Goal: Information Seeking & Learning: Learn about a topic

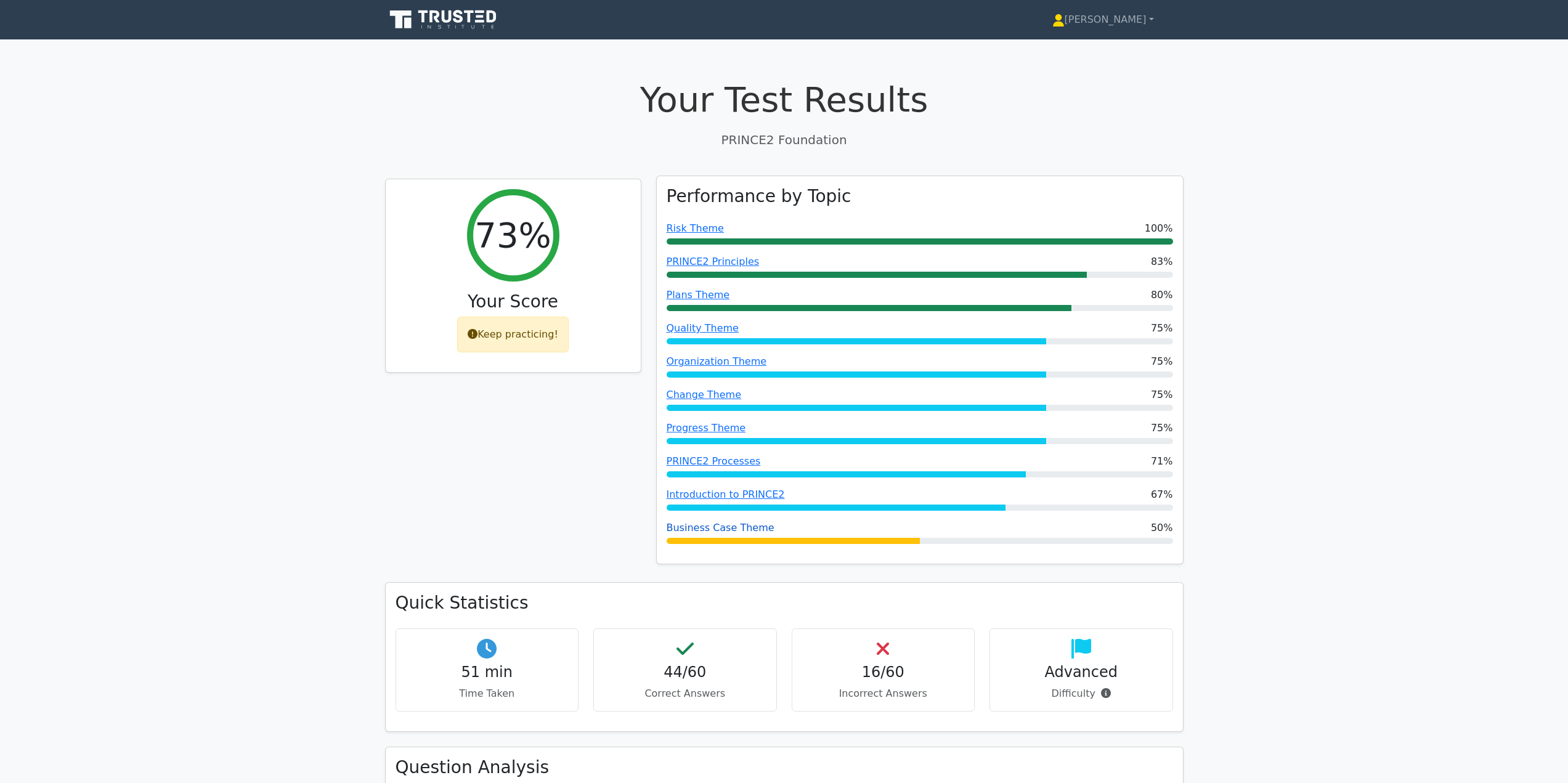
click at [740, 527] on link "Business Case Theme" at bounding box center [720, 527] width 108 height 11
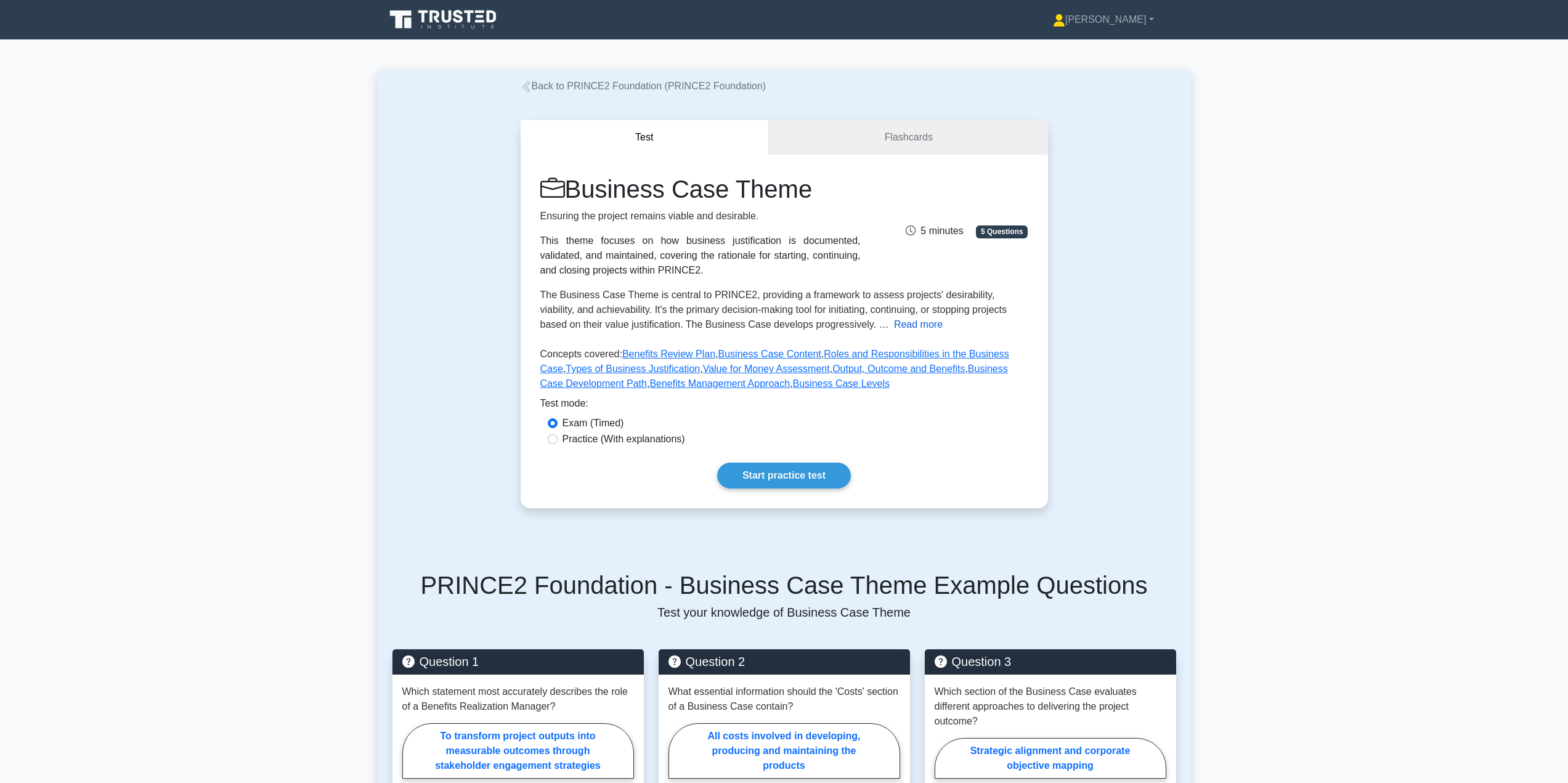
click at [894, 322] on button "Read more" at bounding box center [918, 324] width 49 height 15
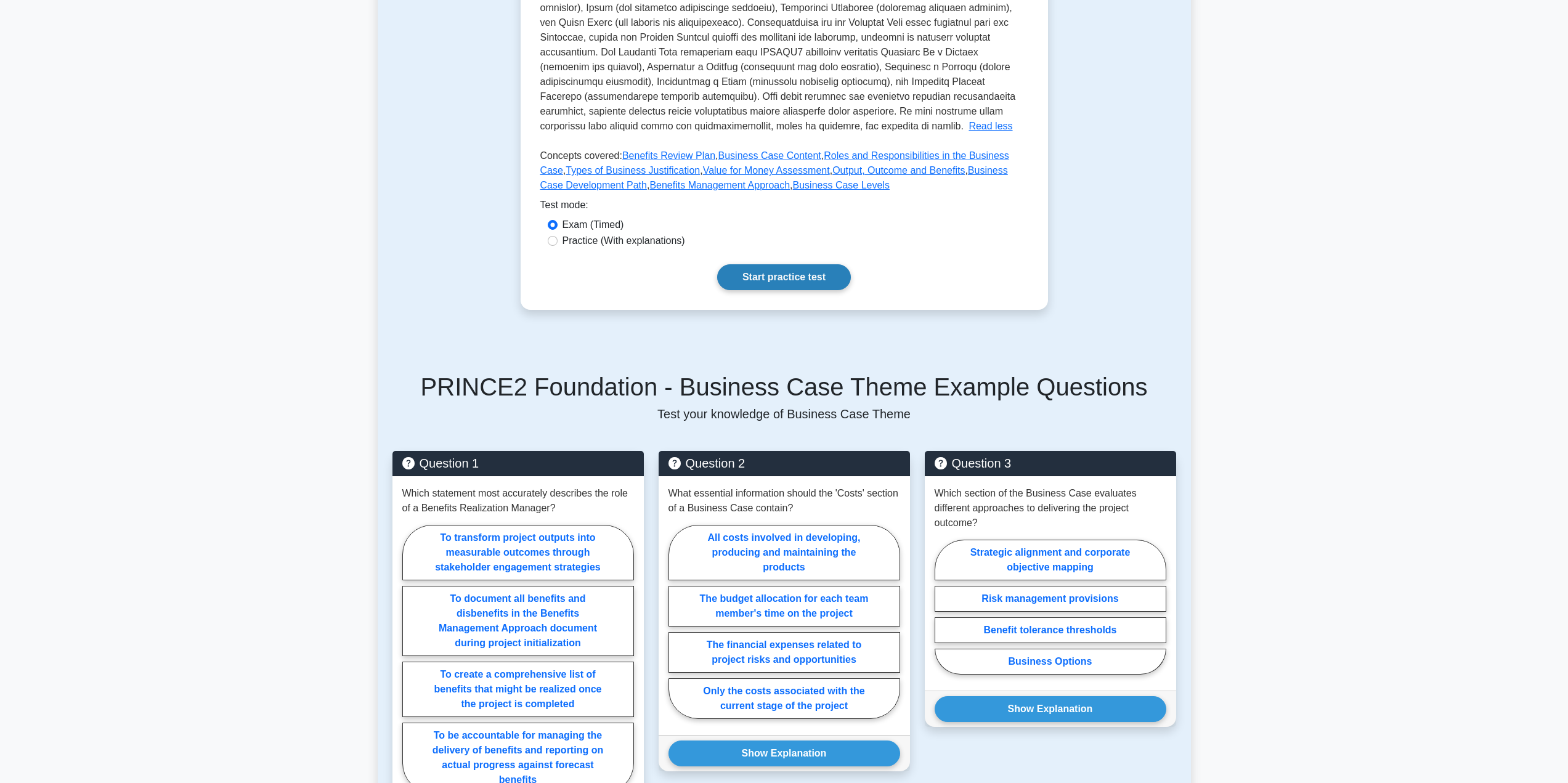
scroll to position [339, 0]
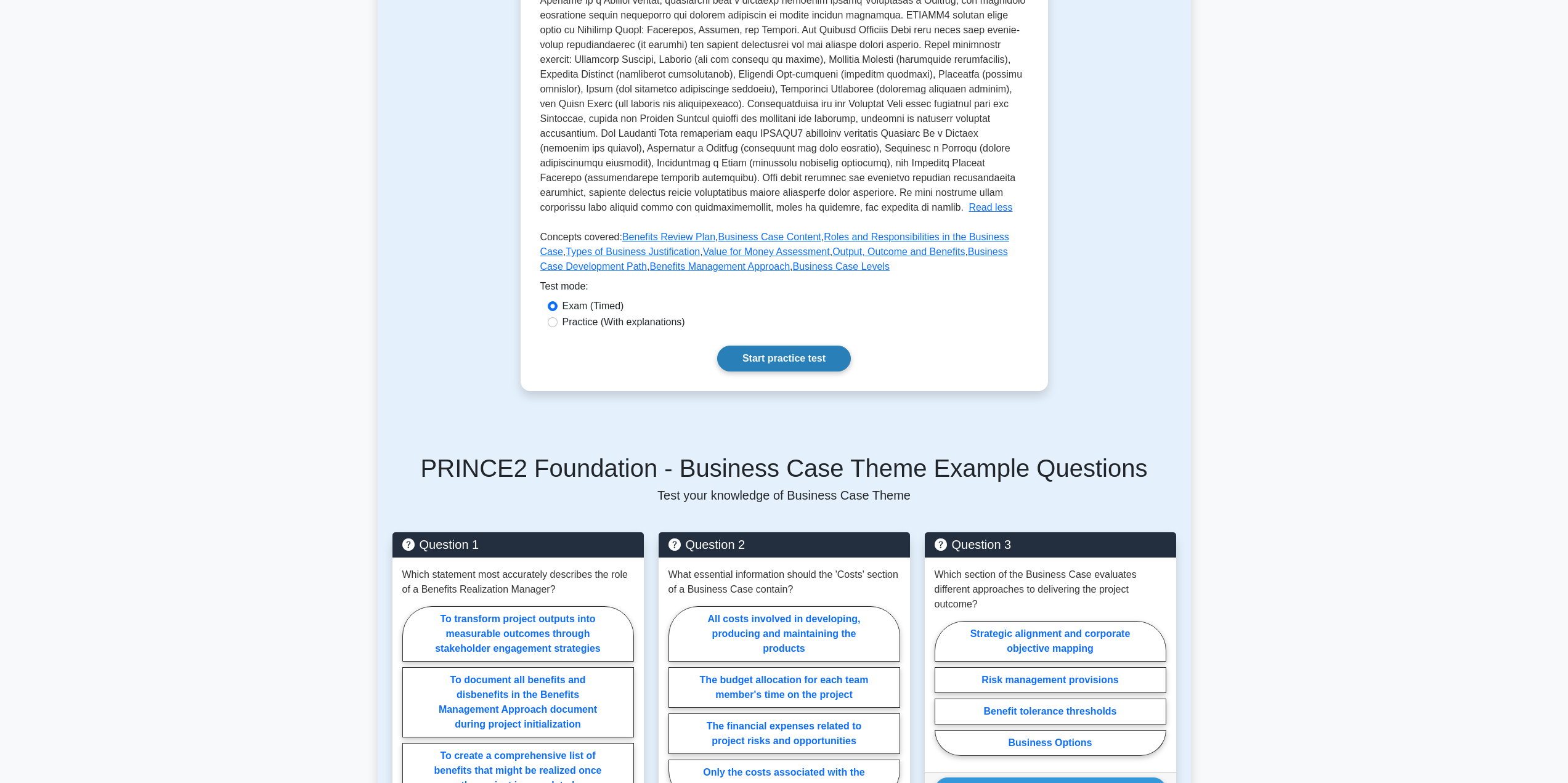
click at [777, 356] on link "Start practice test" at bounding box center [784, 359] width 134 height 26
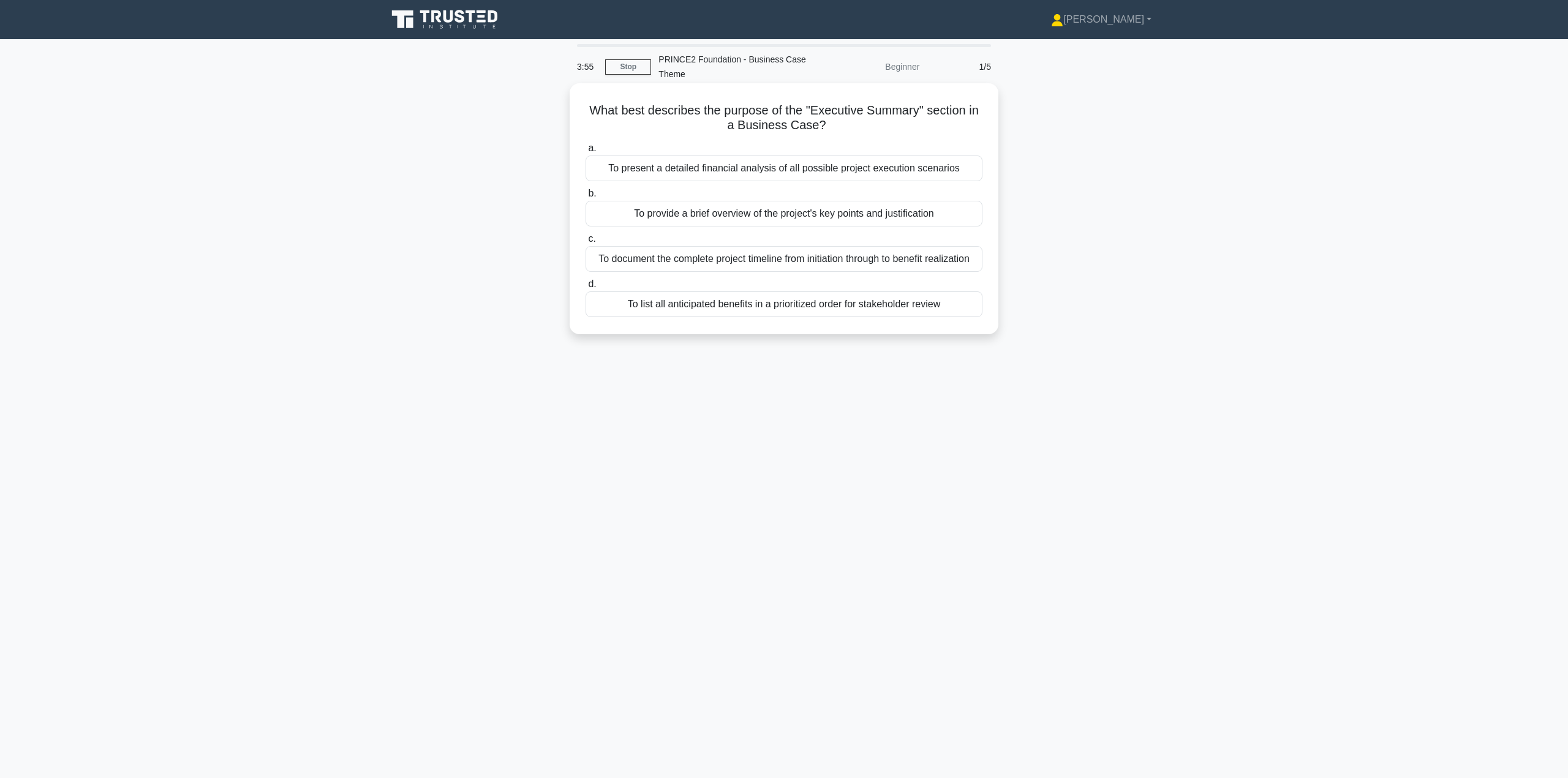
click at [793, 216] on div "To provide a brief overview of the project's key points and justification" at bounding box center [784, 214] width 397 height 26
click at [586, 198] on input "b. To provide a brief overview of the project's key points and justification" at bounding box center [586, 193] width 0 height 8
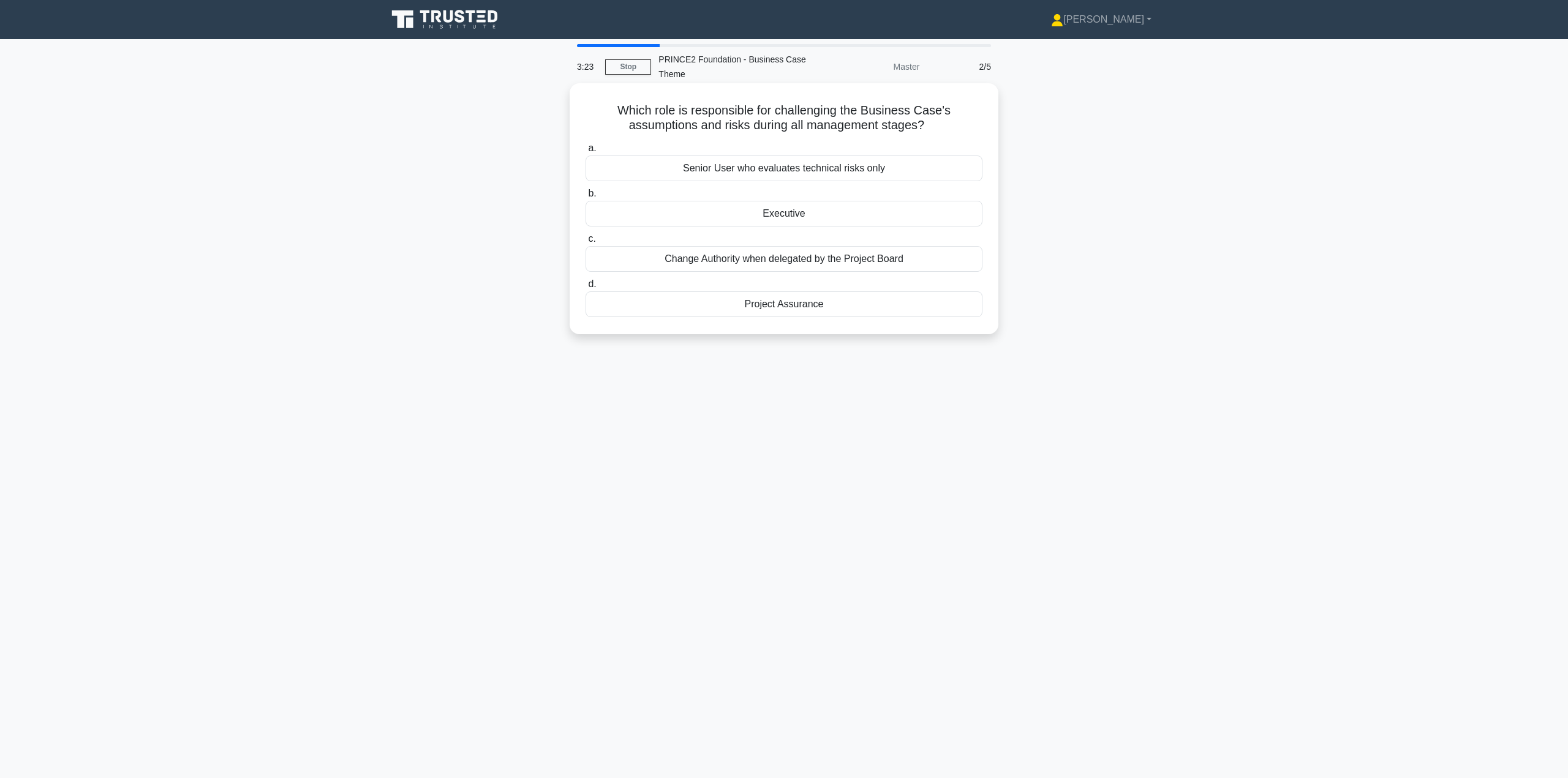
click at [788, 305] on div "Project Assurance" at bounding box center [784, 305] width 397 height 26
click at [586, 288] on input "d. Project Assurance" at bounding box center [586, 284] width 0 height 8
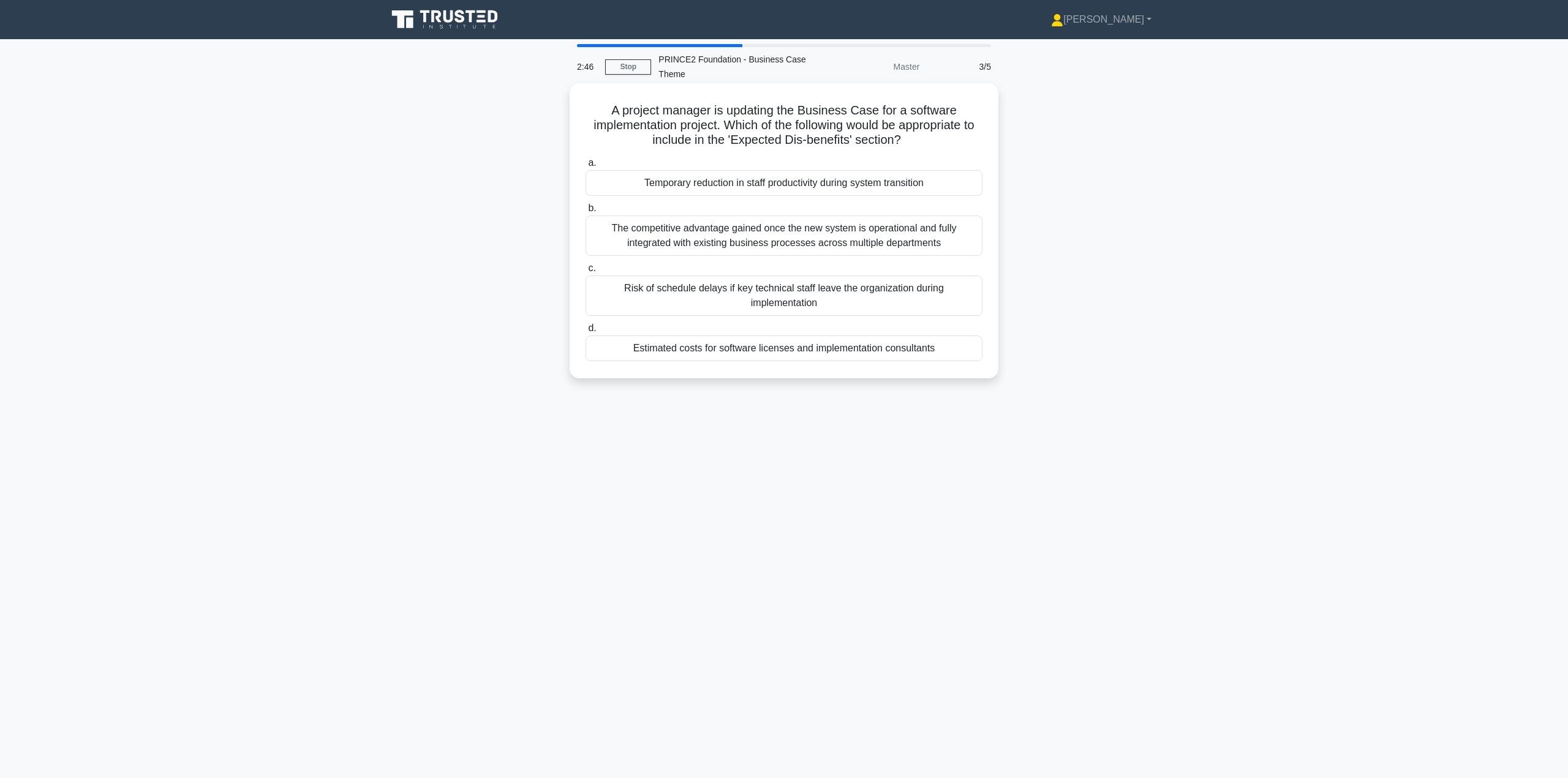
click at [774, 351] on div "Estimated costs for software licenses and implementation consultants" at bounding box center [784, 349] width 397 height 26
click at [586, 332] on input "d. Estimated costs for software licenses and implementation consultants" at bounding box center [586, 328] width 0 height 8
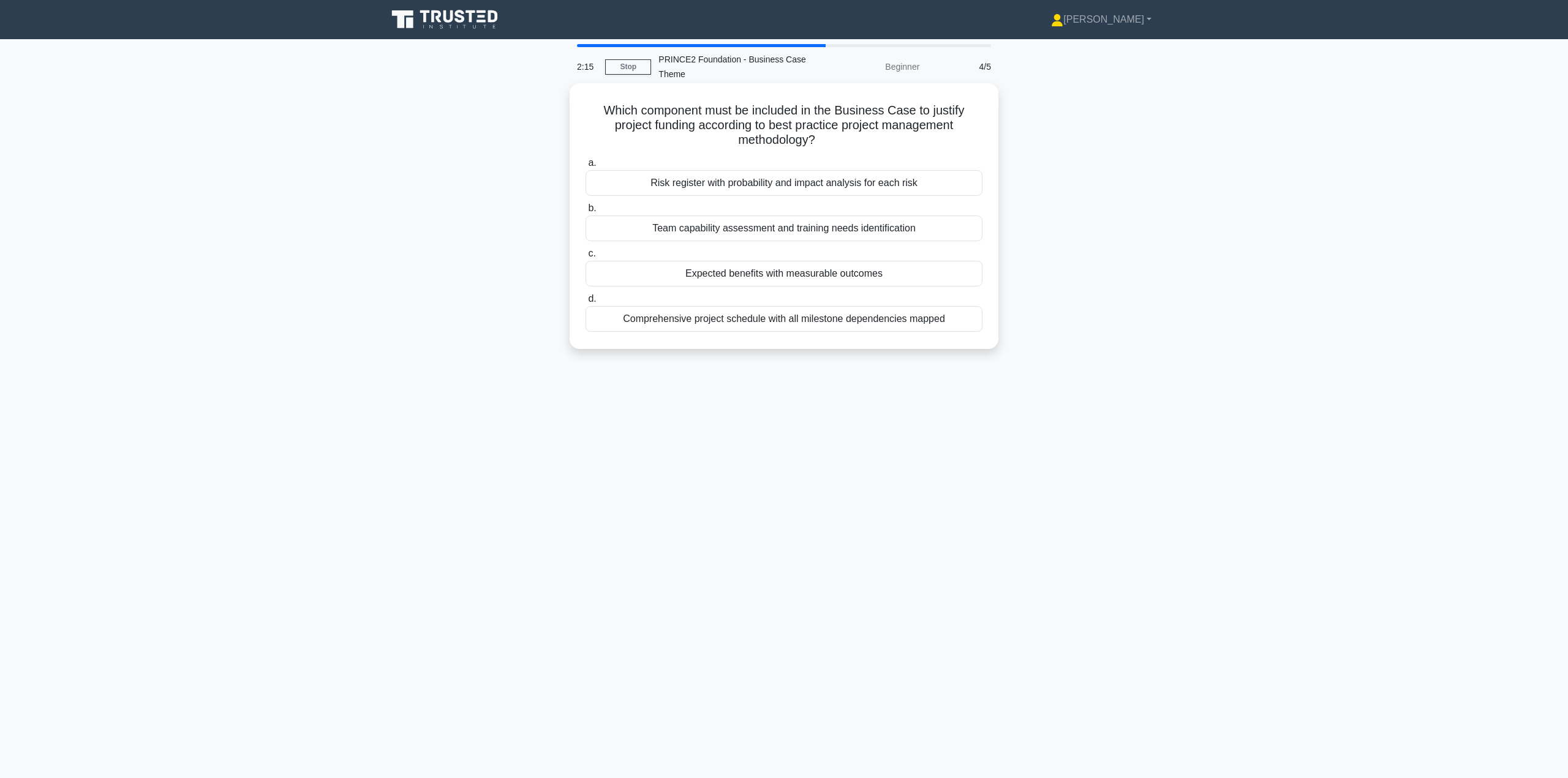
click at [790, 280] on div "Expected benefits with measurable outcomes" at bounding box center [784, 274] width 397 height 26
click at [586, 258] on input "c. Expected benefits with measurable outcomes" at bounding box center [586, 253] width 0 height 8
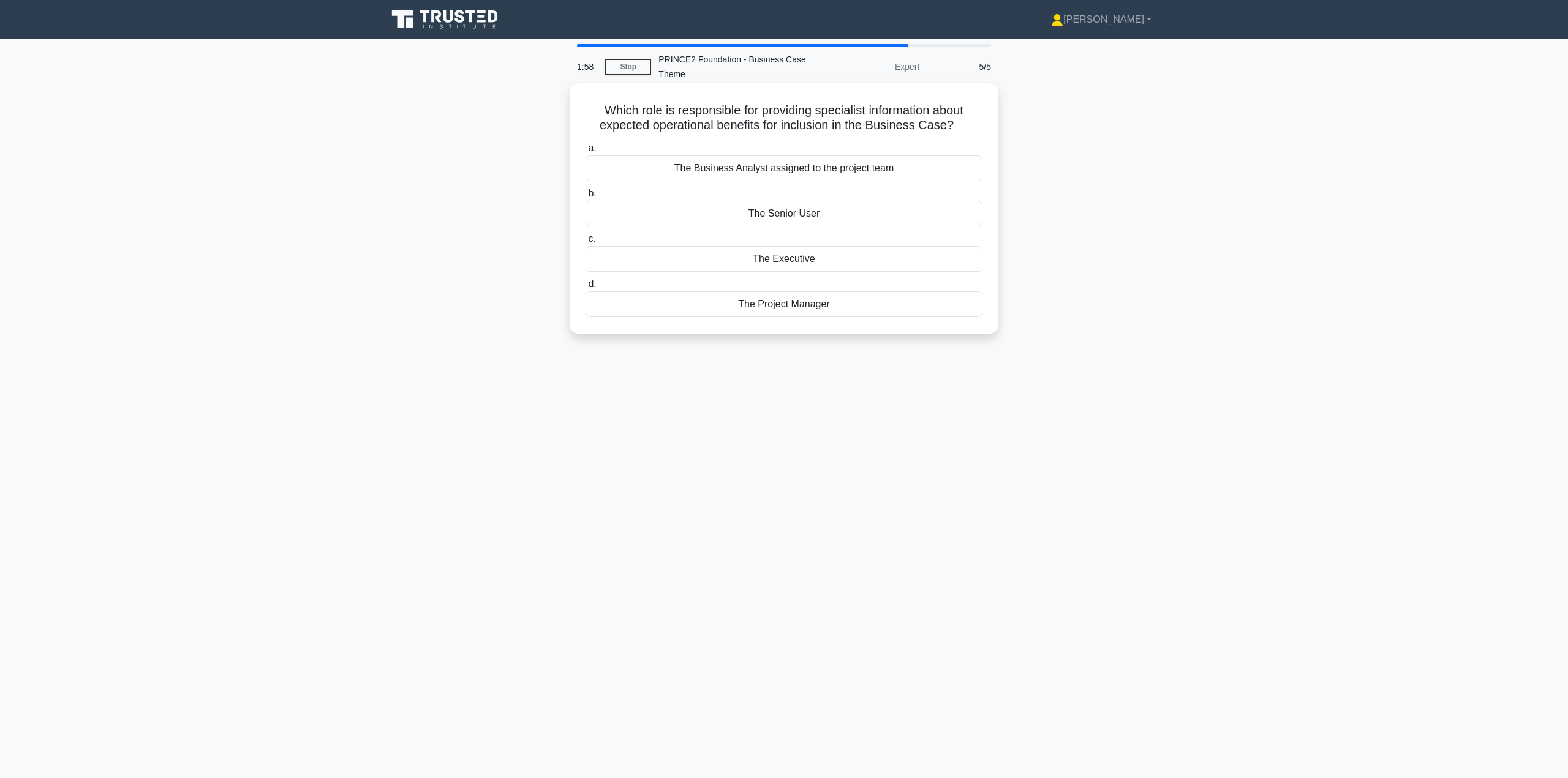
click at [767, 215] on div "The Senior User" at bounding box center [784, 214] width 397 height 26
click at [586, 198] on input "b. The Senior User" at bounding box center [586, 193] width 0 height 8
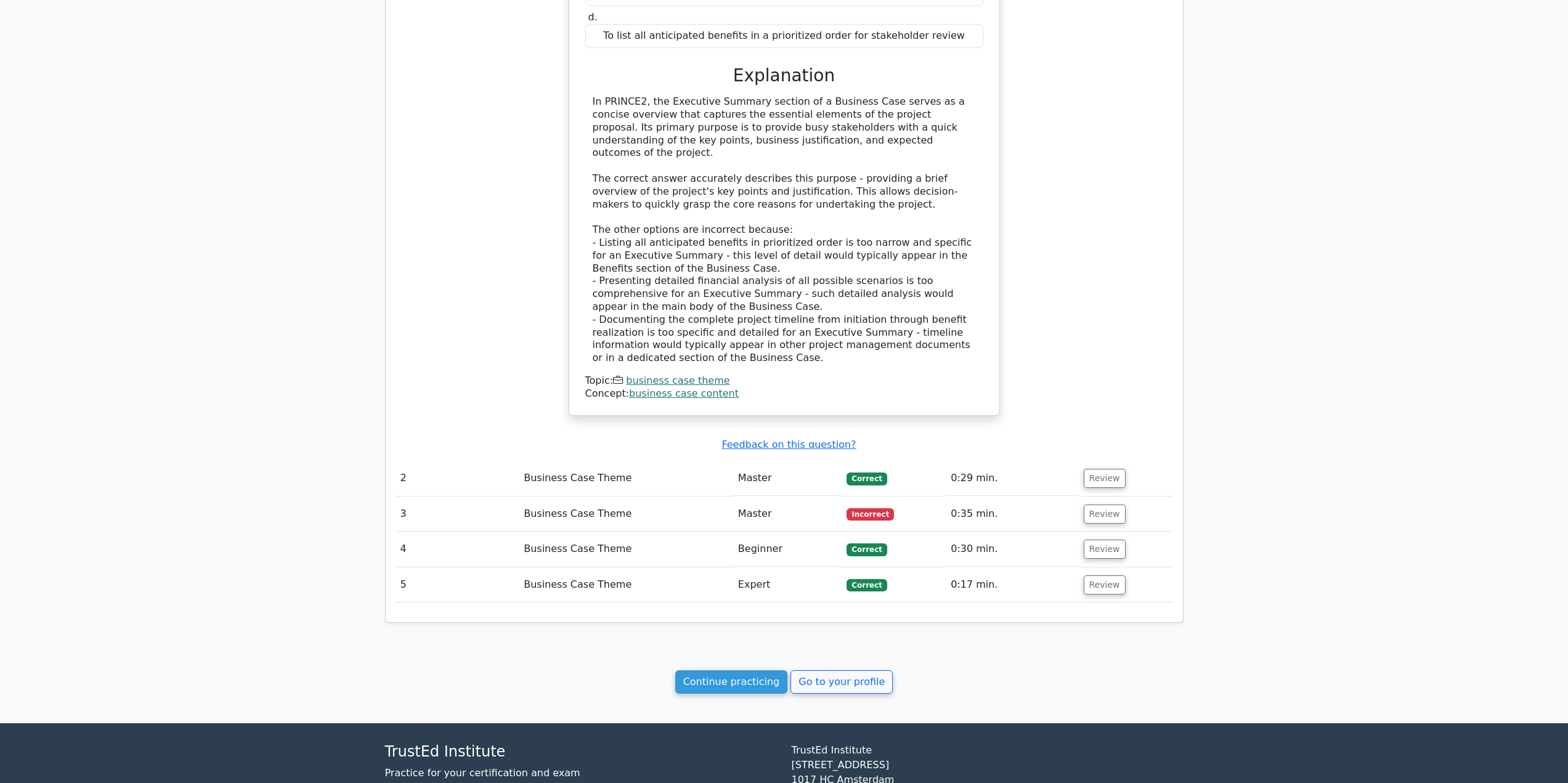
scroll to position [916, 0]
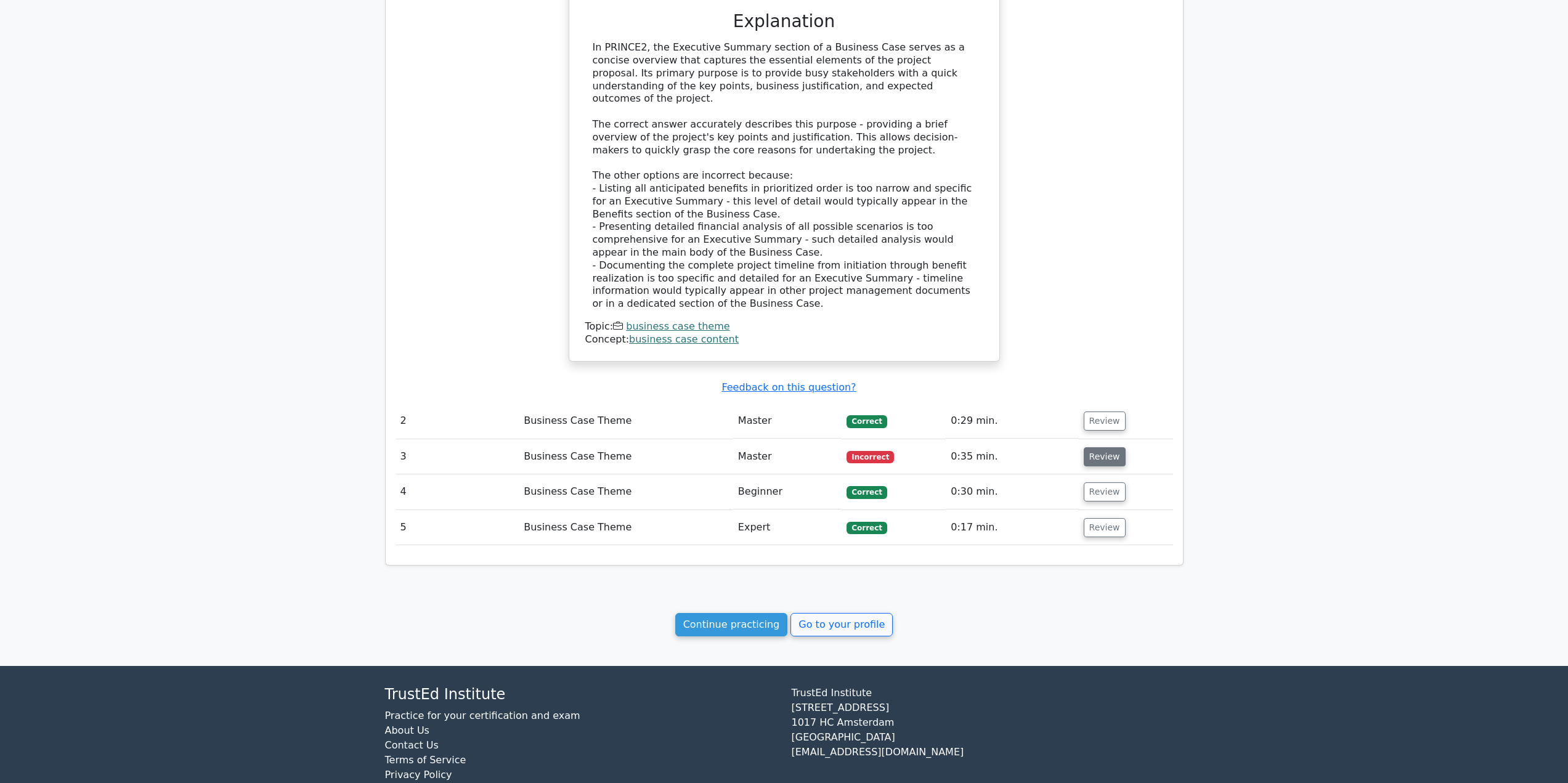
click at [1099, 448] on button "Review" at bounding box center [1105, 457] width 42 height 19
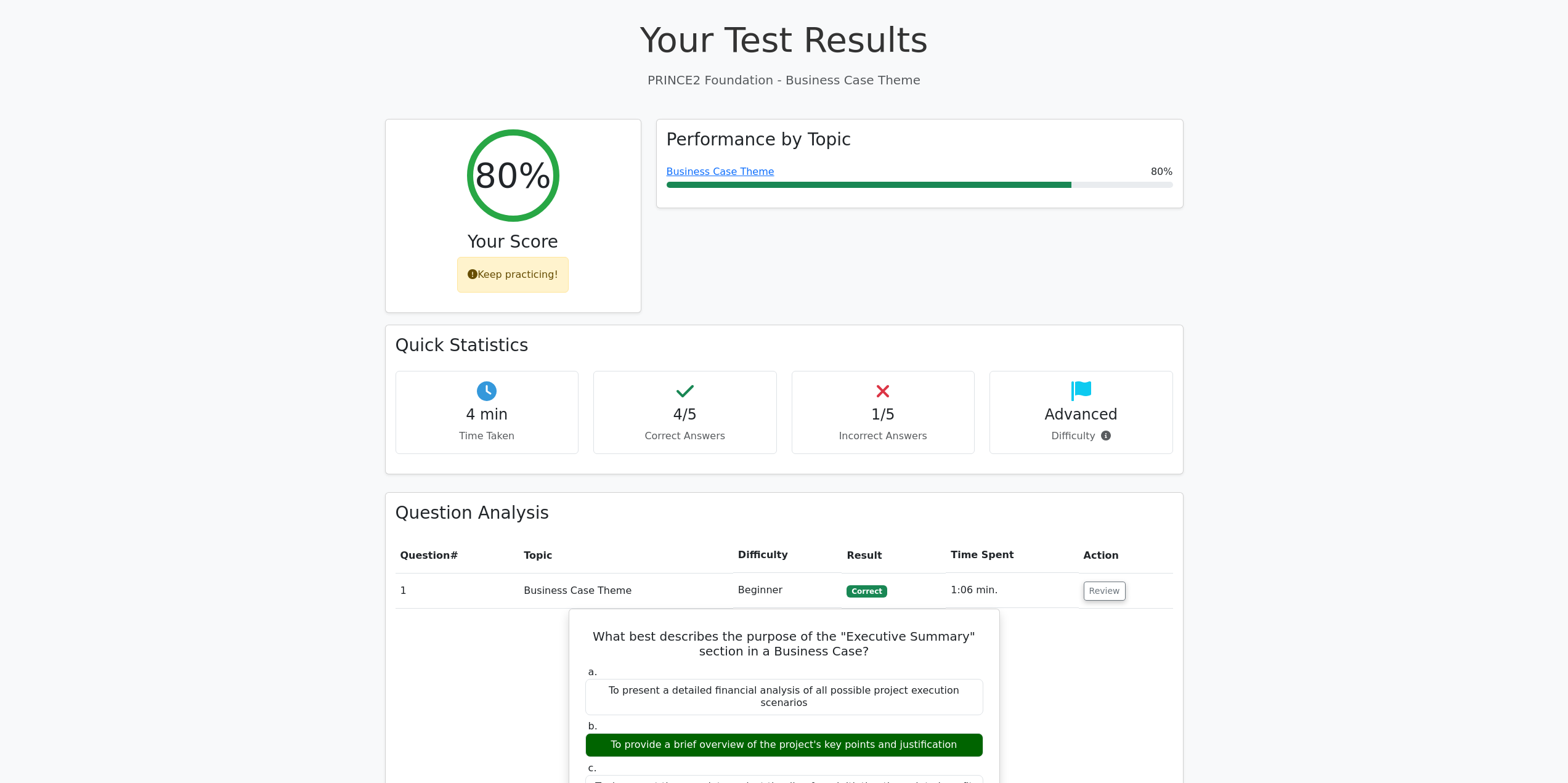
scroll to position [0, 0]
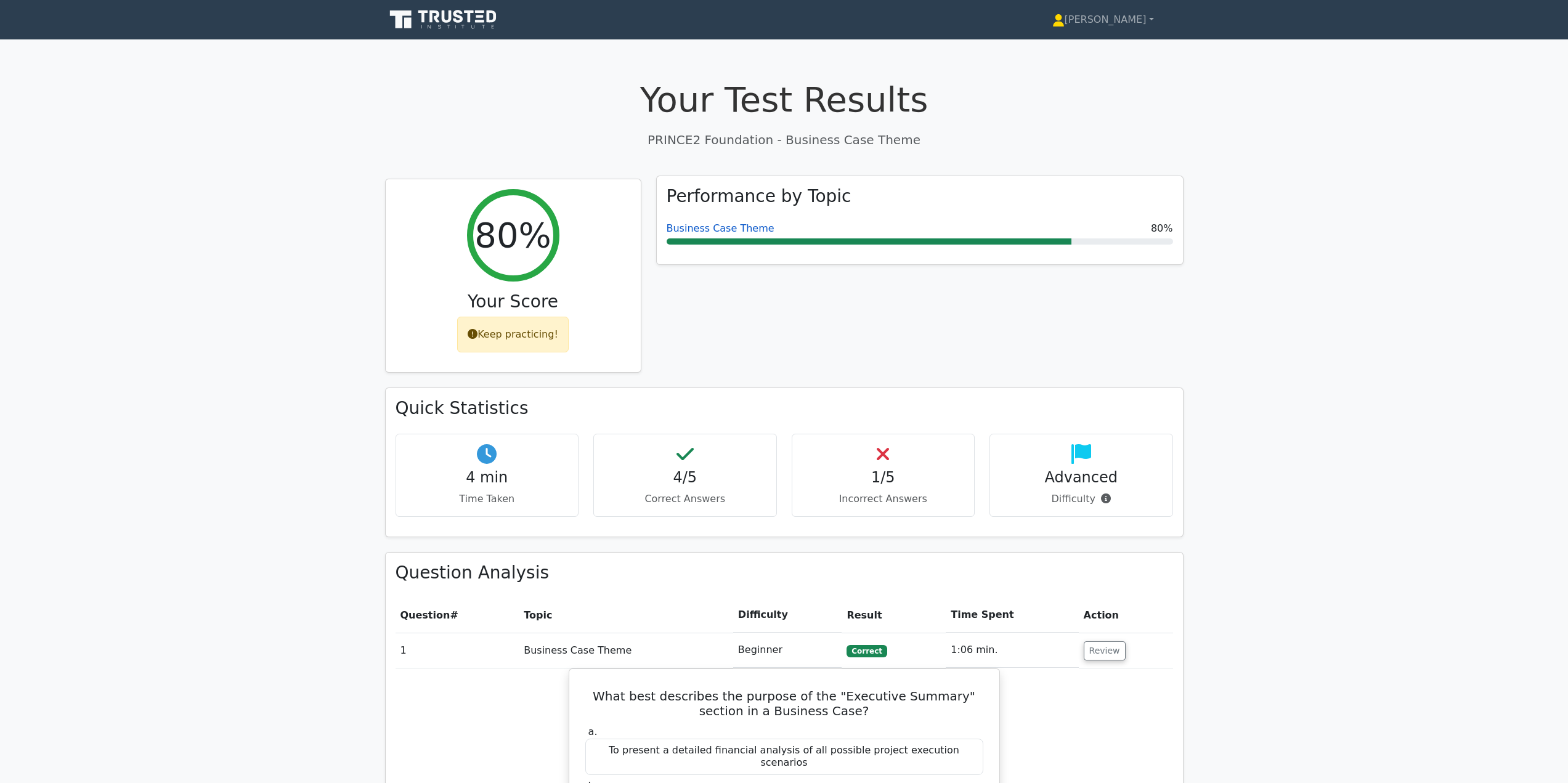
click at [714, 226] on link "Business Case Theme" at bounding box center [720, 228] width 108 height 11
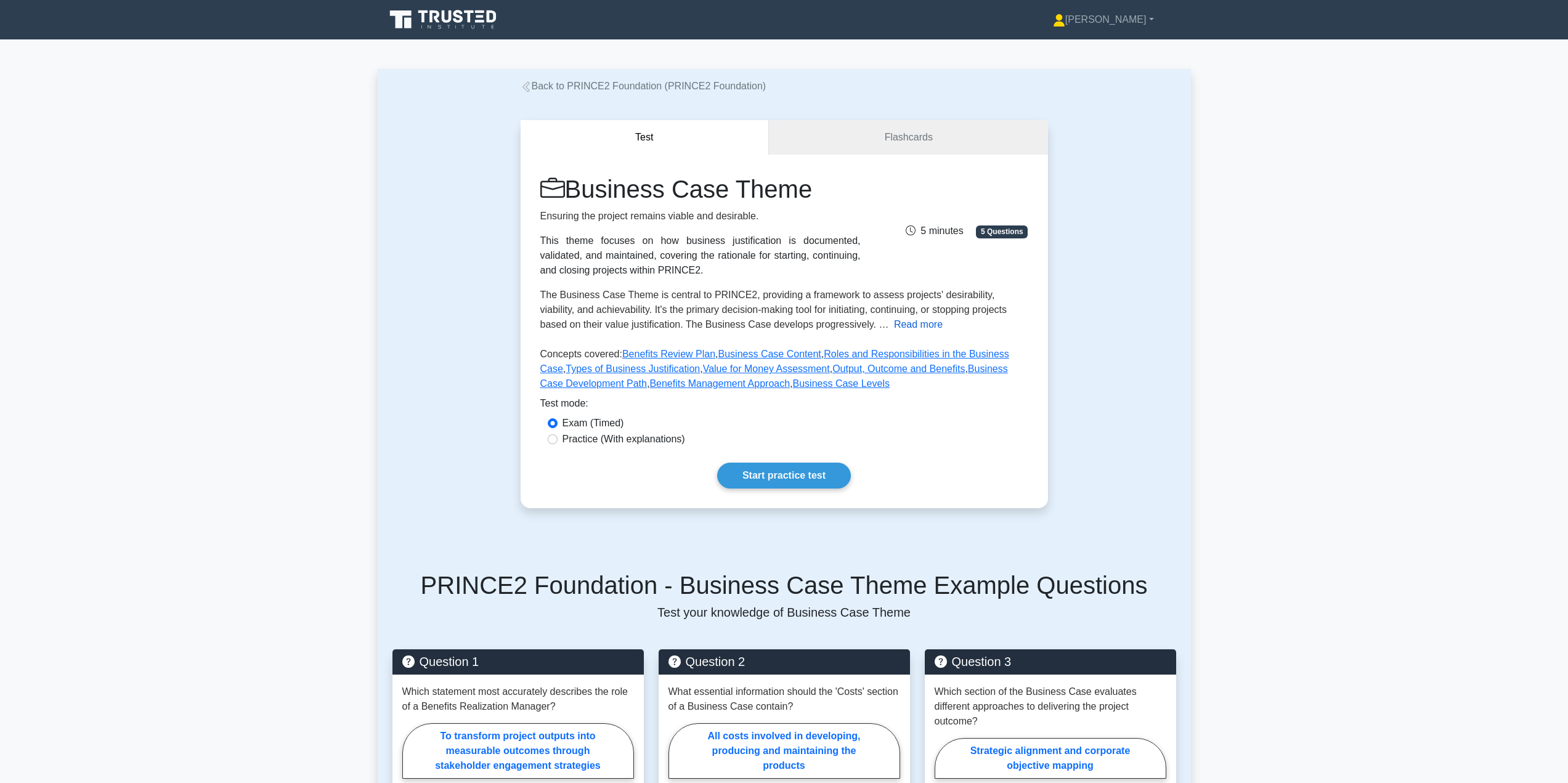
click at [894, 323] on button "Read more" at bounding box center [918, 324] width 49 height 15
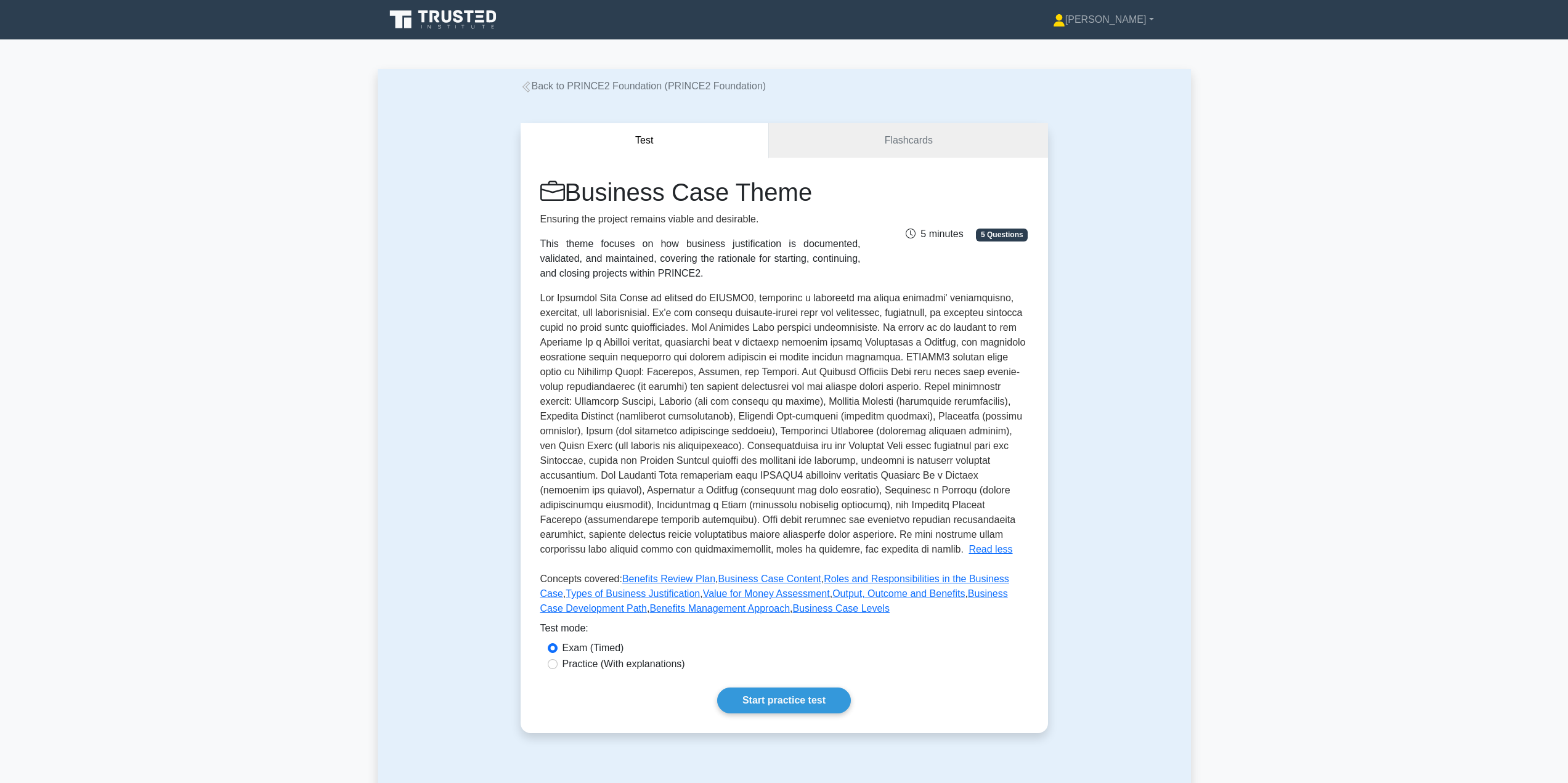
click at [574, 85] on link "Back to PRINCE2 Foundation (PRINCE2 Foundation)" at bounding box center [643, 86] width 246 height 11
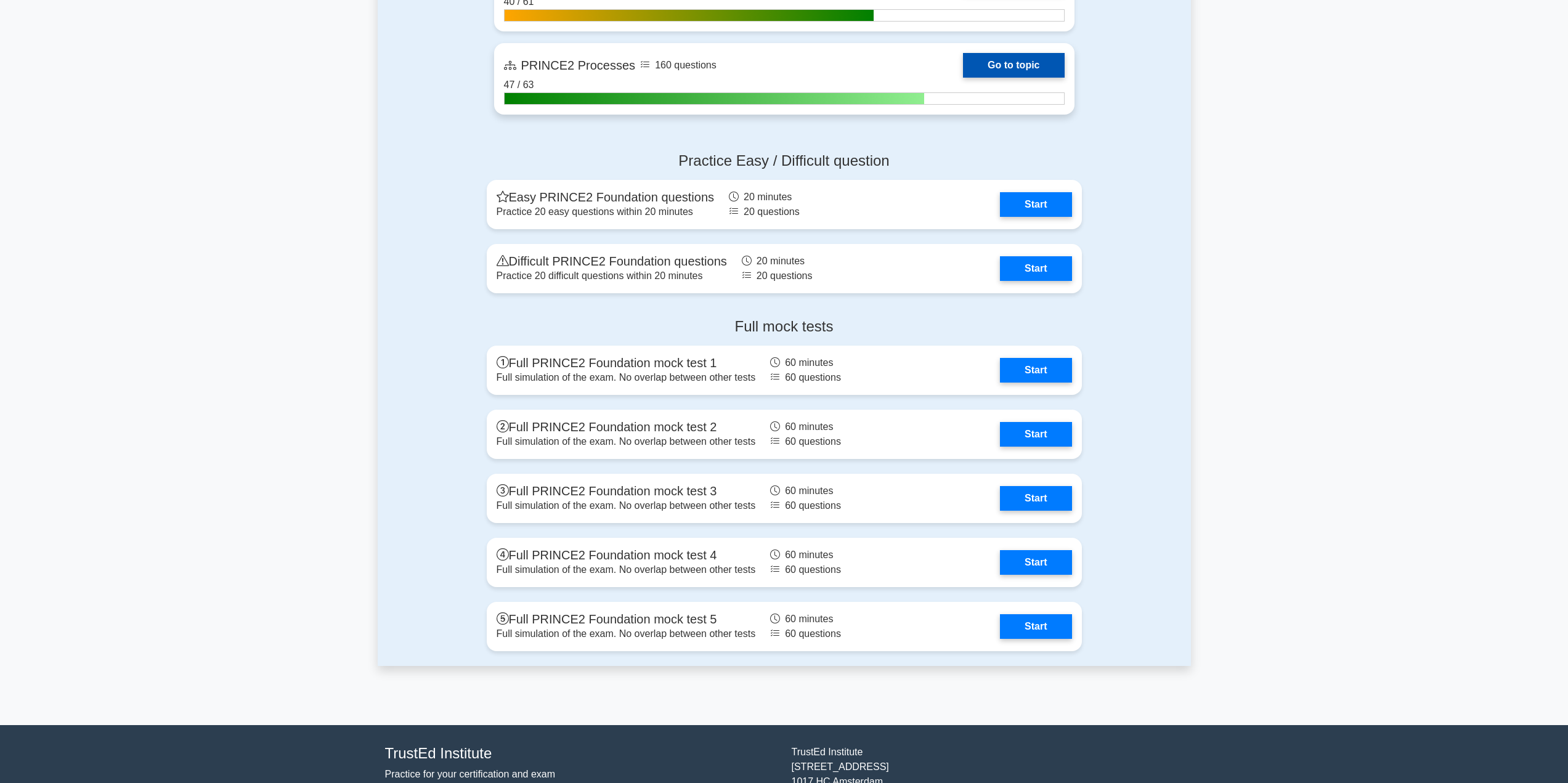
scroll to position [1356, 0]
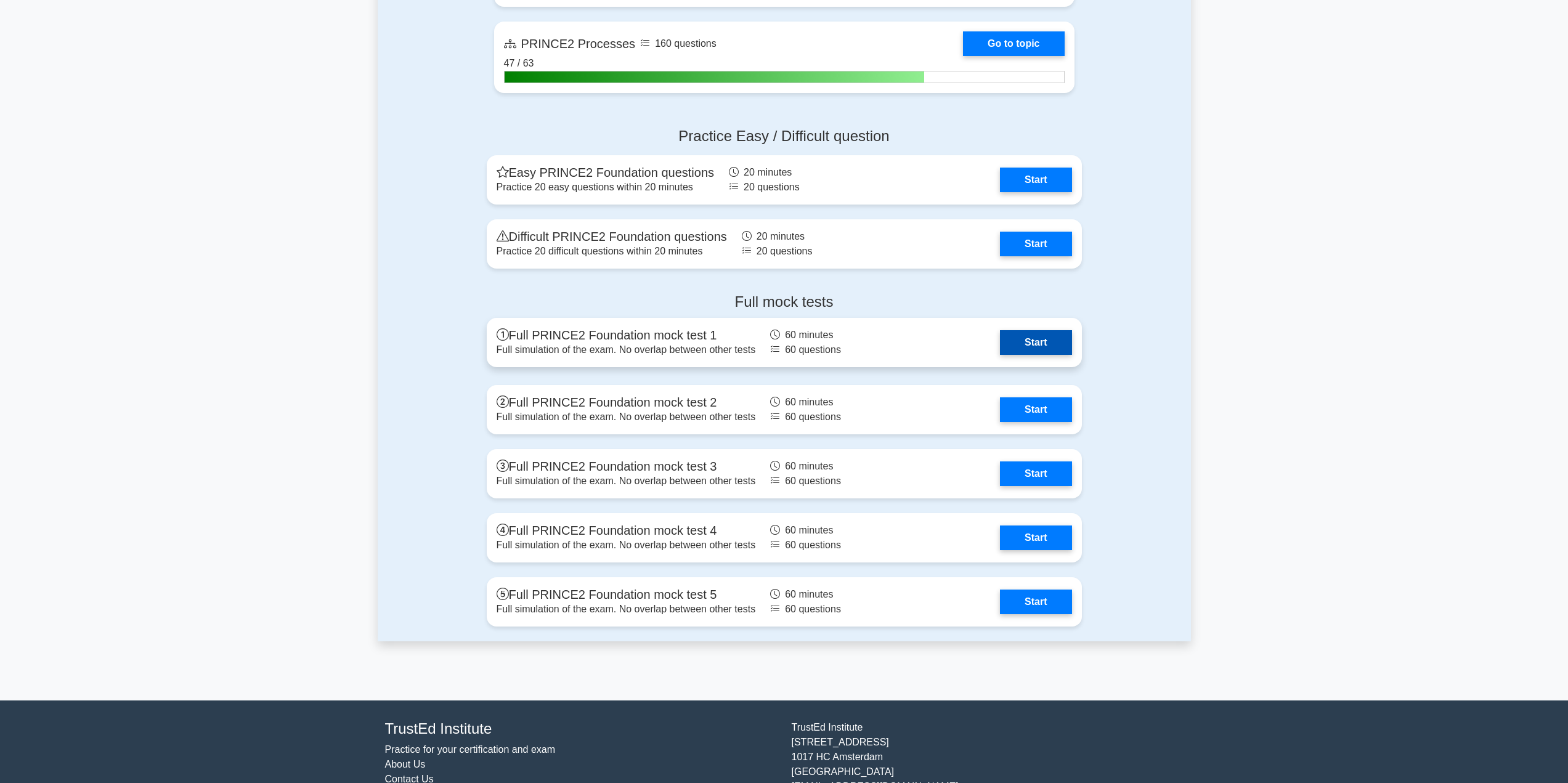
click at [1000, 342] on link "Start" at bounding box center [1036, 342] width 72 height 25
click at [1023, 399] on link "Start" at bounding box center [1036, 406] width 72 height 25
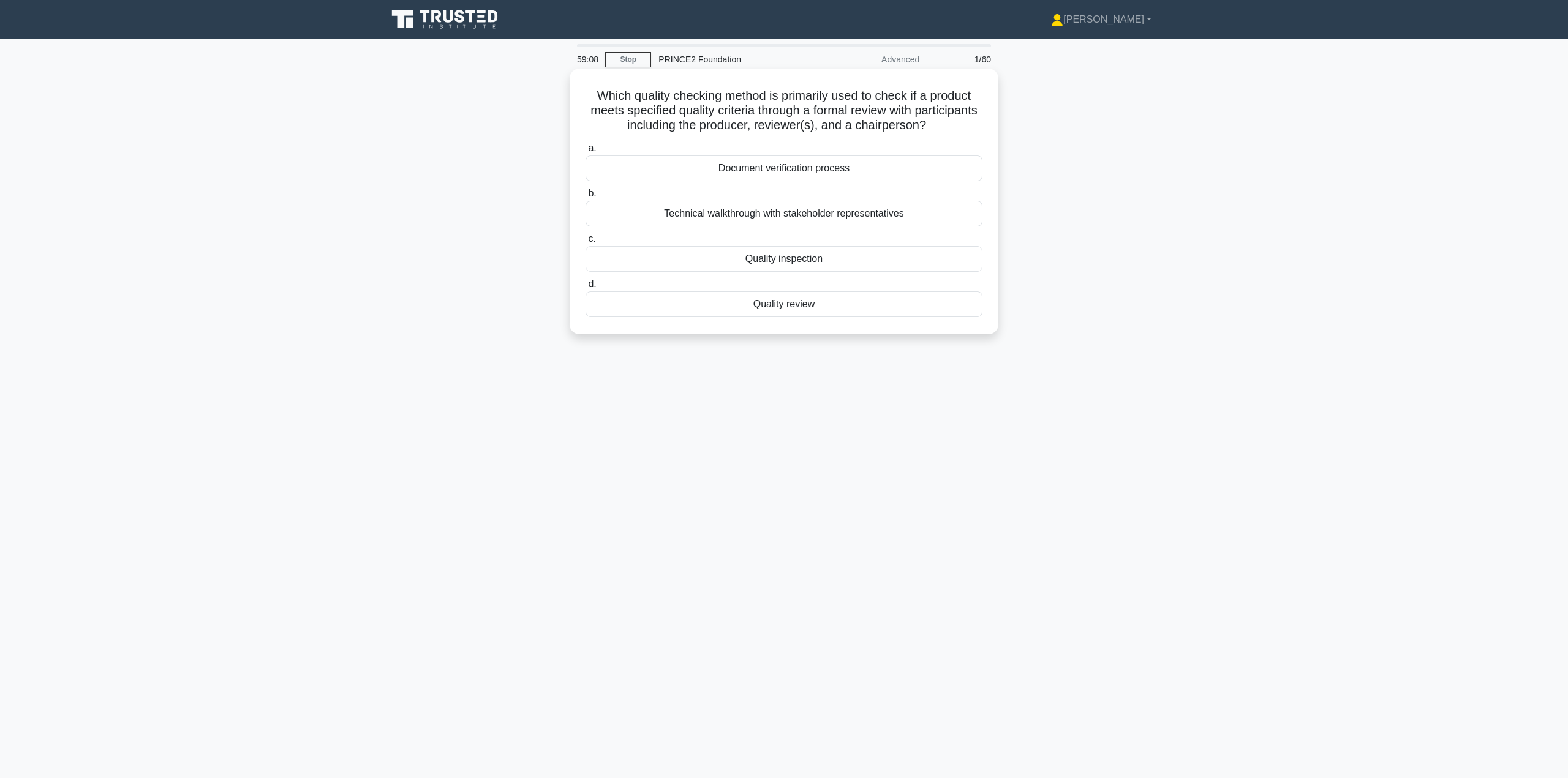
click at [793, 261] on div "Quality inspection" at bounding box center [784, 259] width 397 height 26
click at [586, 243] on input "c. Quality inspection" at bounding box center [586, 238] width 0 height 8
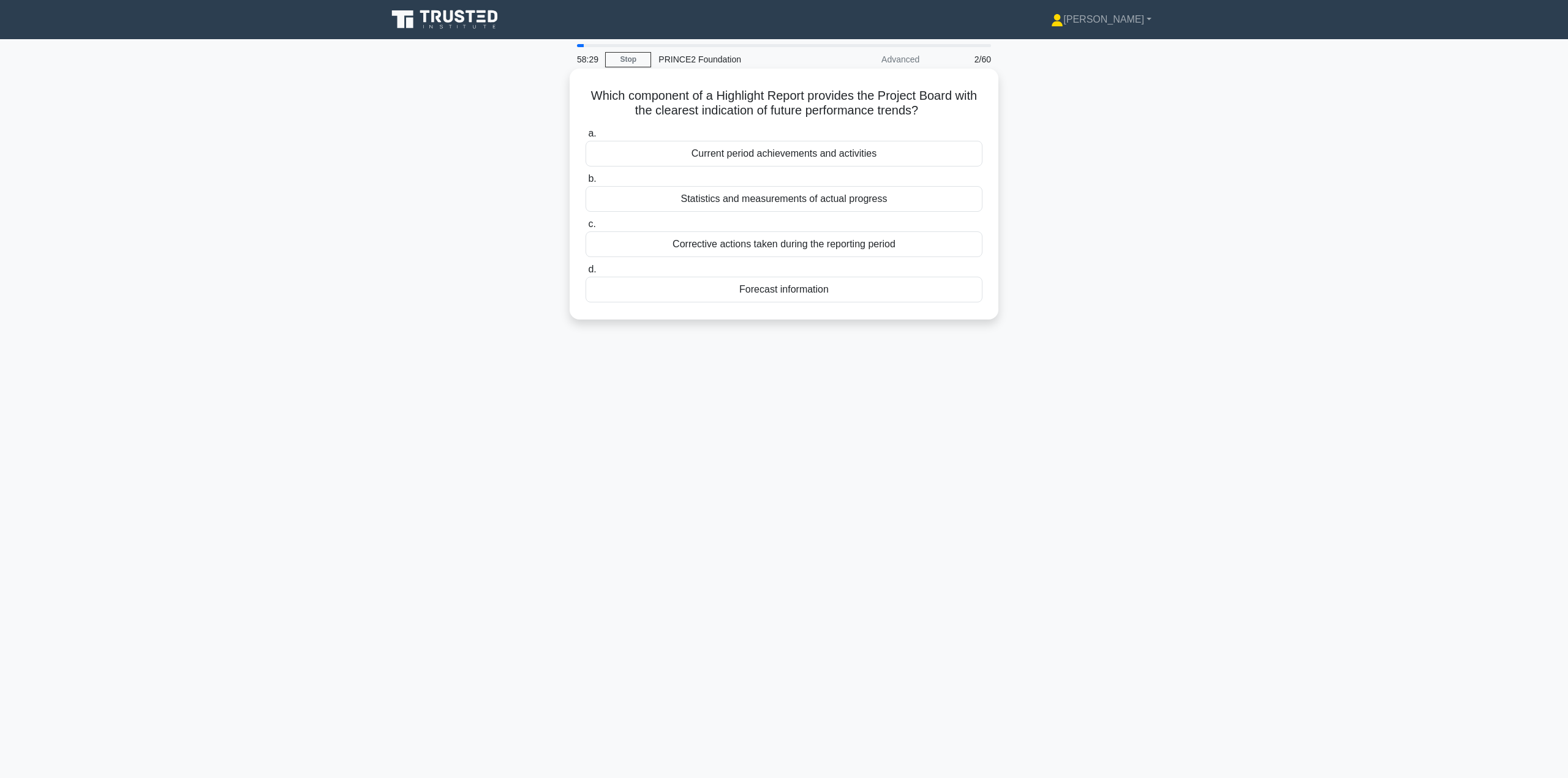
click at [782, 294] on div "Forecast information" at bounding box center [784, 290] width 397 height 26
click at [586, 274] on input "d. Forecast information" at bounding box center [586, 269] width 0 height 8
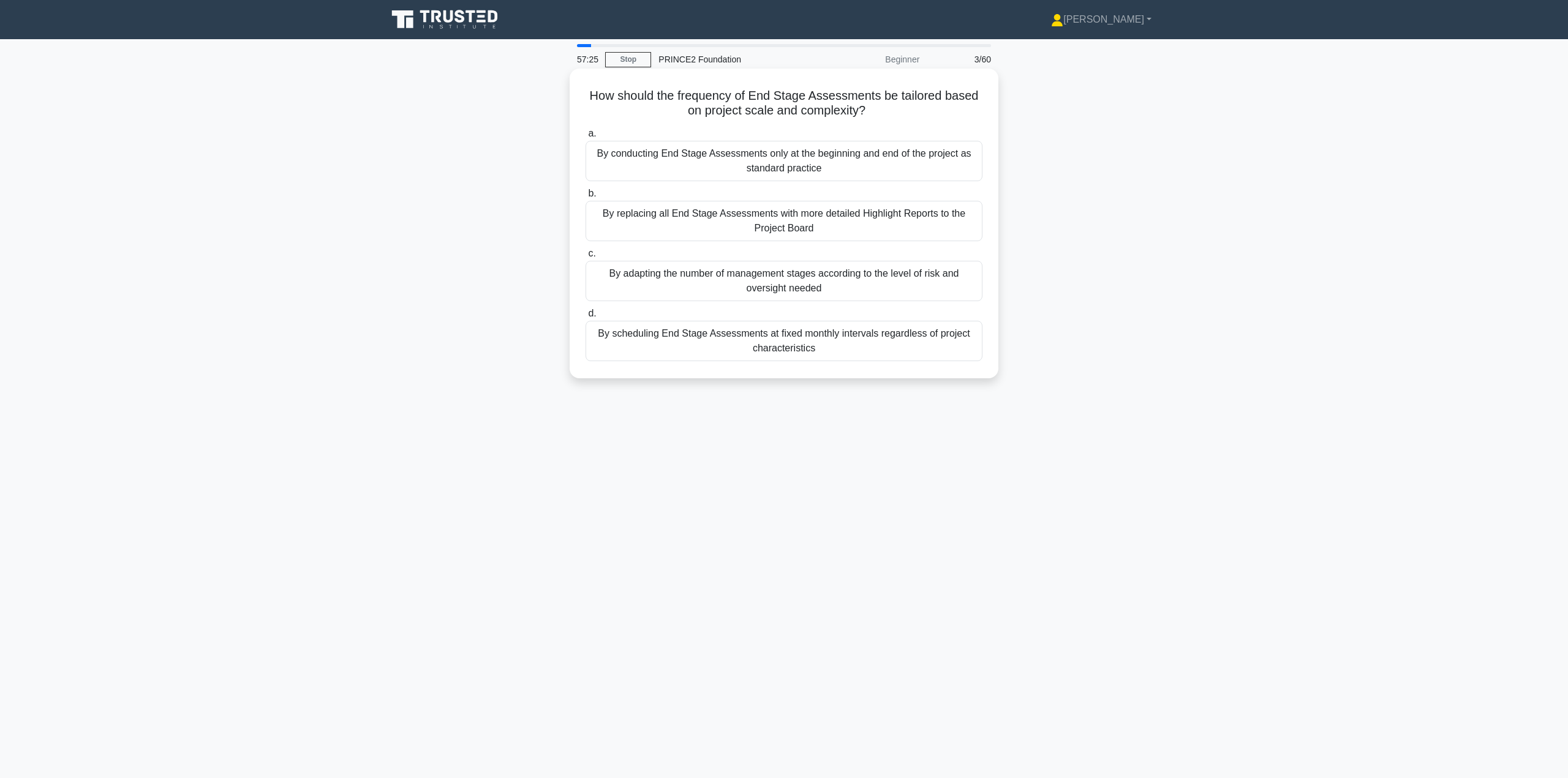
click at [834, 287] on div "By adapting the number of management stages according to the level of risk and …" at bounding box center [784, 281] width 397 height 40
click at [586, 258] on input "c. By adapting the number of management stages according to the level of risk a…" at bounding box center [586, 253] width 0 height 8
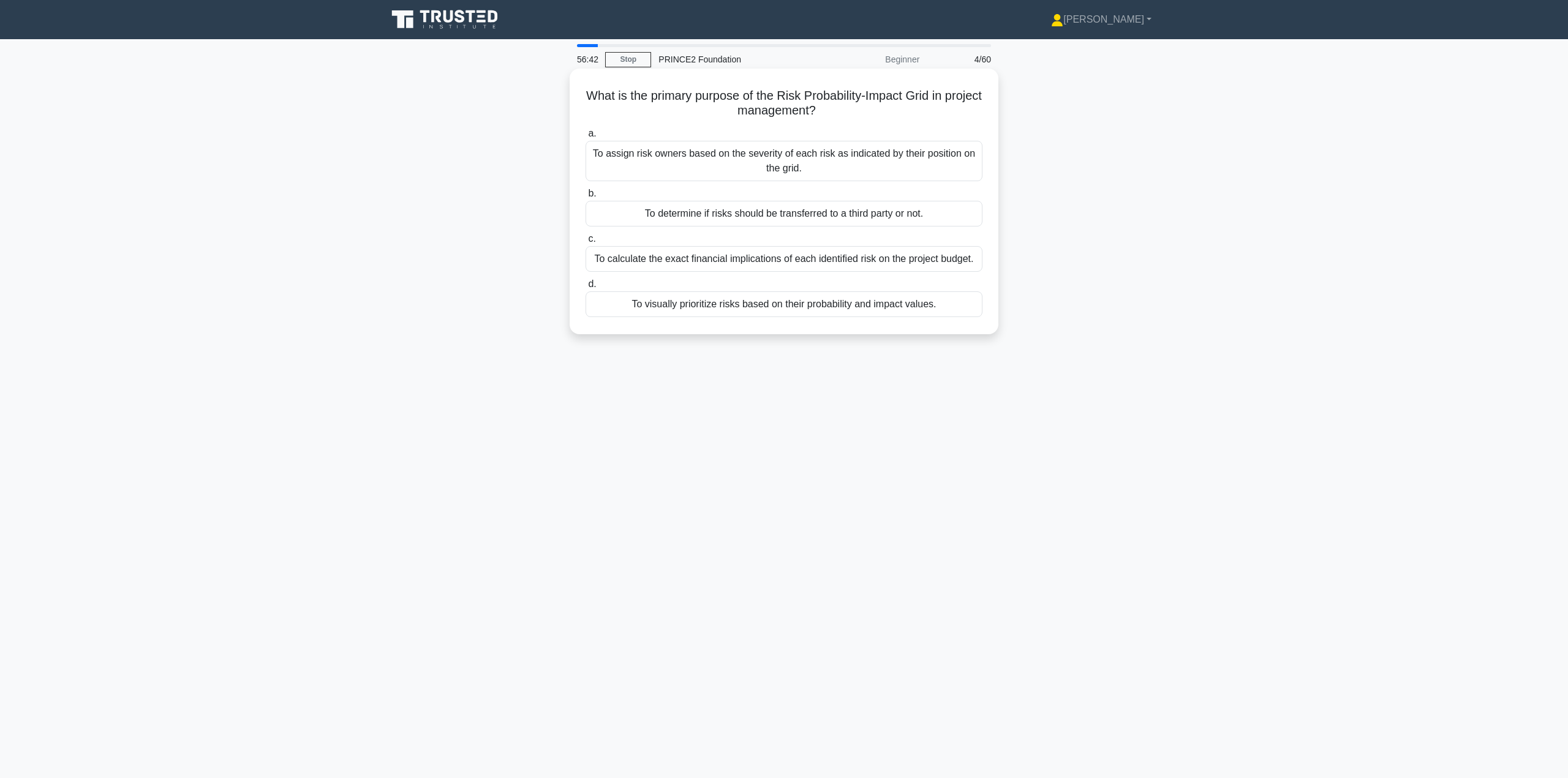
click at [800, 306] on div "To visually prioritize risks based on their probability and impact values." at bounding box center [784, 305] width 397 height 26
click at [586, 288] on input "d. To visually prioritize risks based on their probability and impact values." at bounding box center [586, 284] width 0 height 8
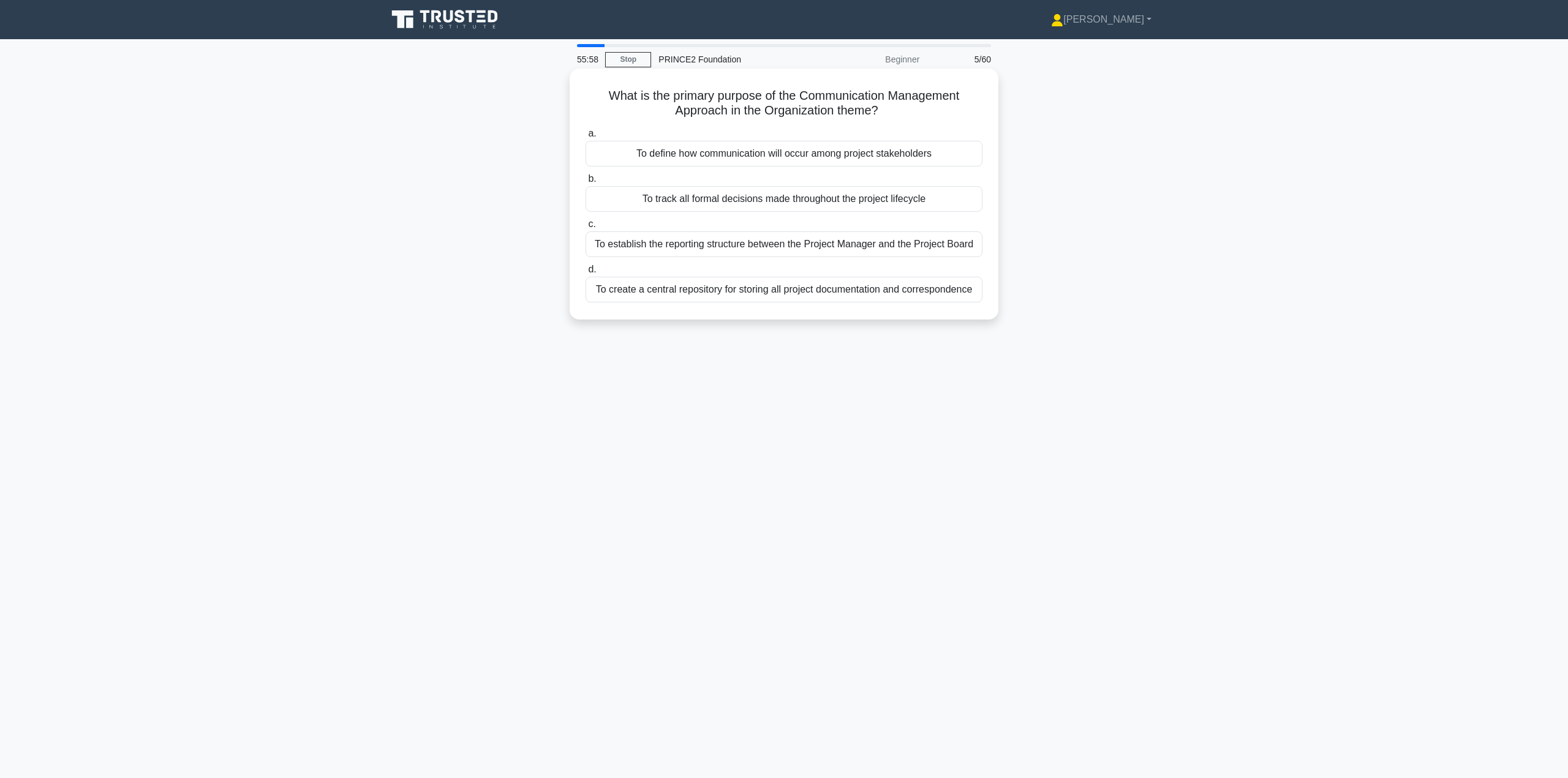
click at [780, 247] on div "To establish the reporting structure between the Project Manager and the Projec…" at bounding box center [784, 245] width 397 height 26
click at [586, 228] on input "c. To establish the reporting structure between the Project Manager and the Pro…" at bounding box center [586, 224] width 0 height 8
click at [776, 203] on div "Reviewing the project's risk exposure and updating the Risk Register" at bounding box center [784, 199] width 397 height 26
click at [586, 183] on input "b. Reviewing the project's risk exposure and updating the Risk Register" at bounding box center [586, 178] width 0 height 8
click at [775, 153] on div "A Work Package authorized by the Project Manager." at bounding box center [784, 154] width 397 height 26
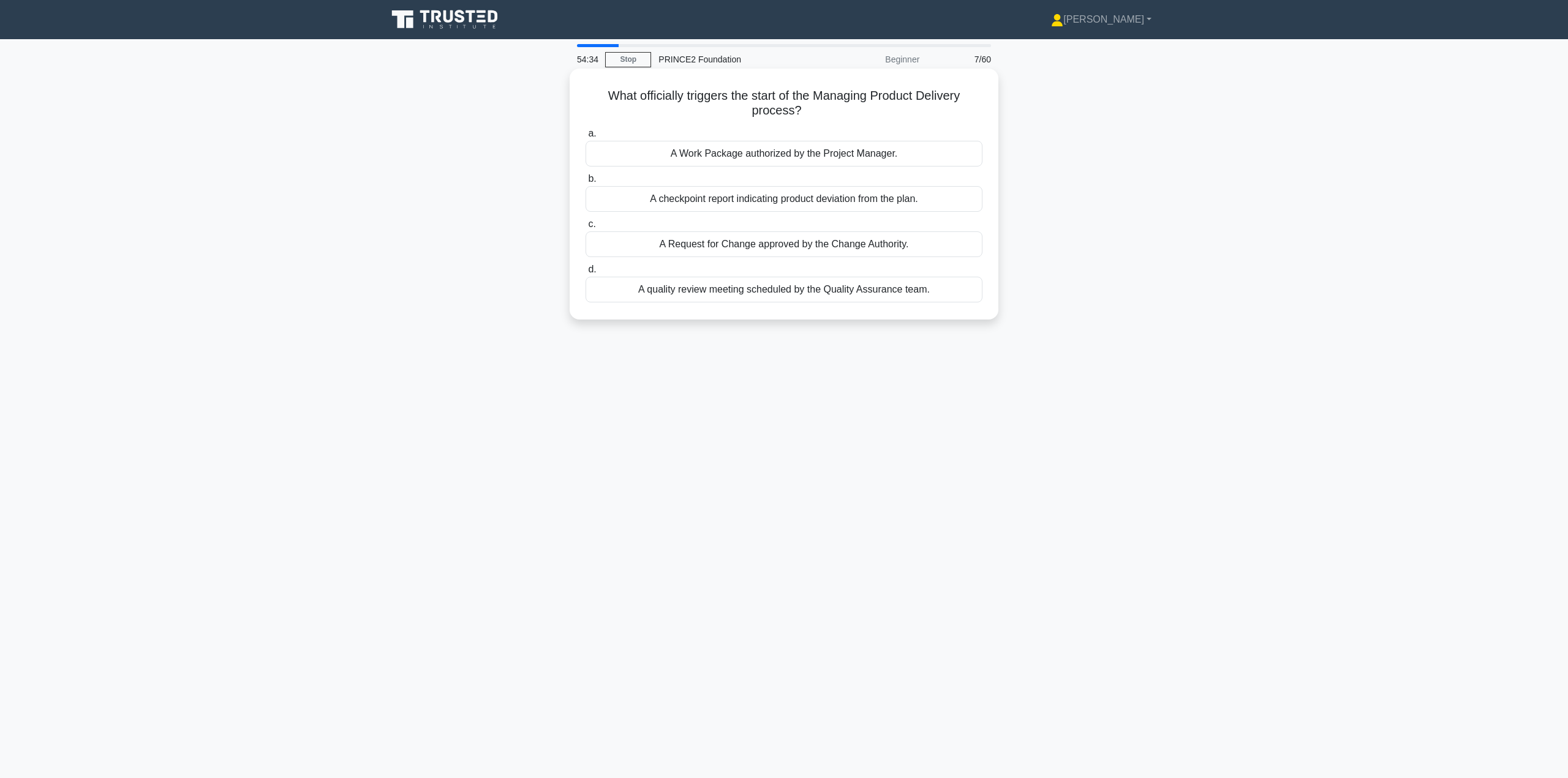
click at [586, 137] on input "a. A Work Package authorized by the Project Manager." at bounding box center [586, 133] width 0 height 8
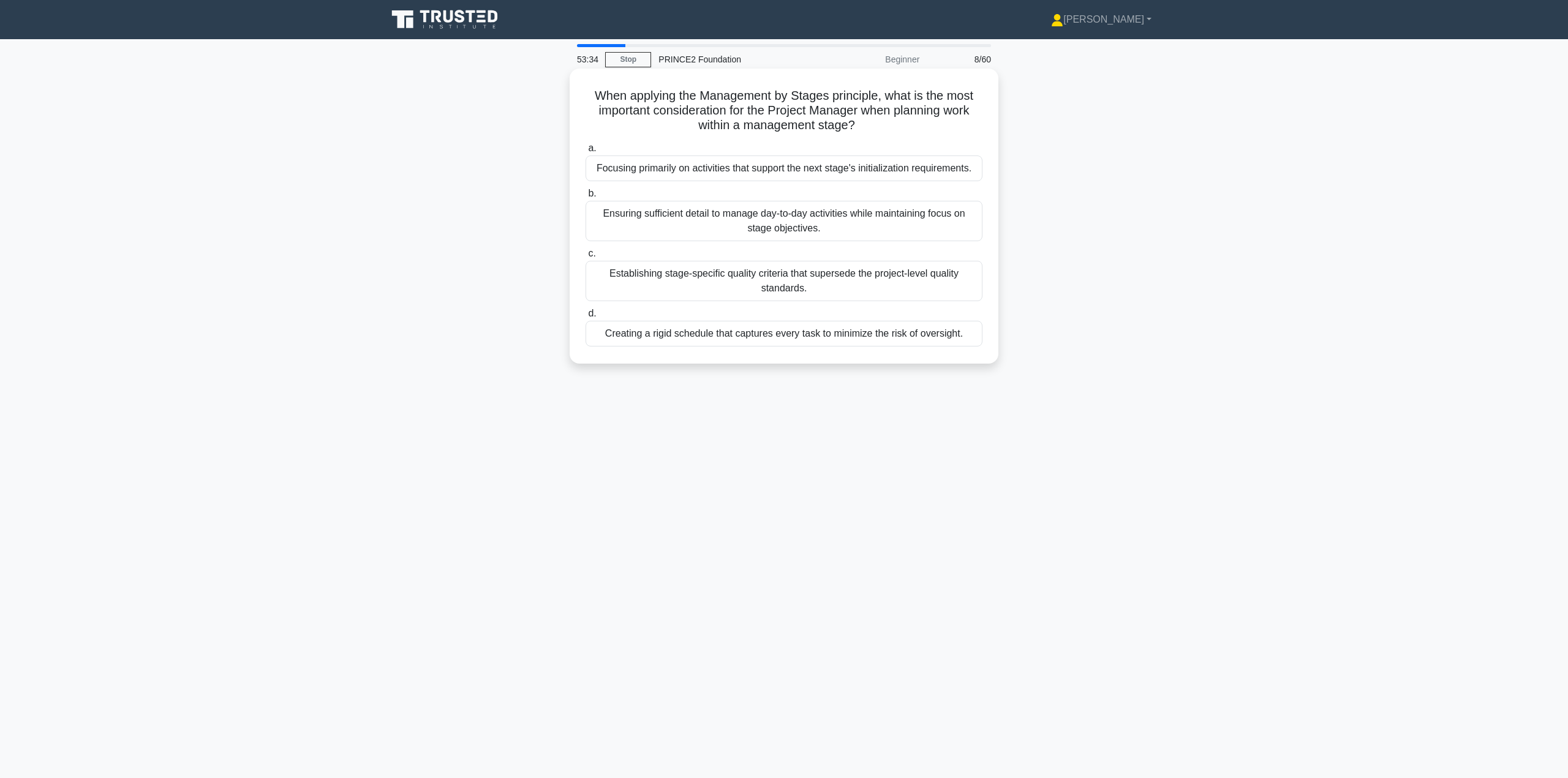
click at [790, 228] on div "Ensuring sufficient detail to manage day-to-day activities while maintaining fo…" at bounding box center [784, 221] width 397 height 40
click at [586, 198] on input "b. Ensuring sufficient detail to manage day-to-day activities while maintaining…" at bounding box center [586, 193] width 0 height 8
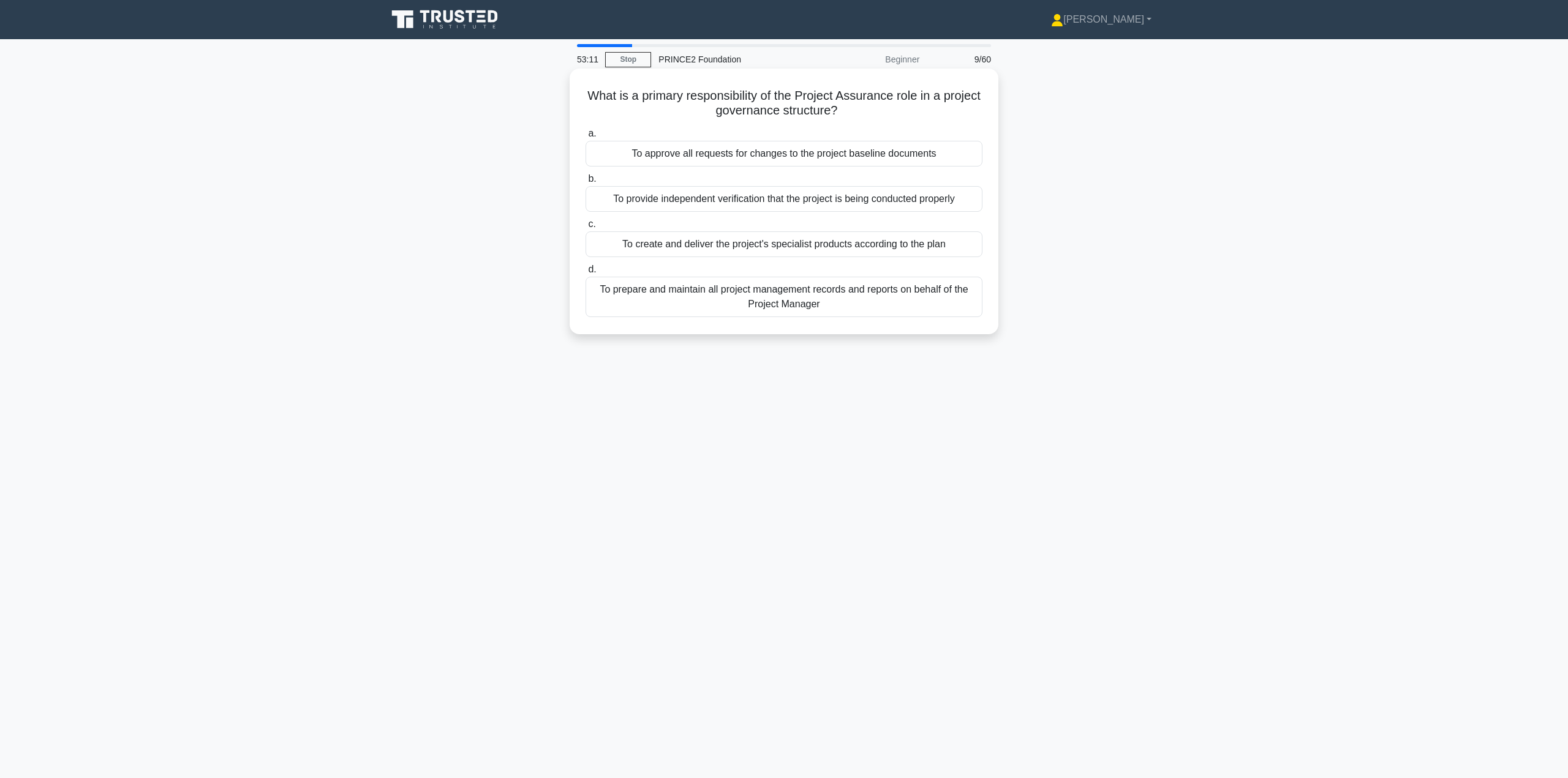
click at [802, 198] on div "To provide independent verification that the project is being conducted properly" at bounding box center [784, 199] width 397 height 26
click at [586, 183] on input "b. To provide independent verification that the project is being conducted prop…" at bounding box center [586, 178] width 0 height 8
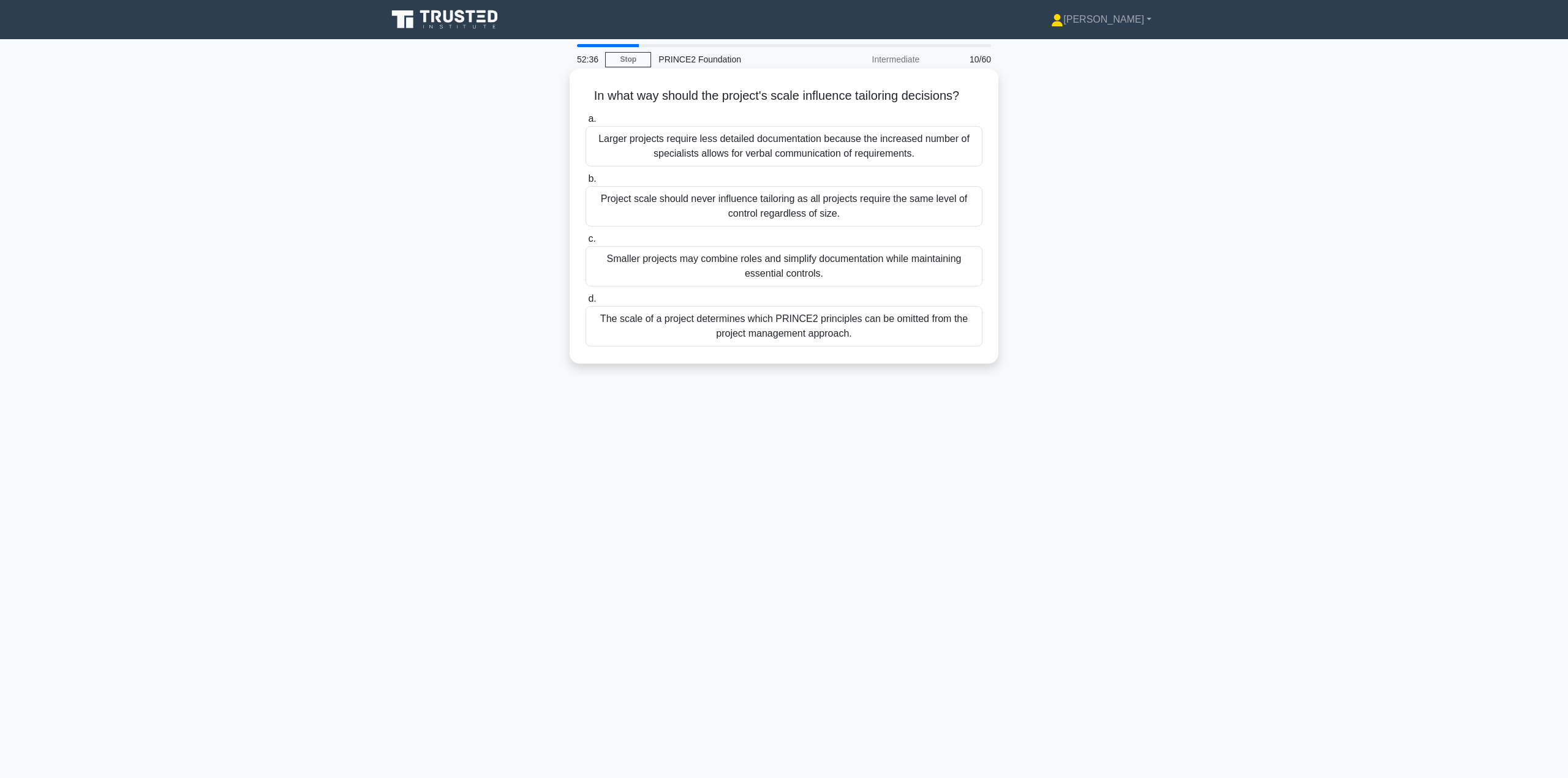
click at [841, 274] on div "Smaller projects may combine roles and simplify documentation while maintaining…" at bounding box center [784, 266] width 397 height 40
click at [586, 243] on input "c. Smaller projects may combine roles and simplify documentation while maintain…" at bounding box center [586, 238] width 0 height 8
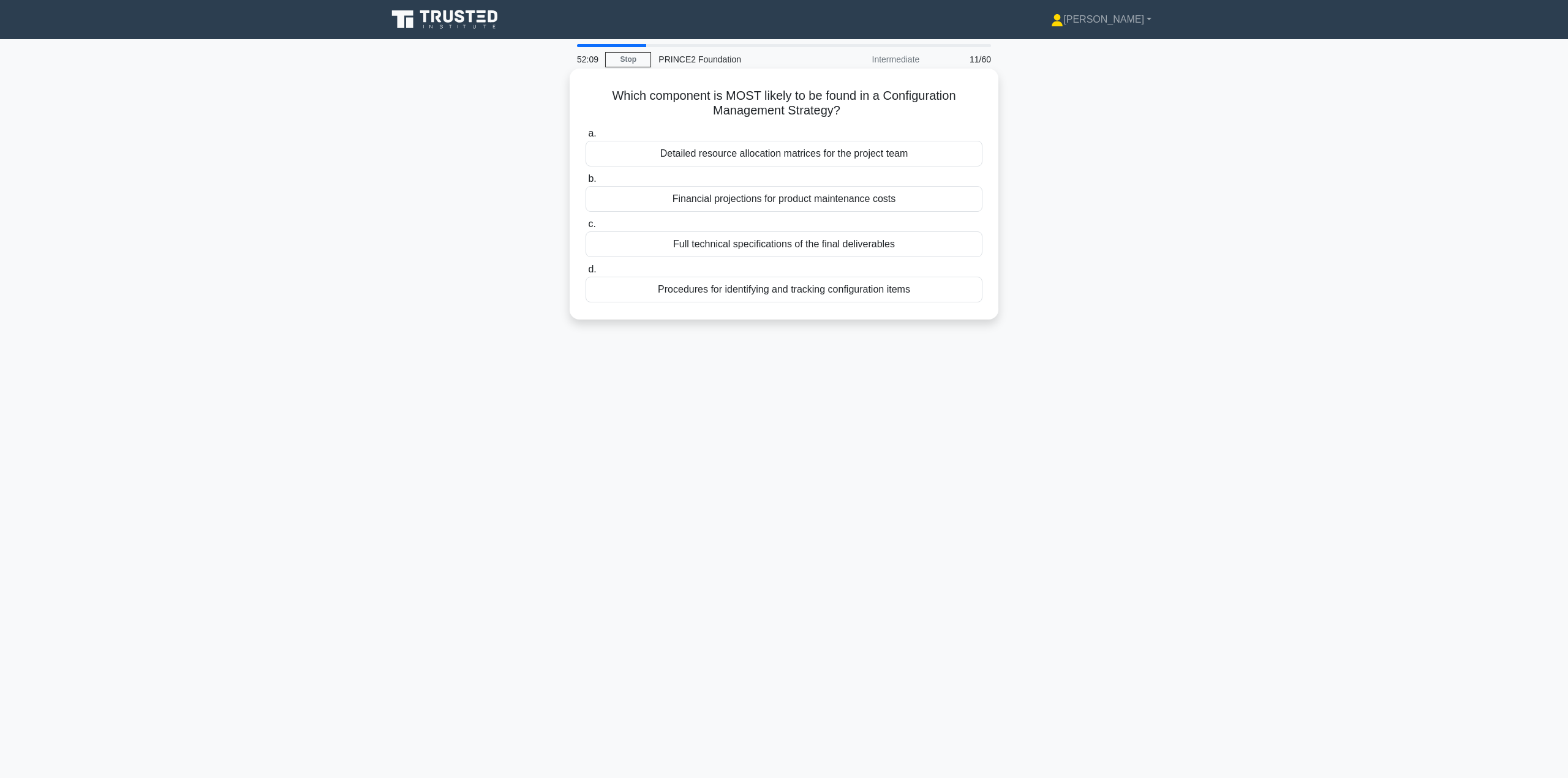
click at [794, 292] on div "Procedures for identifying and tracking configuration items" at bounding box center [784, 290] width 397 height 26
click at [586, 274] on input "d. Procedures for identifying and tracking configuration items" at bounding box center [586, 269] width 0 height 8
click at [811, 307] on div "It allows for controlled commitment of resources one stage at a time." at bounding box center [784, 305] width 397 height 26
click at [586, 288] on input "d. It allows for controlled commitment of resources one stage at a time." at bounding box center [586, 284] width 0 height 8
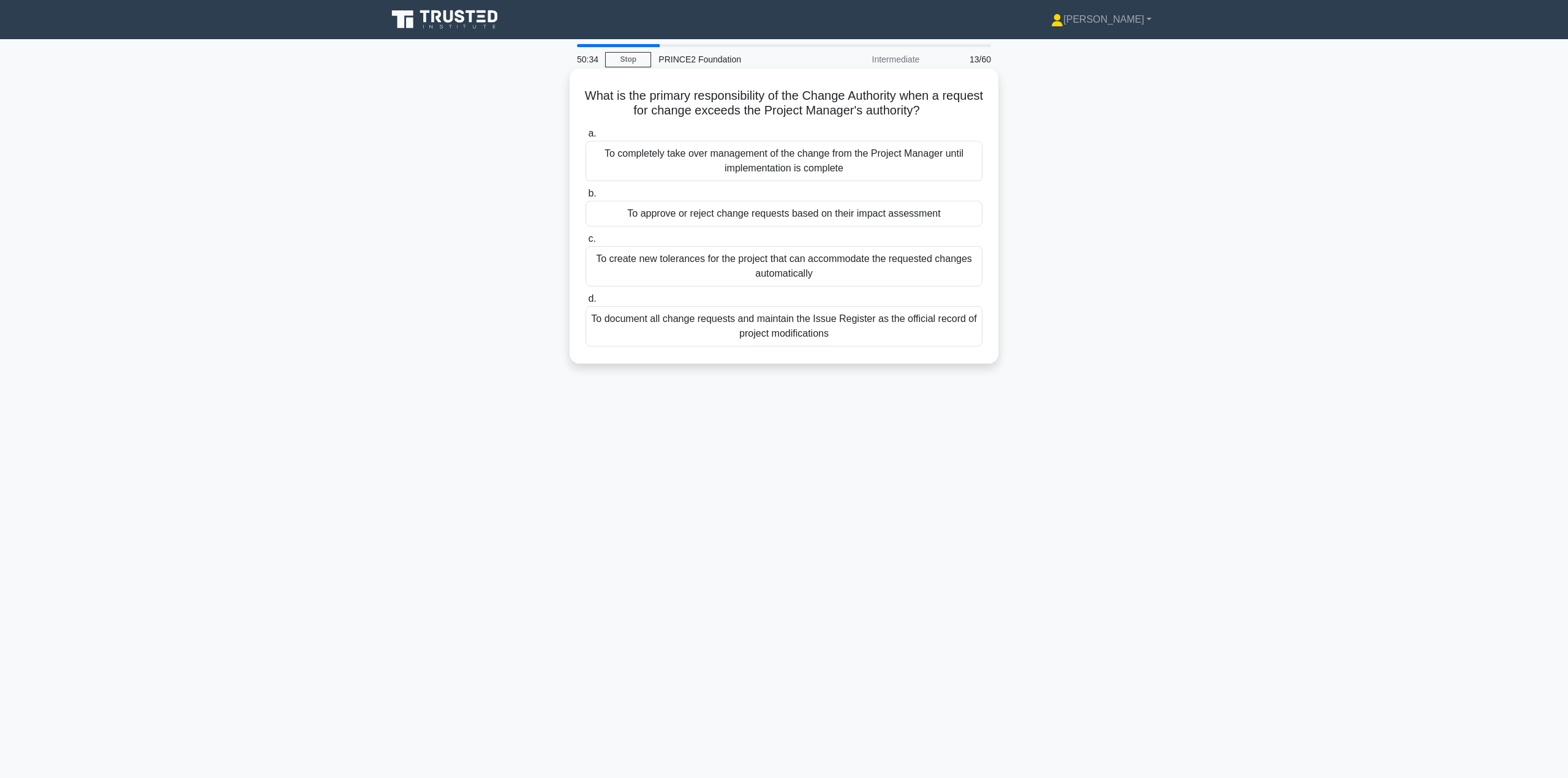
click at [787, 219] on div "To approve or reject change requests based on their impact assessment" at bounding box center [784, 214] width 397 height 26
click at [586, 198] on input "b. To approve or reject change requests based on their impact assessment" at bounding box center [586, 193] width 0 height 8
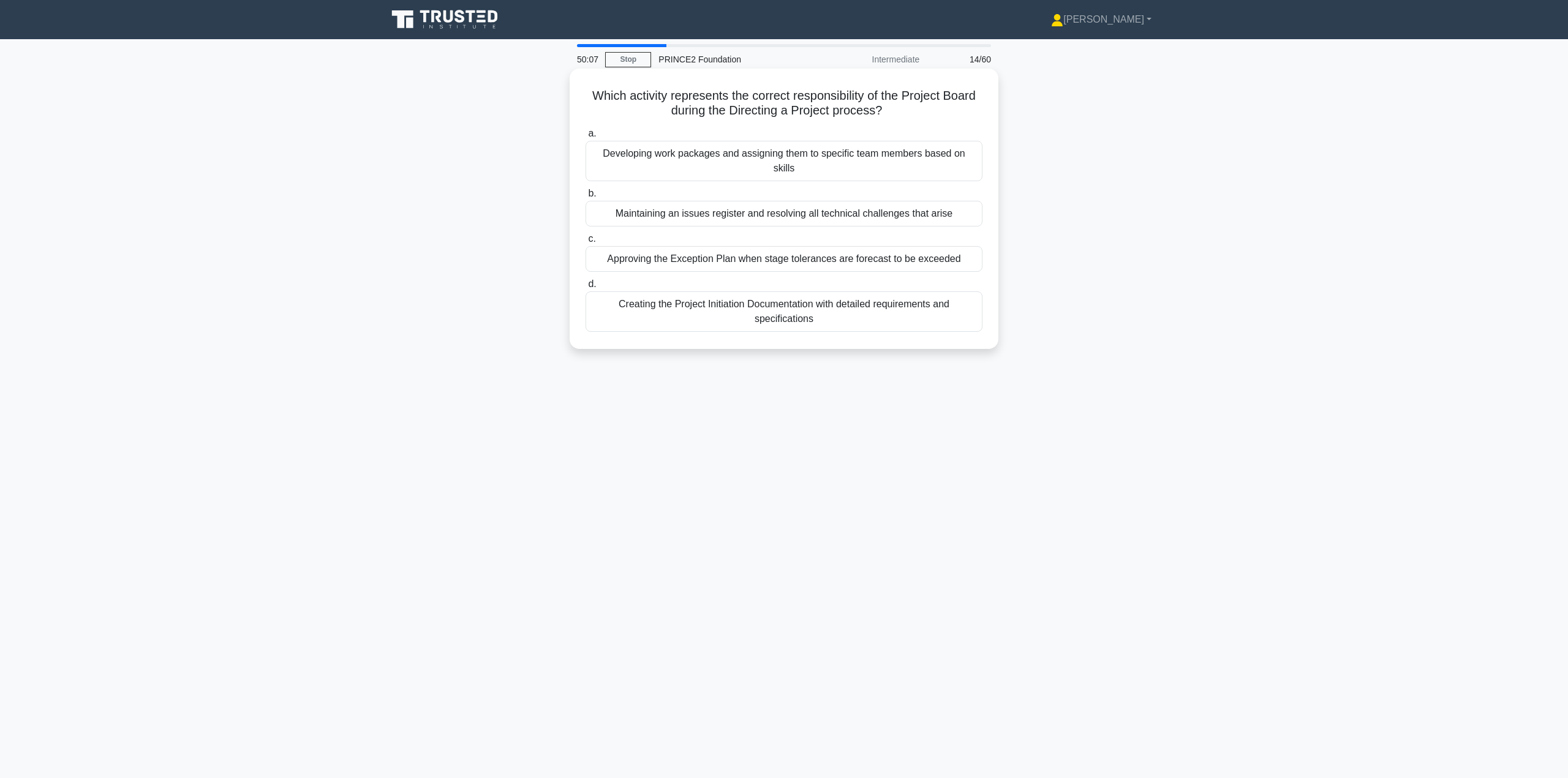
click at [793, 249] on div "Approving the Exception Plan when stage tolerances are forecast to be exceeded" at bounding box center [784, 259] width 397 height 26
click at [586, 243] on input "c. Approving the Exception Plan when stage tolerances are forecast to be exceed…" at bounding box center [586, 238] width 0 height 8
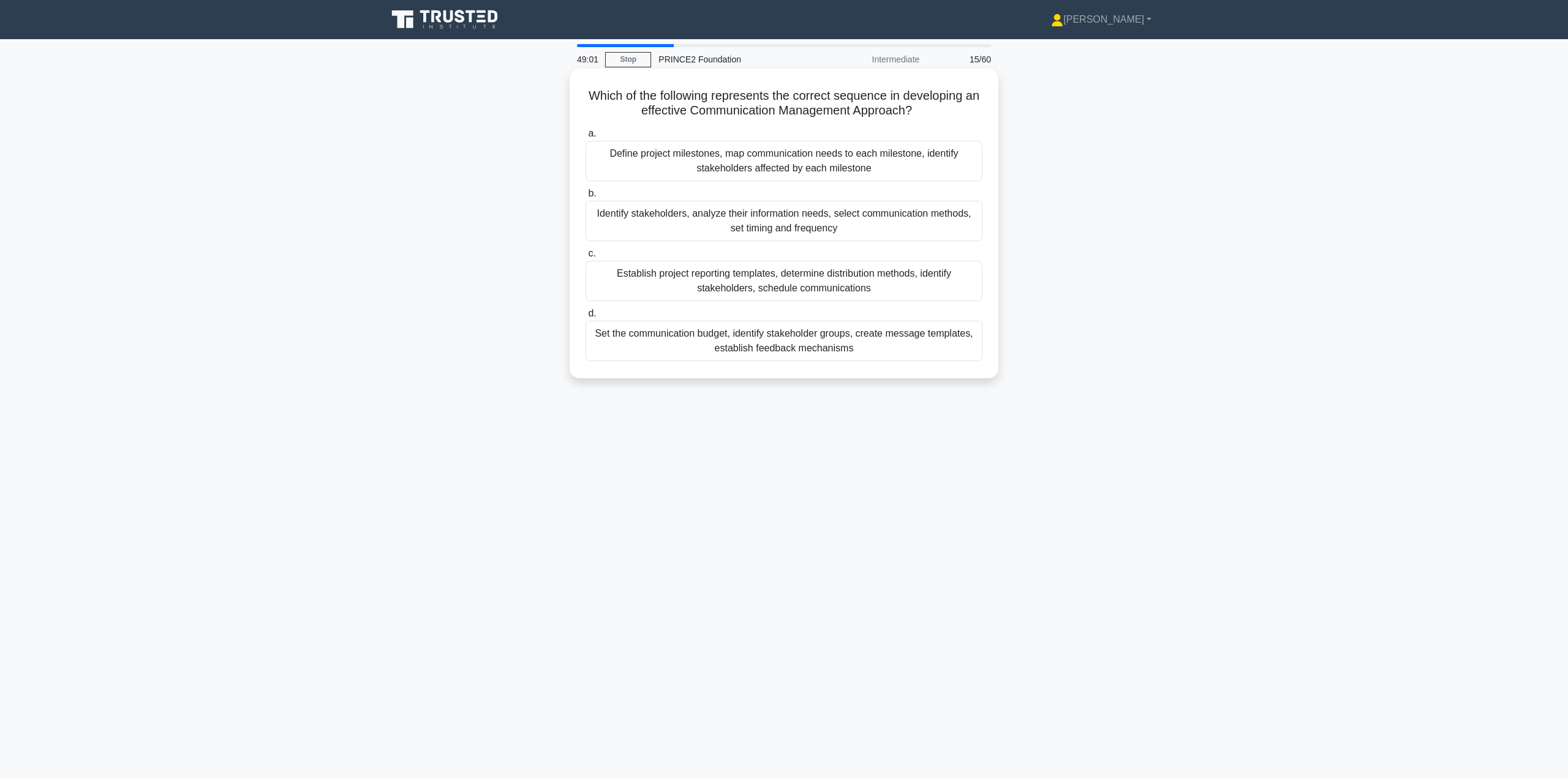
click at [774, 228] on div "Identify stakeholders, analyze their information needs, select communication me…" at bounding box center [784, 221] width 397 height 40
click at [586, 198] on input "b. Identify stakeholders, analyze their information needs, select communication…" at bounding box center [586, 193] width 0 height 8
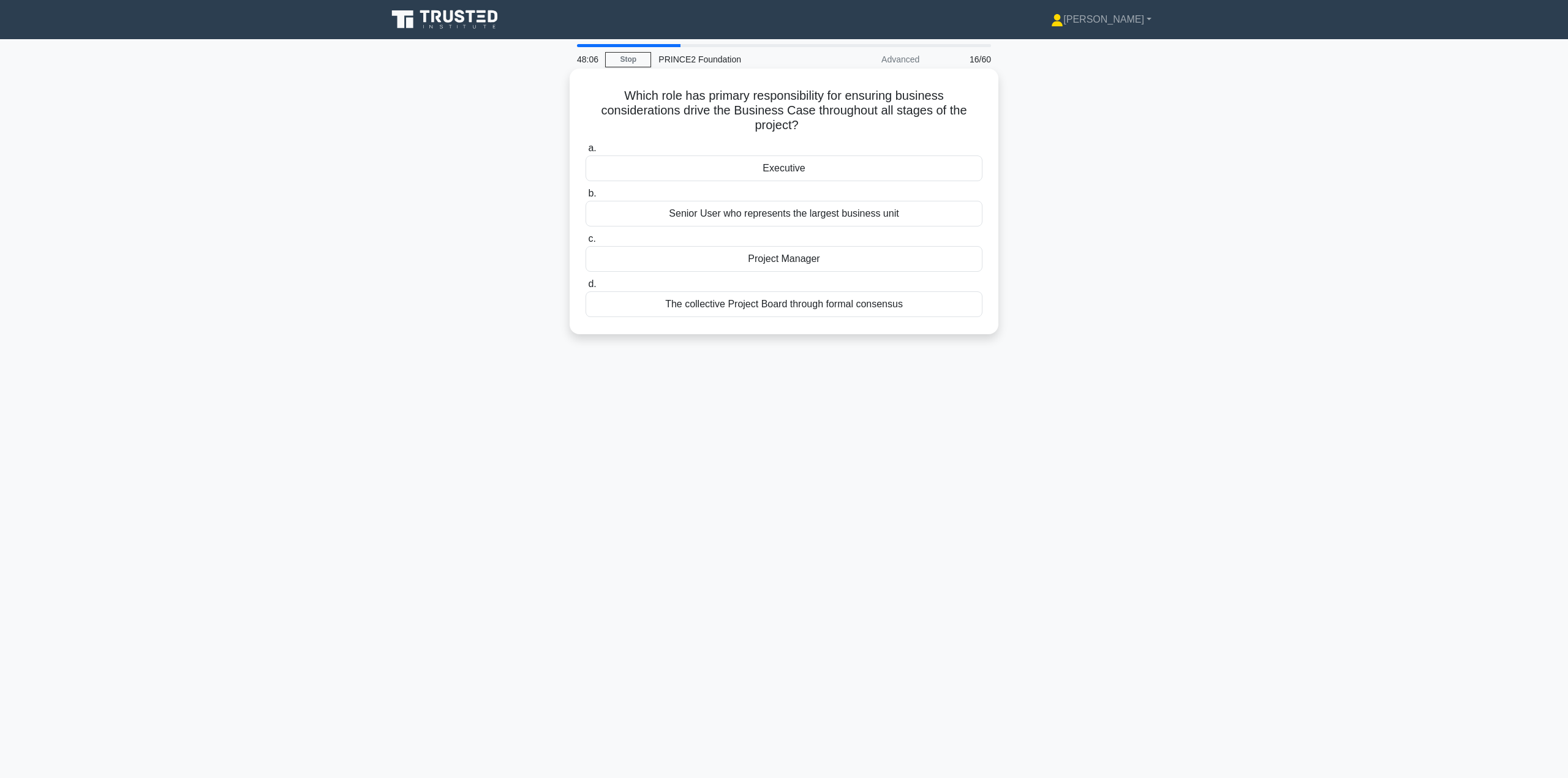
click at [794, 171] on div "Executive" at bounding box center [784, 169] width 397 height 26
click at [586, 152] on input "a. Executive" at bounding box center [586, 148] width 0 height 8
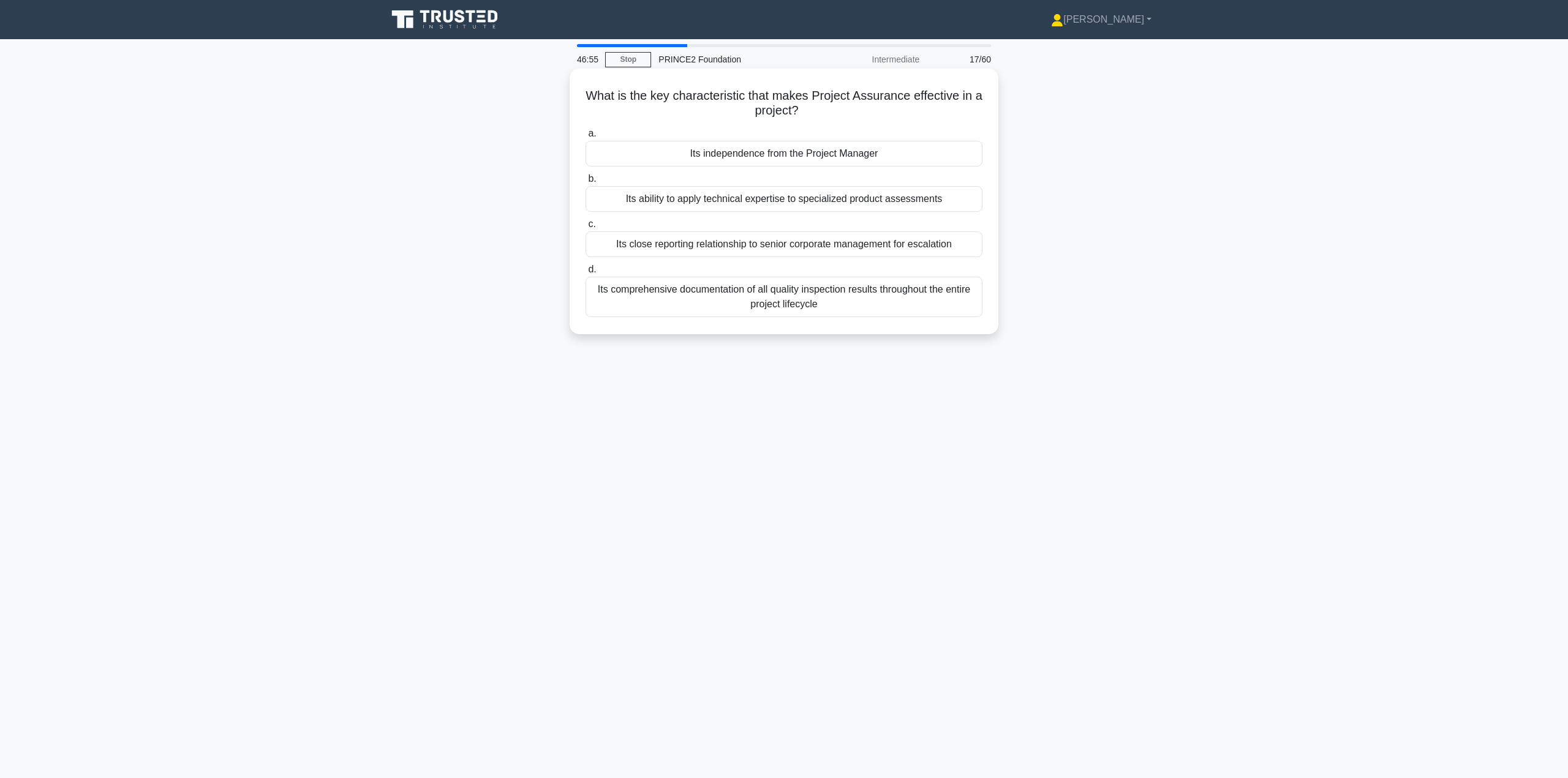
click at [767, 156] on div "Its independence from the Project Manager" at bounding box center [784, 154] width 397 height 26
click at [586, 137] on input "a. Its independence from the Project Manager" at bounding box center [586, 133] width 0 height 8
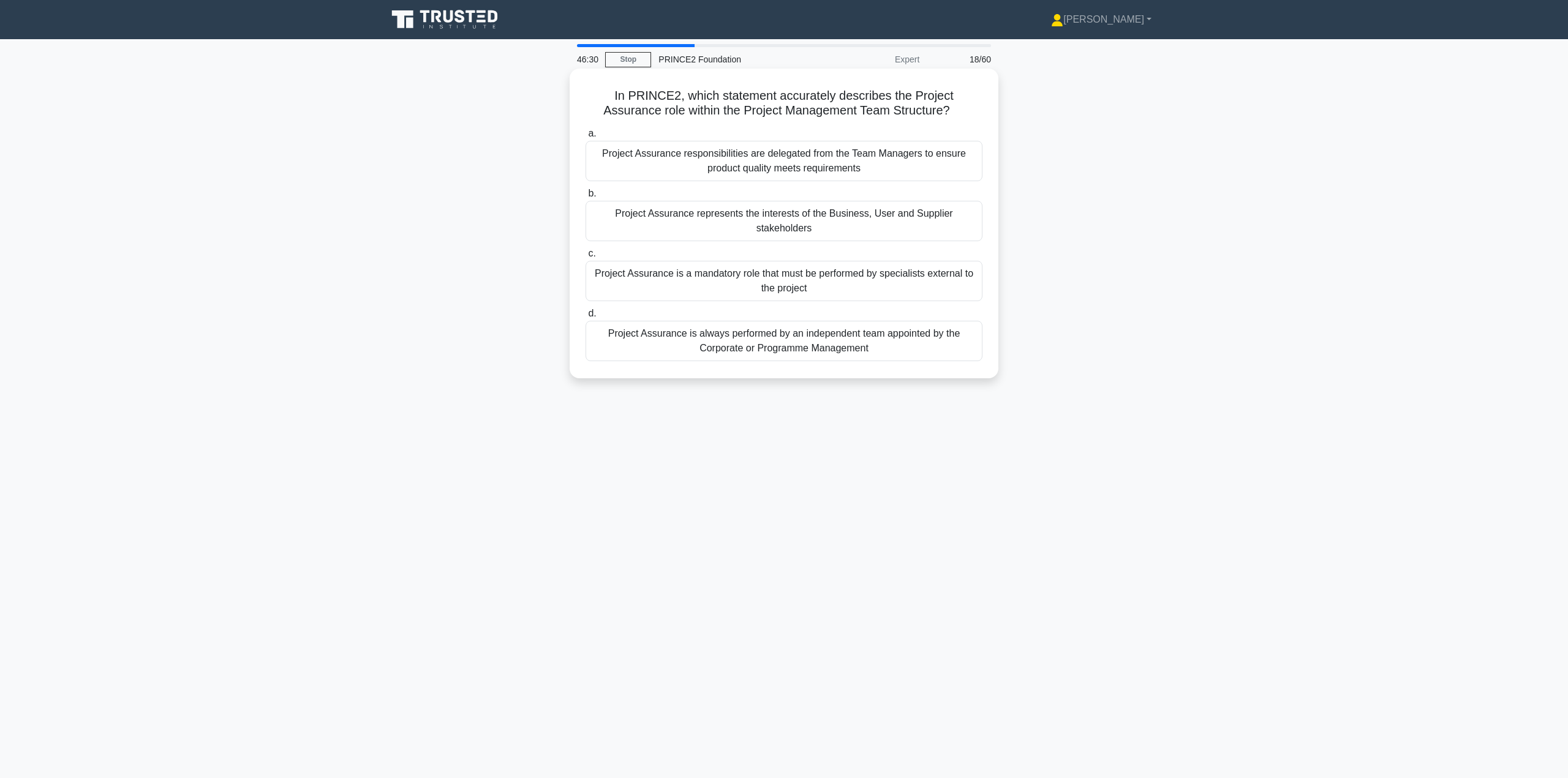
click at [842, 224] on div "Project Assurance represents the interests of the Business, User and Supplier s…" at bounding box center [784, 221] width 397 height 40
click at [586, 198] on input "b. Project Assurance represents the interests of the Business, User and Supplie…" at bounding box center [586, 193] width 0 height 8
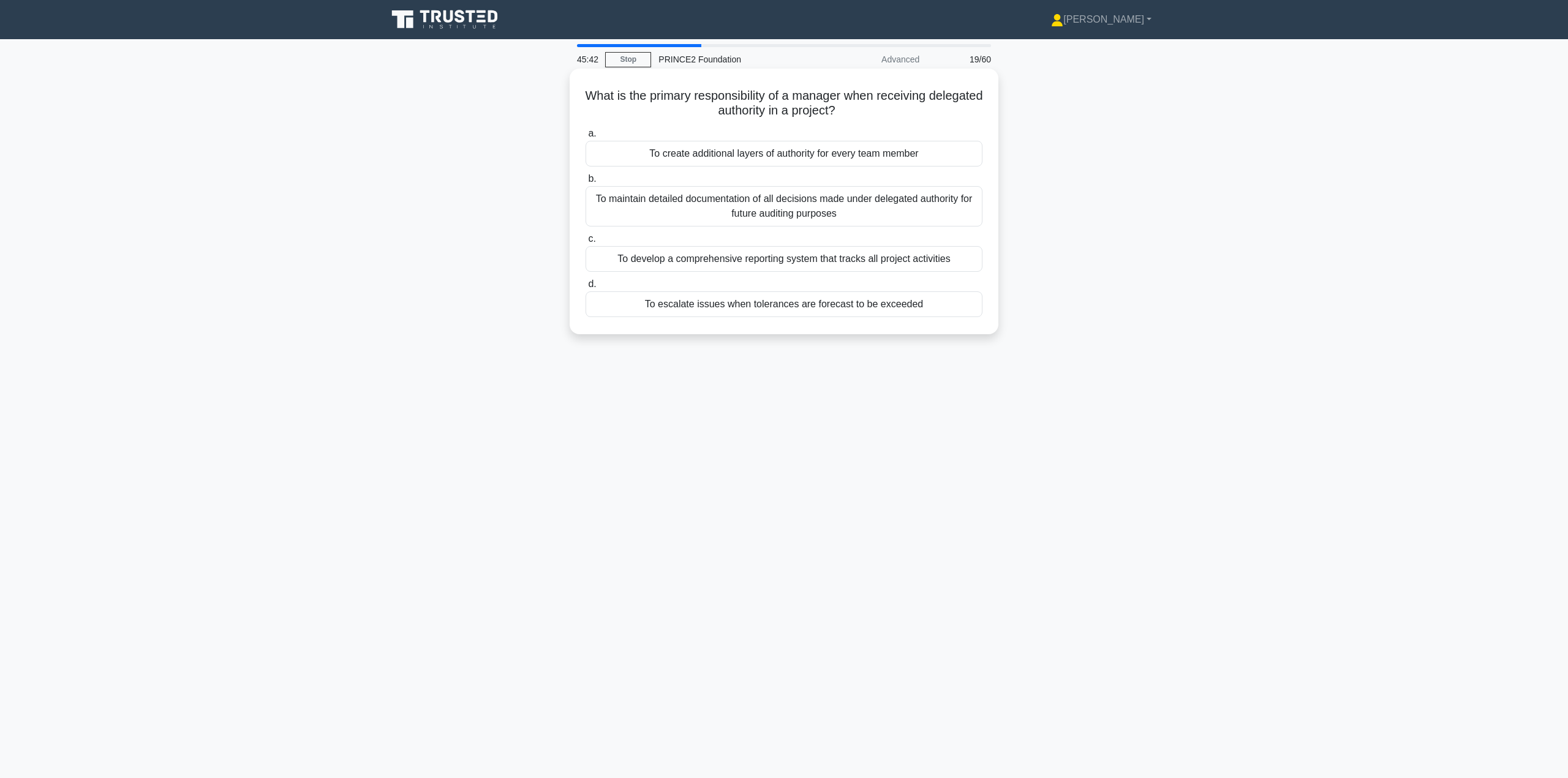
click at [801, 306] on div "To escalate issues when tolerances are forecast to be exceeded" at bounding box center [784, 305] width 397 height 26
click at [586, 288] on input "d. To escalate issues when tolerances are forecast to be exceeded" at bounding box center [586, 284] width 0 height 8
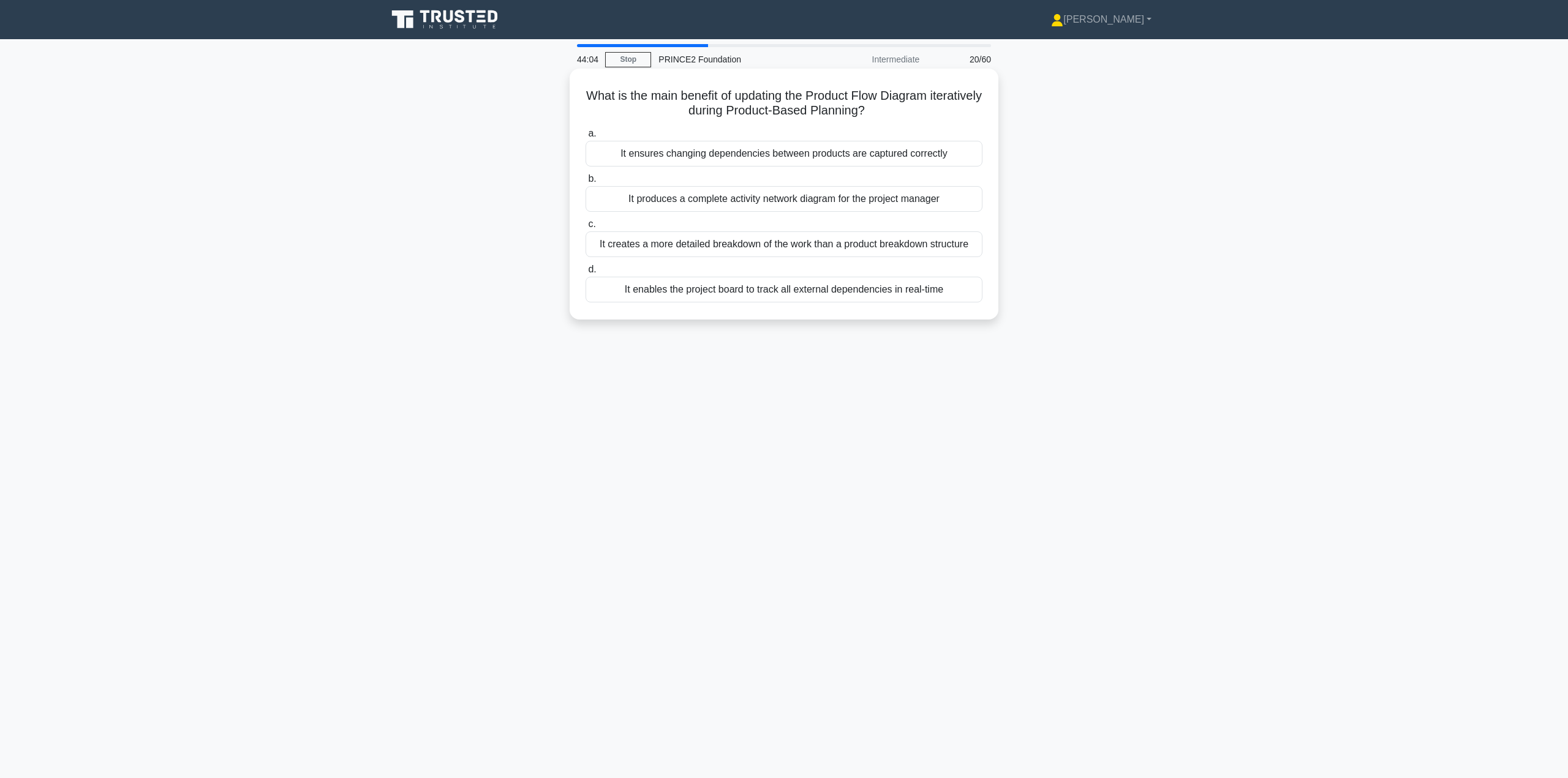
click at [788, 156] on div "It ensures changing dependencies between products are captured correctly" at bounding box center [784, 154] width 397 height 26
click at [586, 137] on input "a. It ensures changing dependencies between products are captured correctly" at bounding box center [586, 133] width 0 height 8
click at [772, 166] on div "Senior User" at bounding box center [784, 154] width 397 height 26
click at [586, 137] on input "a. Senior User" at bounding box center [586, 133] width 0 height 8
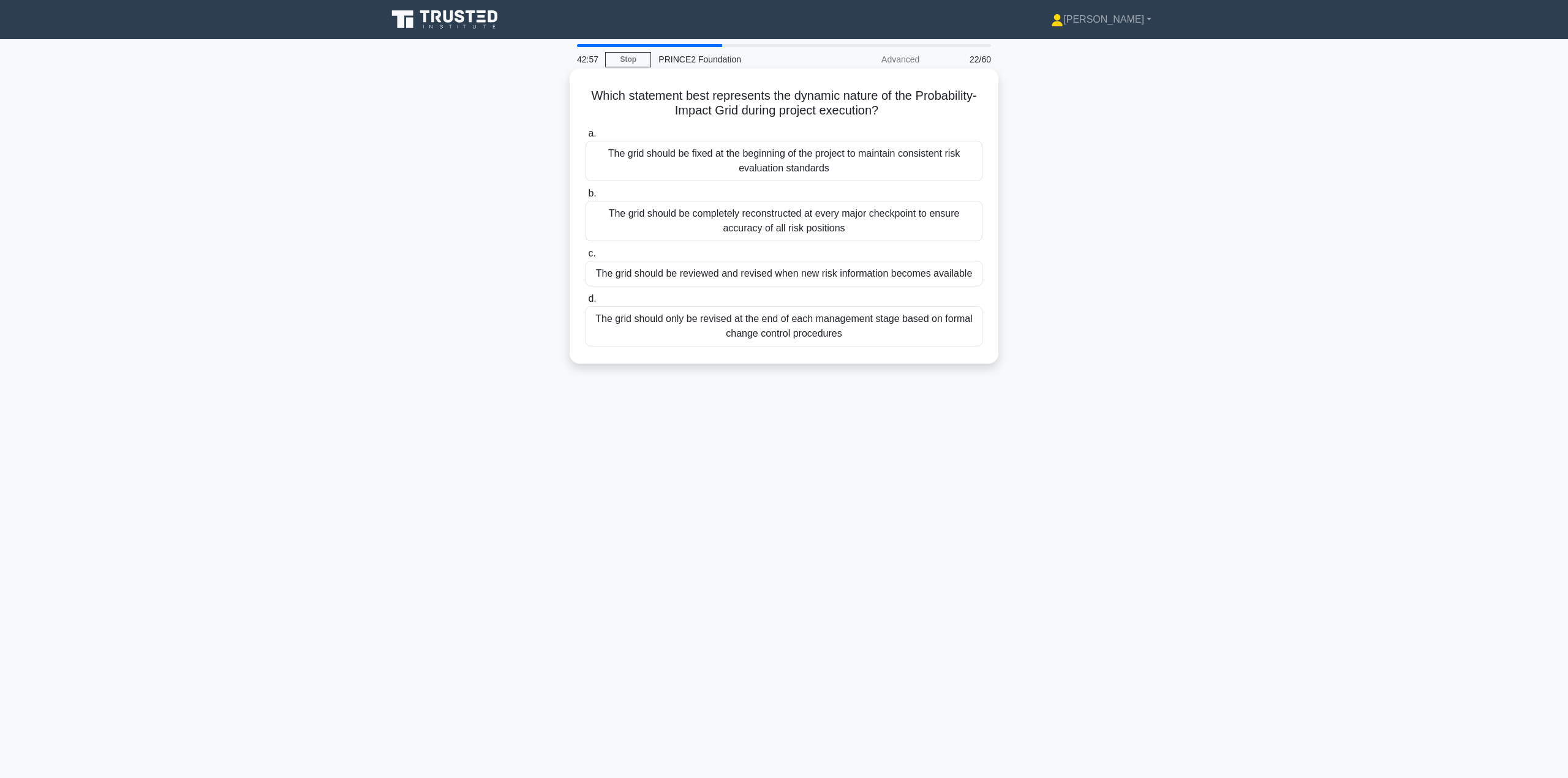
click at [783, 277] on div "The grid should be reviewed and revised when new risk information becomes avail…" at bounding box center [784, 274] width 397 height 26
click at [586, 258] on input "c. The grid should be reviewed and revised when new risk information becomes av…" at bounding box center [586, 253] width 0 height 8
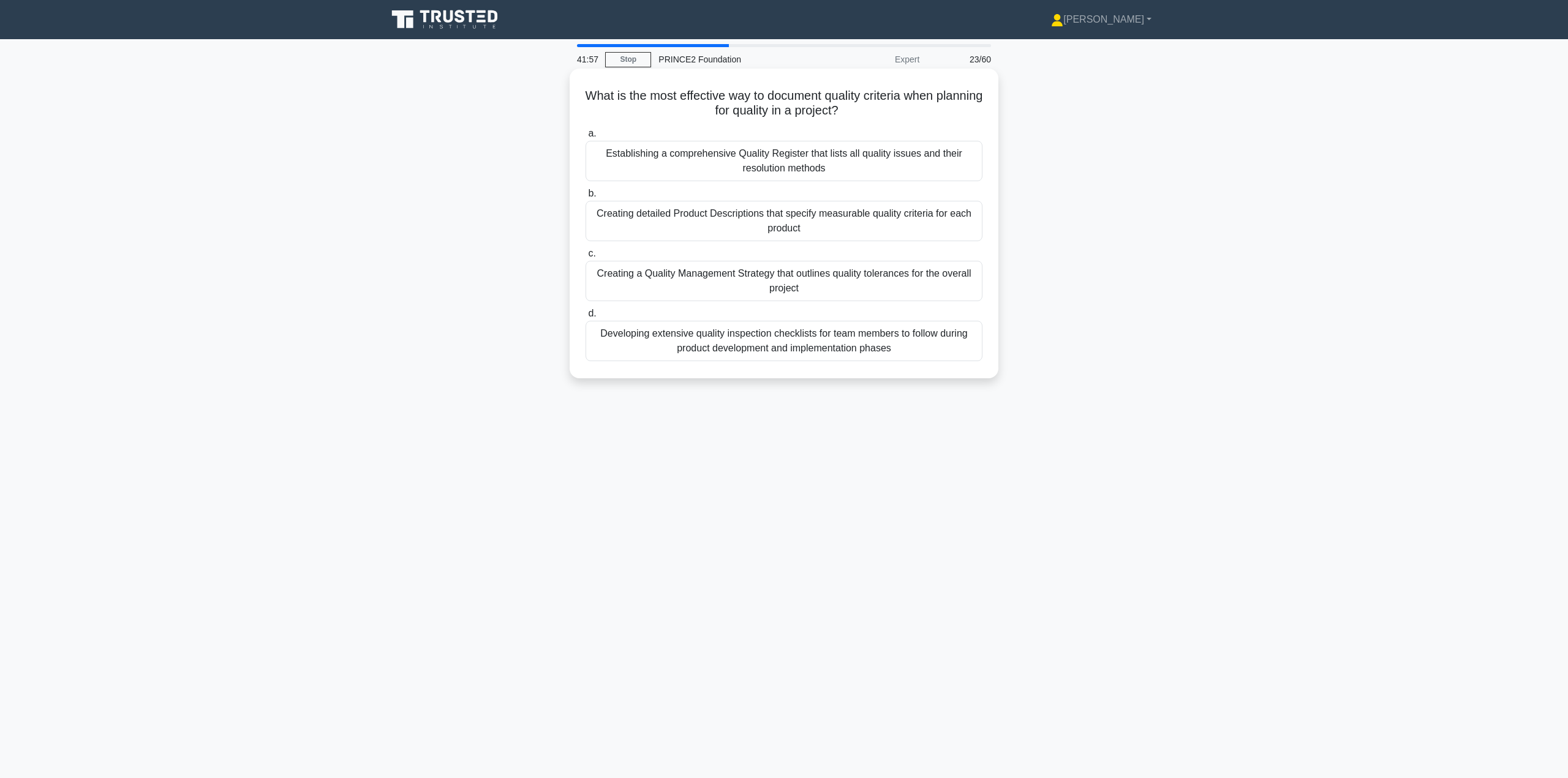
click at [755, 287] on div "Creating a Quality Management Strategy that outlines quality tolerances for the…" at bounding box center [784, 281] width 397 height 40
click at [586, 258] on input "c. Creating a Quality Management Strategy that outlines quality tolerances for …" at bounding box center [586, 253] width 0 height 8
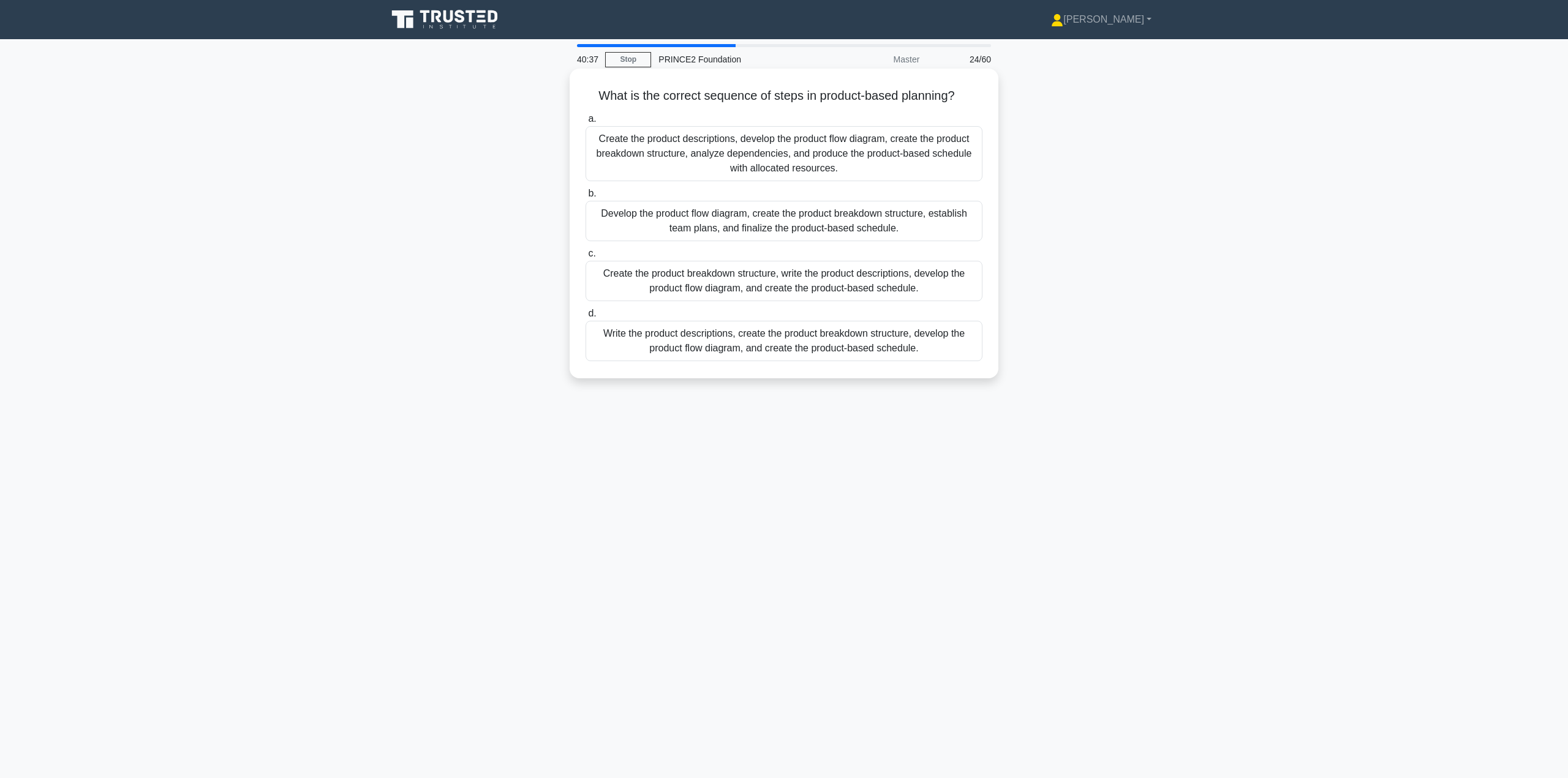
click at [747, 282] on div "Create the product breakdown structure, write the product descriptions, develop…" at bounding box center [784, 281] width 397 height 40
click at [586, 258] on input "c. Create the product breakdown structure, write the product descriptions, deve…" at bounding box center [586, 253] width 0 height 8
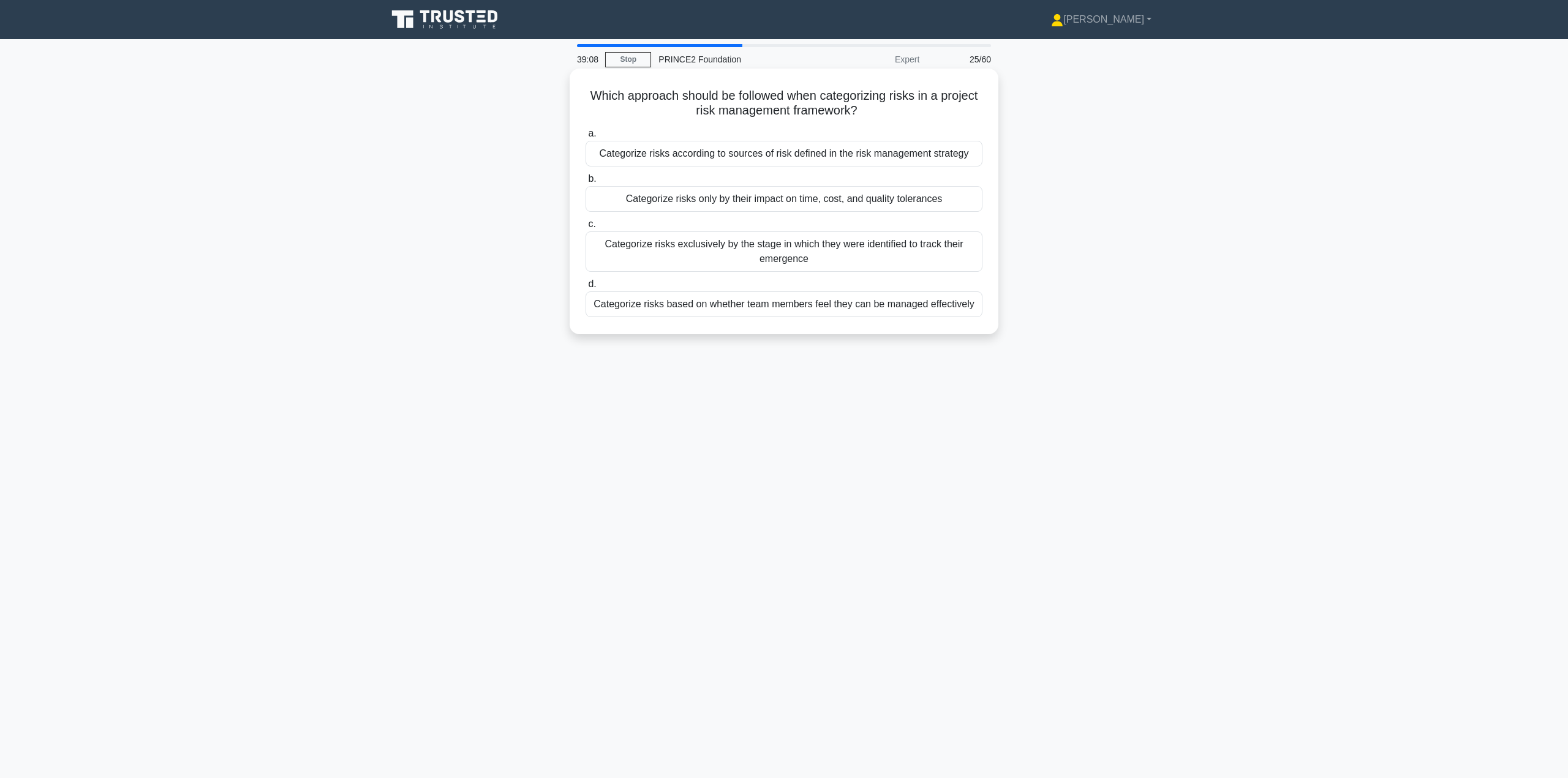
click at [784, 156] on div "Categorize risks according to sources of risk defined in the risk management st…" at bounding box center [784, 154] width 397 height 26
click at [586, 137] on input "a. Categorize risks according to sources of risk defined in the risk management…" at bounding box center [586, 133] width 0 height 8
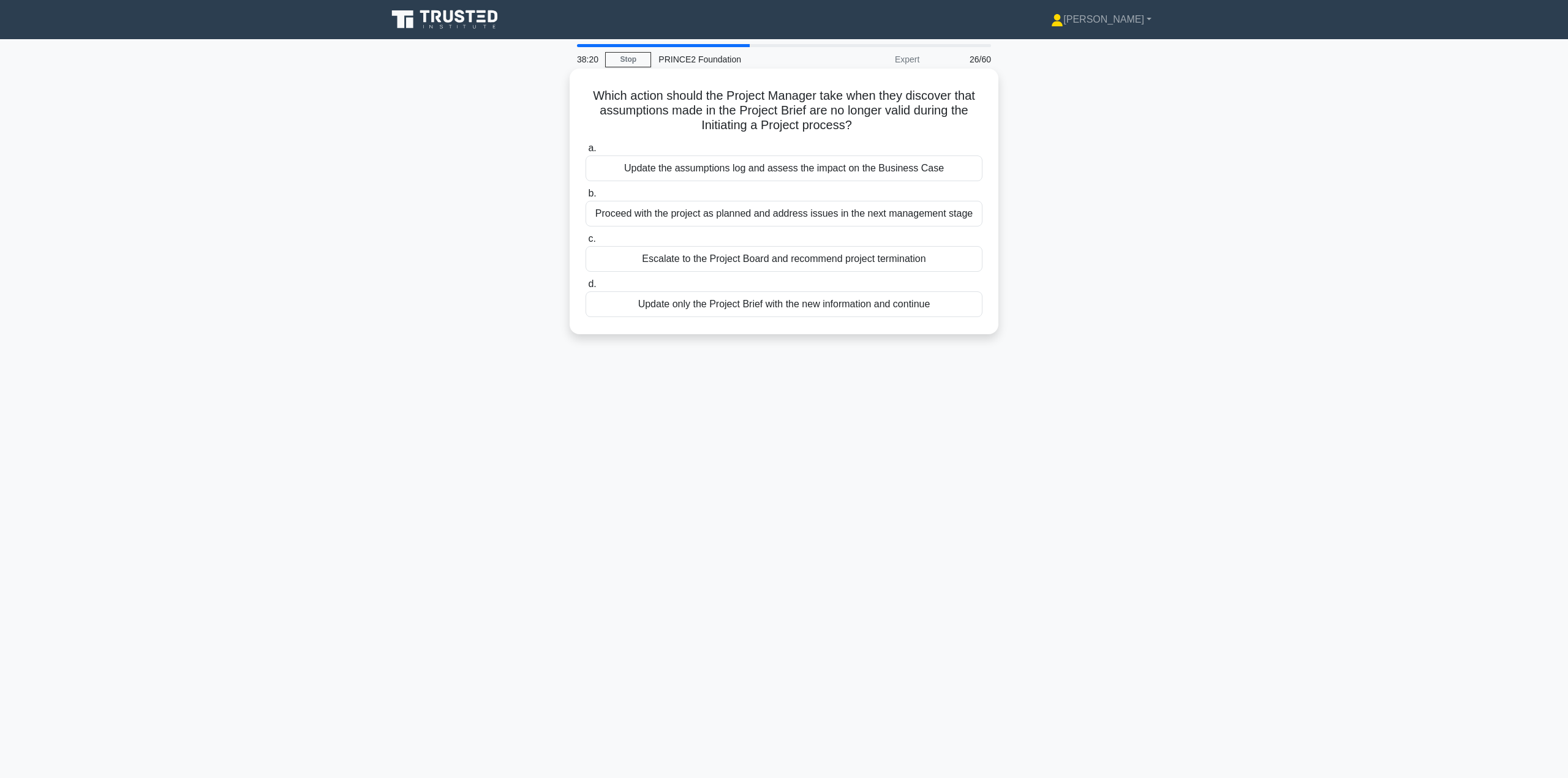
click at [761, 171] on div "Update the assumptions log and assess the impact on the Business Case" at bounding box center [784, 169] width 397 height 26
click at [586, 152] on input "a. Update the assumptions log and assess the impact on the Business Case" at bounding box center [586, 148] width 0 height 8
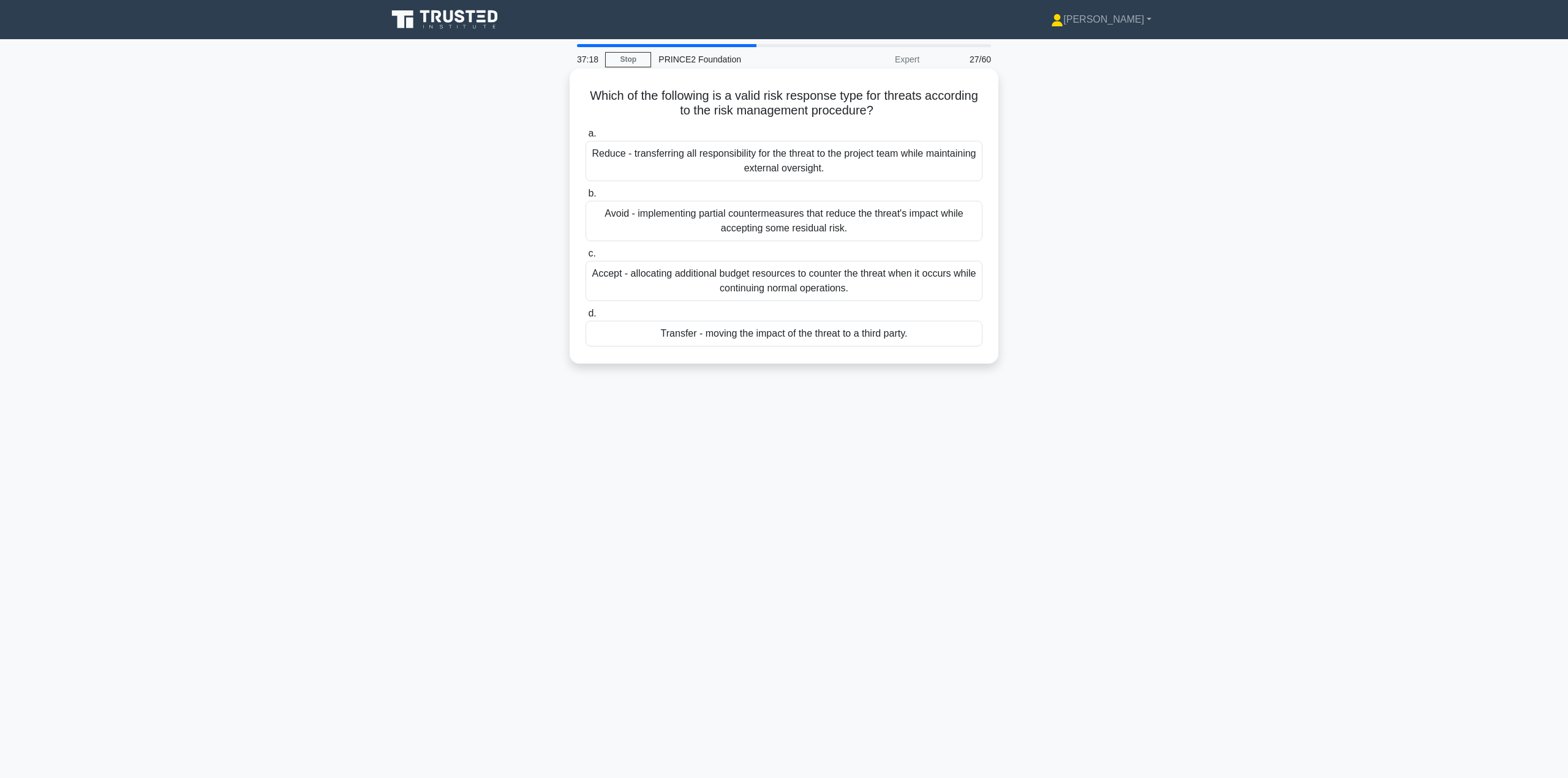
click at [787, 283] on div "Accept - allocating additional budget resources to counter the threat when it o…" at bounding box center [784, 281] width 397 height 40
click at [586, 258] on input "c. Accept - allocating additional budget resources to counter the threat when i…" at bounding box center [586, 253] width 0 height 8
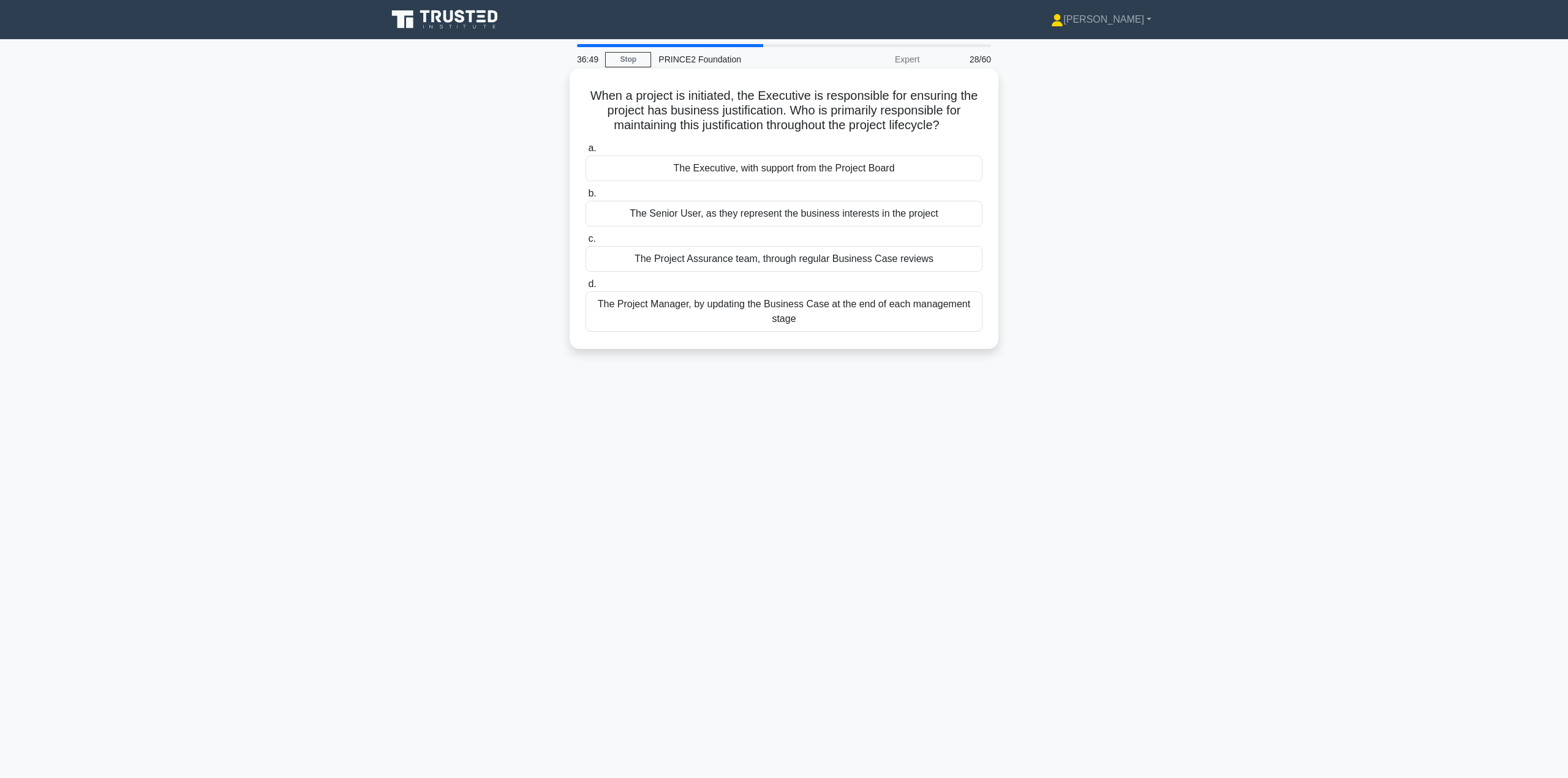
click at [774, 170] on div "The Executive, with support from the Project Board" at bounding box center [784, 169] width 397 height 26
click at [586, 152] on input "a. The Executive, with support from the Project Board" at bounding box center [586, 148] width 0 height 8
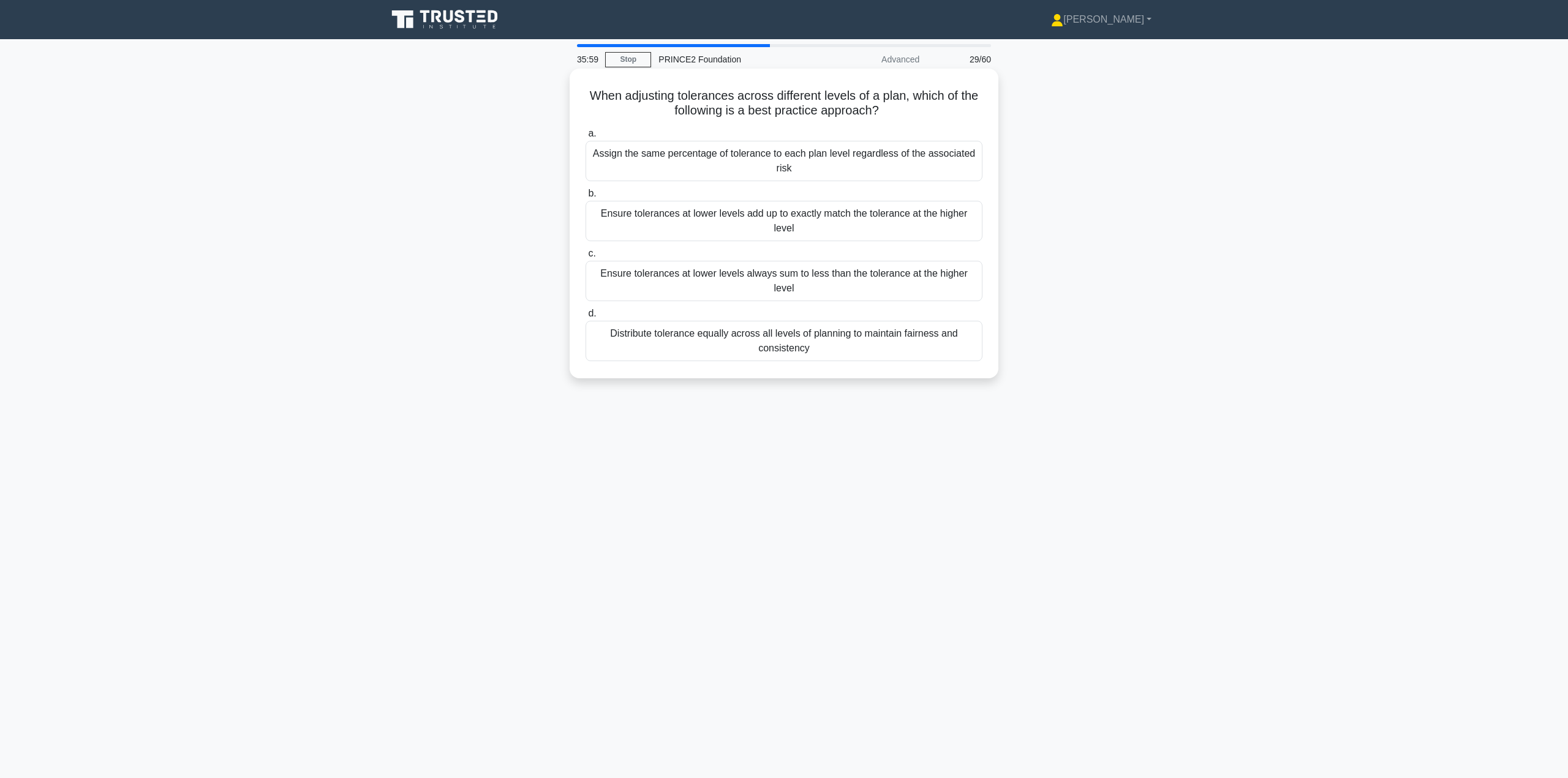
click at [714, 276] on div "Ensure tolerances at lower levels always sum to less than the tolerance at the …" at bounding box center [784, 281] width 397 height 40
click at [586, 258] on input "c. Ensure tolerances at lower levels always sum to less than the tolerance at t…" at bounding box center [586, 253] width 0 height 8
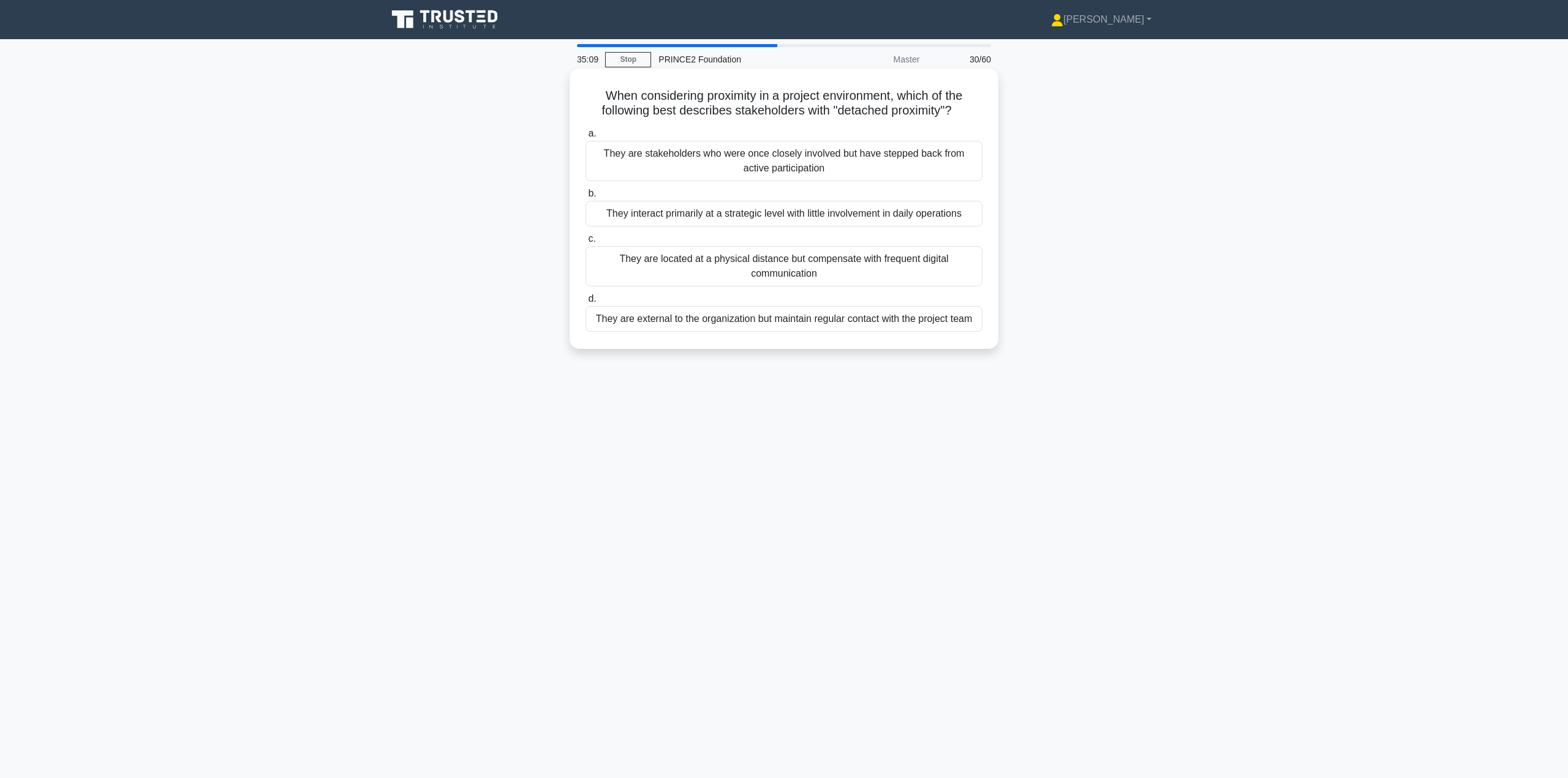
click at [714, 166] on div "They are stakeholders who were once closely involved but have stepped back from…" at bounding box center [784, 161] width 397 height 40
click at [586, 137] on input "a. They are stakeholders who were once closely involved but have stepped back f…" at bounding box center [586, 133] width 0 height 8
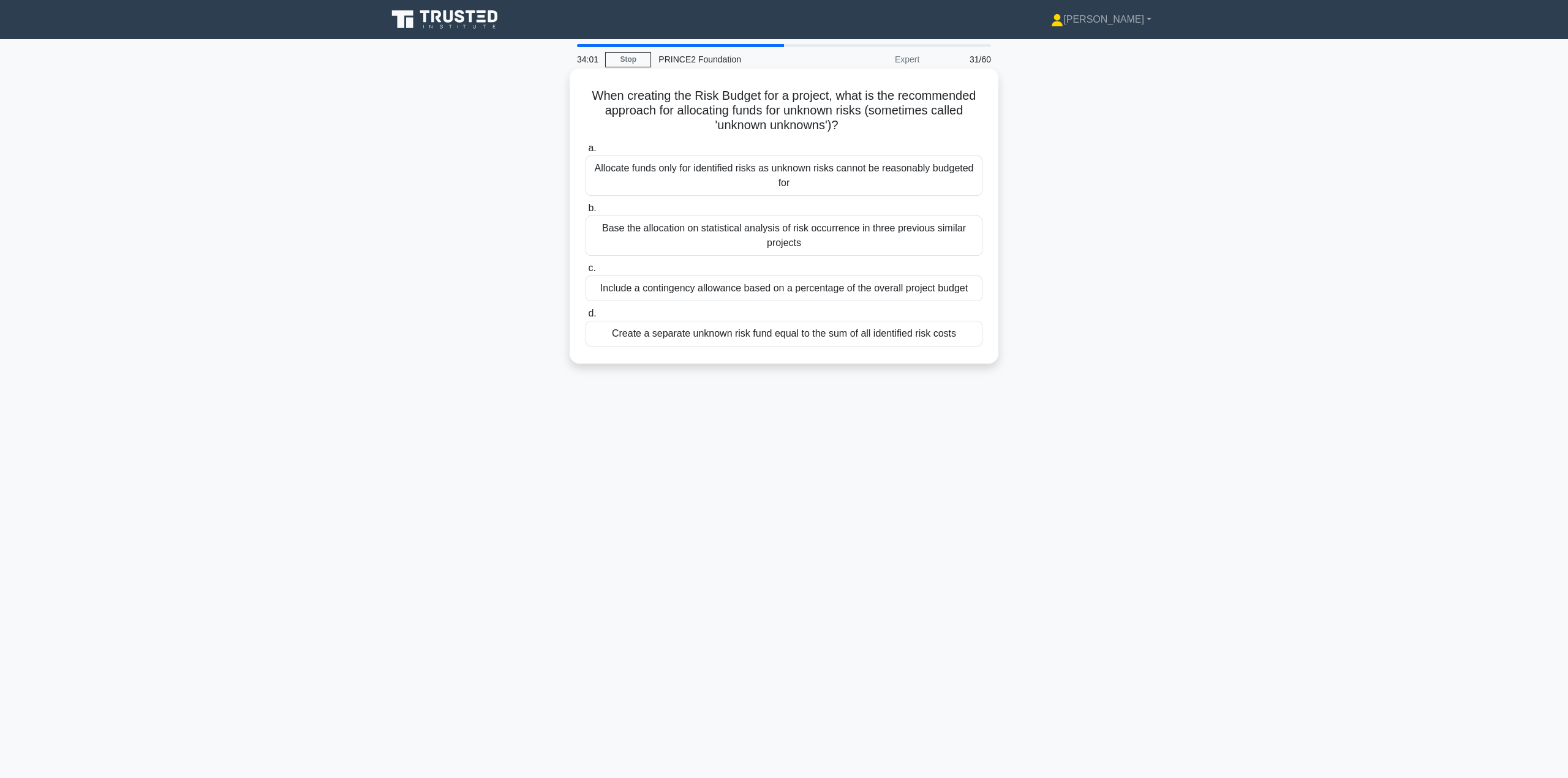
click at [706, 292] on div "Include a contingency allowance based on a percentage of the overall project bu…" at bounding box center [784, 289] width 397 height 26
click at [586, 272] on input "c. Include a contingency allowance based on a percentage of the overall project…" at bounding box center [586, 268] width 0 height 8
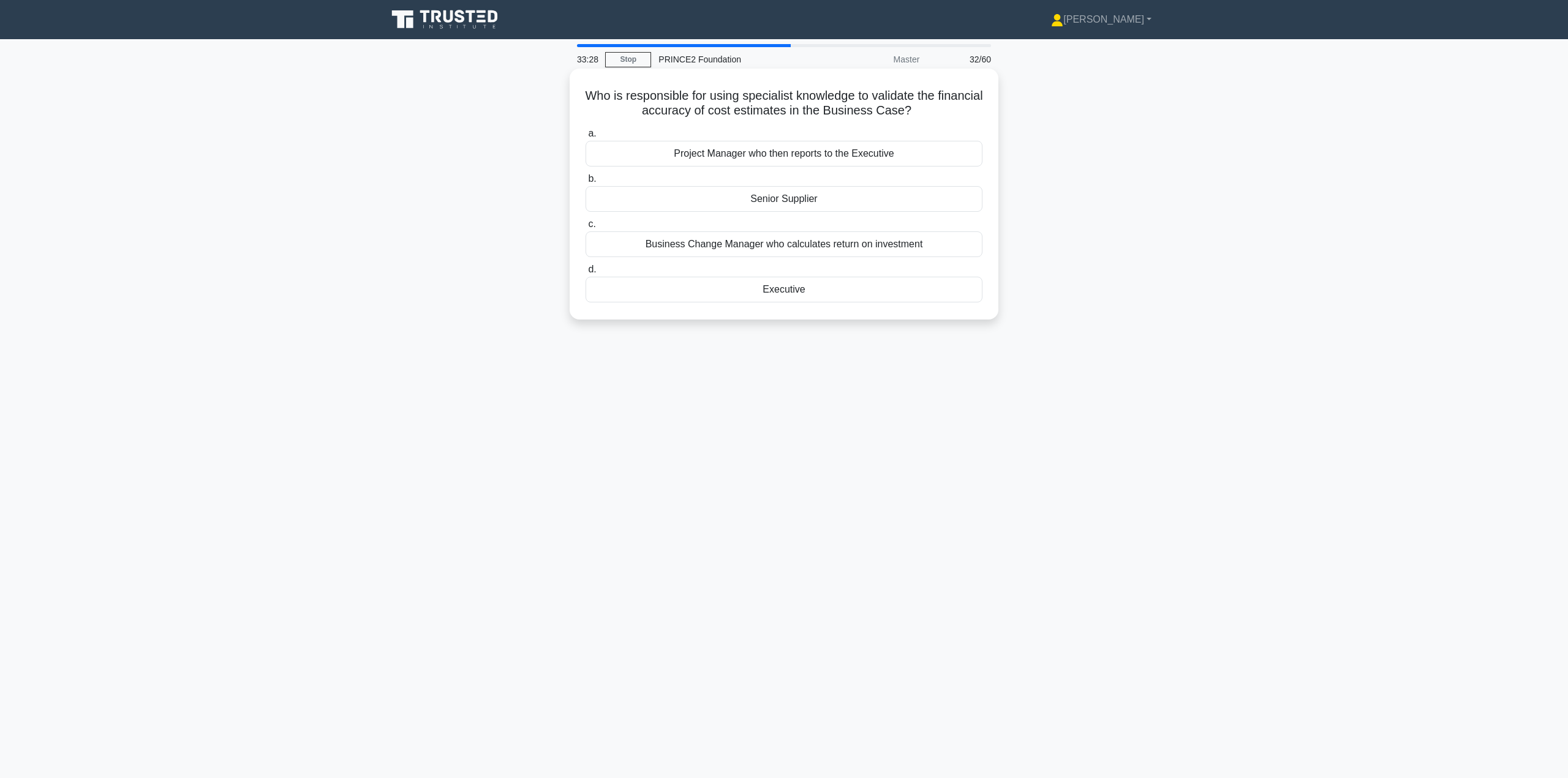
click at [853, 154] on div "Project Manager who then reports to the Executive" at bounding box center [784, 154] width 397 height 26
click at [586, 137] on input "a. Project Manager who then reports to the Executive" at bounding box center [586, 133] width 0 height 8
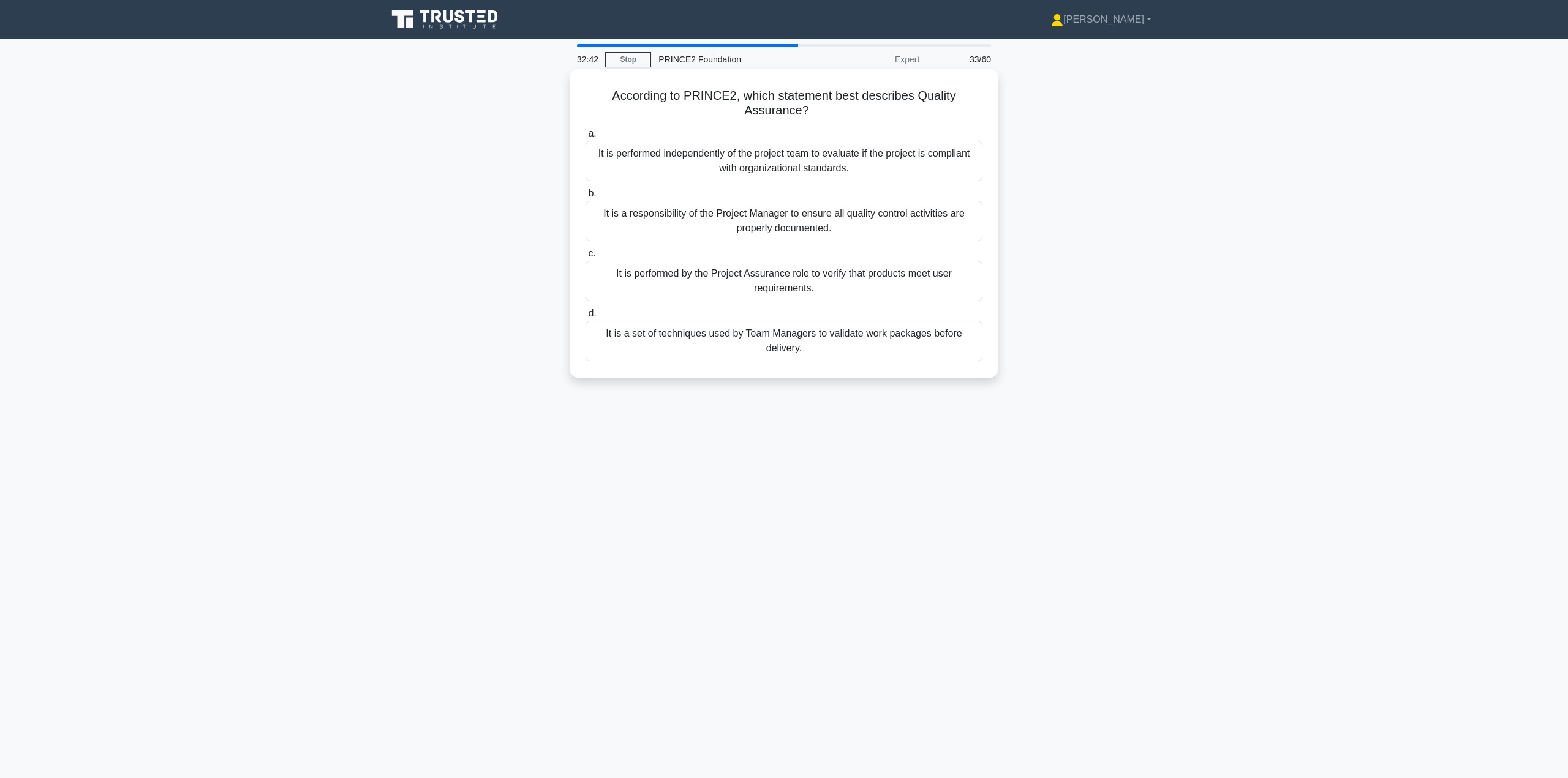
click at [883, 166] on div "It is performed independently of the project team to evaluate if the project is…" at bounding box center [784, 161] width 397 height 40
click at [586, 137] on input "a. It is performed independently of the project team to evaluate if the project…" at bounding box center [586, 133] width 0 height 8
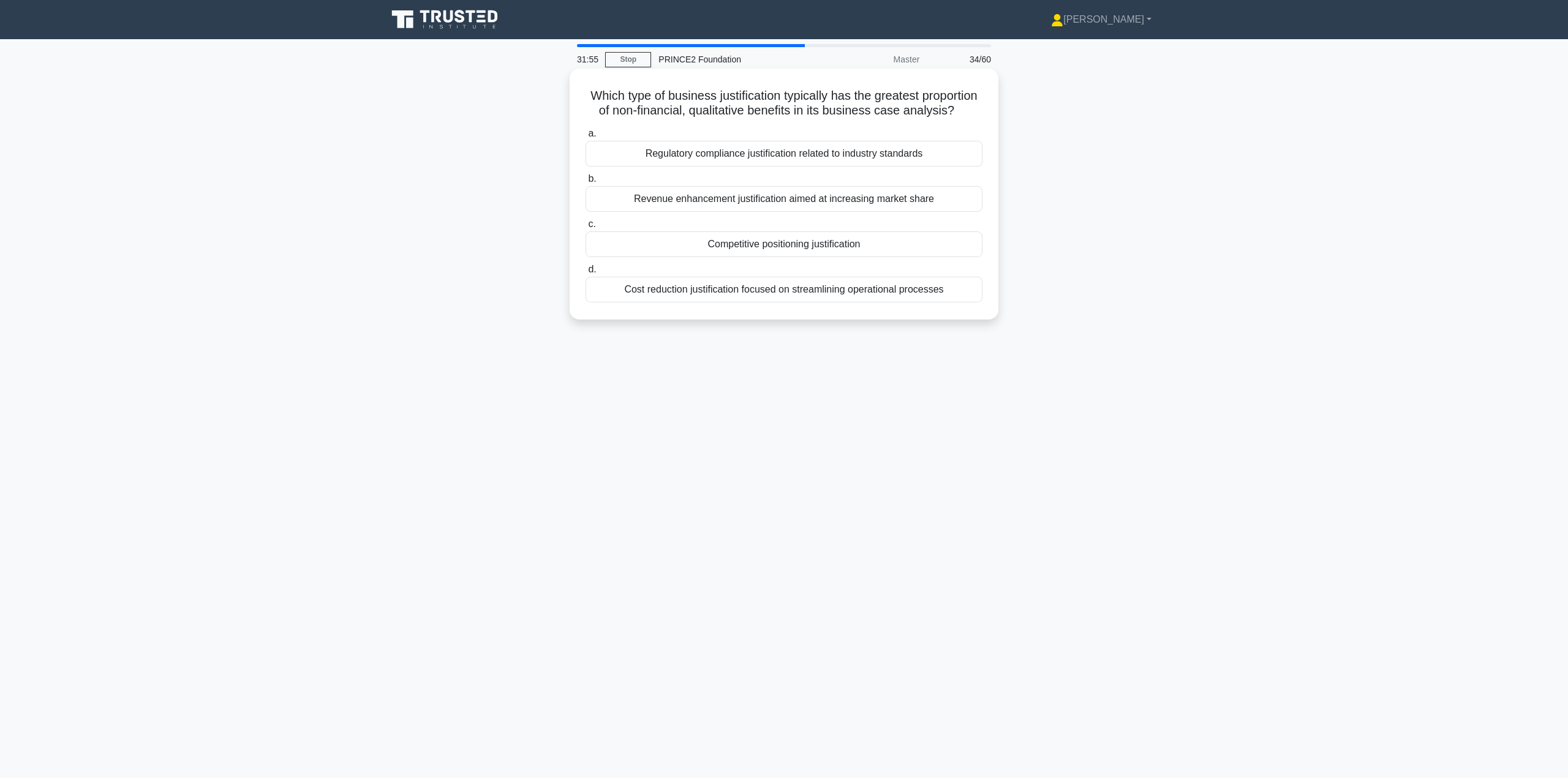
click at [776, 166] on div "Regulatory compliance justification related to industry standards" at bounding box center [784, 154] width 397 height 26
click at [586, 137] on input "a. Regulatory compliance justification related to industry standards" at bounding box center [586, 133] width 0 height 8
click at [794, 247] on div "Their closeness to the project's day-to-day operations" at bounding box center [784, 245] width 397 height 26
click at [586, 228] on input "c. Their closeness to the project's day-to-day operations" at bounding box center [586, 224] width 0 height 8
click at [777, 152] on div "A Quality Log that records quality checks performed" at bounding box center [784, 154] width 397 height 26
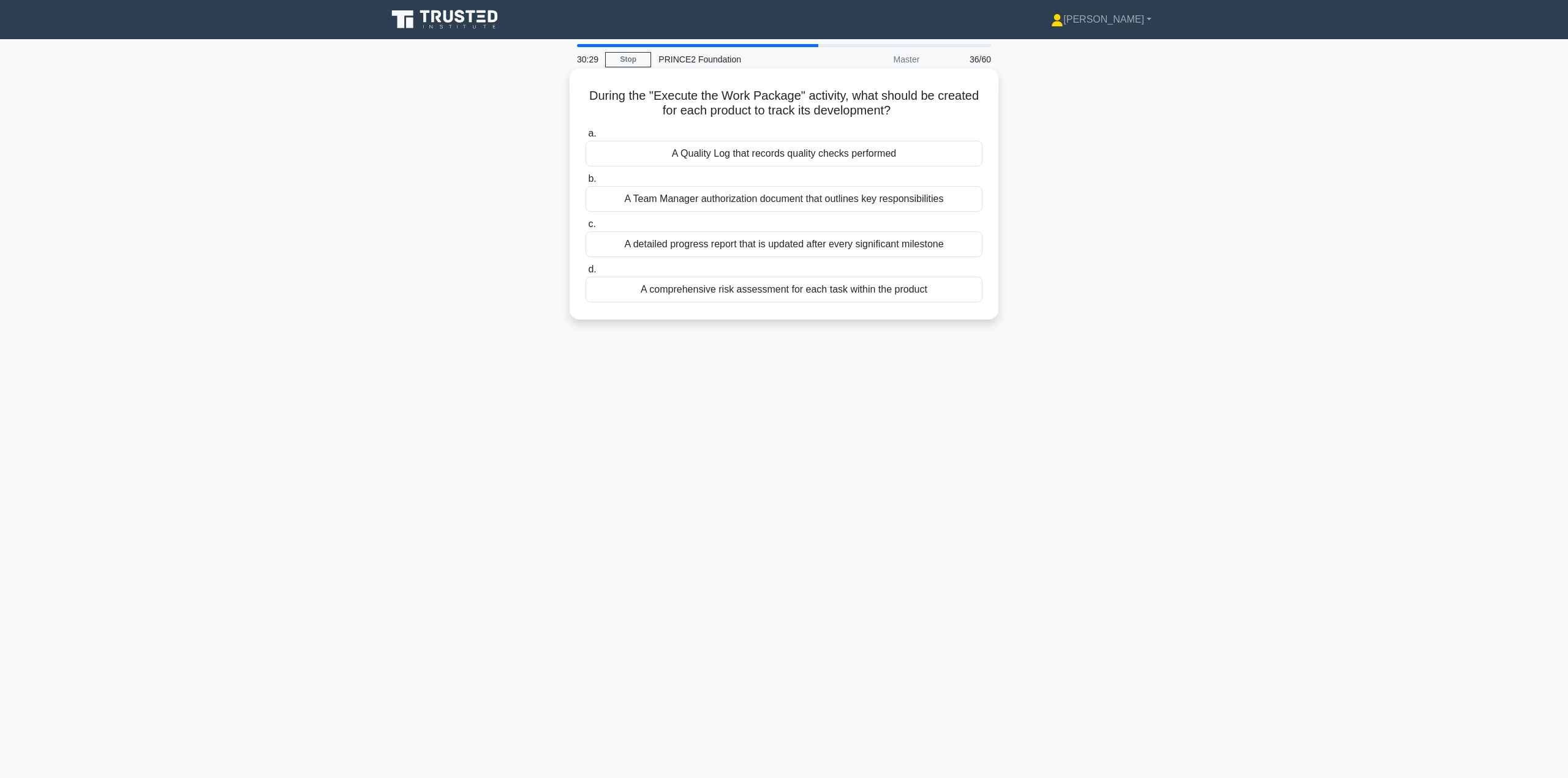
click at [586, 137] on input "a. A Quality Log that records quality checks performed" at bounding box center [586, 133] width 0 height 8
click at [791, 202] on div "The needs of those who will use the document as a reference" at bounding box center [784, 199] width 397 height 26
click at [586, 183] on input "b. The needs of those who will use the document as a reference" at bounding box center [586, 178] width 0 height 8
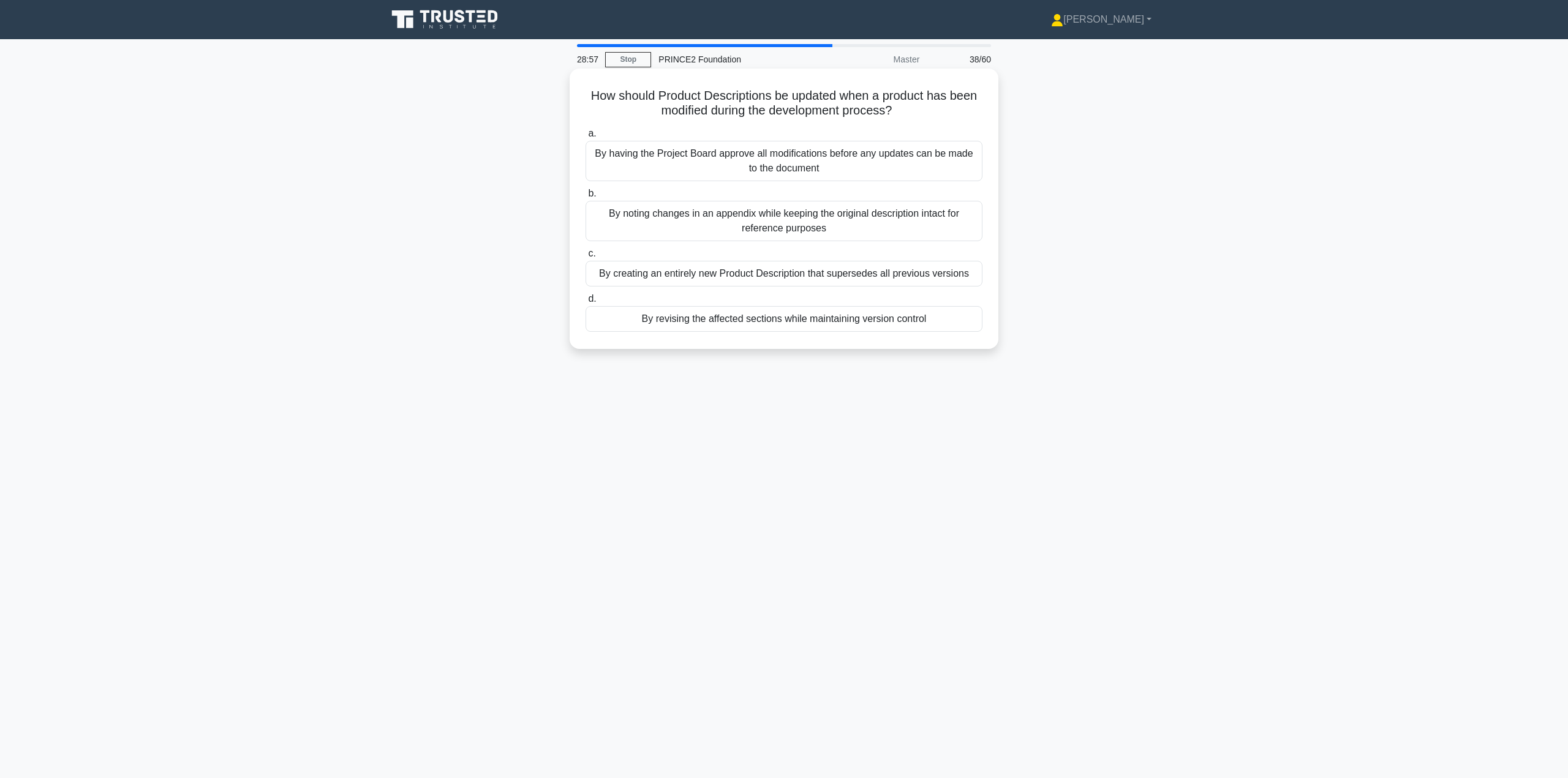
click at [786, 321] on div "By revising the affected sections while maintaining version control" at bounding box center [784, 319] width 397 height 26
click at [586, 303] on input "d. By revising the affected sections while maintaining version control" at bounding box center [586, 298] width 0 height 8
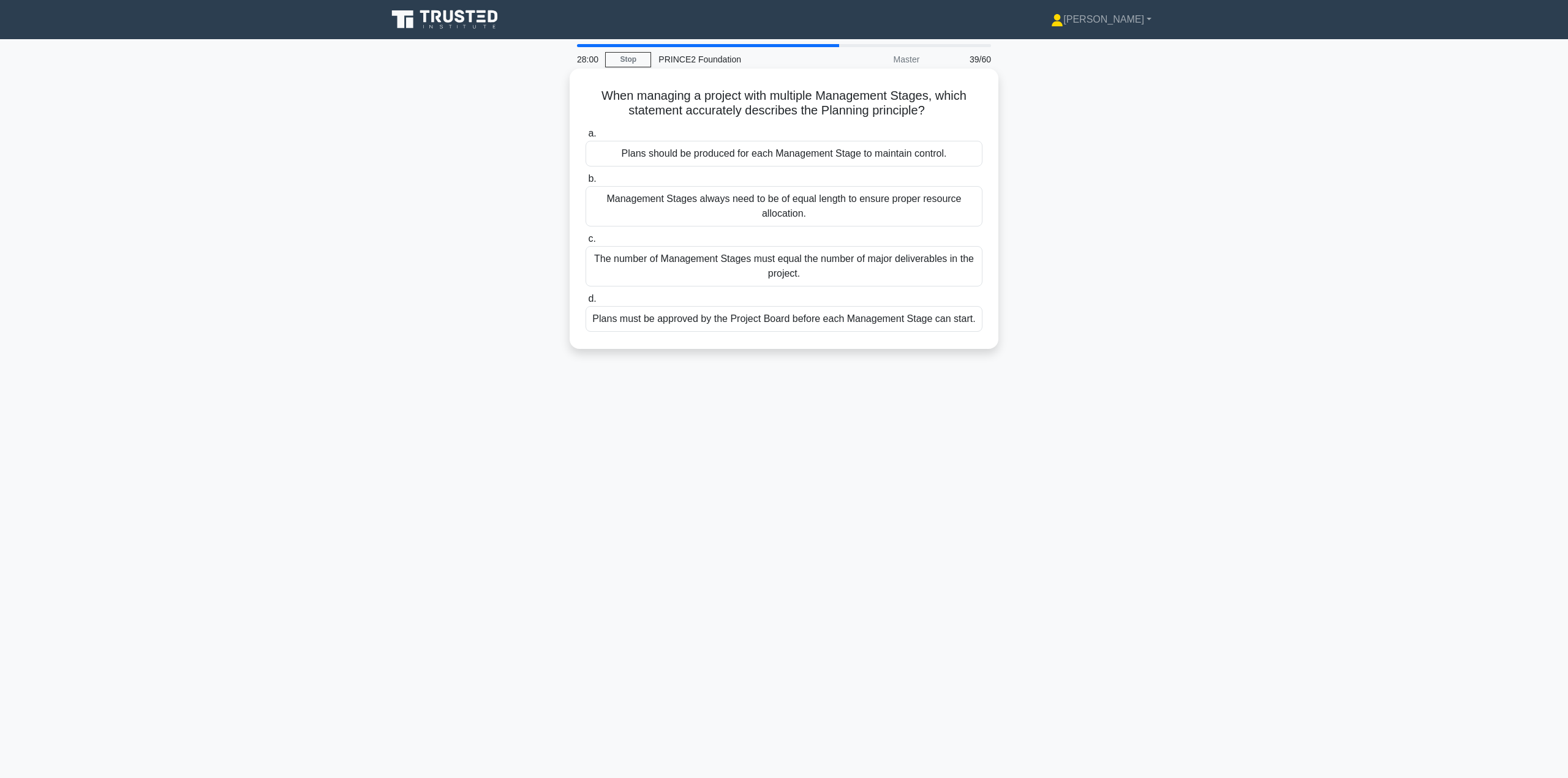
click at [798, 321] on div "Plans must be approved by the Project Board before each Management Stage can st…" at bounding box center [784, 319] width 397 height 26
click at [586, 303] on input "d. Plans must be approved by the Project Board before each Management Stage can…" at bounding box center [586, 298] width 0 height 8
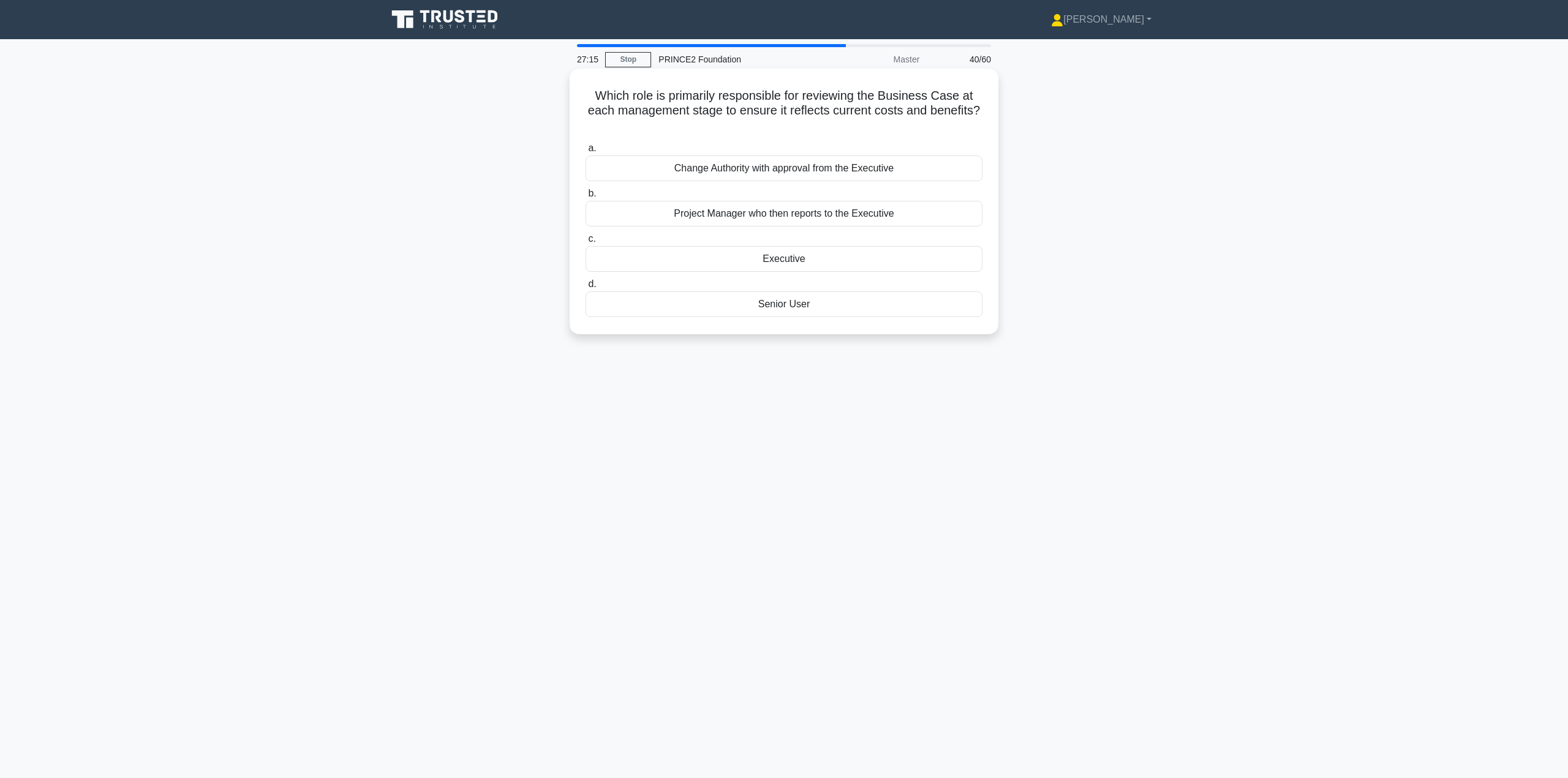
click at [778, 216] on div "Project Manager who then reports to the Executive" at bounding box center [784, 214] width 397 height 26
click at [586, 198] on input "b. Project Manager who then reports to the Executive" at bounding box center [586, 193] width 0 height 8
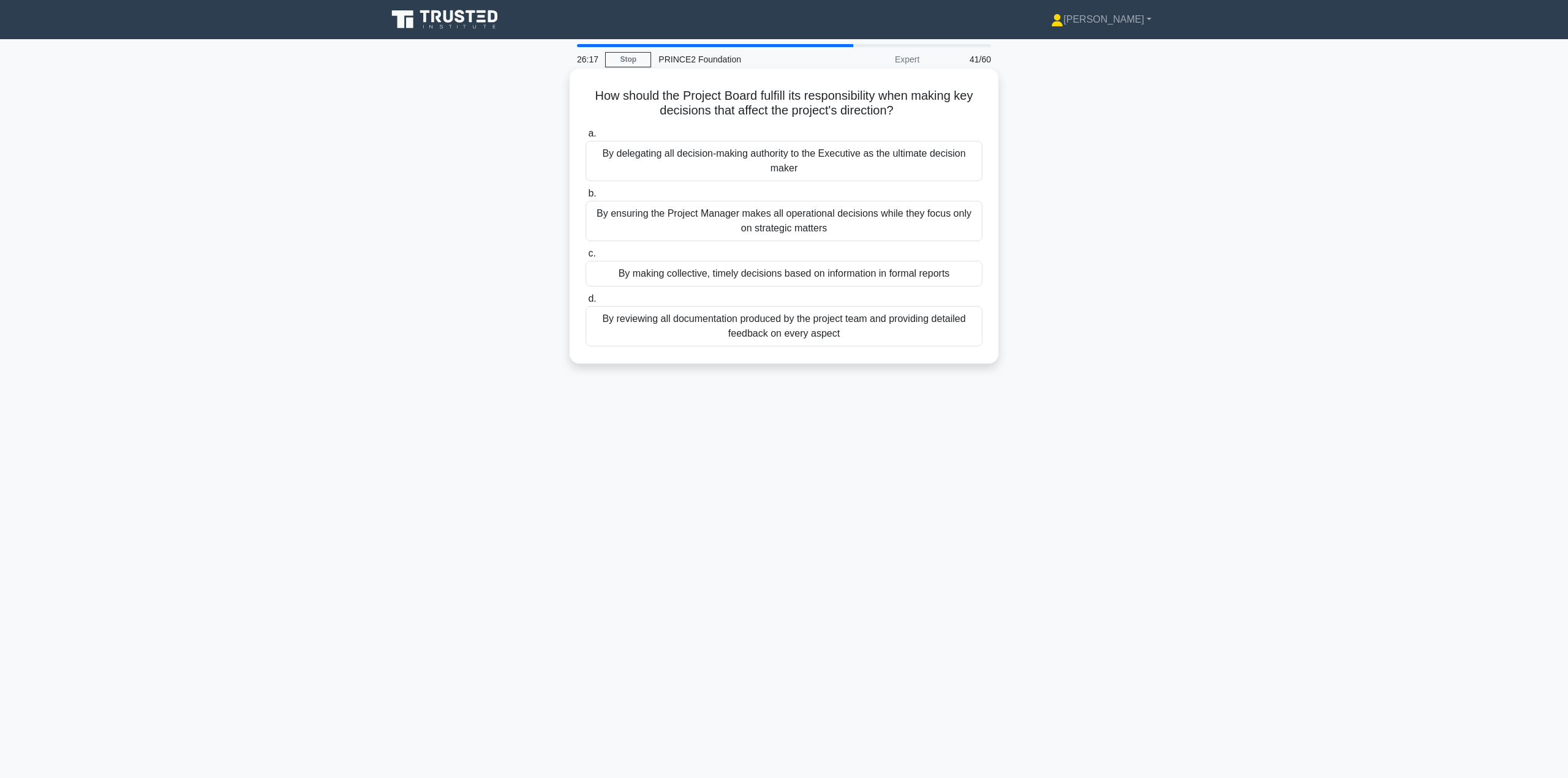
click at [807, 278] on div "By making collective, timely decisions based on information in formal reports" at bounding box center [784, 274] width 397 height 26
click at [586, 258] on input "c. By making collective, timely decisions based on information in formal reports" at bounding box center [586, 253] width 0 height 8
click at [788, 277] on div "It enhances accountability by creating a clear audit trail of decisions" at bounding box center [784, 274] width 397 height 26
click at [586, 258] on input "c. It enhances accountability by creating a clear audit trail of decisions" at bounding box center [586, 253] width 0 height 8
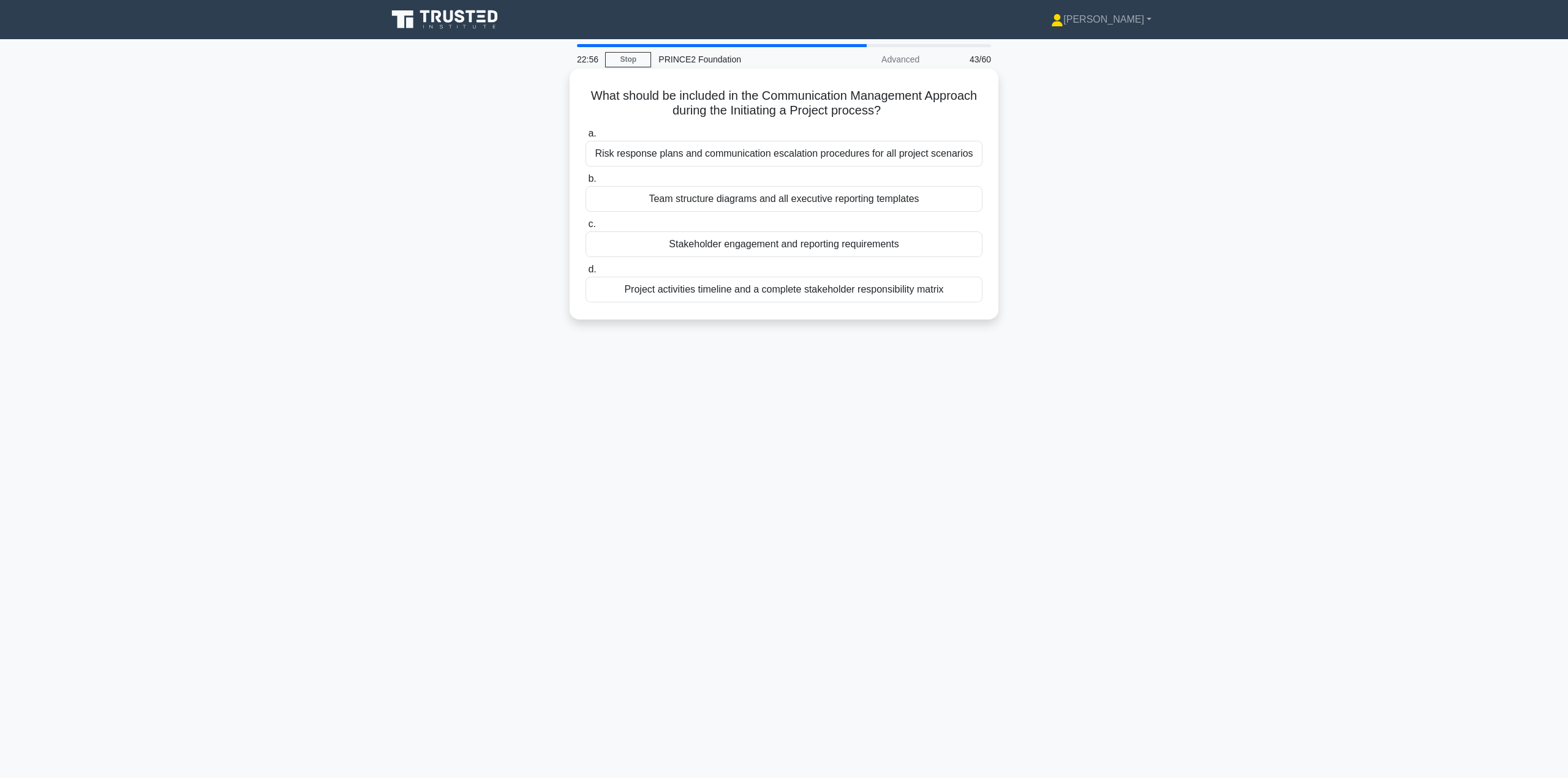
click at [793, 249] on div "Stakeholder engagement and reporting requirements" at bounding box center [784, 245] width 397 height 26
click at [586, 228] on input "c. Stakeholder engagement and reporting requirements" at bounding box center [586, 224] width 0 height 8
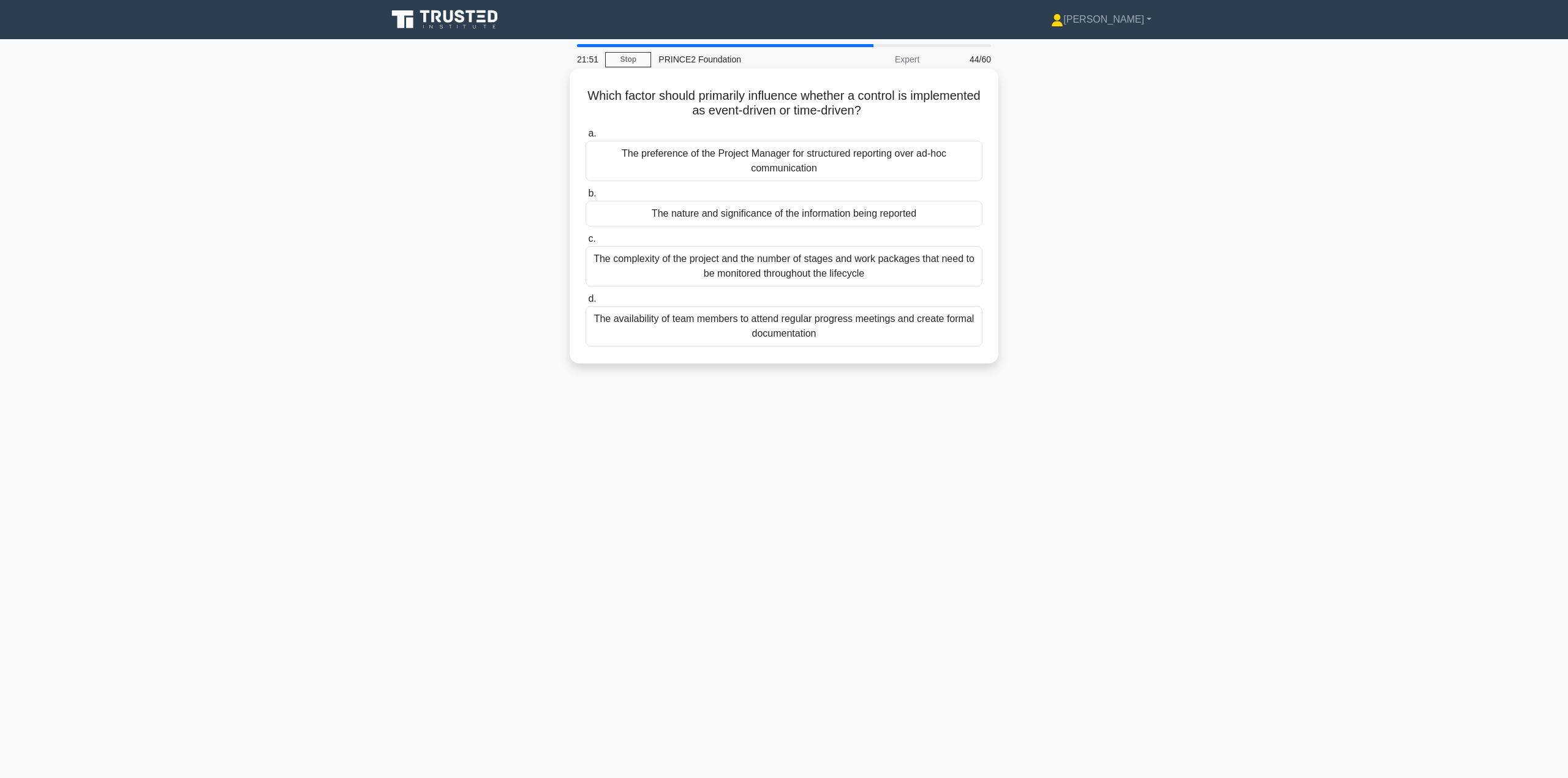
click at [791, 272] on div "The complexity of the project and the number of stages and work packages that n…" at bounding box center [784, 266] width 397 height 40
click at [586, 243] on input "c. The complexity of the project and the number of stages and work packages tha…" at bounding box center [586, 238] width 0 height 8
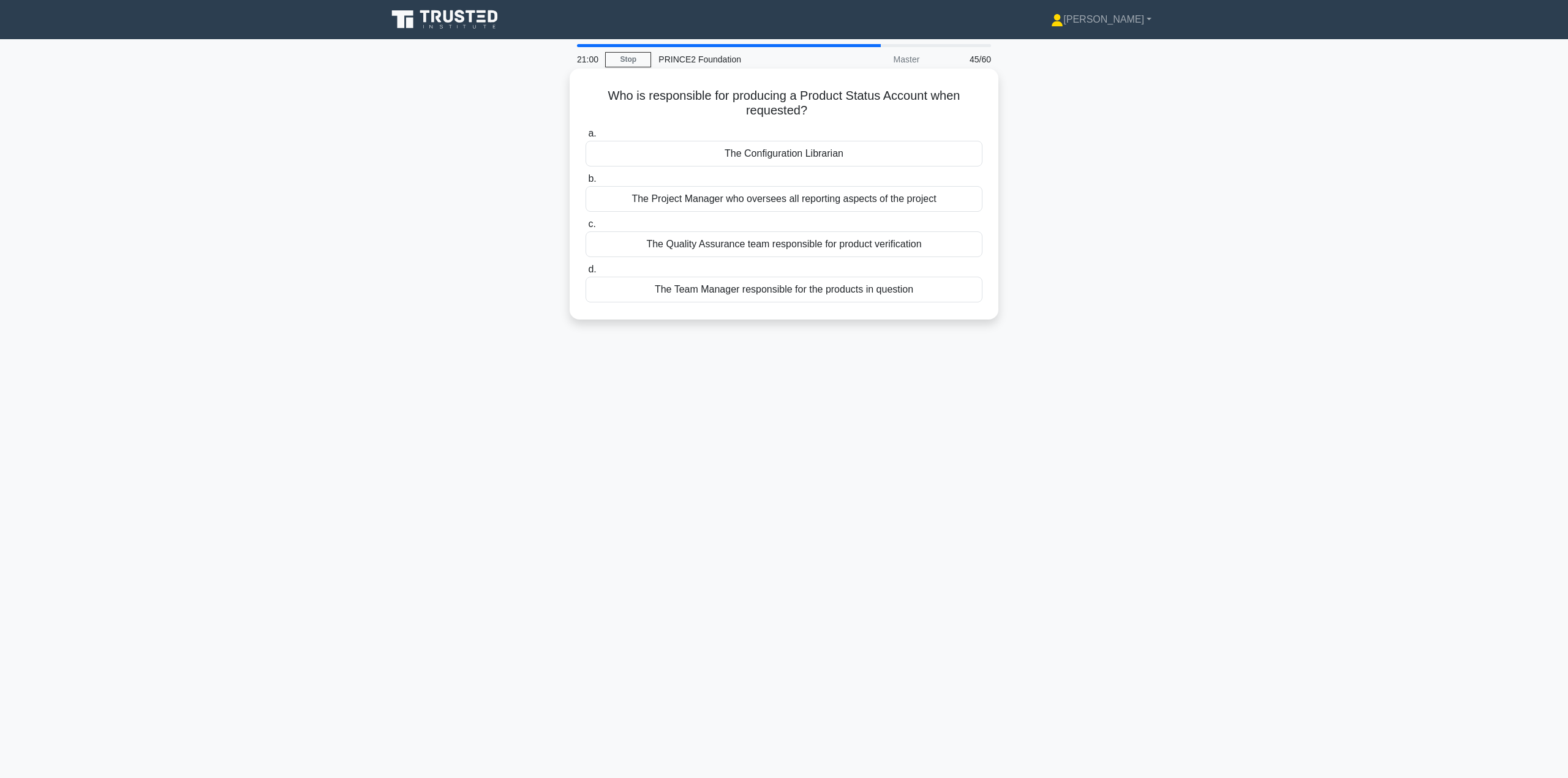
click at [787, 294] on div "The Team Manager responsible for the products in question" at bounding box center [784, 290] width 397 height 26
click at [586, 274] on input "d. The Team Manager responsible for the products in question" at bounding box center [586, 269] width 0 height 8
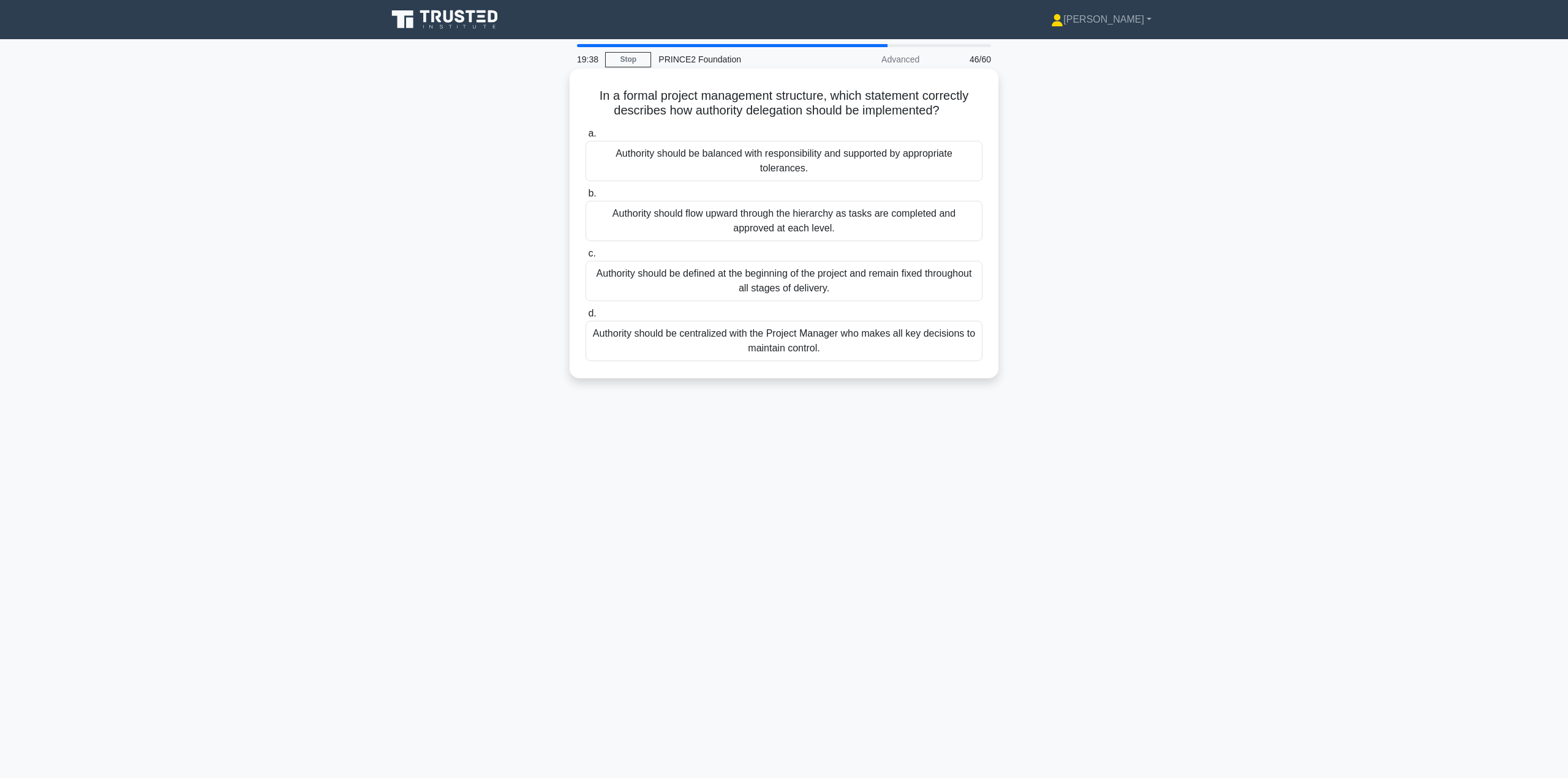
click at [845, 170] on div "Authority should be balanced with responsibility and supported by appropriate t…" at bounding box center [784, 161] width 397 height 40
click at [586, 137] on input "a. Authority should be balanced with responsibility and supported by appropriat…" at bounding box center [586, 133] width 0 height 8
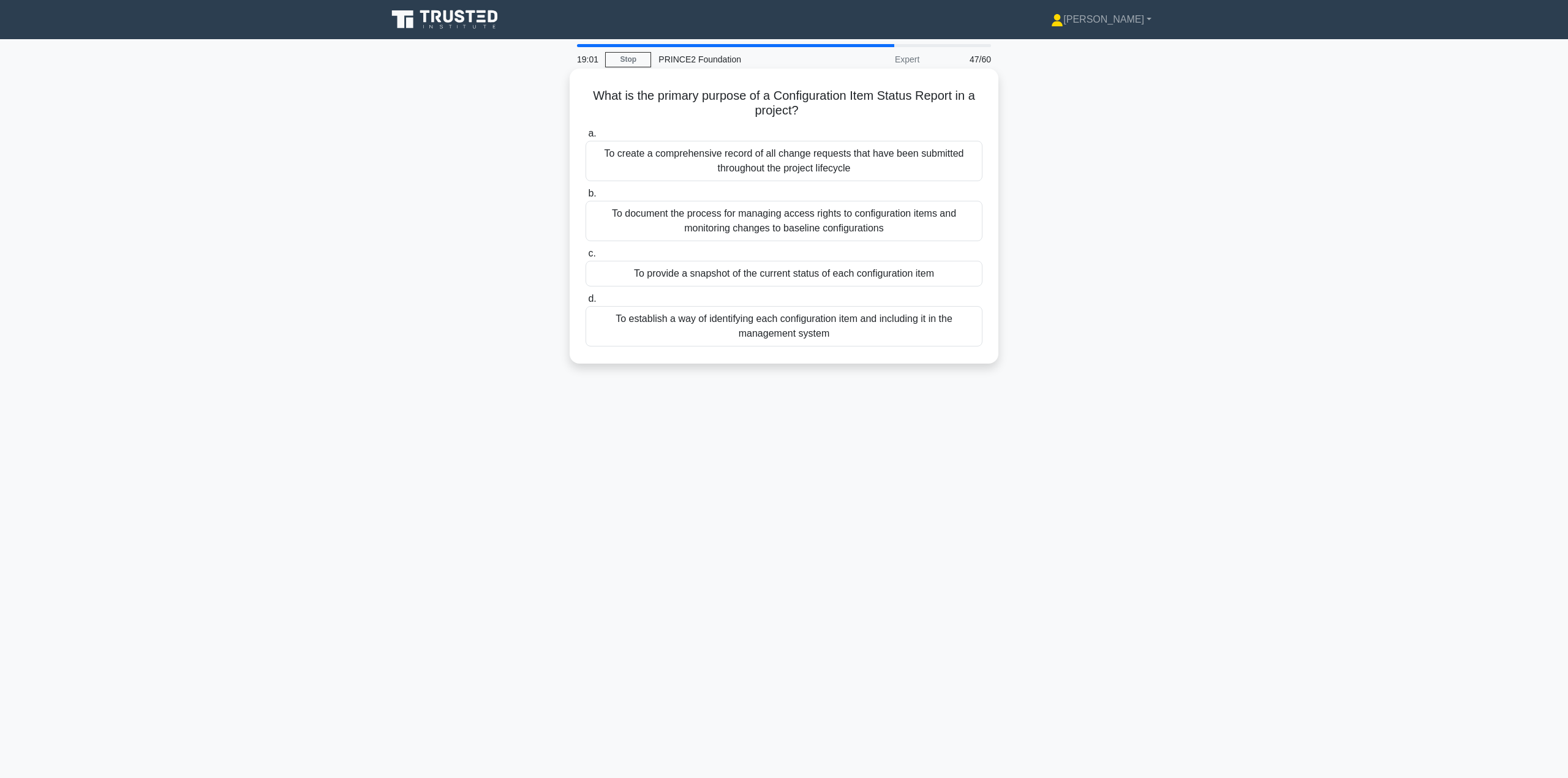
click at [770, 276] on div "To provide a snapshot of the current status of each configuration item" at bounding box center [784, 274] width 397 height 26
click at [586, 258] on input "c. To provide a snapshot of the current status of each configuration item" at bounding box center [586, 253] width 0 height 8
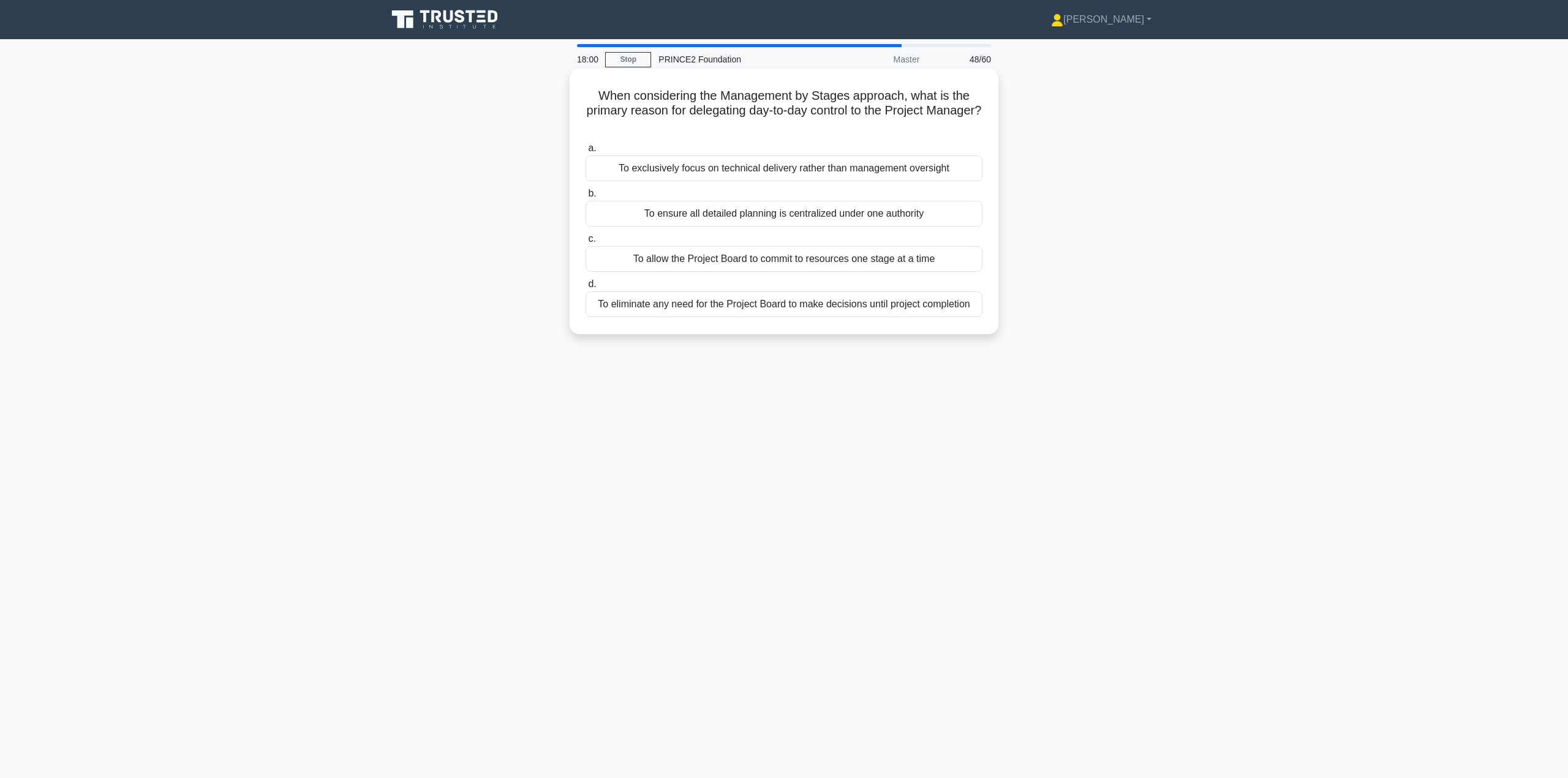
click at [791, 215] on div "To ensure all detailed planning is centralized under one authority" at bounding box center [784, 214] width 397 height 26
click at [586, 198] on input "b. To ensure all detailed planning is centralized under one authority" at bounding box center [586, 193] width 0 height 8
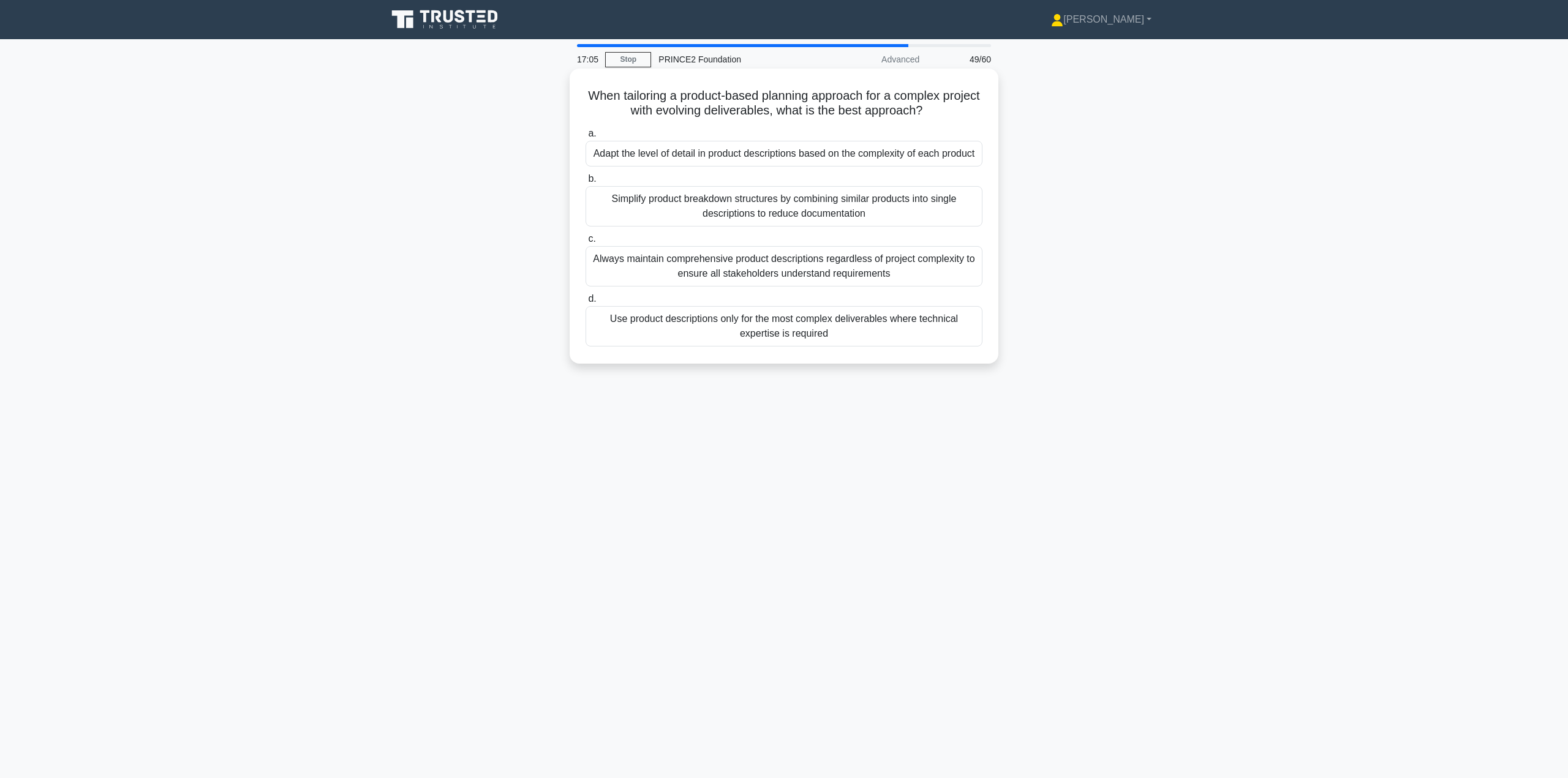
click at [824, 270] on div "Always maintain comprehensive product descriptions regardless of project comple…" at bounding box center [784, 266] width 397 height 40
click at [586, 243] on input "c. Always maintain comprehensive product descriptions regardless of project com…" at bounding box center [586, 238] width 0 height 8
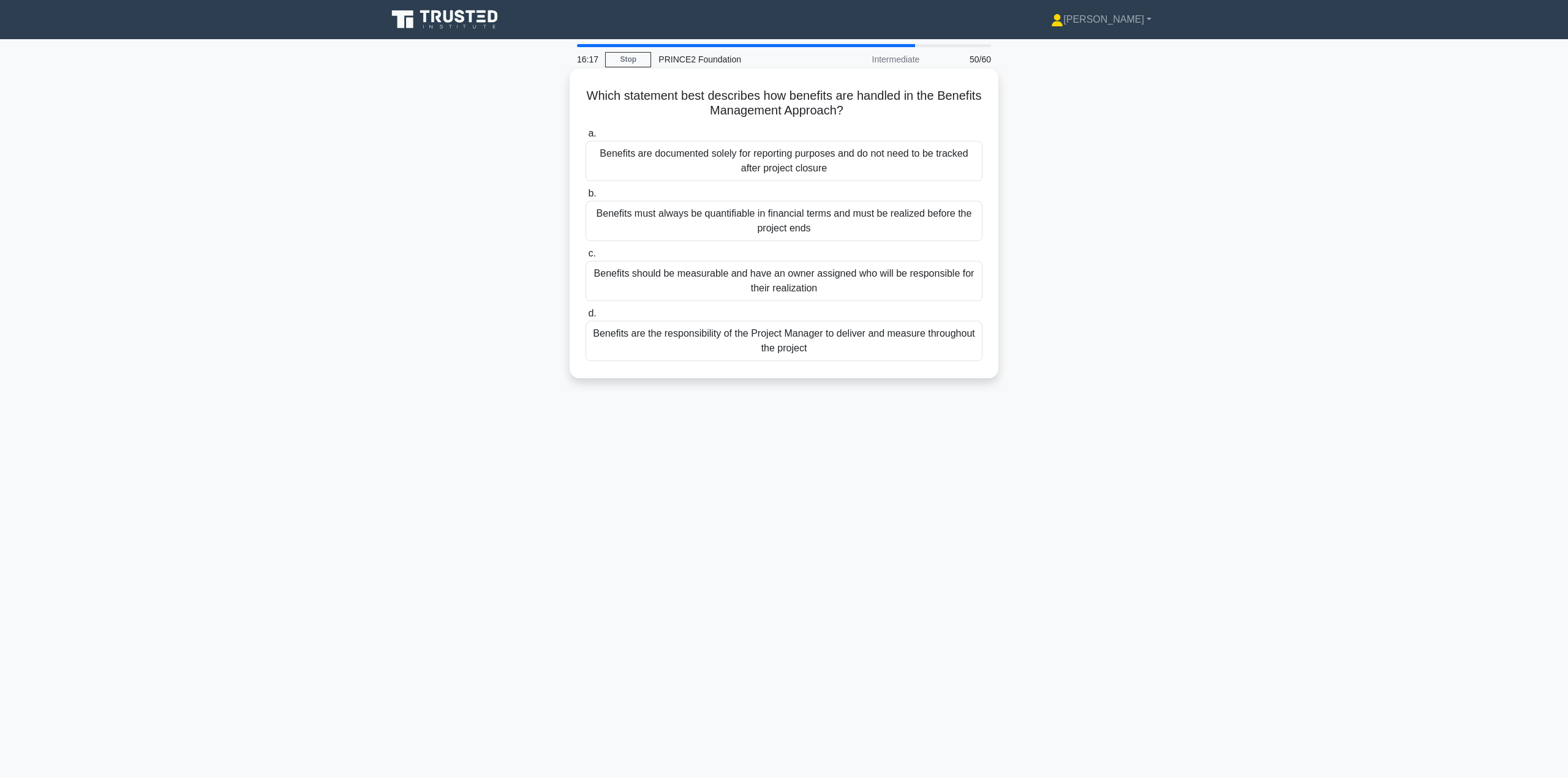
click at [844, 286] on div "Benefits should be measurable and have an owner assigned who will be responsibl…" at bounding box center [784, 281] width 397 height 40
click at [586, 258] on input "c. Benefits should be measurable and have an owner assigned who will be respons…" at bounding box center [586, 253] width 0 height 8
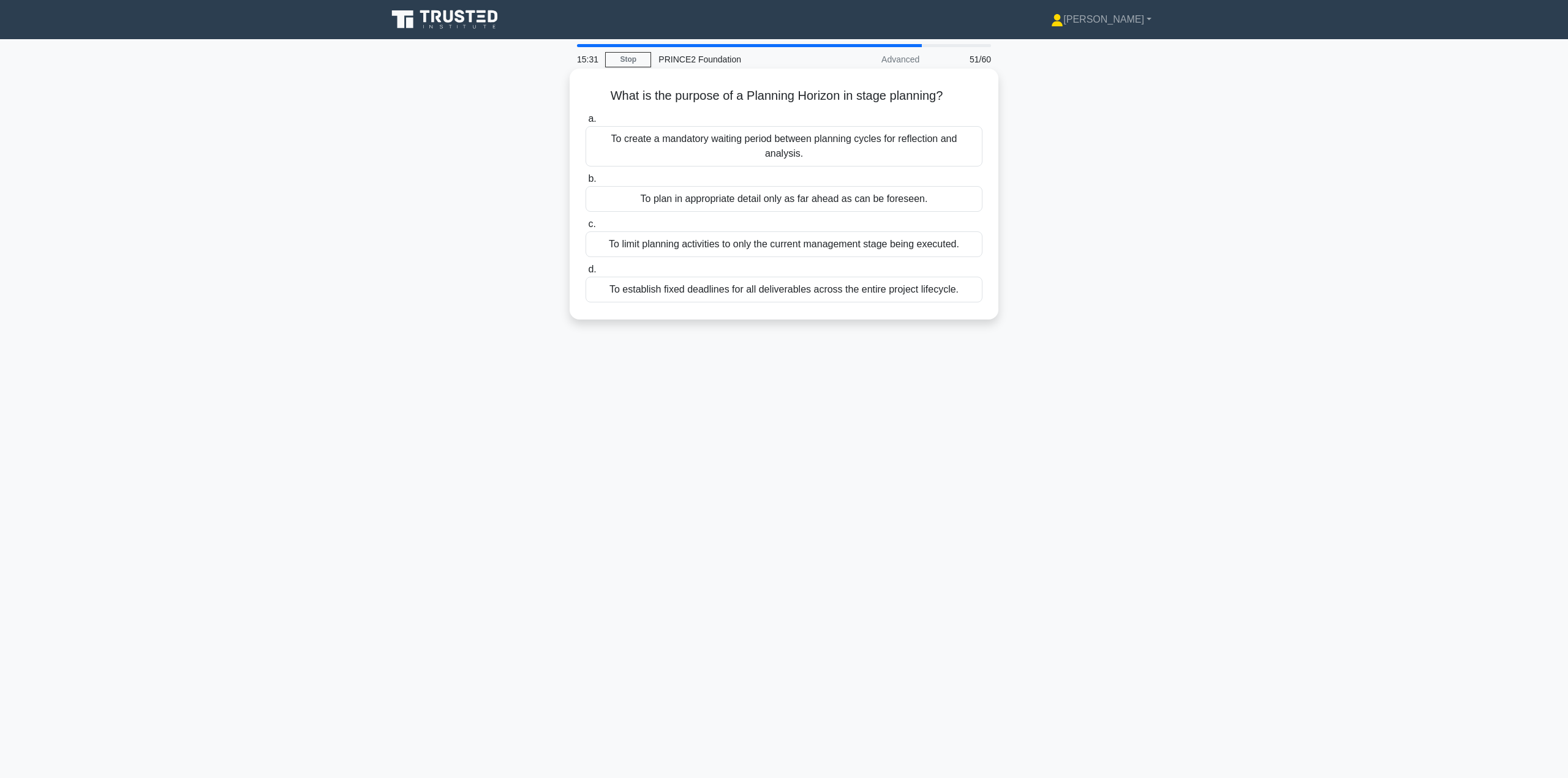
click at [793, 188] on div "To plan in appropriate detail only as far ahead as can be foreseen." at bounding box center [784, 199] width 397 height 26
click at [586, 183] on input "b. To plan in appropriate detail only as far ahead as can be foreseen." at bounding box center [586, 178] width 0 height 8
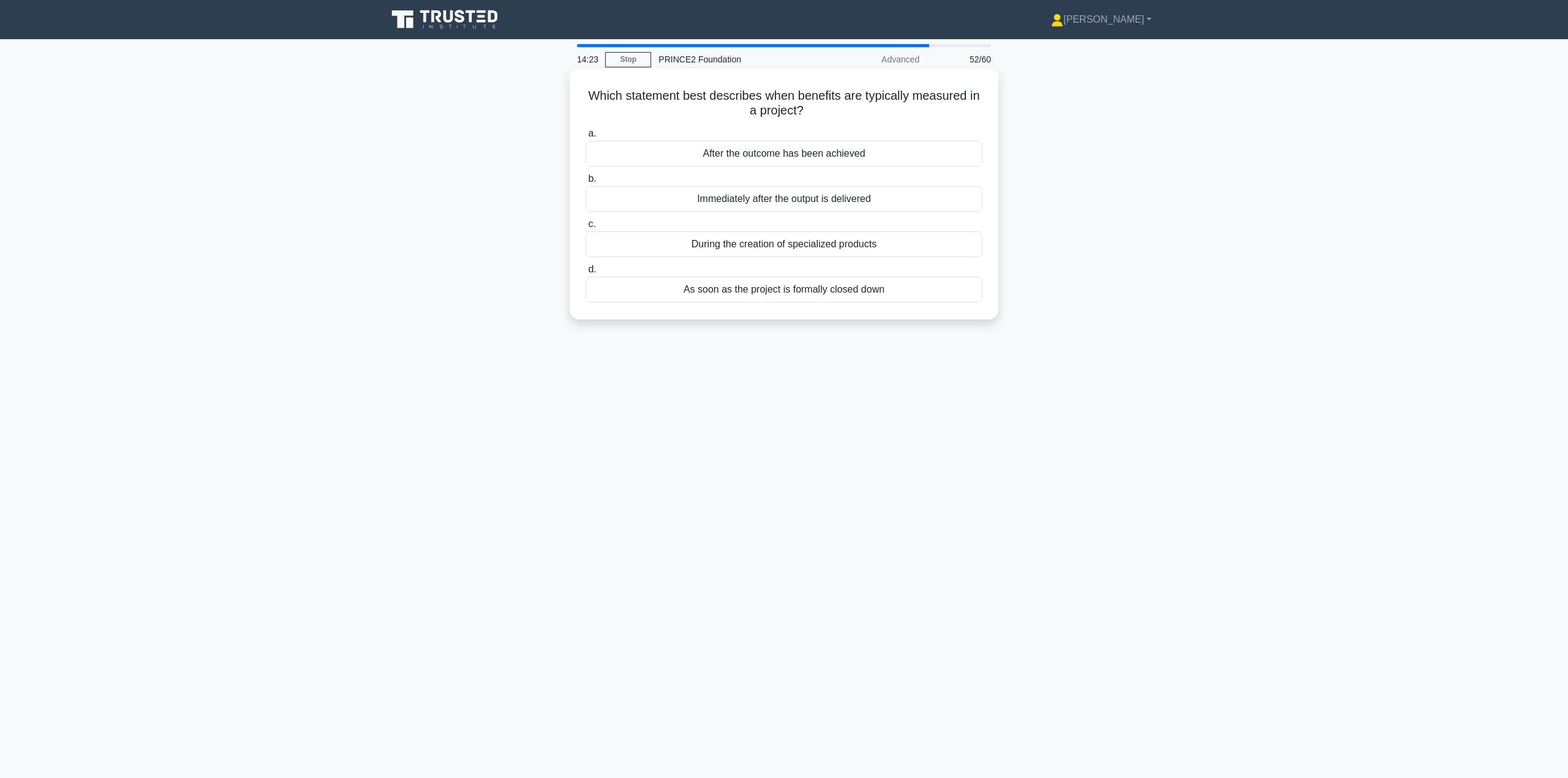
click at [791, 153] on div "After the outcome has been achieved" at bounding box center [784, 154] width 397 height 26
click at [586, 137] on input "a. After the outcome has been achieved" at bounding box center [586, 133] width 0 height 8
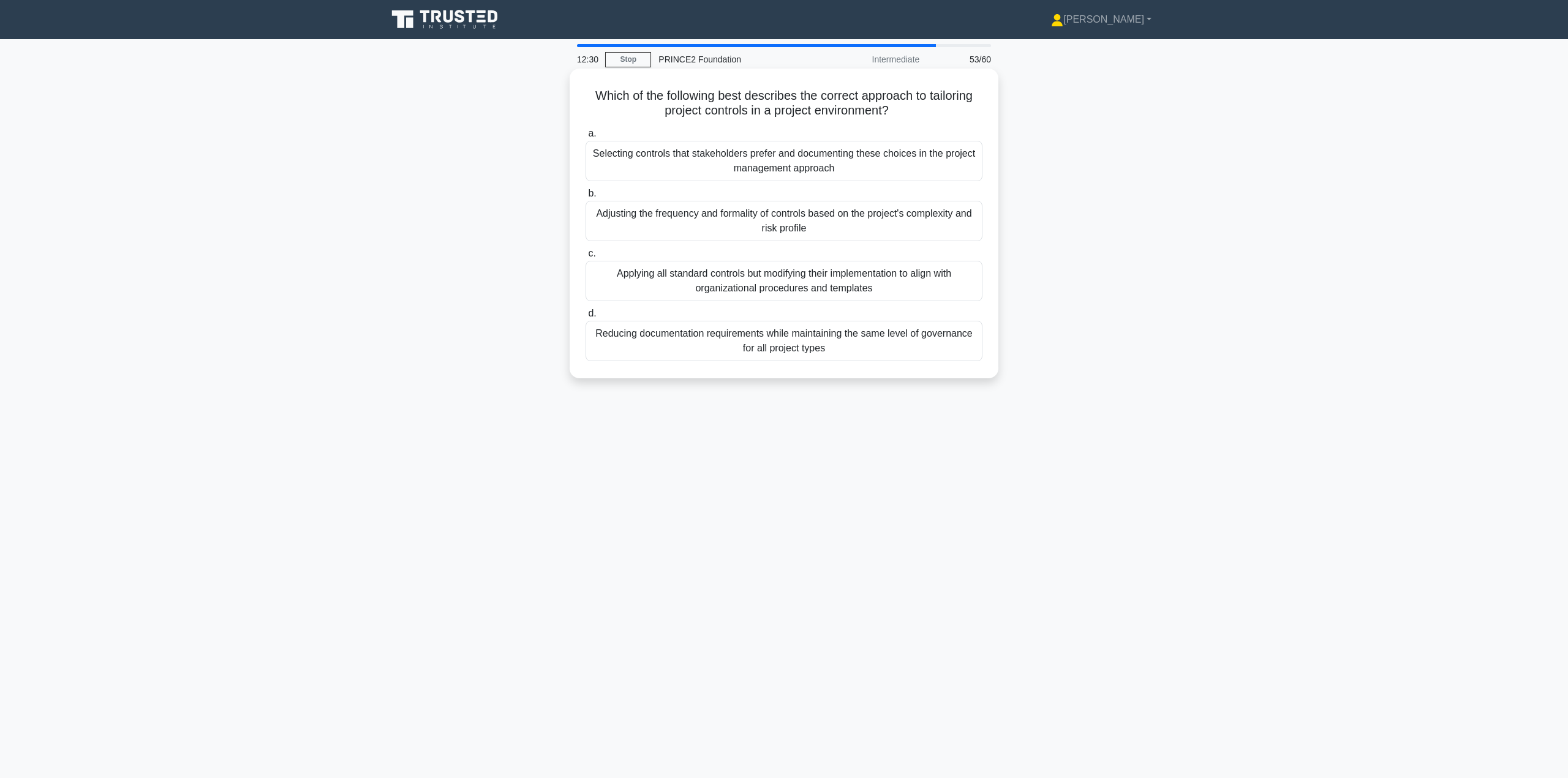
click at [824, 224] on div "Adjusting the frequency and formality of controls based on the project's comple…" at bounding box center [784, 221] width 397 height 40
click at [586, 198] on input "b. Adjusting the frequency and formality of controls based on the project's com…" at bounding box center [586, 193] width 0 height 8
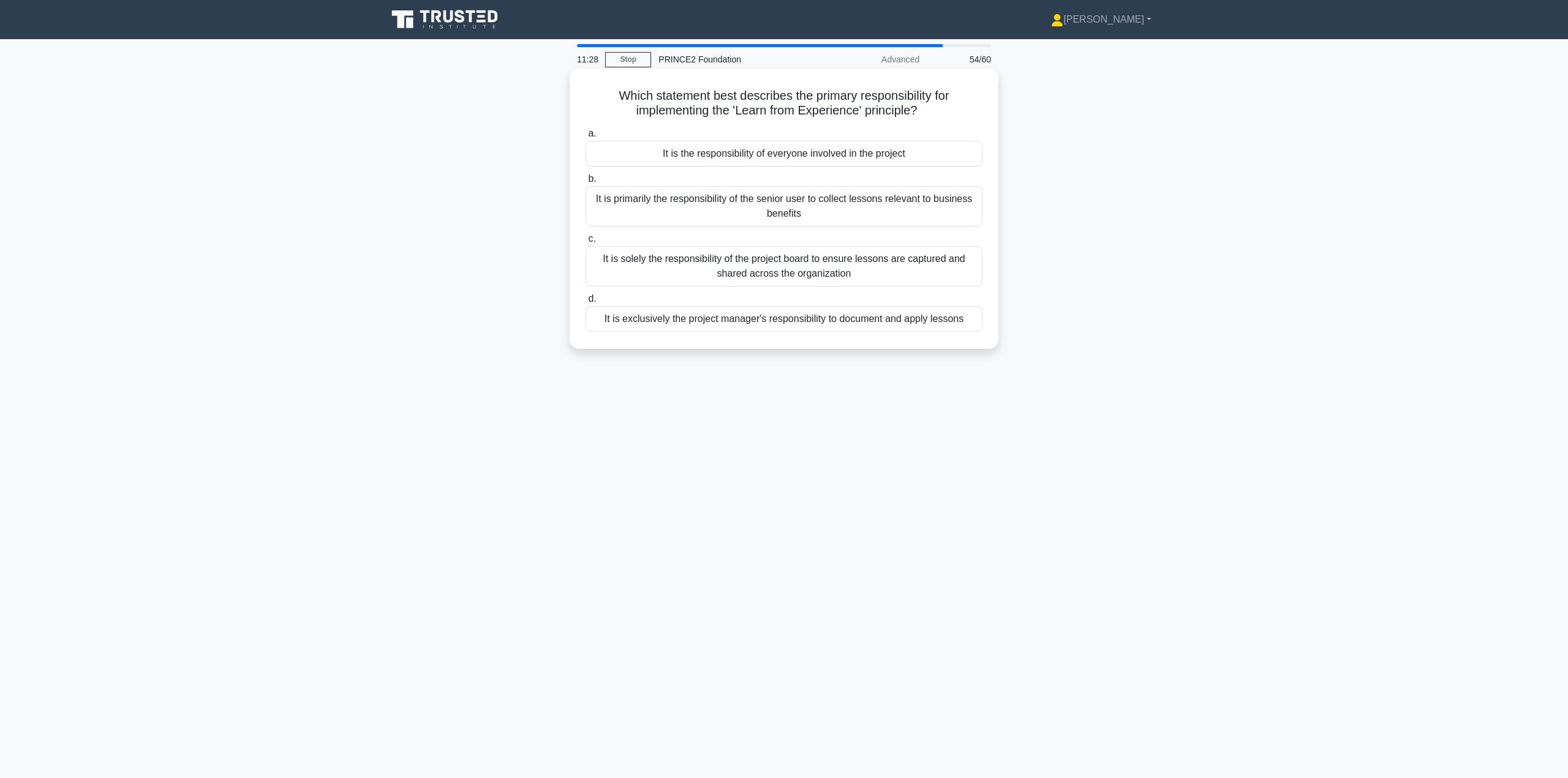
click at [794, 155] on div "It is the responsibility of everyone involved in the project" at bounding box center [784, 154] width 397 height 26
click at [586, 137] on input "a. It is the responsibility of everyone involved in the project" at bounding box center [586, 133] width 0 height 8
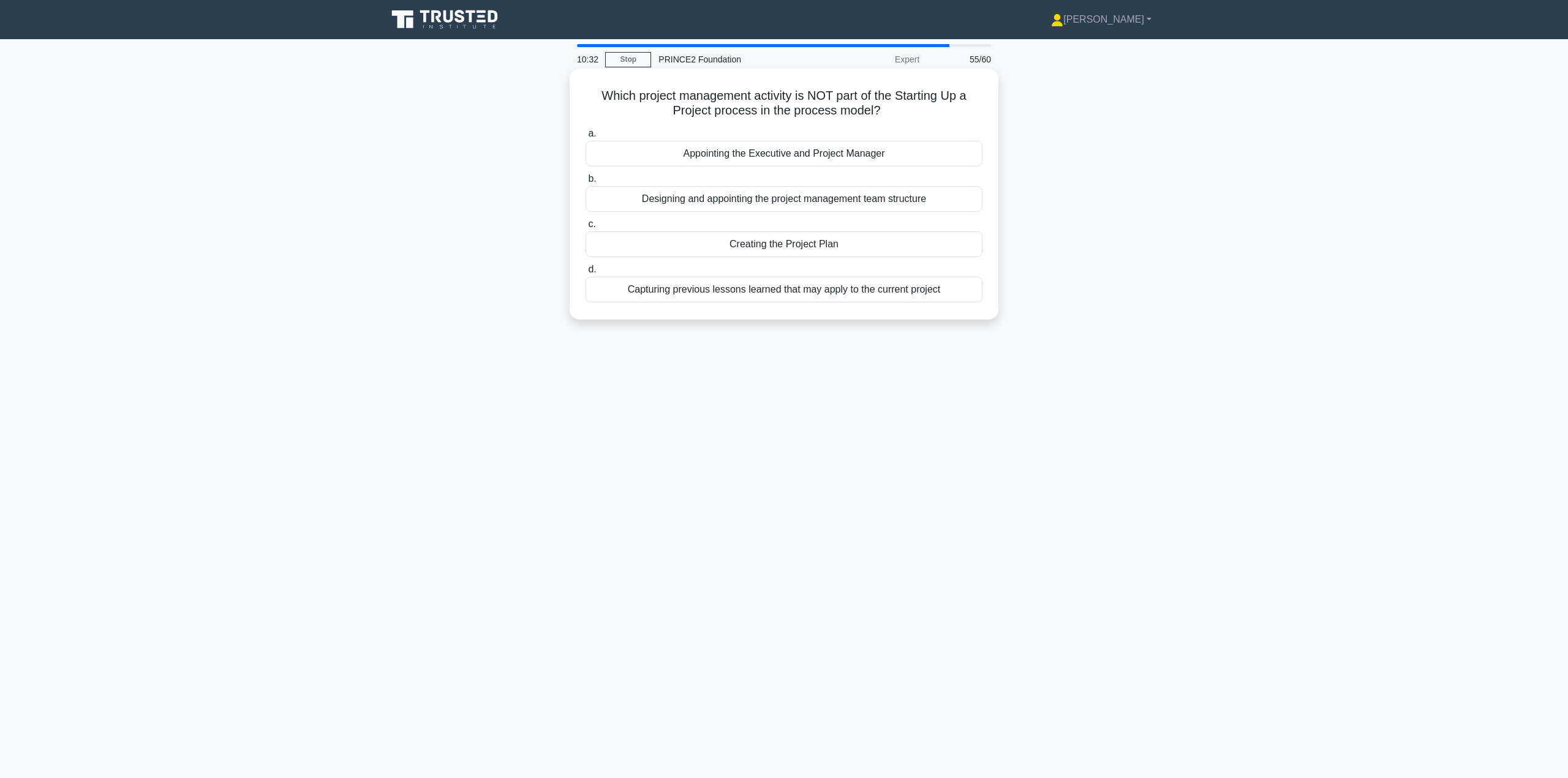
click at [779, 245] on div "Creating the Project Plan" at bounding box center [784, 245] width 397 height 26
click at [586, 228] on input "c. Creating the Project Plan" at bounding box center [586, 224] width 0 height 8
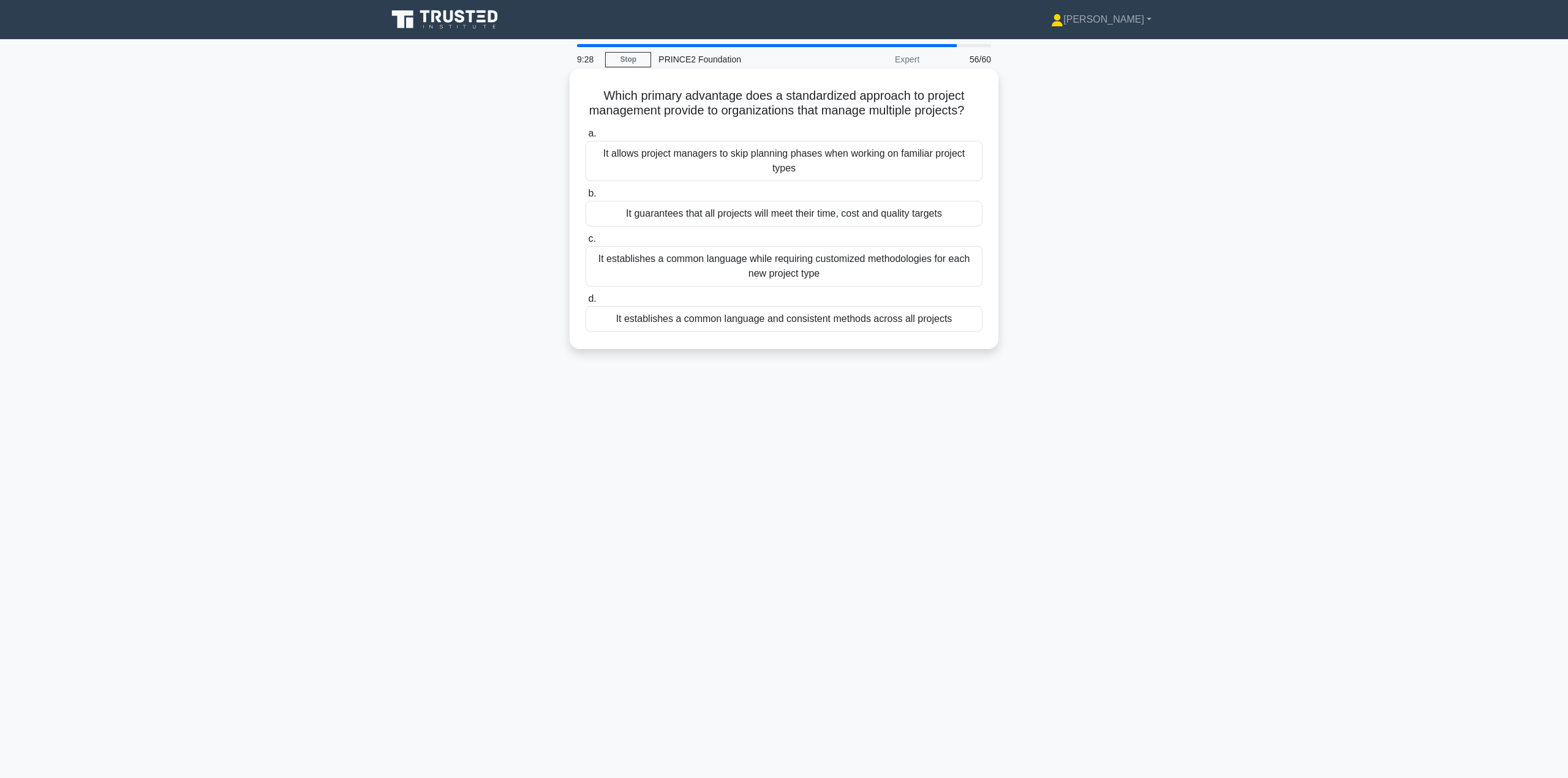
click at [821, 332] on div "It establishes a common language and consistent methods across all projects" at bounding box center [784, 319] width 397 height 26
click at [586, 303] on input "d. It establishes a common language and consistent methods across all projects" at bounding box center [586, 298] width 0 height 8
click at [838, 215] on div "As financial or non-financial, and as tangible or intangible." at bounding box center [784, 214] width 397 height 26
click at [586, 198] on input "b. As financial or non-financial, and as tangible or intangible." at bounding box center [586, 193] width 0 height 8
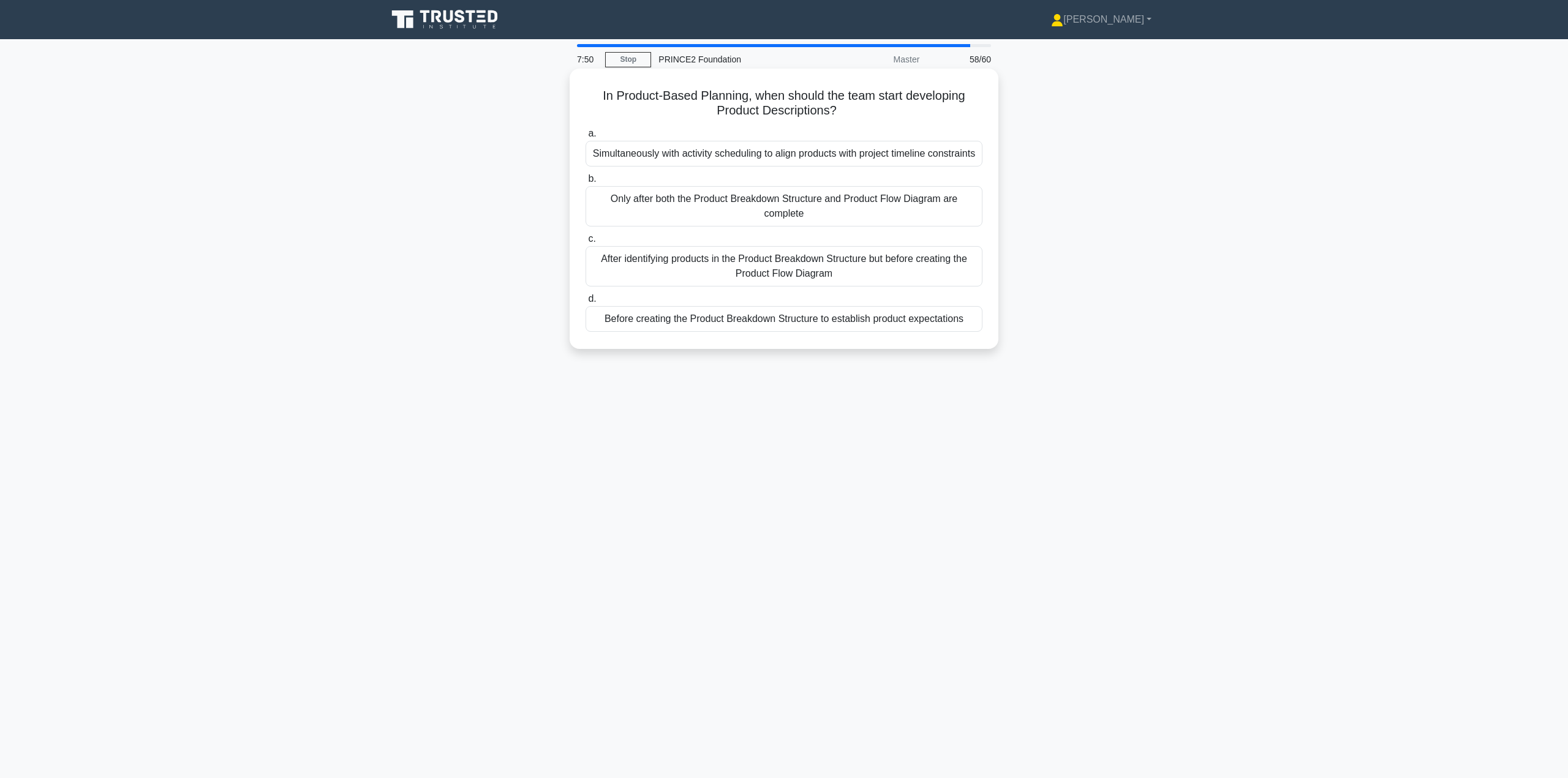
click at [844, 226] on div "Only after both the Product Breakdown Structure and Product Flow Diagram are co…" at bounding box center [784, 206] width 397 height 40
click at [586, 183] on input "b. Only after both the Product Breakdown Structure and Product Flow Diagram are…" at bounding box center [586, 178] width 0 height 8
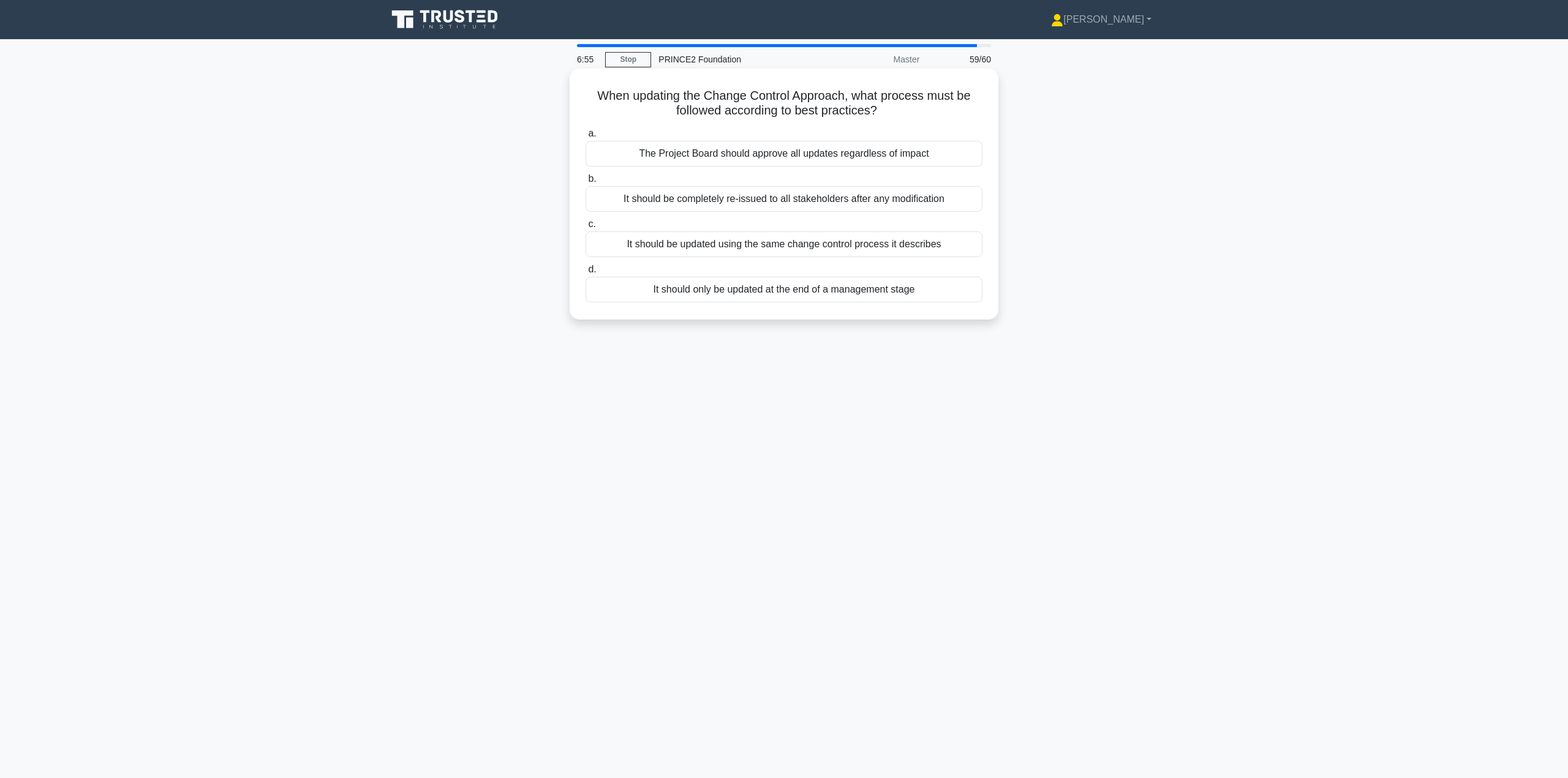
click at [799, 252] on div "It should be updated using the same change control process it describes" at bounding box center [784, 245] width 397 height 26
click at [586, 228] on input "c. It should be updated using the same change control process it describes" at bounding box center [586, 224] width 0 height 8
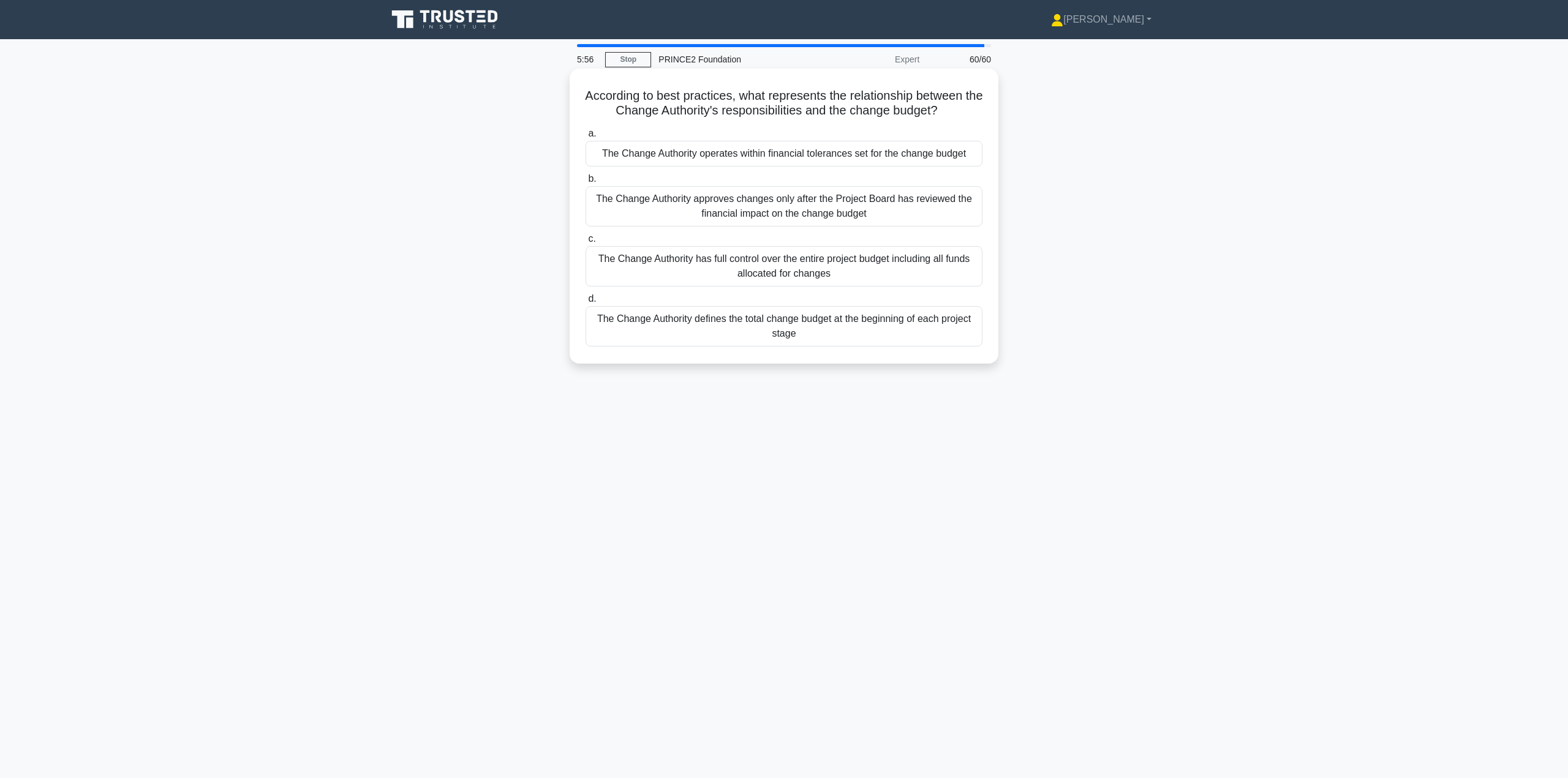
click at [833, 154] on div "The Change Authority operates within financial tolerances set for the change bu…" at bounding box center [784, 154] width 397 height 26
click at [586, 137] on input "a. The Change Authority operates within financial tolerances set for the change…" at bounding box center [586, 133] width 0 height 8
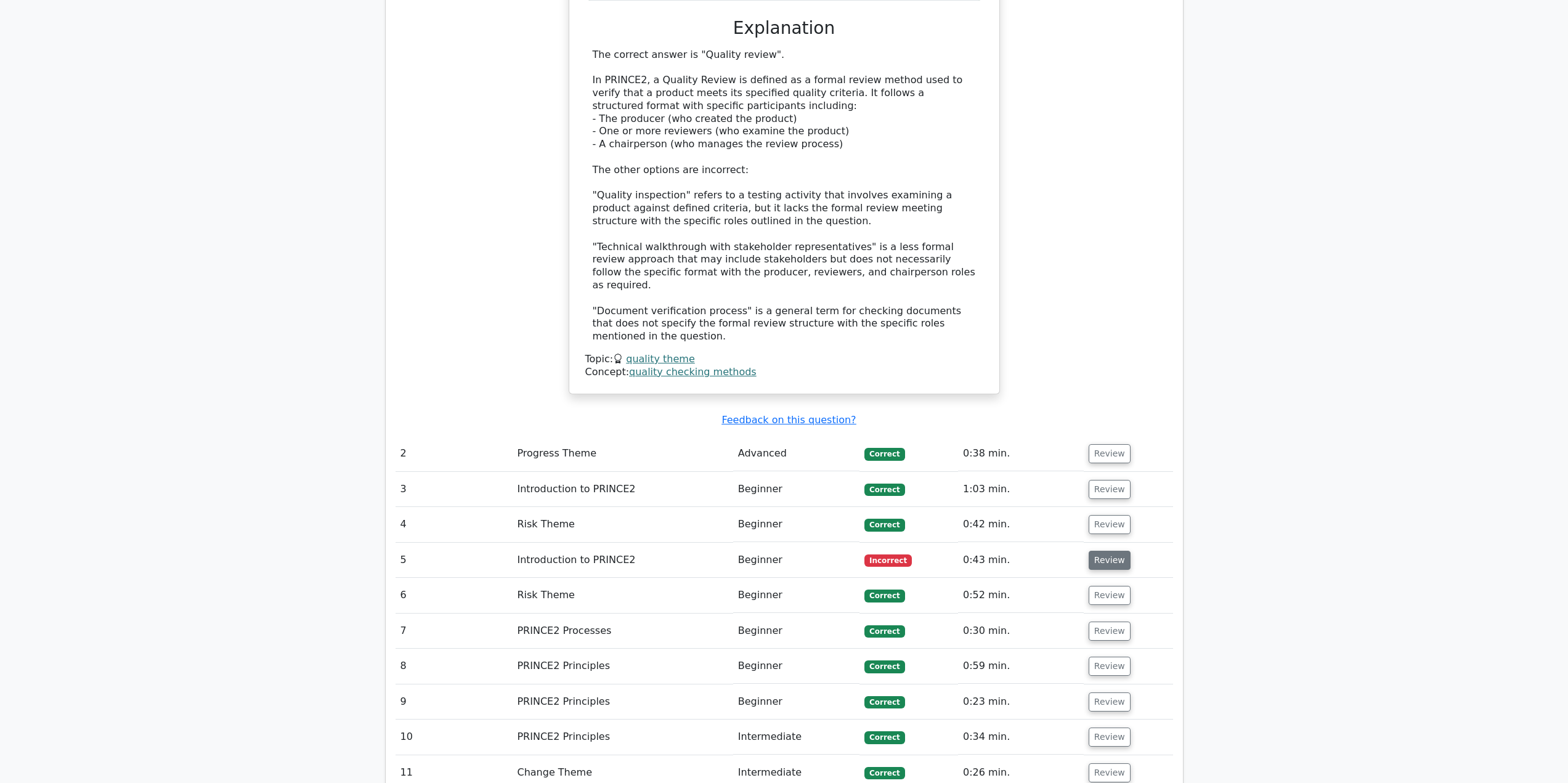
scroll to position [1110, 0]
click at [1107, 550] on button "Review" at bounding box center [1109, 560] width 42 height 19
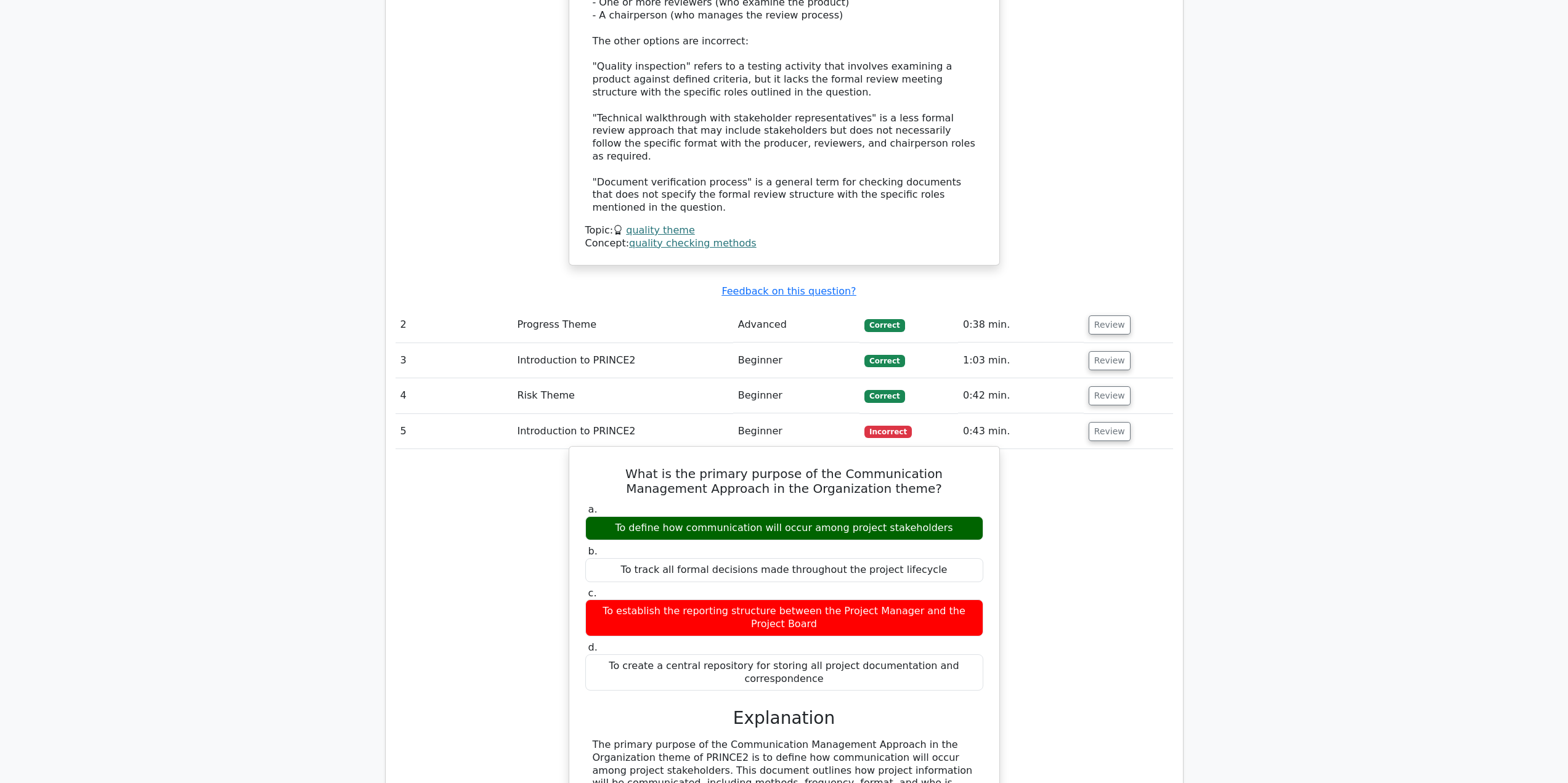
scroll to position [1294, 0]
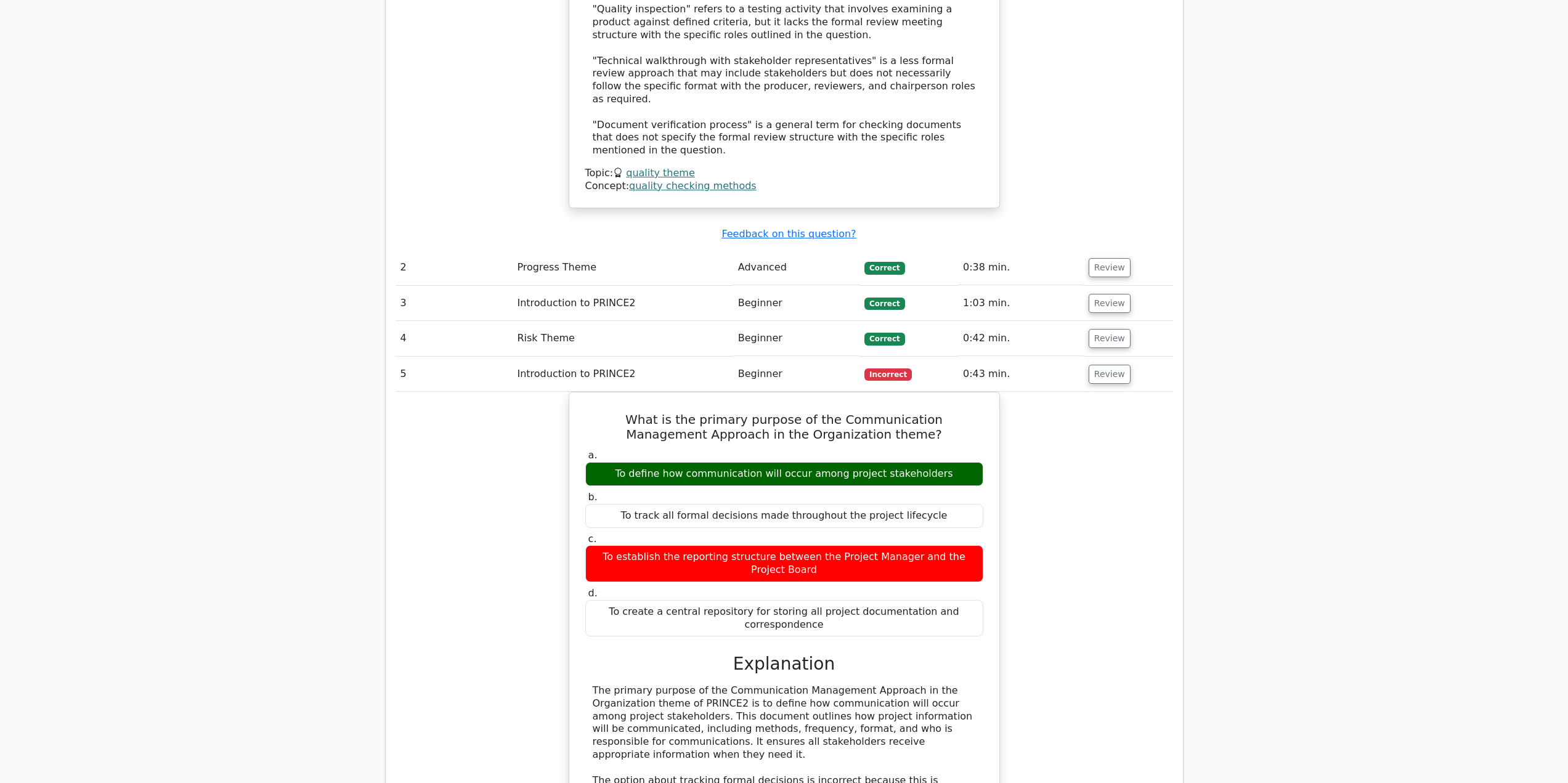
click at [1119, 448] on div "What is the primary purpose of the Communication Management Approach in the Org…" at bounding box center [784, 700] width 777 height 615
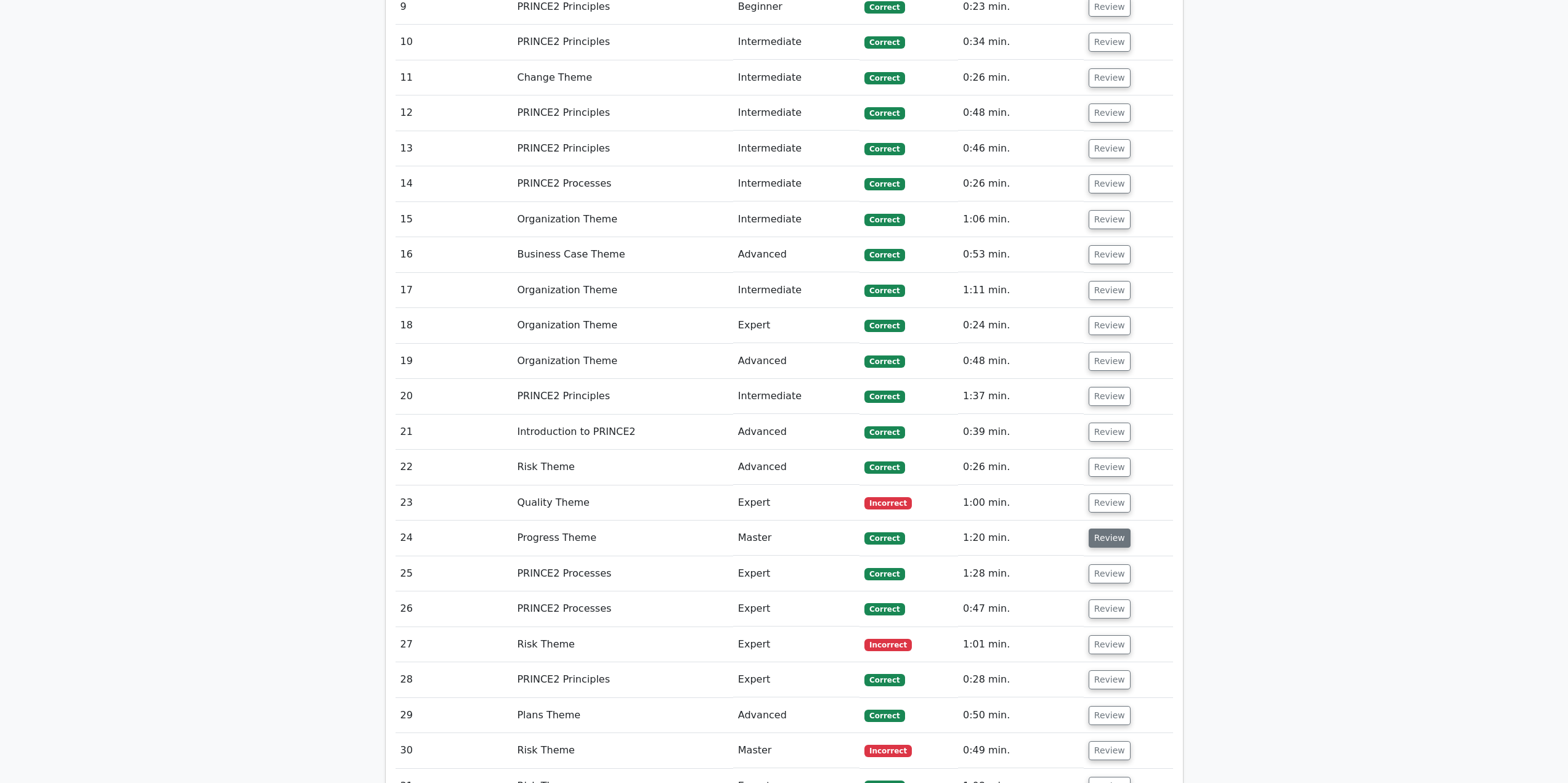
scroll to position [2465, 0]
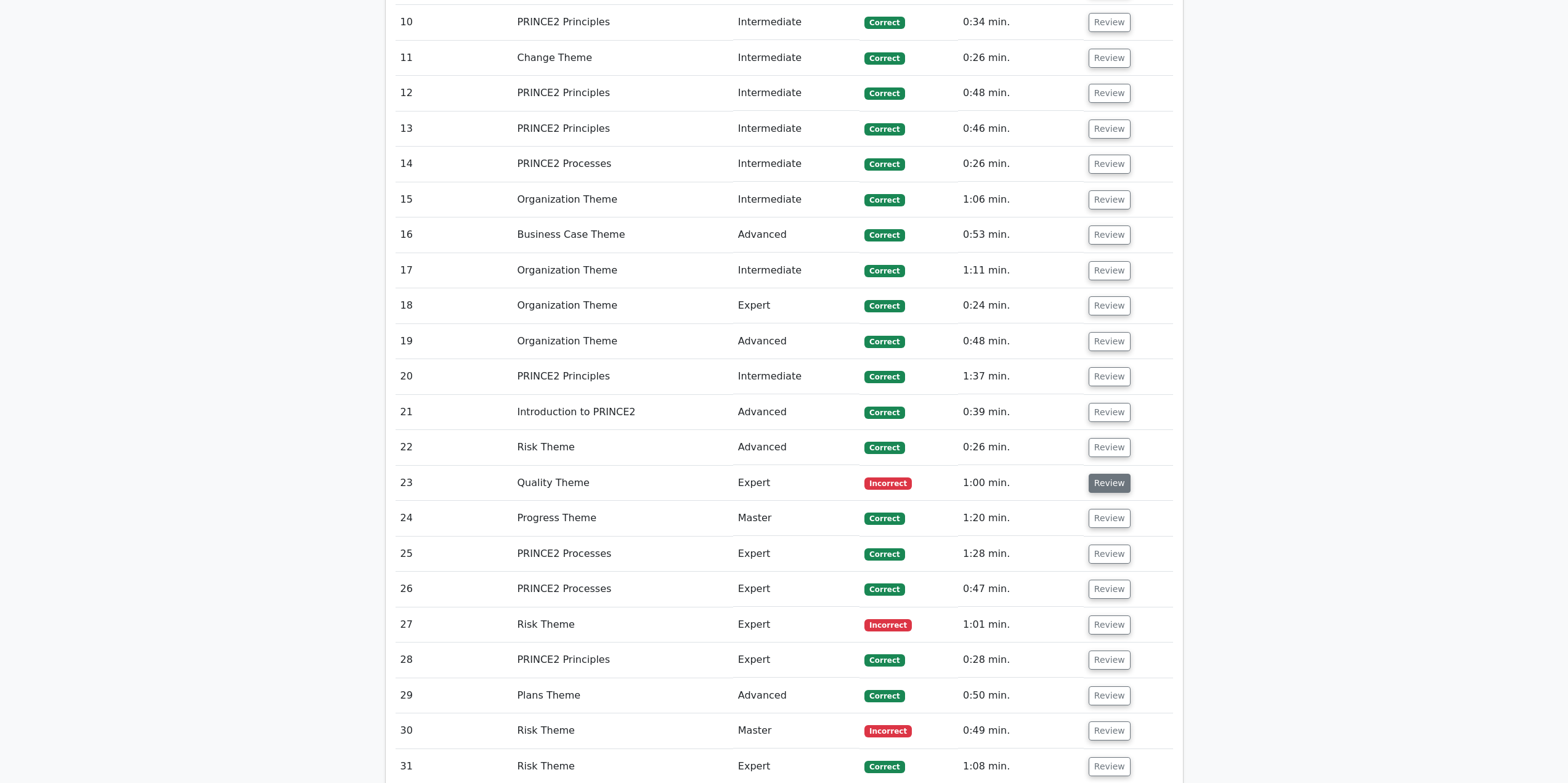
click at [1096, 474] on button "Review" at bounding box center [1109, 483] width 42 height 19
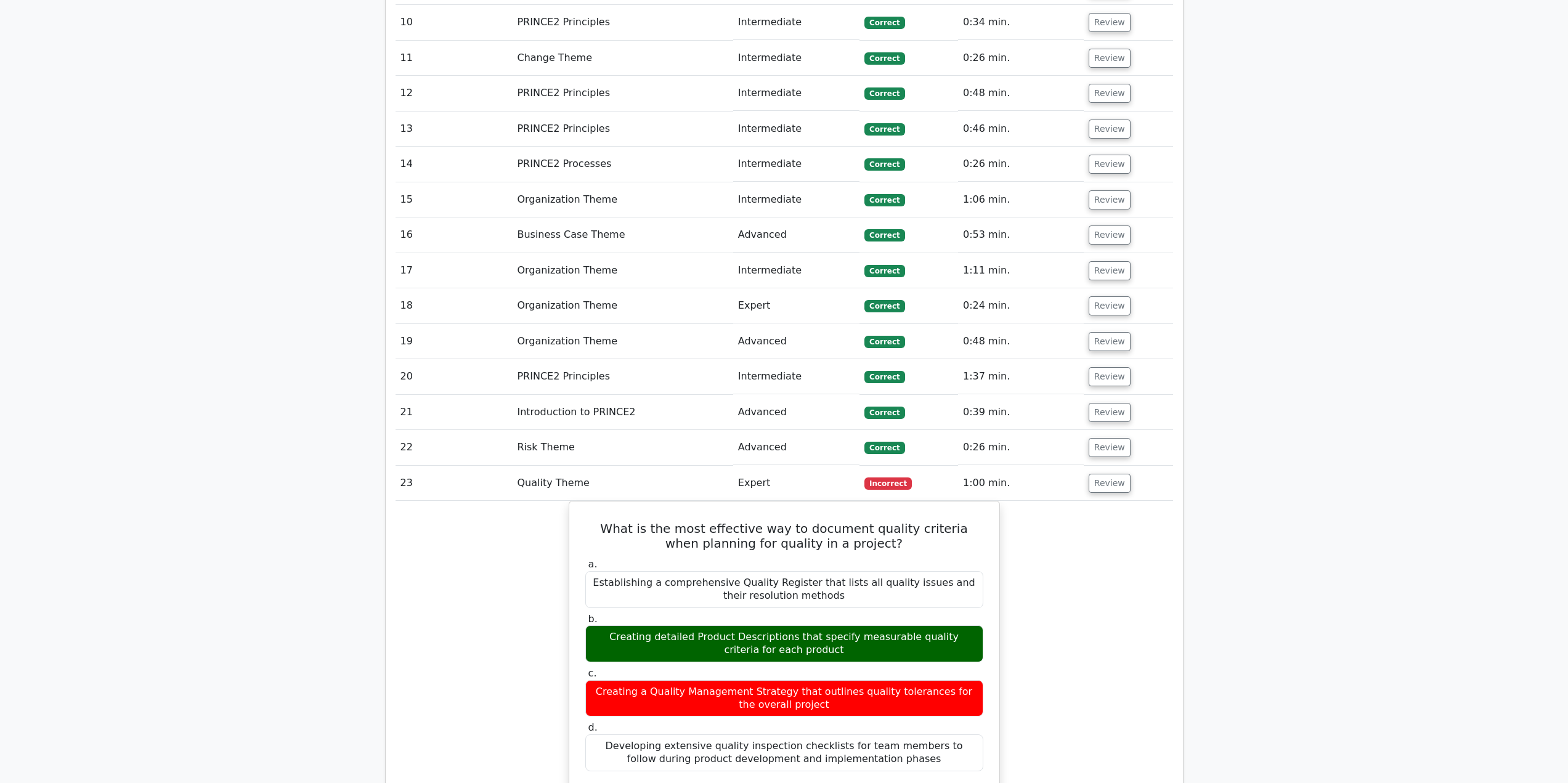
click at [1132, 596] on div "What is the most effective way to document quality criteria when planning for q…" at bounding box center [784, 776] width 777 height 550
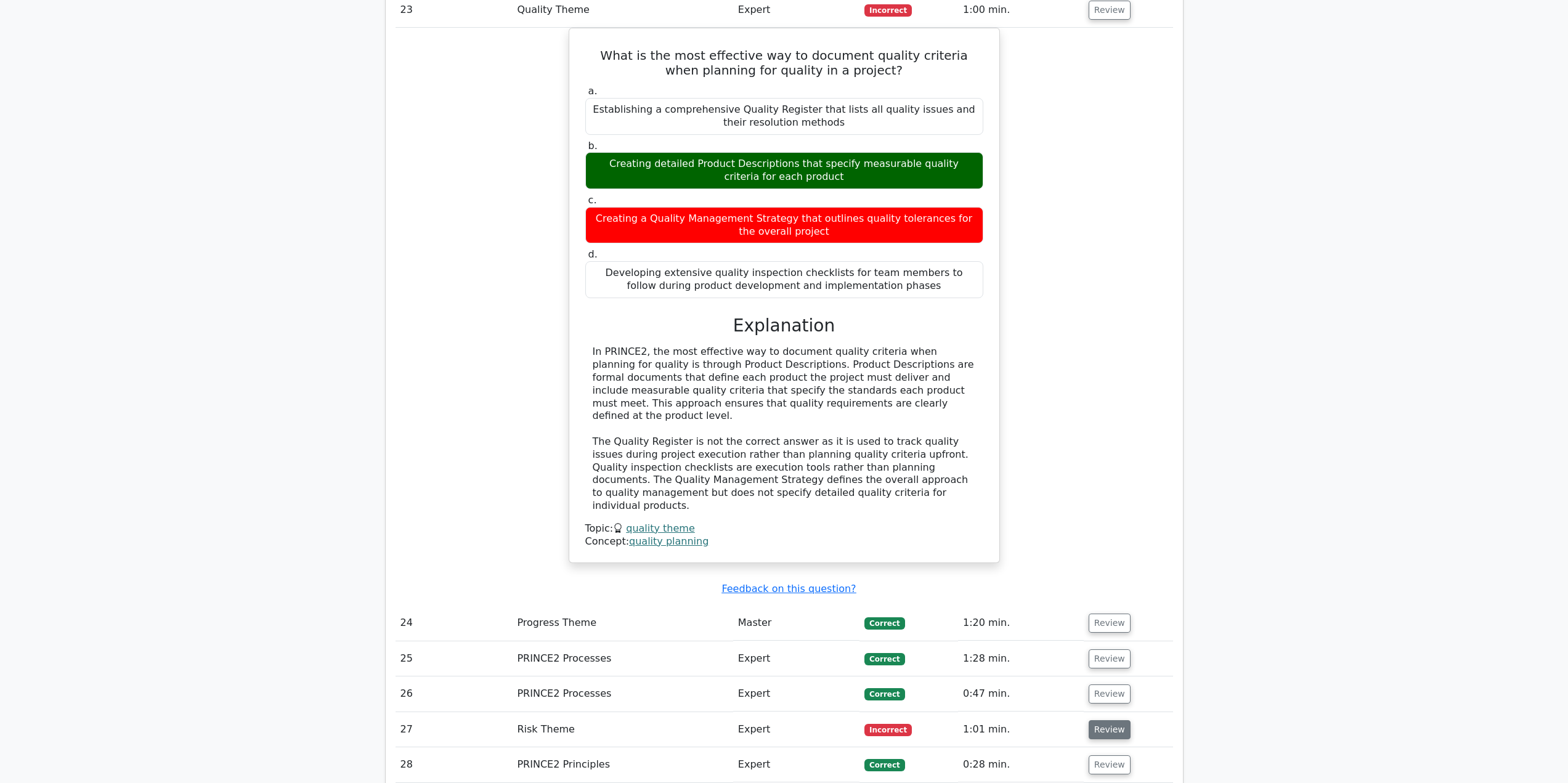
scroll to position [2959, 0]
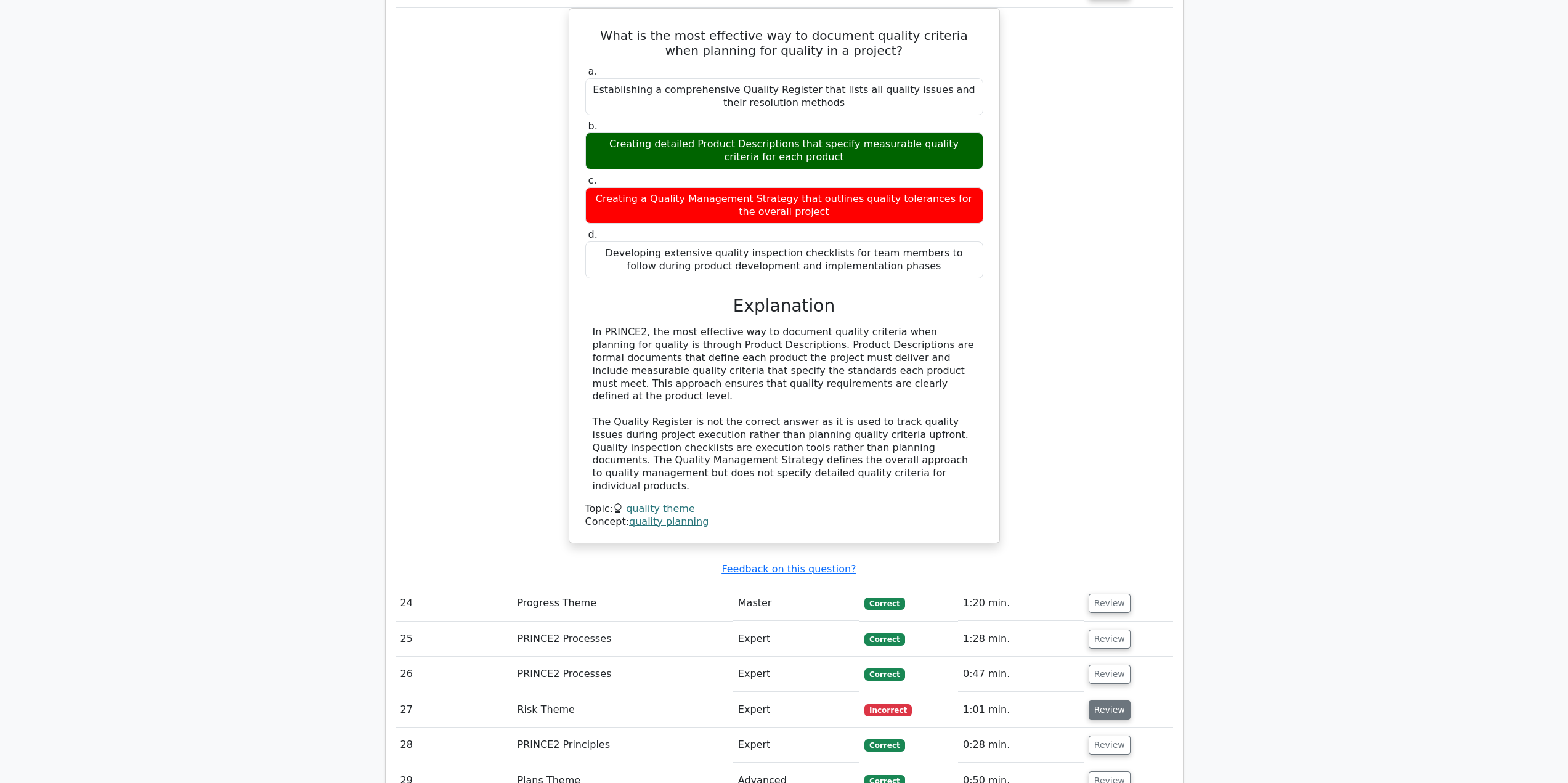
click at [1100, 701] on button "Review" at bounding box center [1109, 710] width 42 height 19
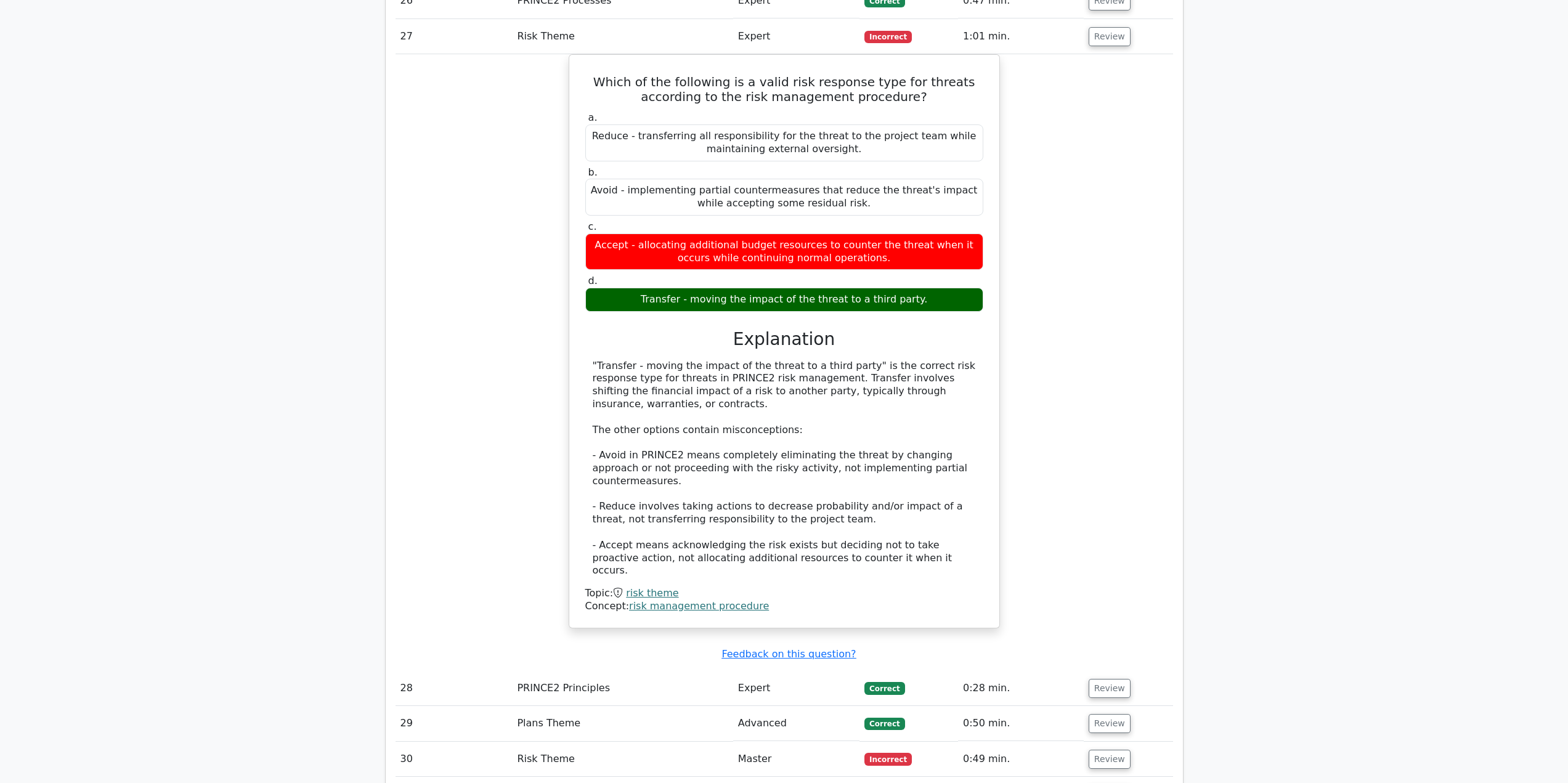
scroll to position [3760, 0]
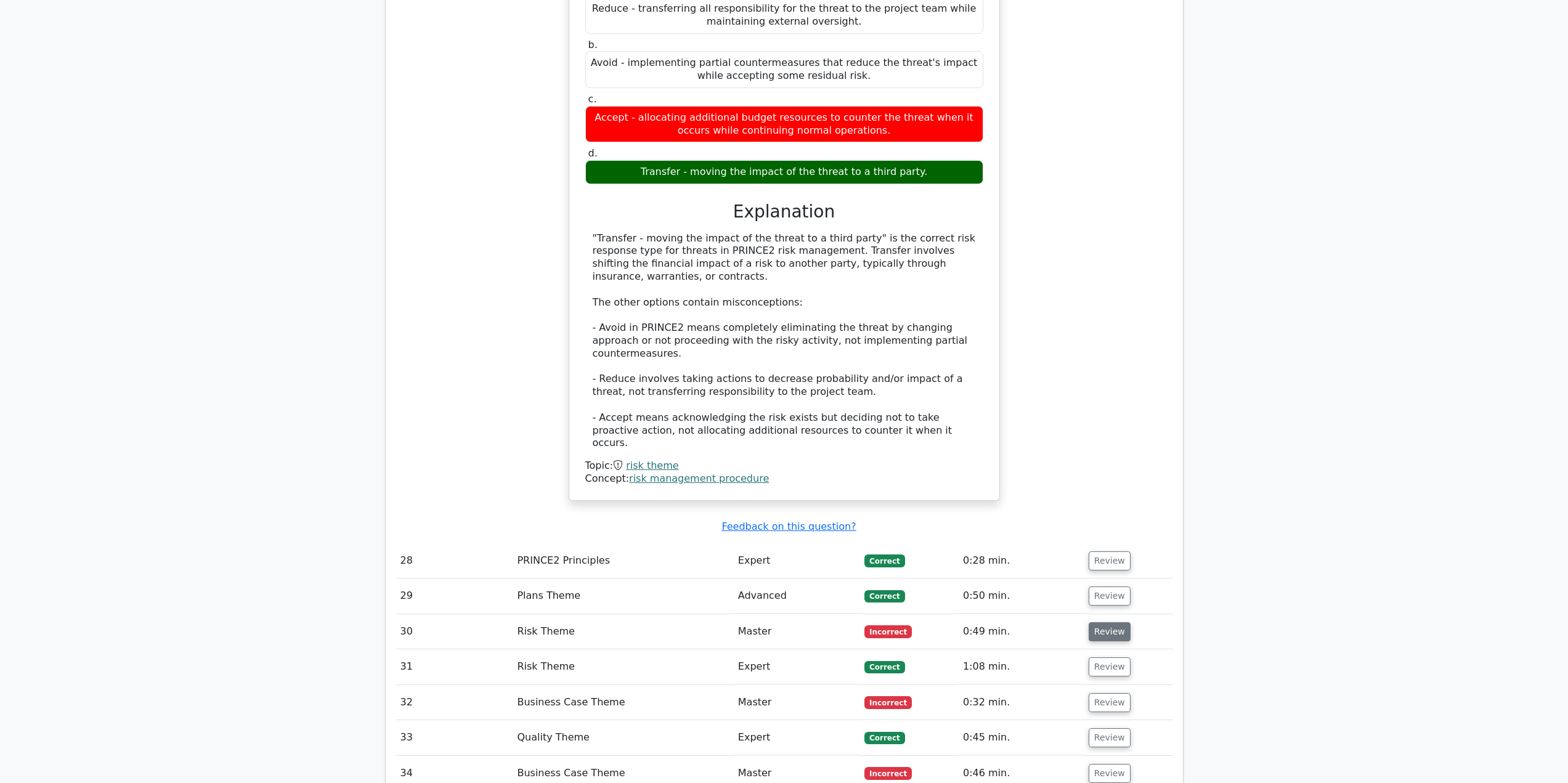
click at [1100, 623] on button "Review" at bounding box center [1109, 632] width 42 height 19
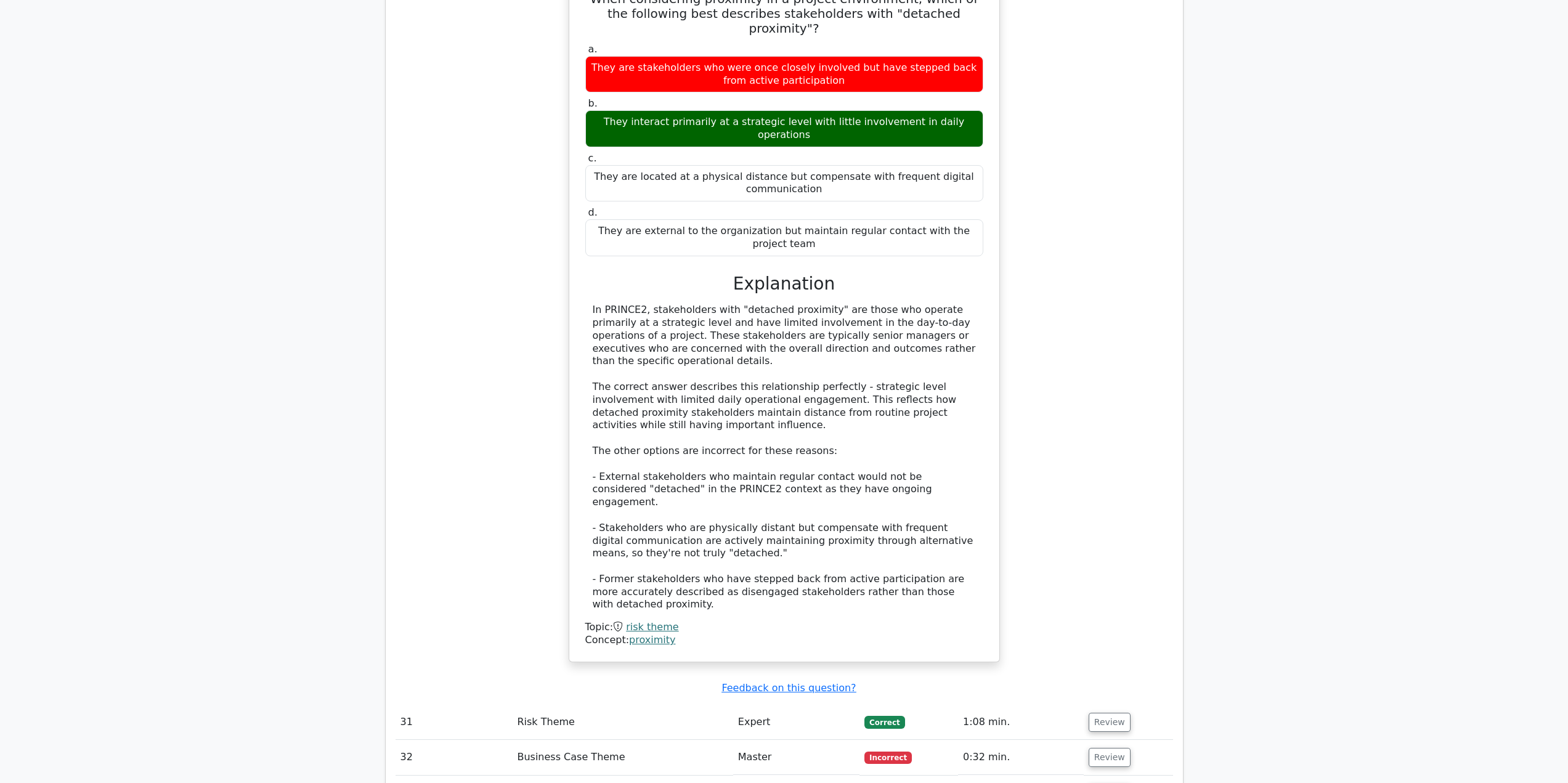
scroll to position [4499, 0]
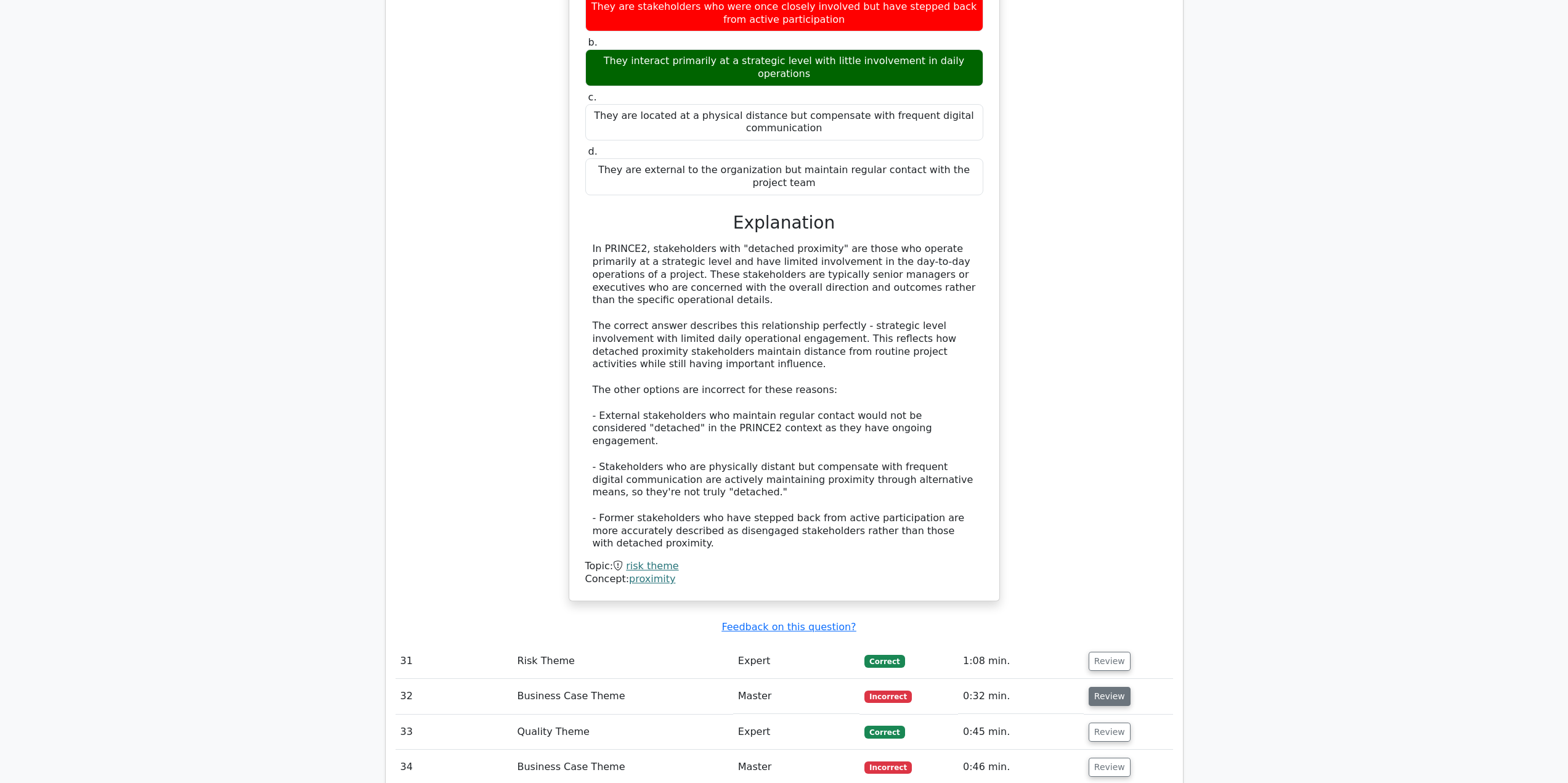
click at [1103, 688] on button "Review" at bounding box center [1109, 697] width 42 height 19
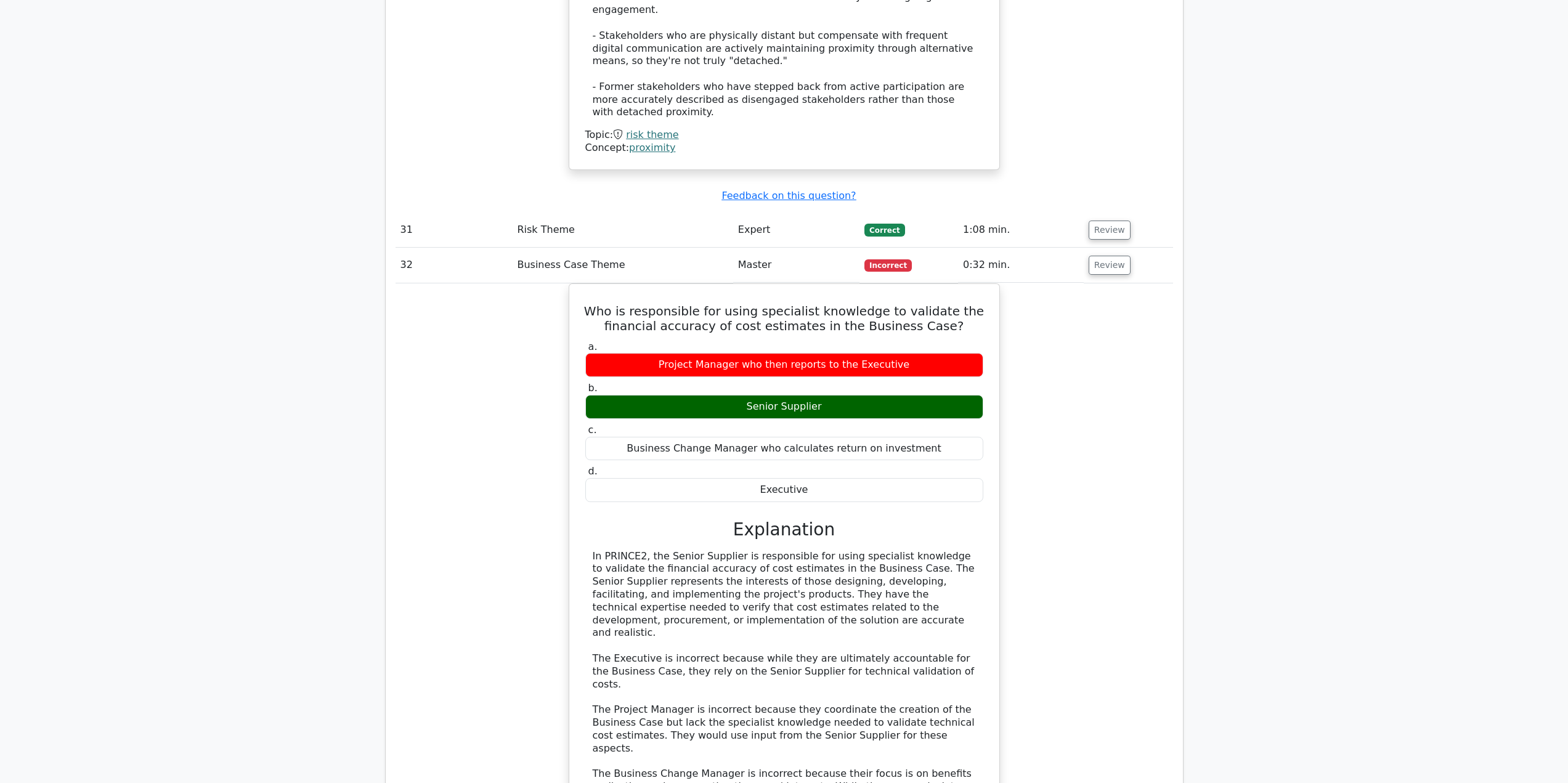
scroll to position [5116, 0]
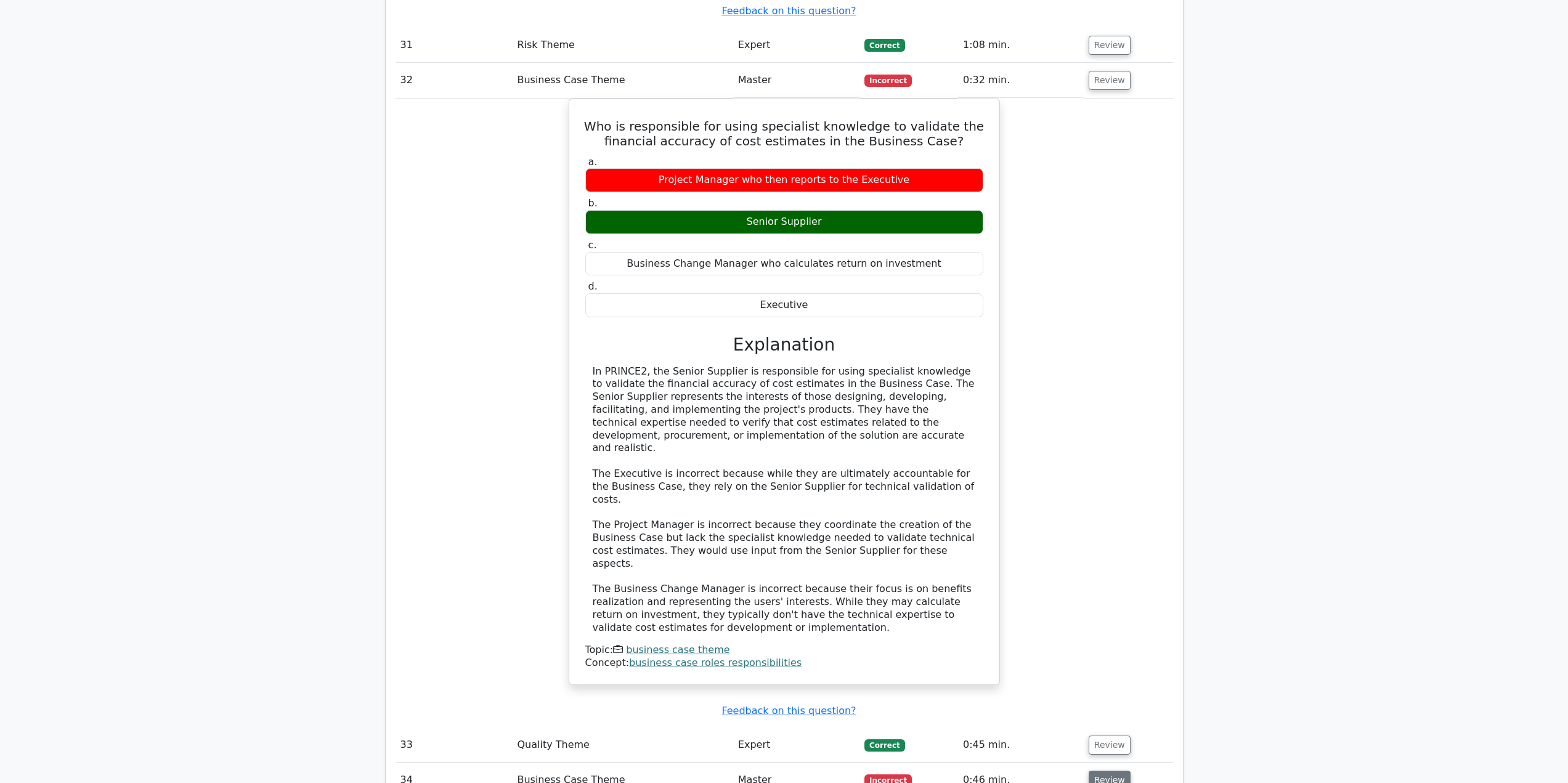
click at [1103, 771] on button "Review" at bounding box center [1109, 780] width 42 height 19
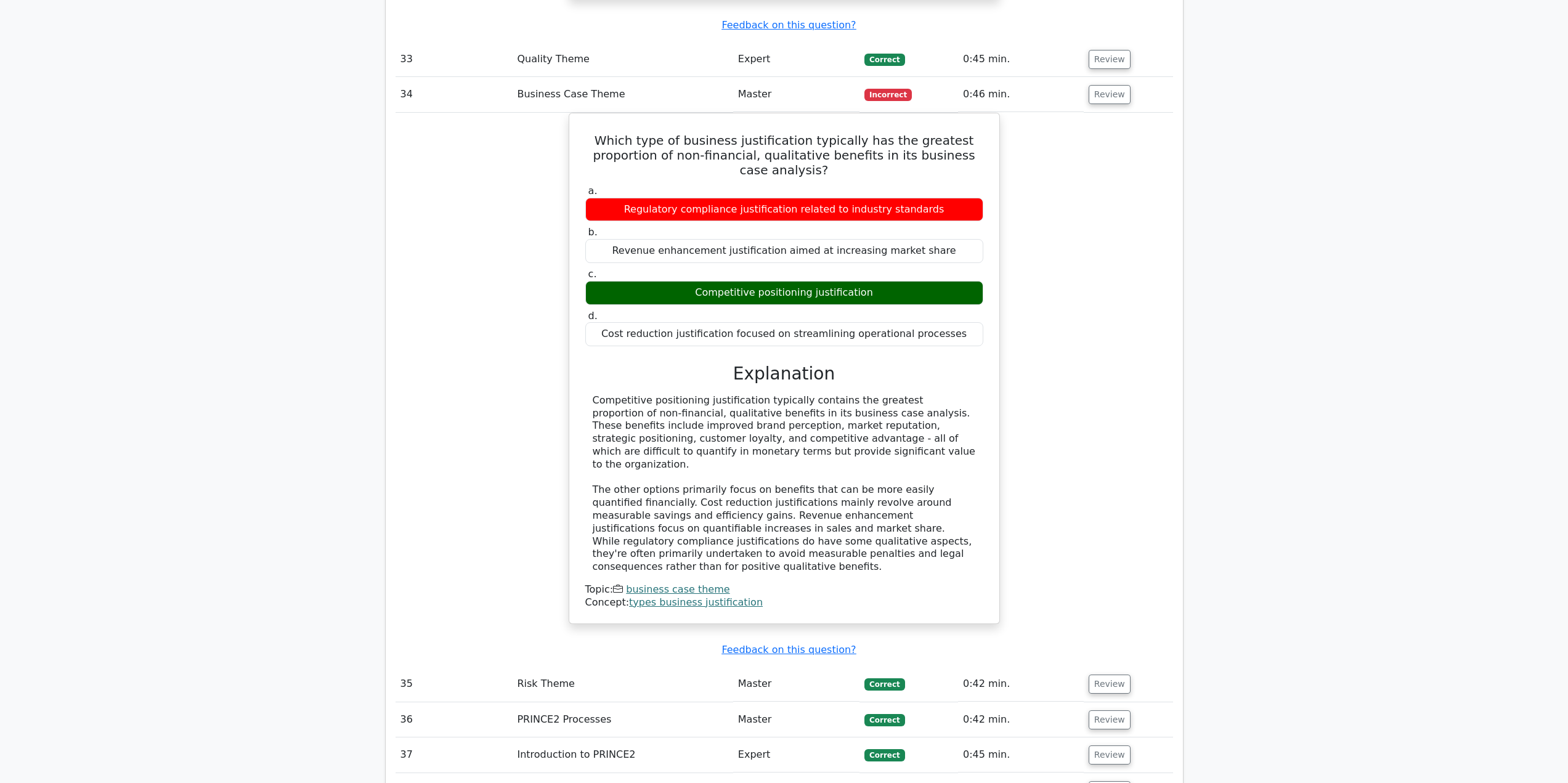
scroll to position [5855, 0]
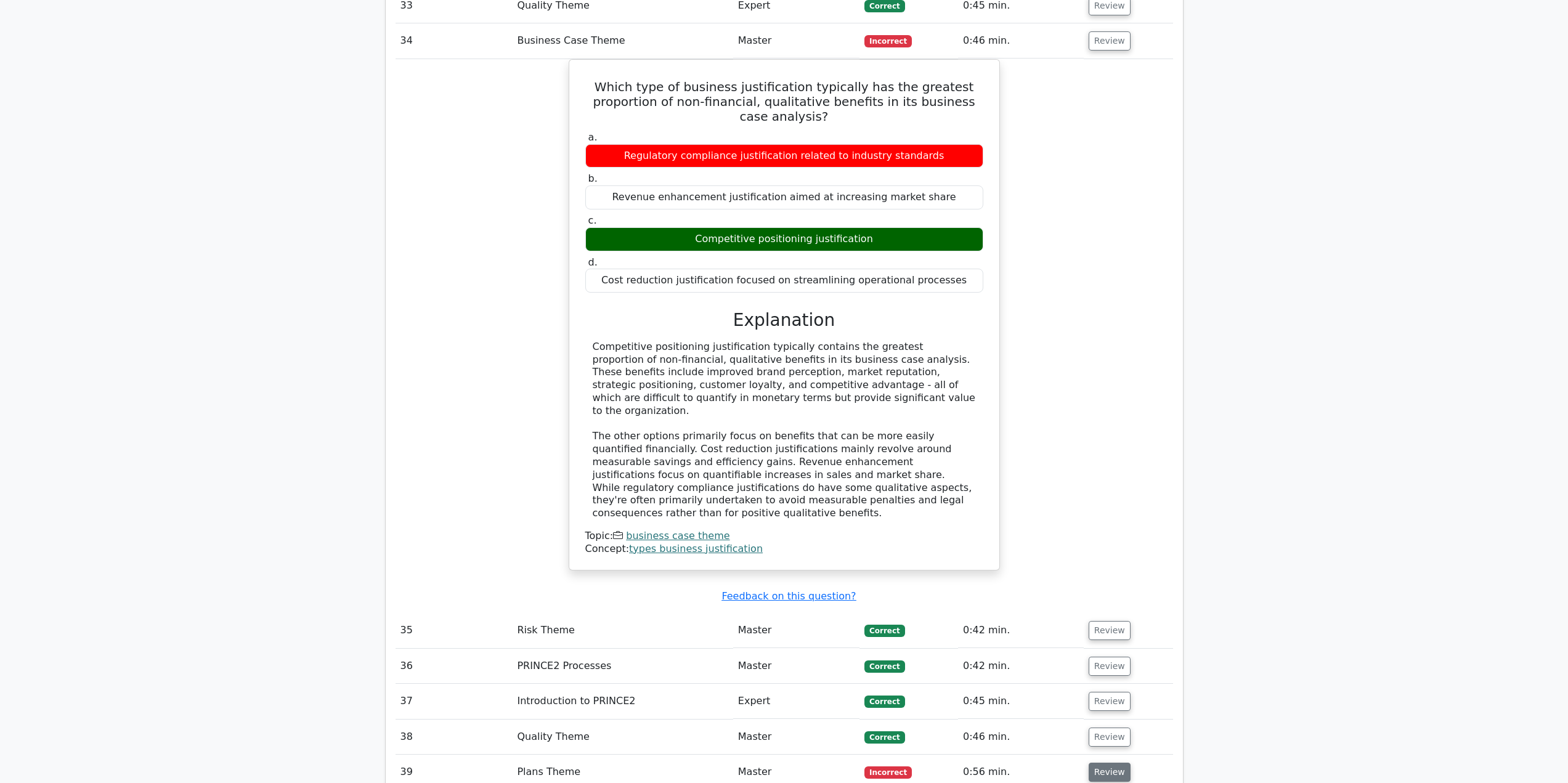
click at [1105, 763] on button "Review" at bounding box center [1109, 772] width 42 height 19
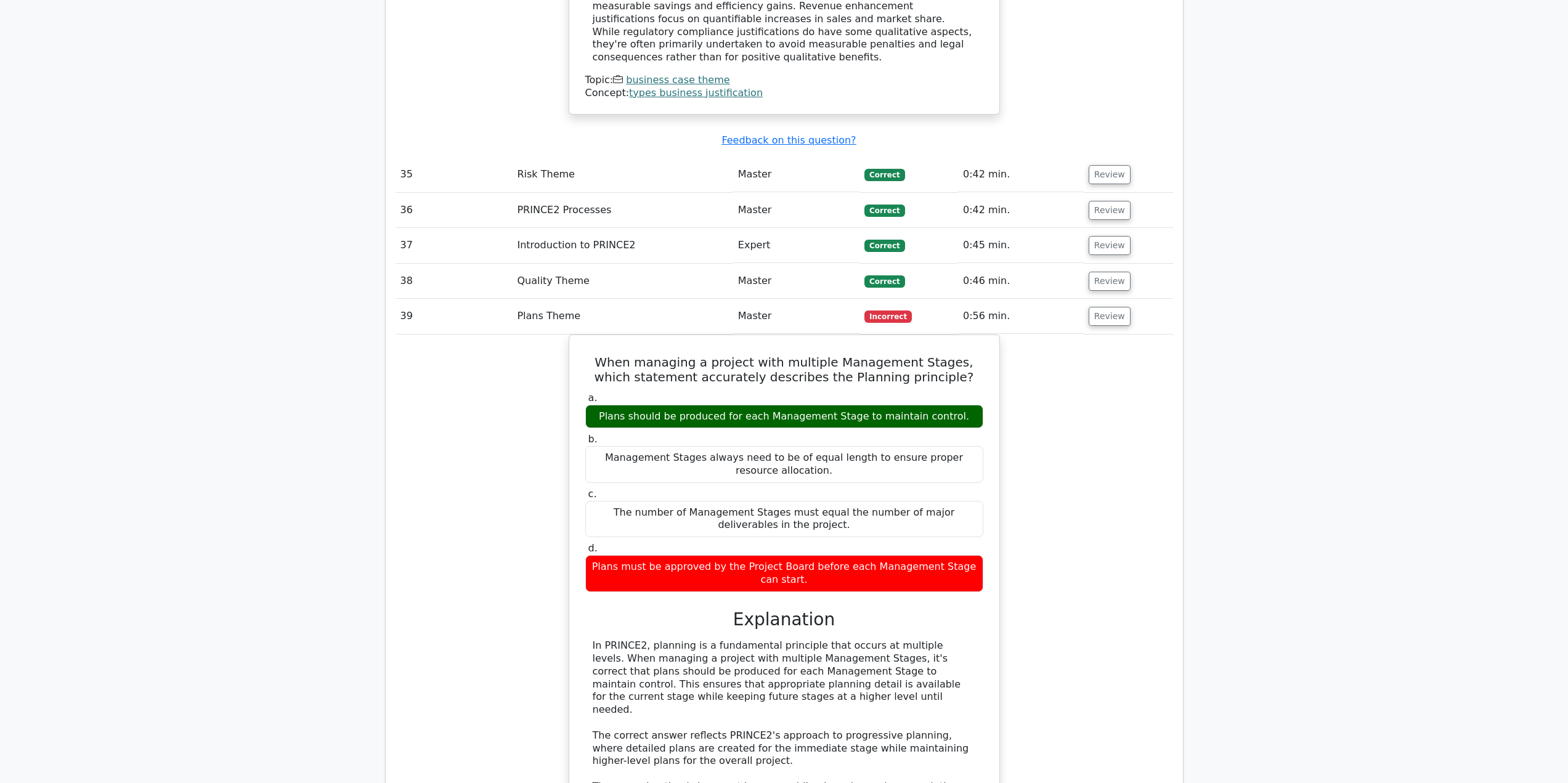
scroll to position [6472, 0]
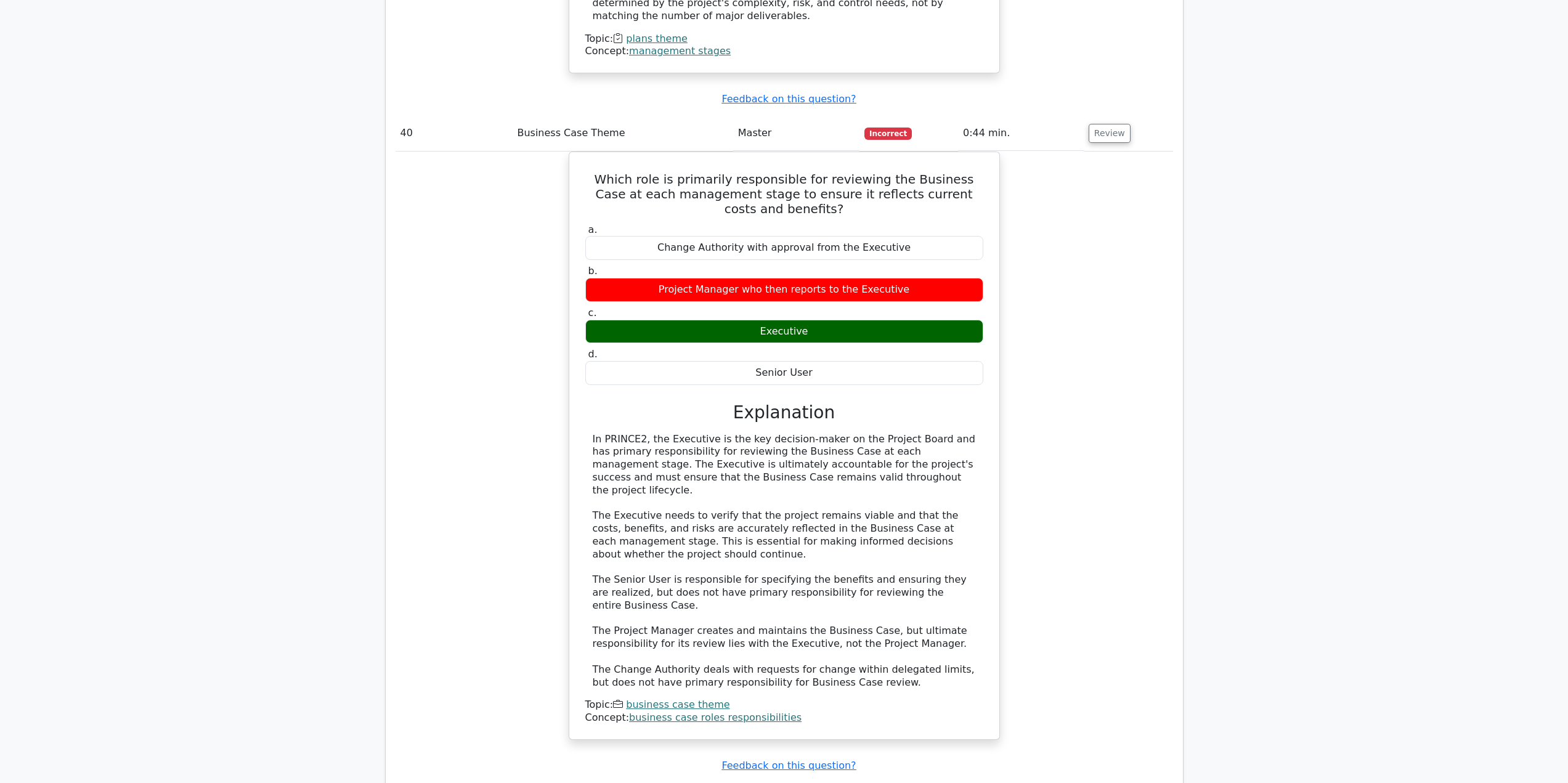
scroll to position [7212, 0]
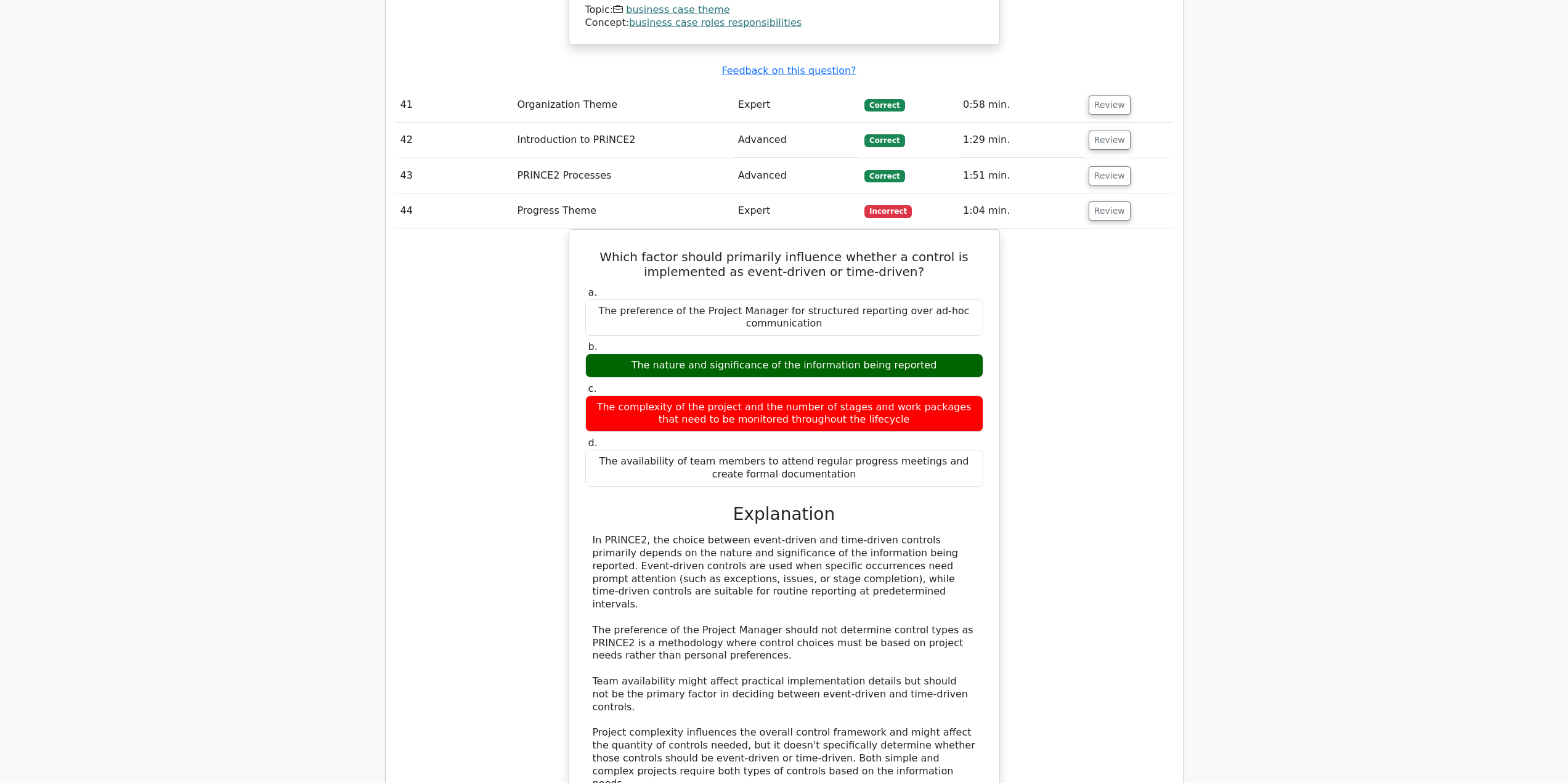
scroll to position [7951, 0]
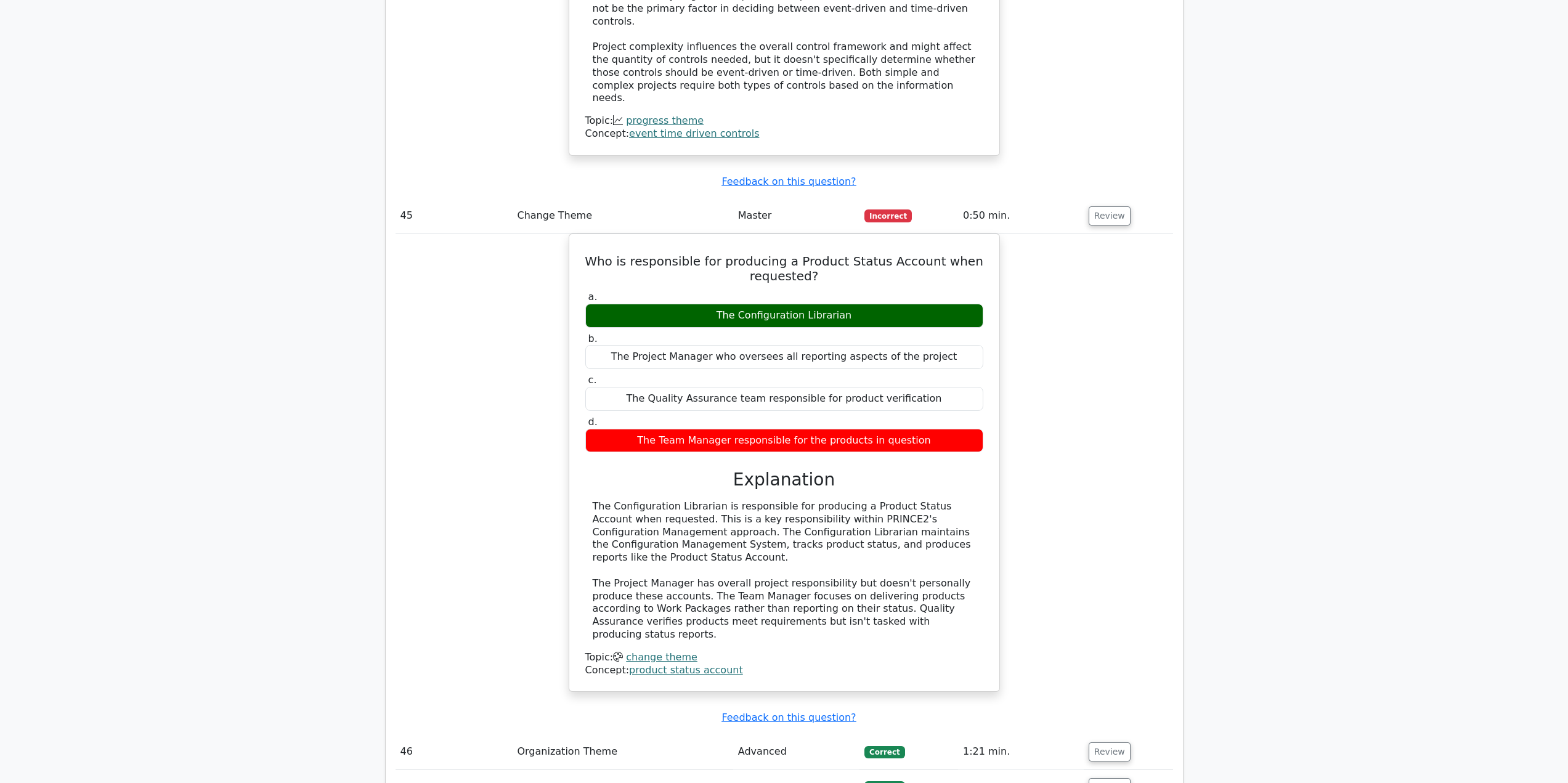
scroll to position [8629, 0]
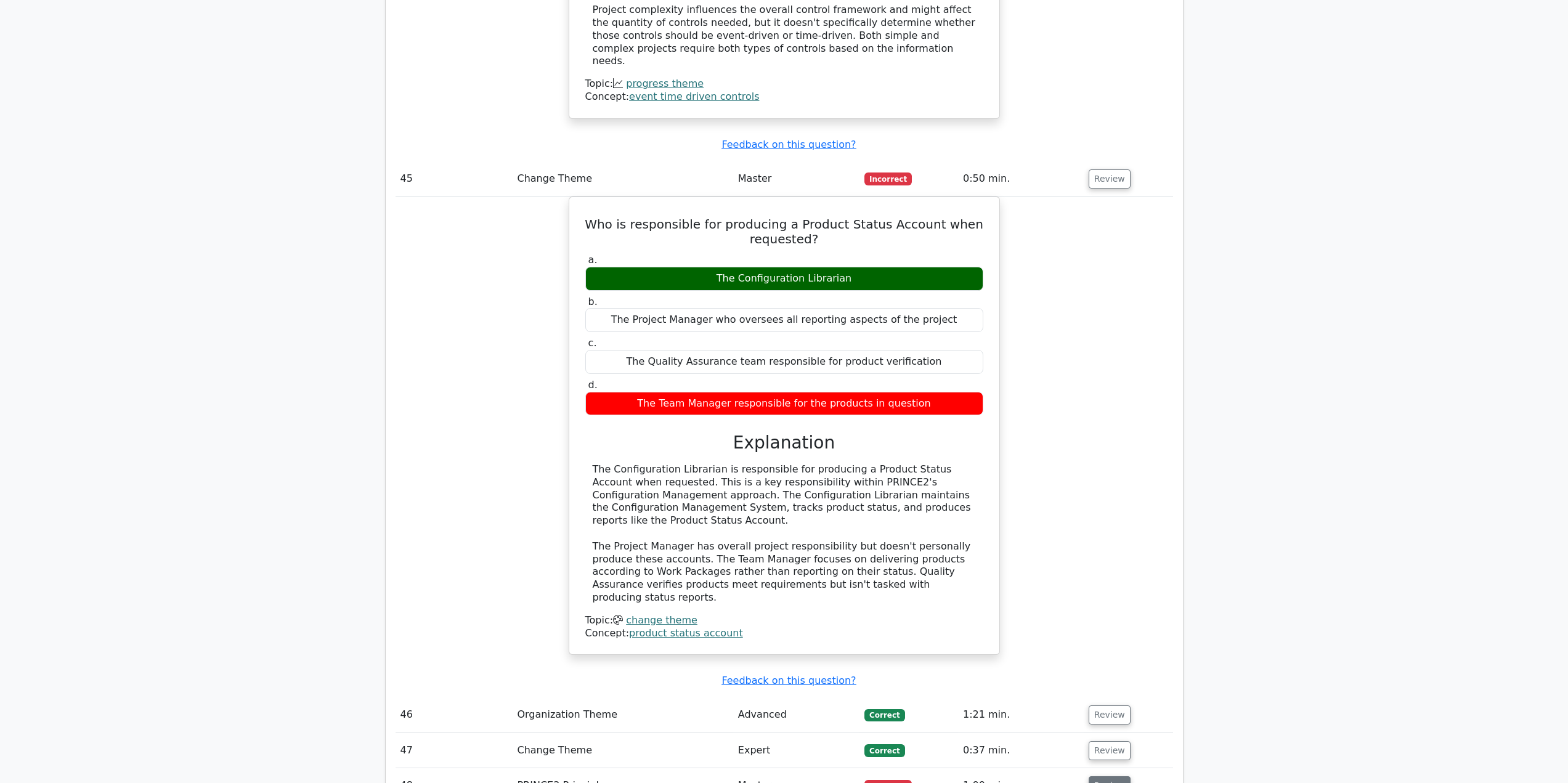
click at [1101, 777] on button "Review" at bounding box center [1109, 787] width 42 height 19
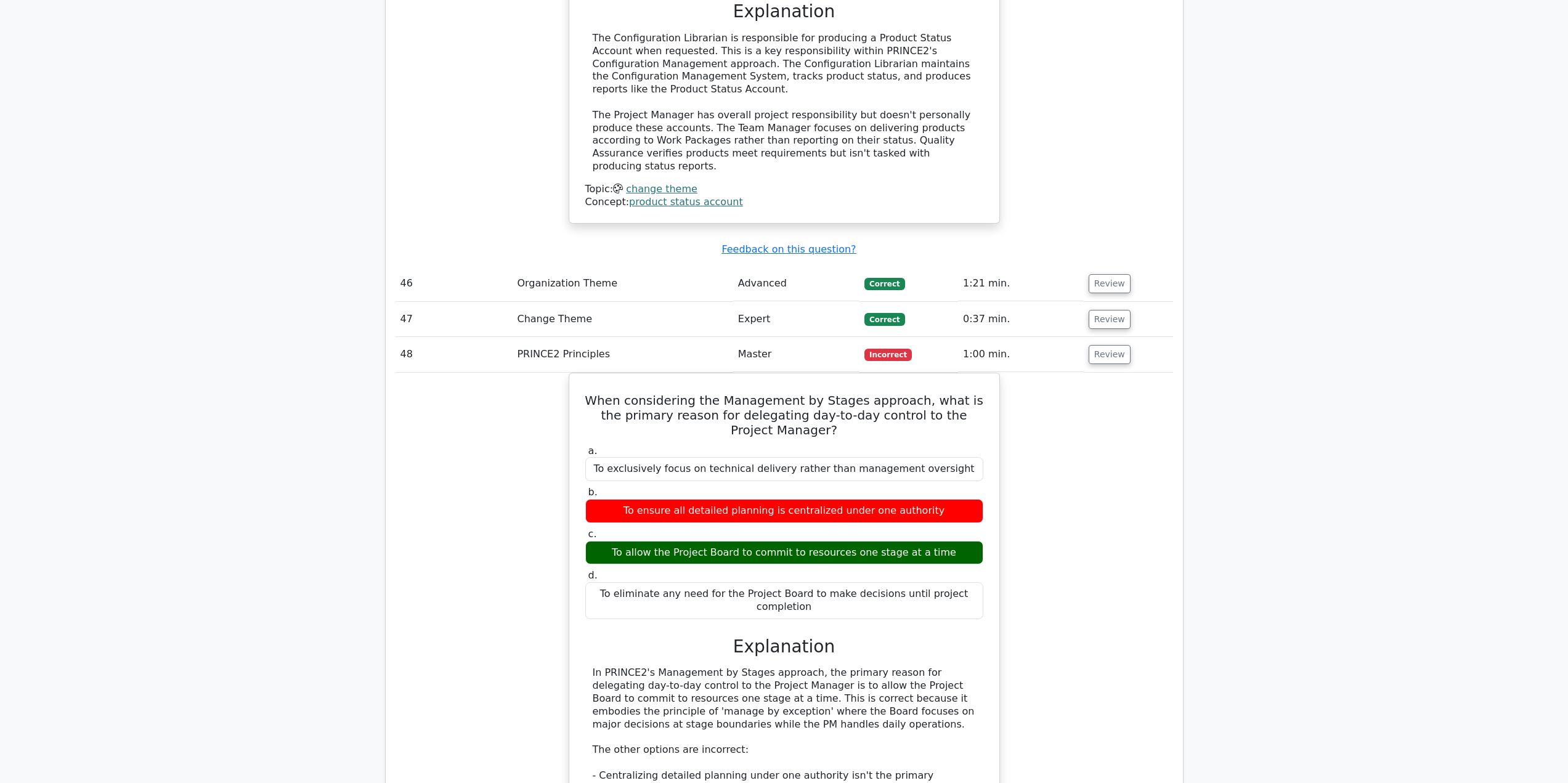
scroll to position [9122, 0]
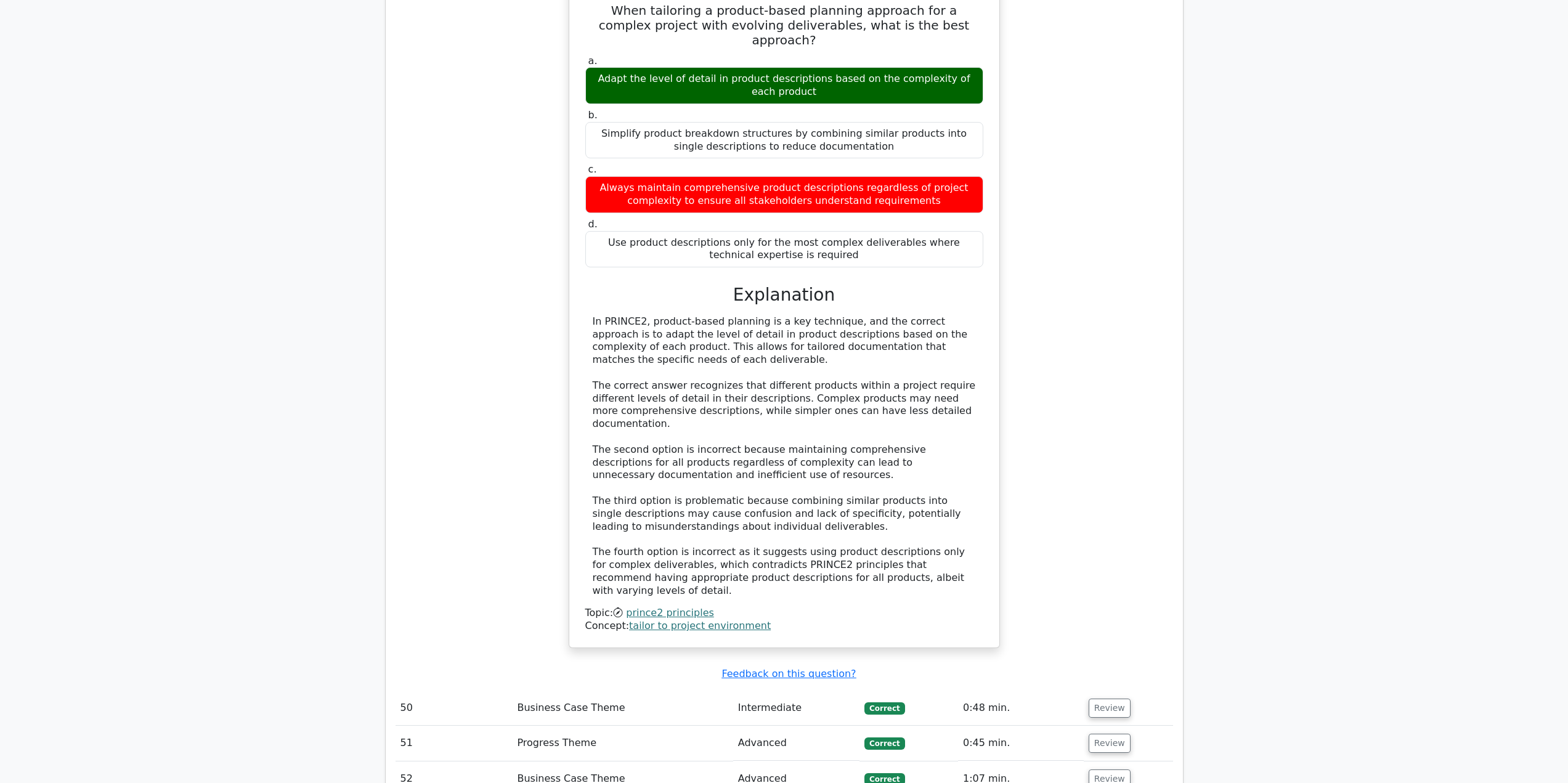
scroll to position [10108, 0]
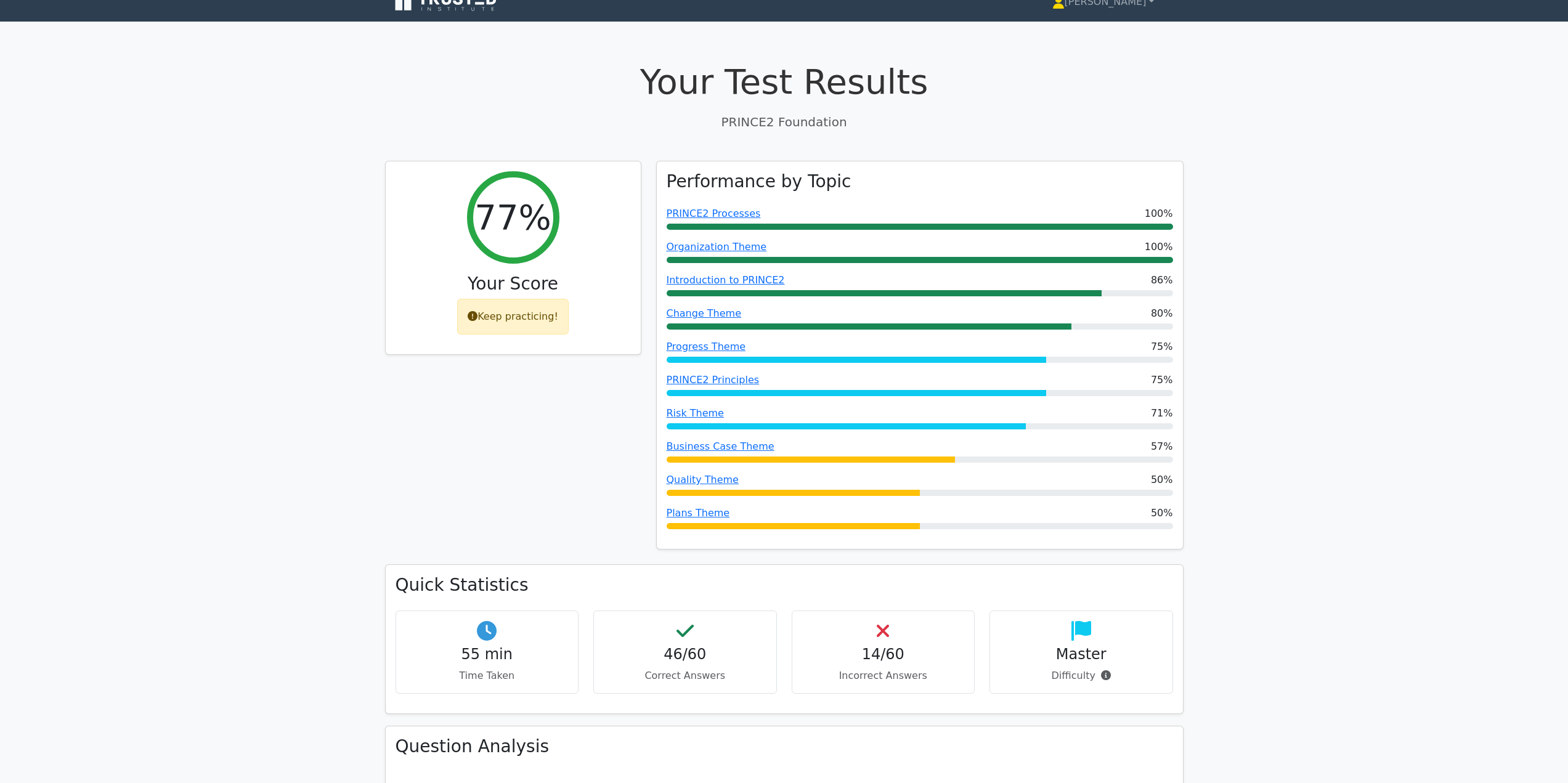
scroll to position [0, 0]
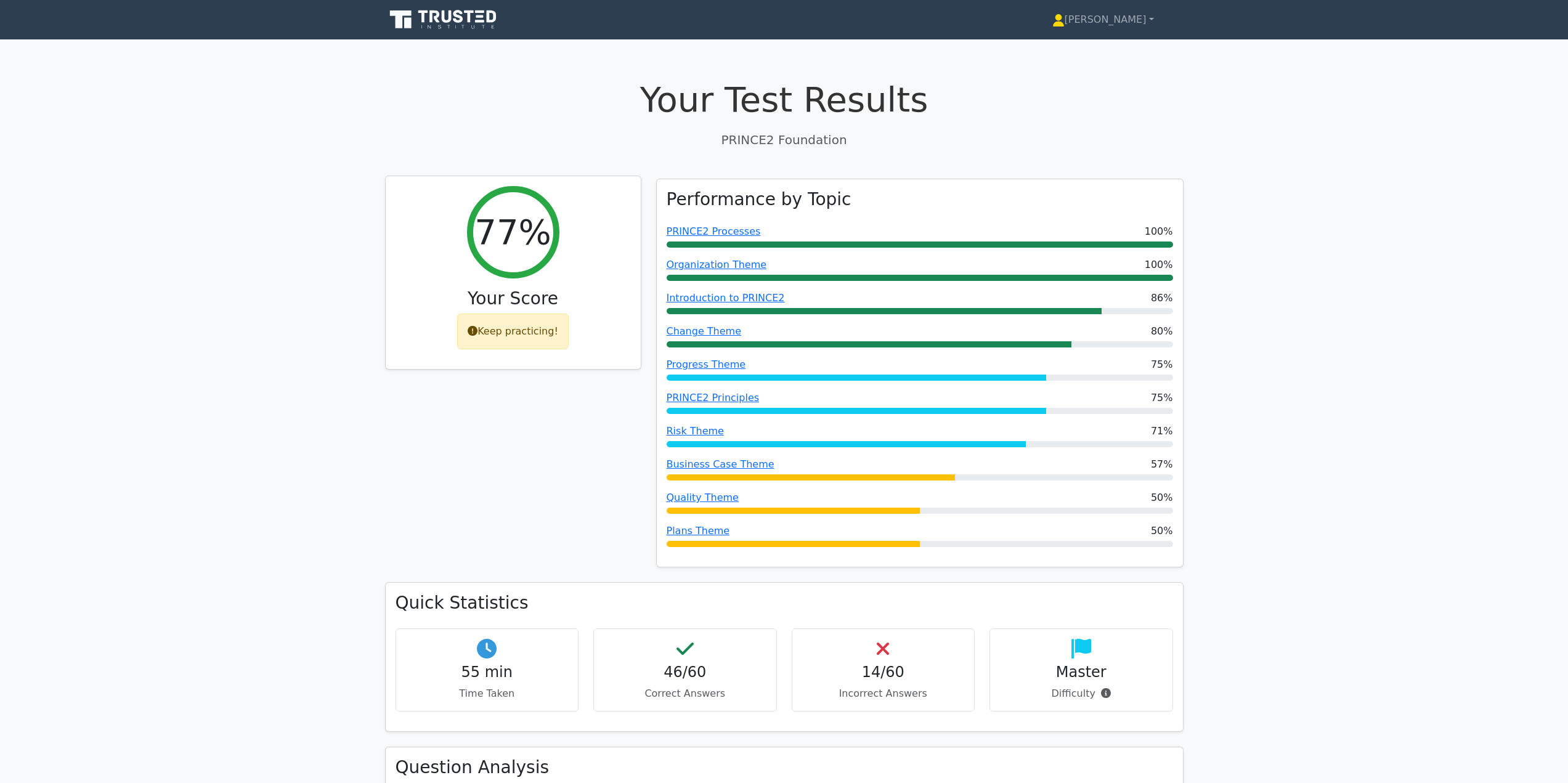
click at [525, 342] on div "Keep practicing!" at bounding box center [512, 331] width 111 height 36
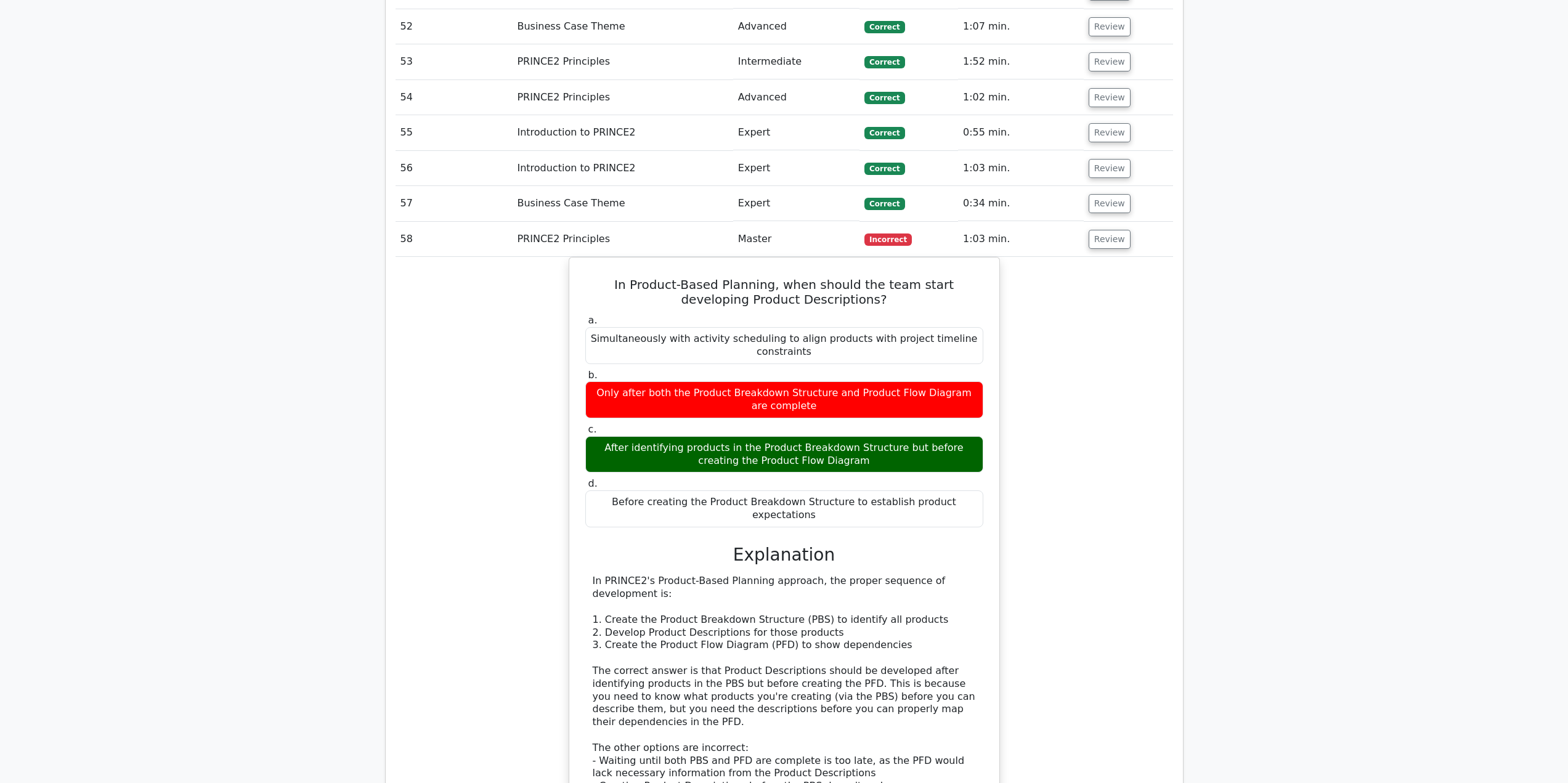
scroll to position [10865, 0]
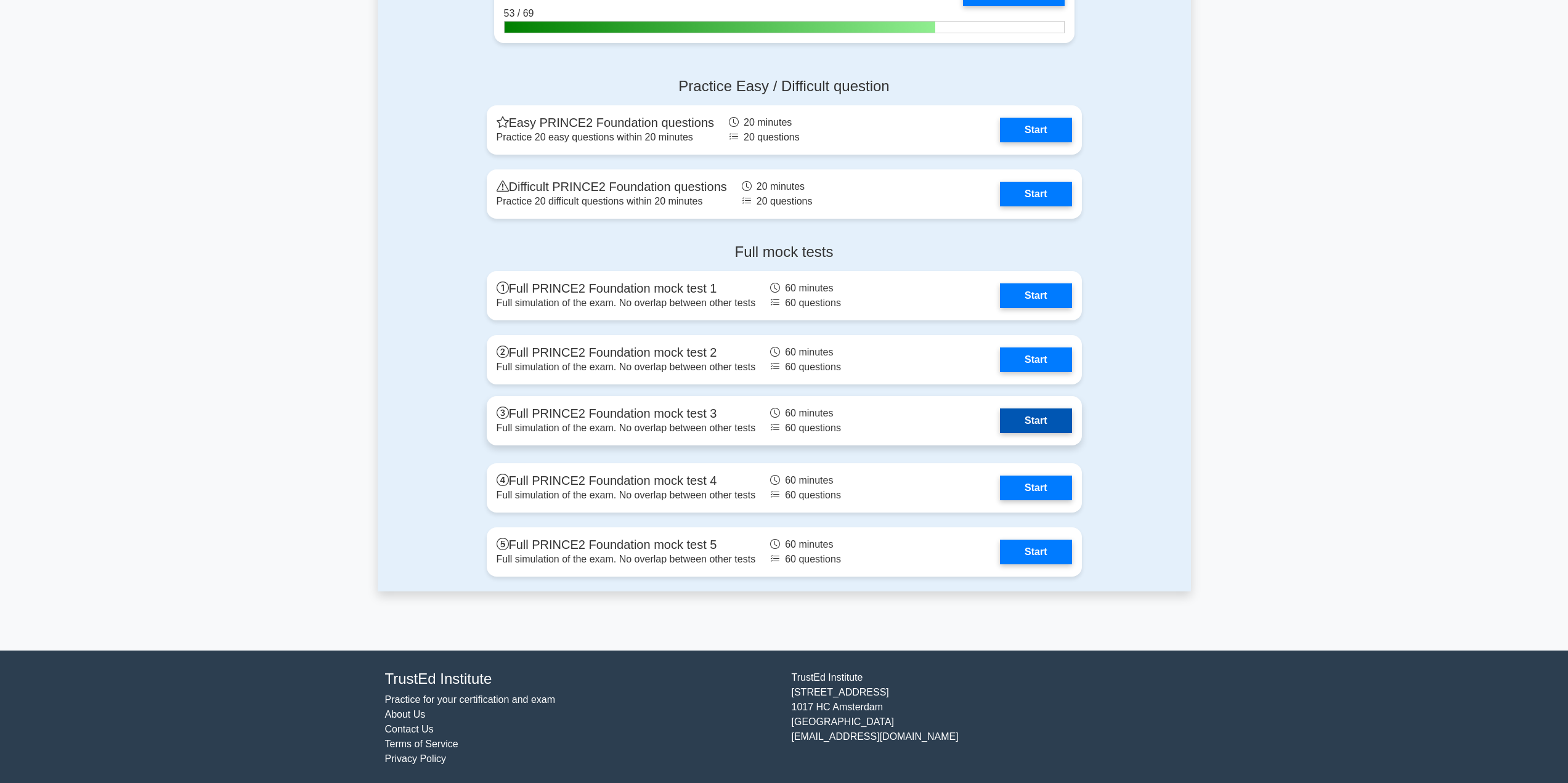
scroll to position [1407, 0]
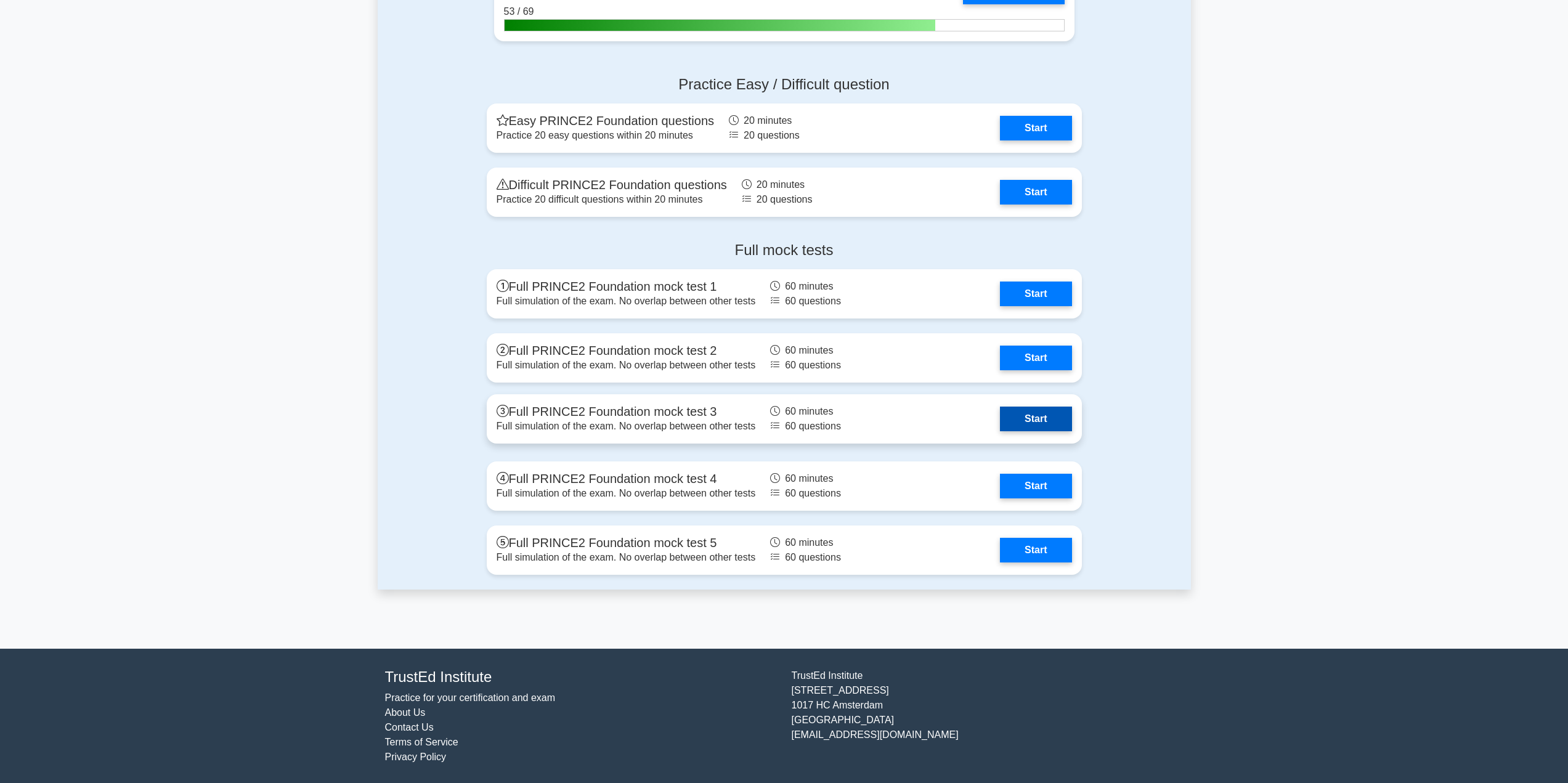
click at [1041, 415] on link "Start" at bounding box center [1036, 419] width 72 height 25
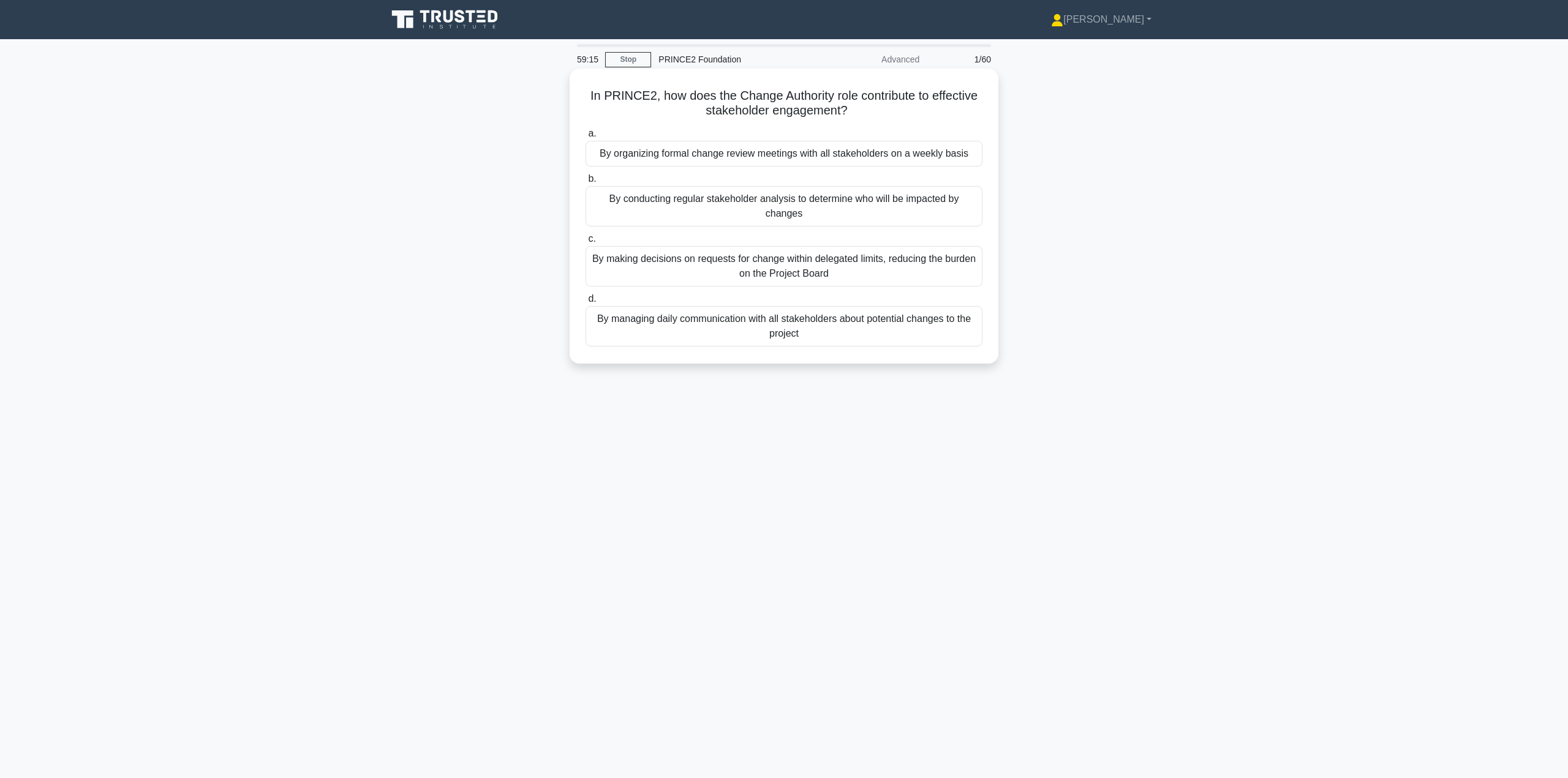
click at [844, 272] on div "By making decisions on requests for change within delegated limits, reducing th…" at bounding box center [784, 266] width 397 height 40
click at [586, 243] on input "c. By making decisions on requests for change within delegated limits, reducing…" at bounding box center [586, 238] width 0 height 8
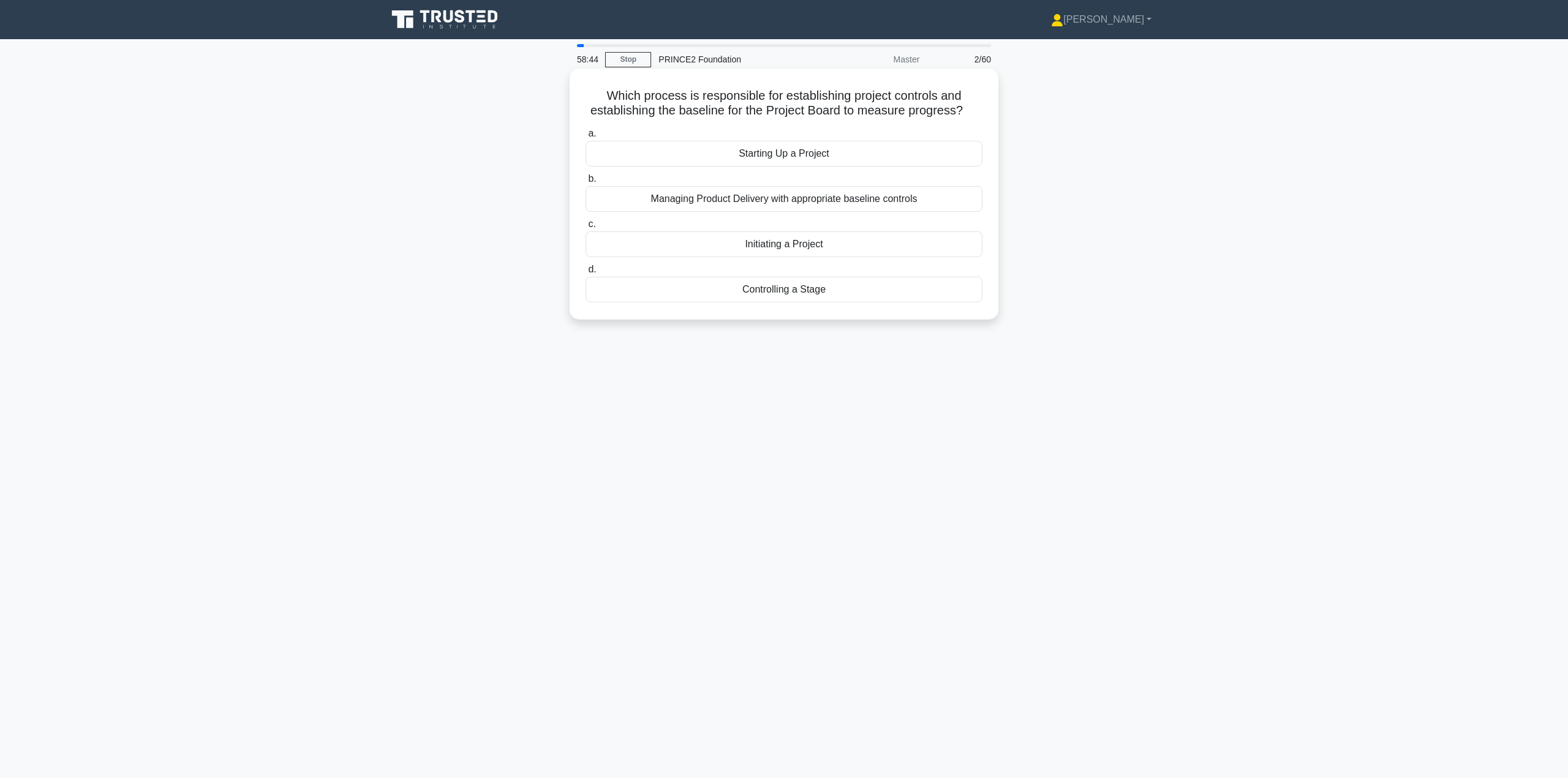
click at [787, 245] on div "Initiating a Project" at bounding box center [784, 245] width 397 height 26
click at [586, 228] on input "c. Initiating a Project" at bounding box center [586, 224] width 0 height 8
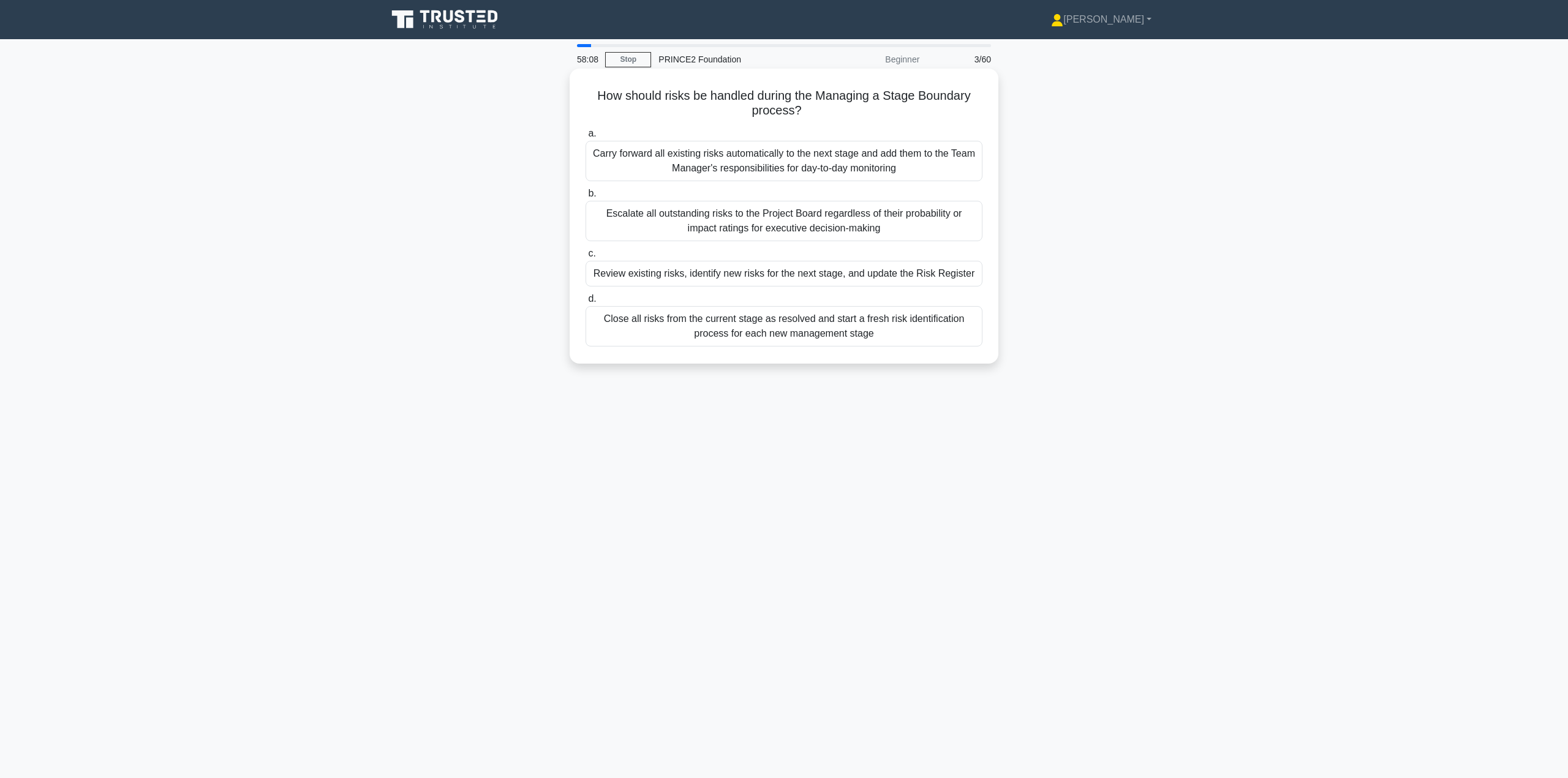
click at [778, 275] on div "Review existing risks, identify new risks for the next stage, and update the Ri…" at bounding box center [784, 274] width 397 height 26
click at [586, 258] on input "c. Review existing risks, identify new risks for the next stage, and update the…" at bounding box center [586, 253] width 0 height 8
click at [799, 334] on div "To define how to achieve objectives and facilitate control" at bounding box center [784, 334] width 397 height 26
click at [586, 318] on input "d. To define how to achieve objectives and facilitate control" at bounding box center [586, 313] width 0 height 8
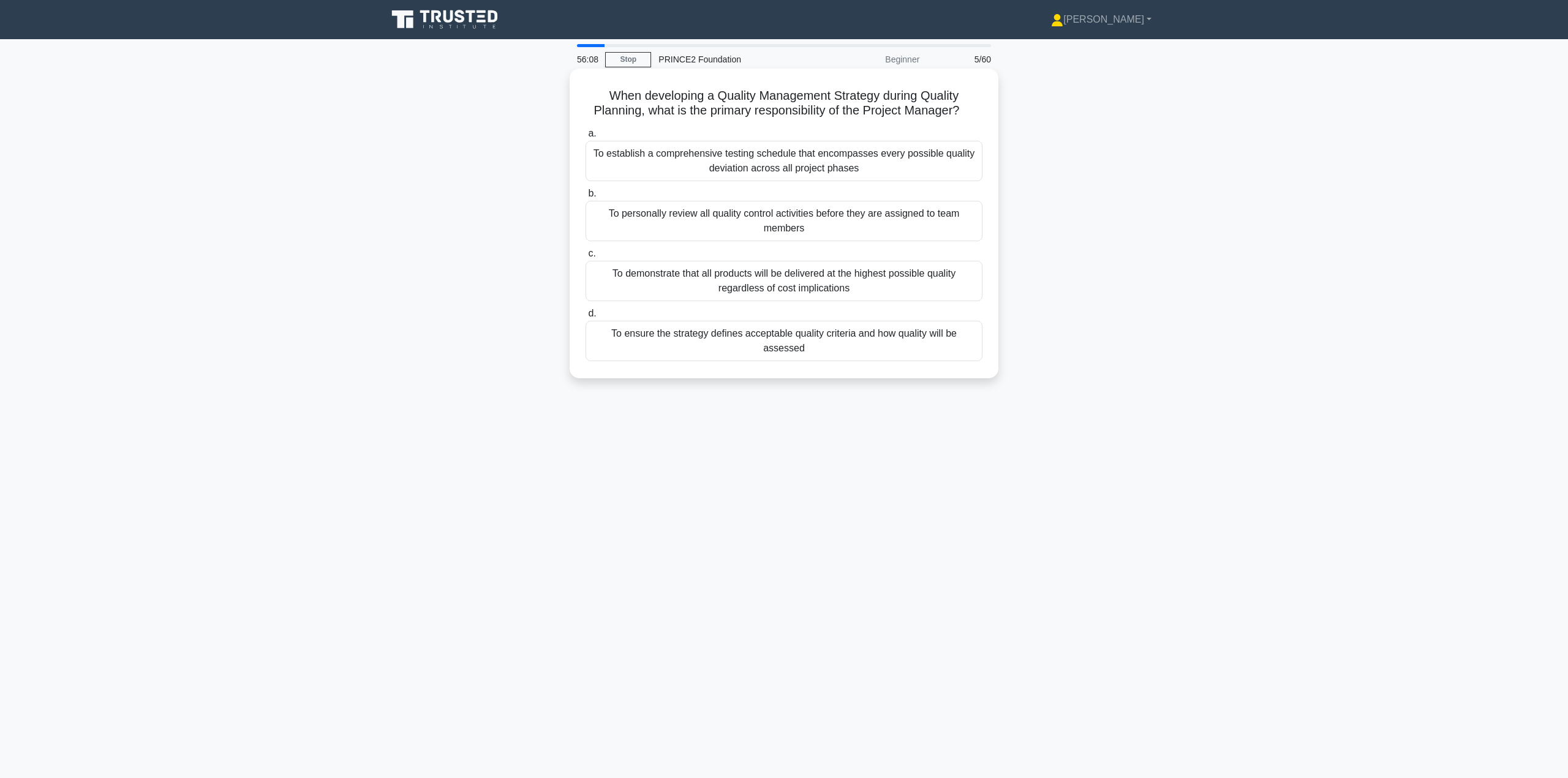
click at [766, 336] on div "To ensure the strategy defines acceptable quality criteria and how quality will…" at bounding box center [784, 341] width 397 height 40
click at [586, 318] on input "d. To ensure the strategy defines acceptable quality criteria and how quality w…" at bounding box center [586, 313] width 0 height 8
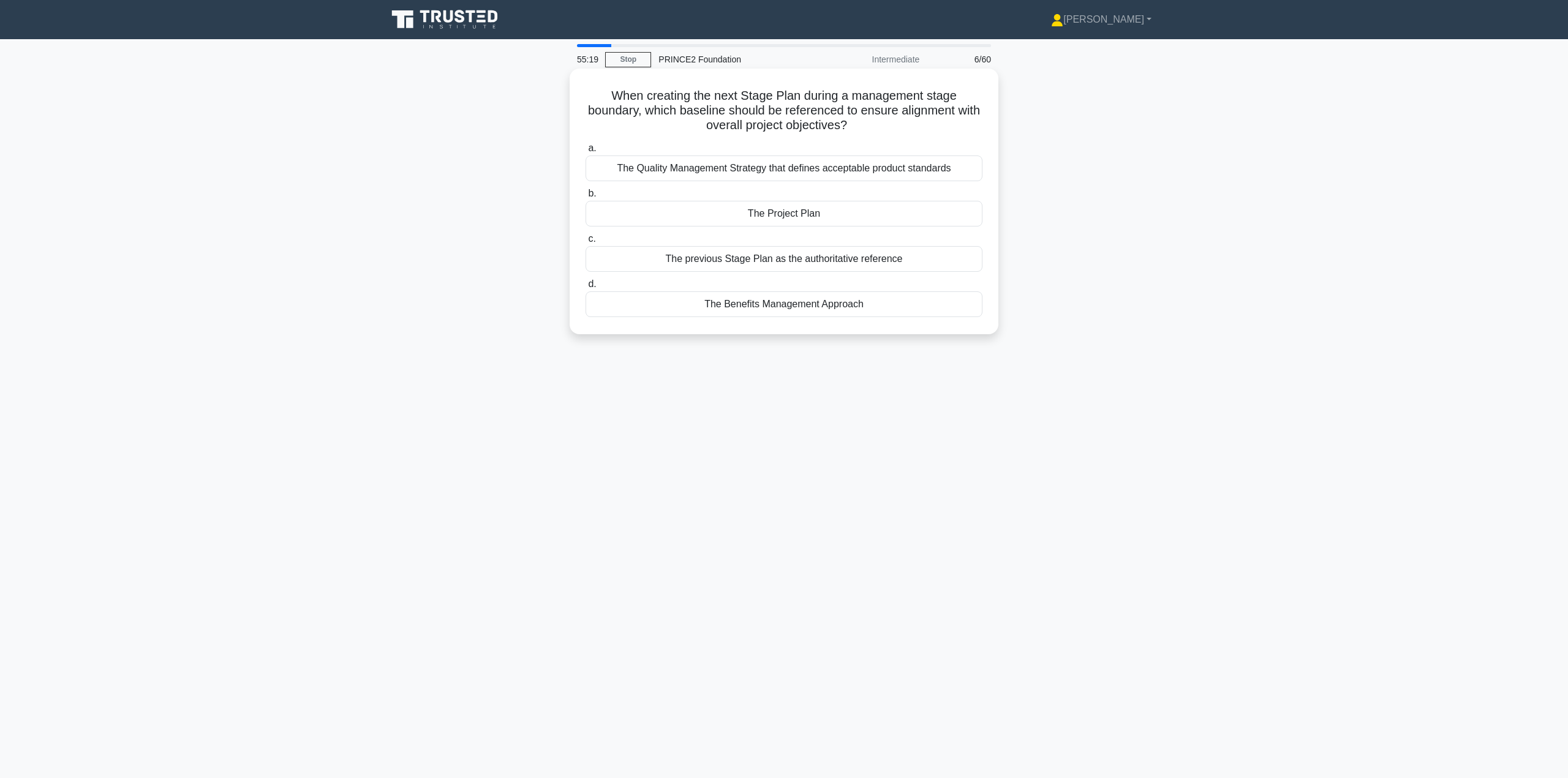
click at [791, 216] on div "The Project Plan" at bounding box center [784, 214] width 397 height 26
click at [586, 198] on input "b. The Project Plan" at bounding box center [586, 193] width 0 height 8
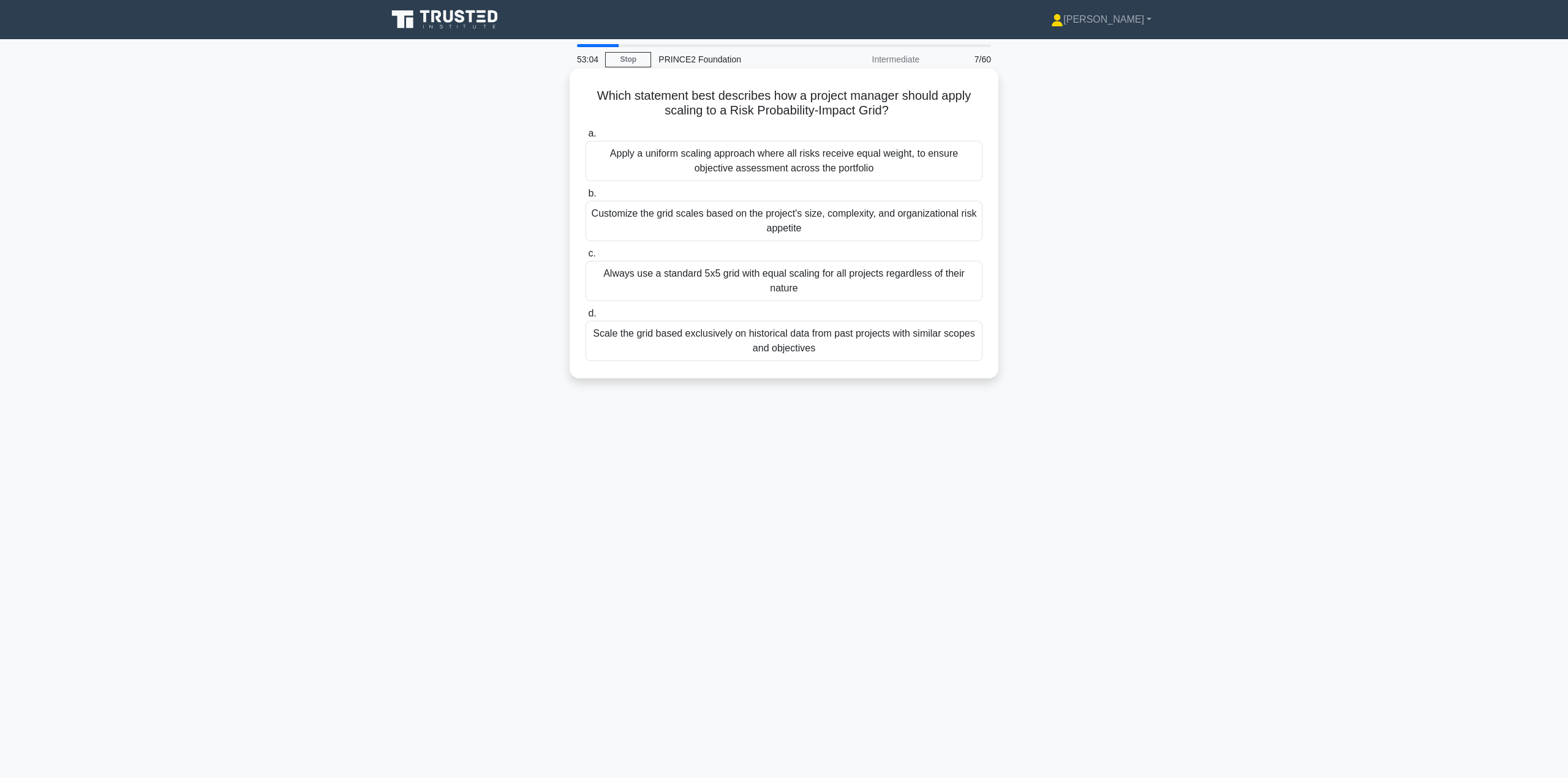
click at [776, 222] on div "Customize the grid scales based on the project's size, complexity, and organiza…" at bounding box center [784, 221] width 397 height 40
click at [586, 198] on input "b. Customize the grid scales based on the project's size, complexity, and organ…" at bounding box center [586, 193] width 0 height 8
click at [822, 285] on div "To establish a common understanding of goals and approaches among project parti…" at bounding box center [784, 281] width 397 height 40
click at [586, 258] on input "c. To establish a common understanding of goals and approaches among project pa…" at bounding box center [586, 253] width 0 height 8
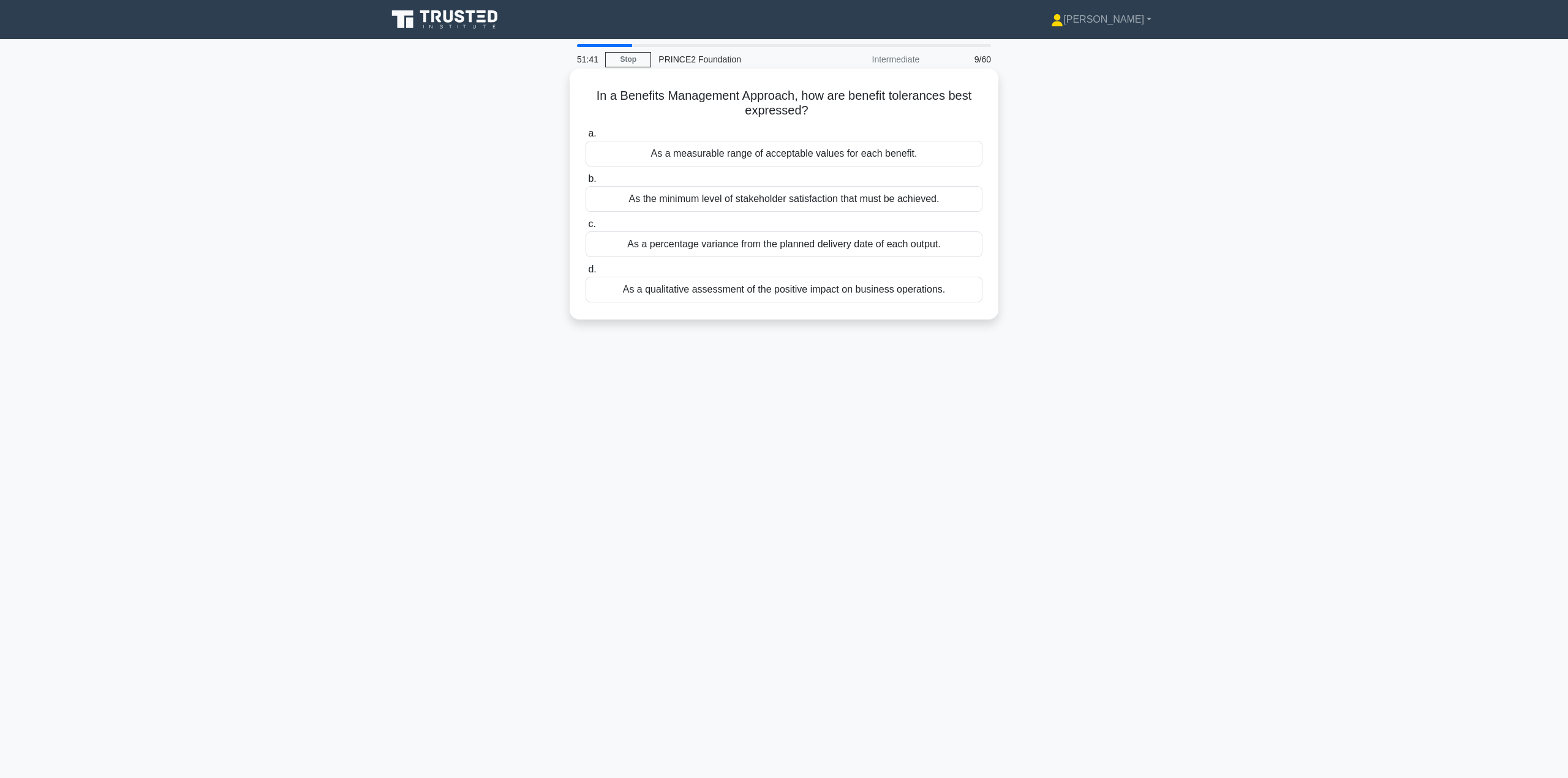
click at [780, 152] on div "As a measurable range of acceptable values for each benefit." at bounding box center [784, 154] width 397 height 26
click at [586, 137] on input "a. As a measurable range of acceptable values for each benefit." at bounding box center [586, 133] width 0 height 8
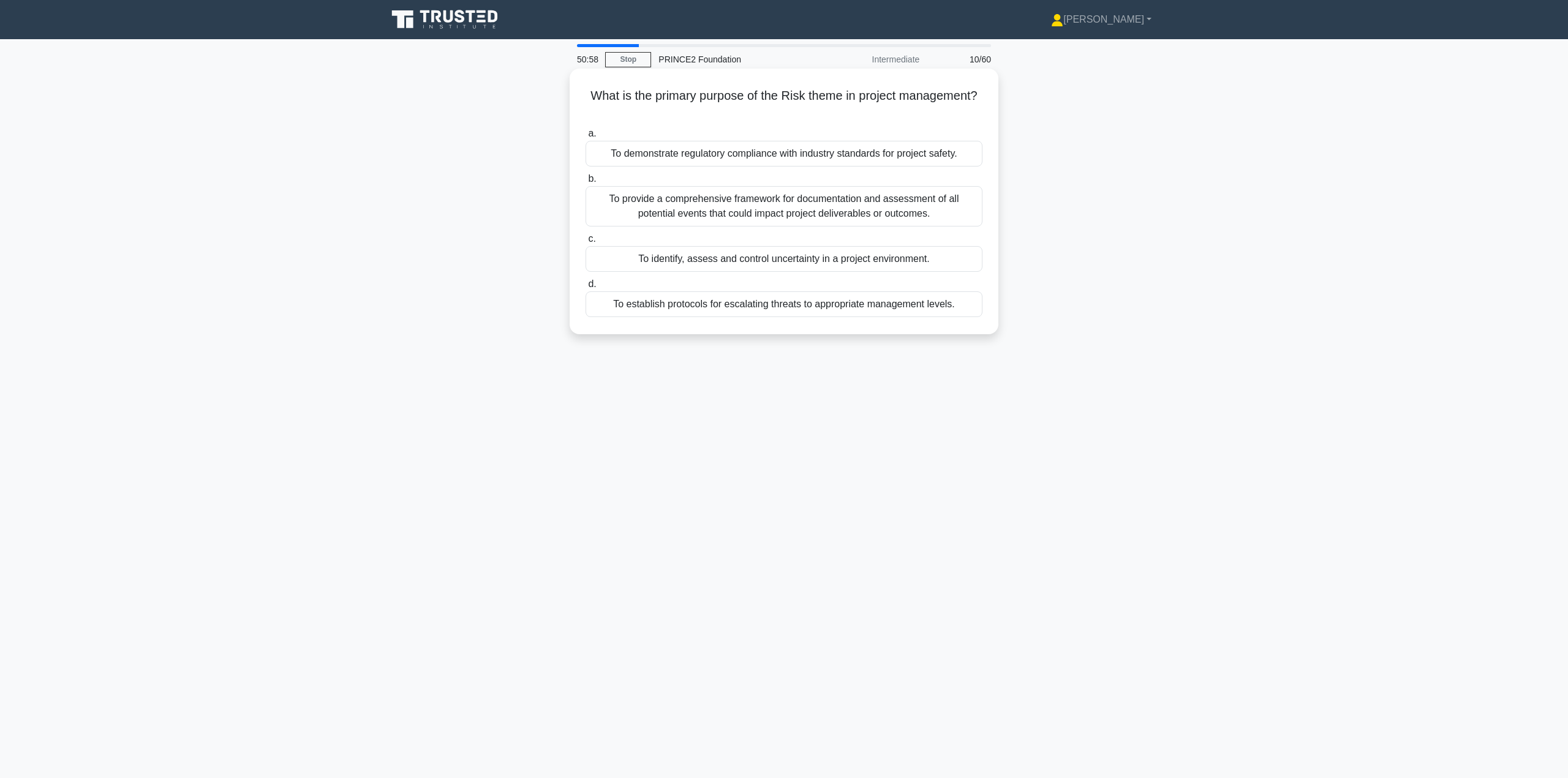
click at [776, 259] on div "To identify, assess and control uncertainty in a project environment." at bounding box center [784, 259] width 397 height 26
click at [586, 243] on input "c. To identify, assess and control uncertainty in a project environment." at bounding box center [586, 238] width 0 height 8
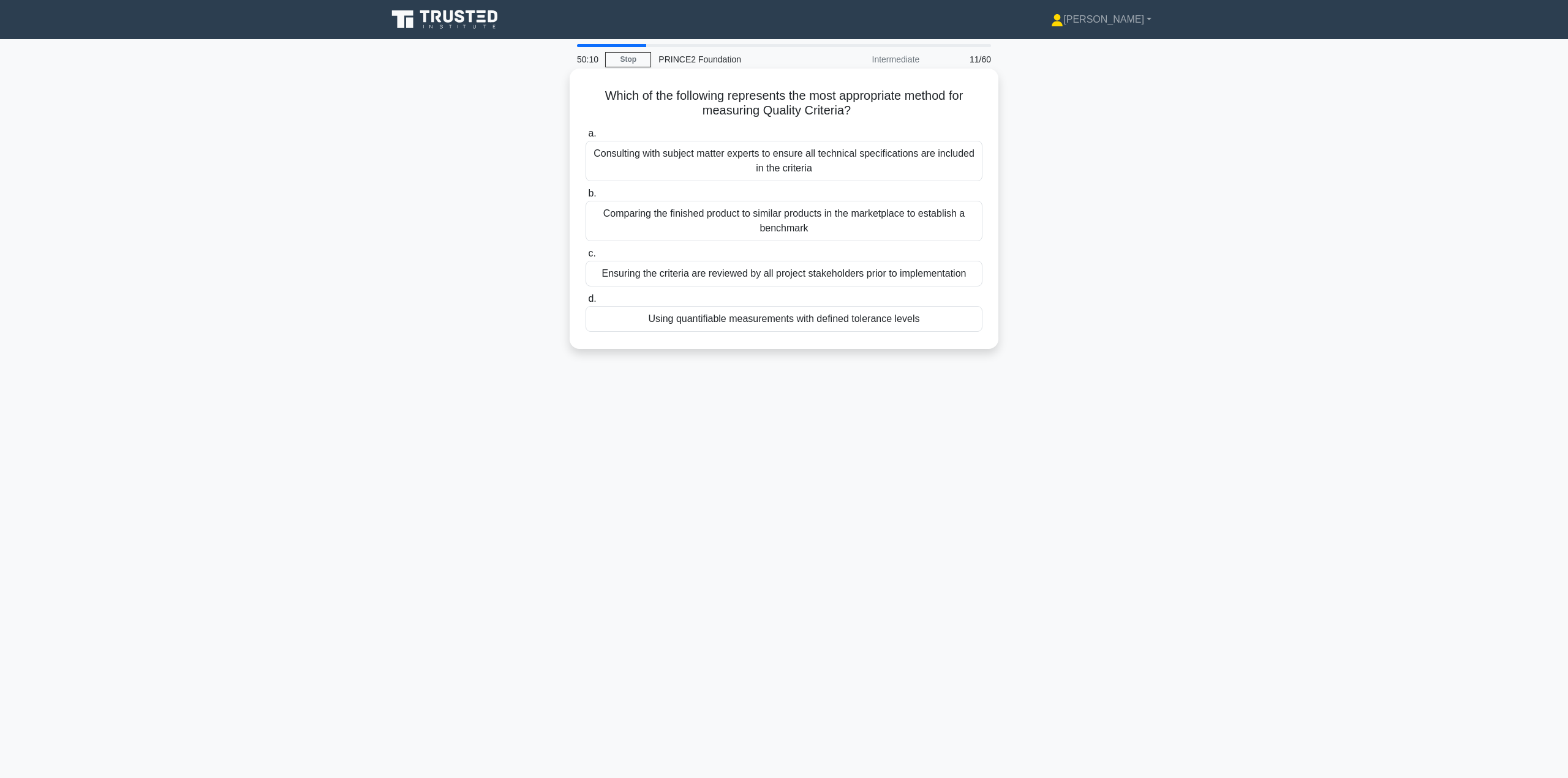
click at [774, 164] on div "Consulting with subject matter experts to ensure all technical specifications a…" at bounding box center [784, 161] width 397 height 40
click at [586, 137] on input "a. Consulting with subject matter experts to ensure all technical specification…" at bounding box center [586, 133] width 0 height 8
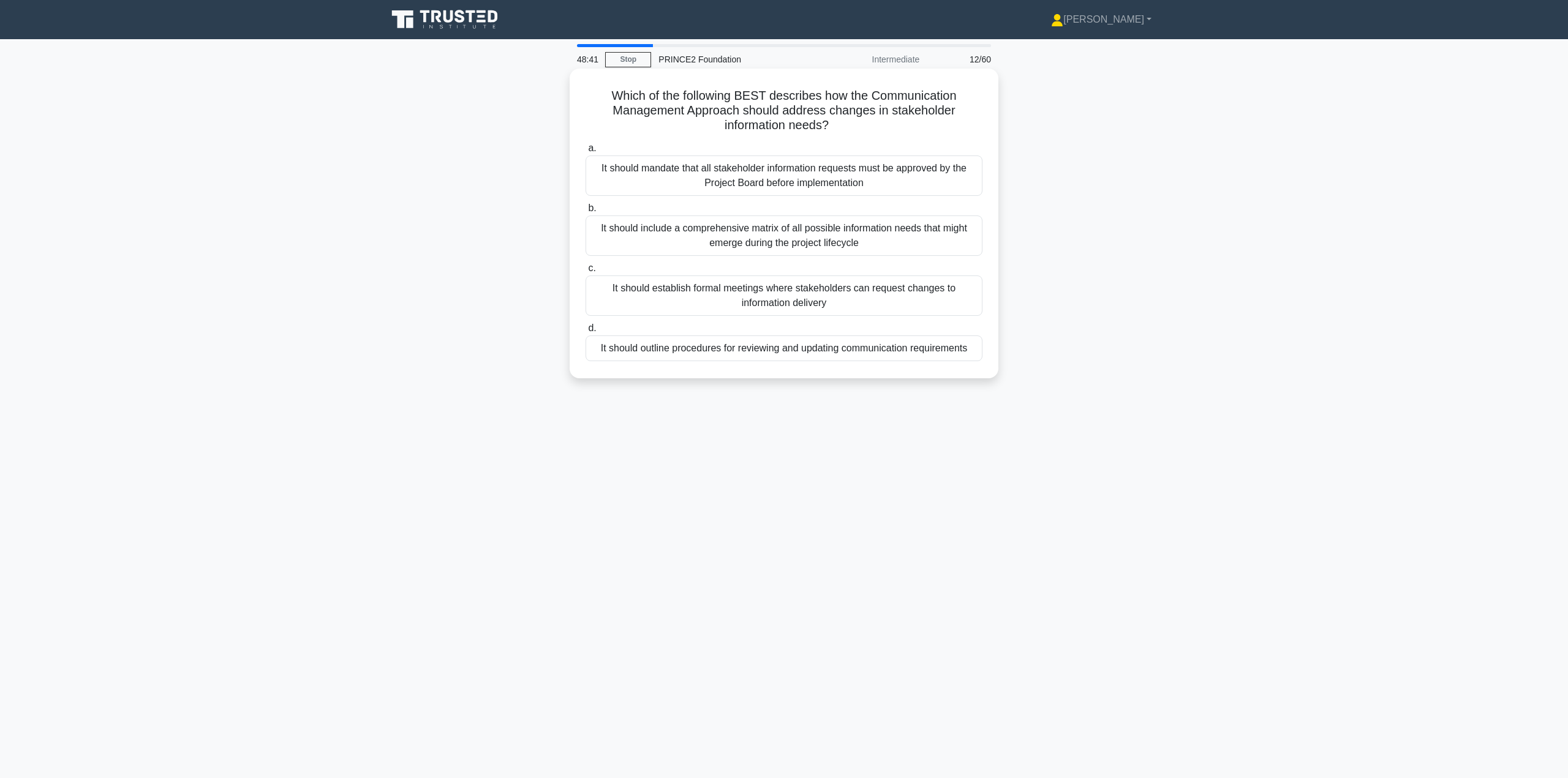
click at [798, 351] on div "It should outline procedures for reviewing and updating communication requireme…" at bounding box center [784, 349] width 397 height 26
click at [586, 332] on input "d. It should outline procedures for reviewing and updating communication requir…" at bounding box center [586, 328] width 0 height 8
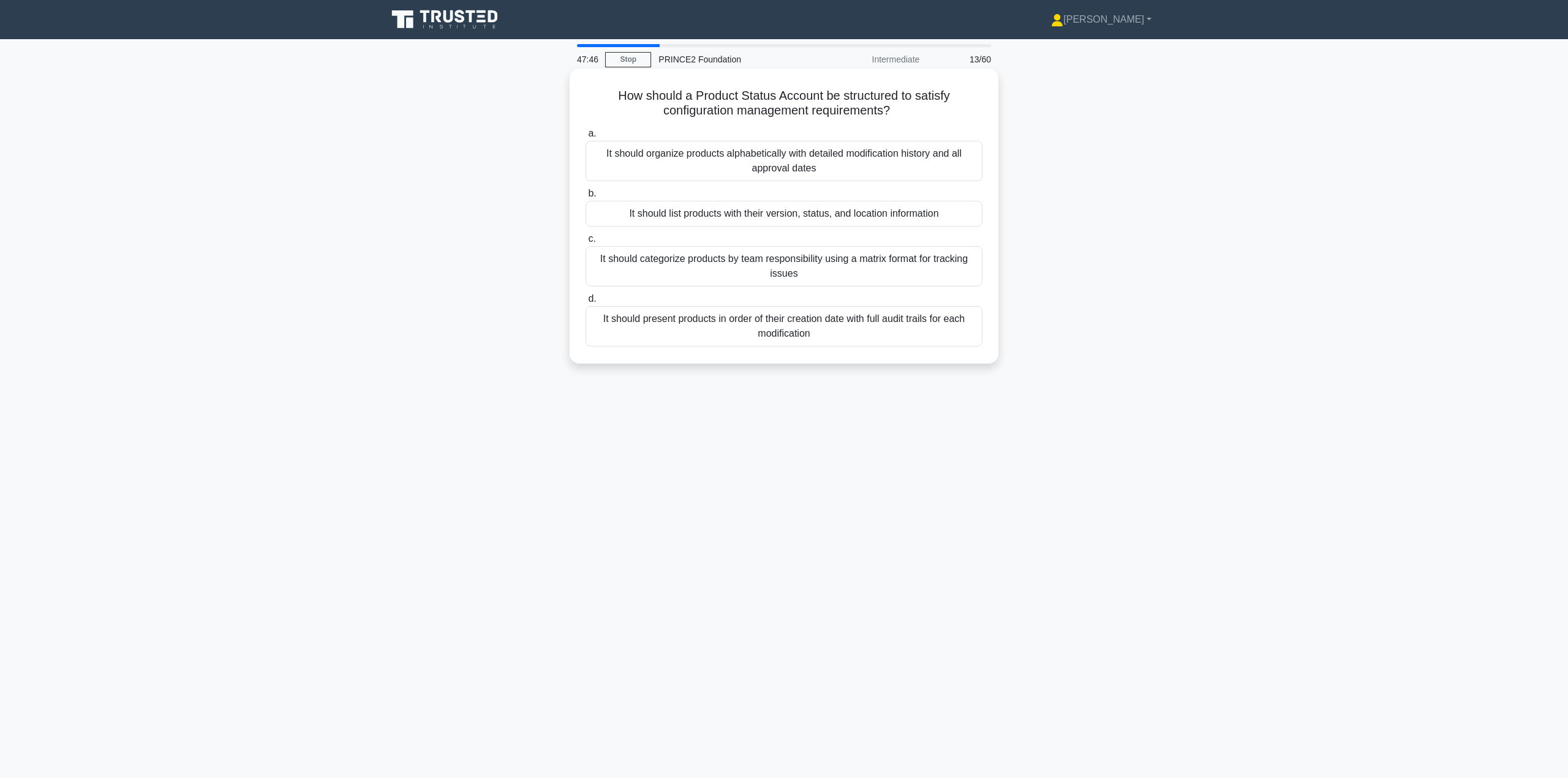
click at [793, 217] on div "It should list products with their version, status, and location information" at bounding box center [784, 214] width 397 height 26
click at [586, 198] on input "b. It should list products with their version, status, and location information" at bounding box center [586, 193] width 0 height 8
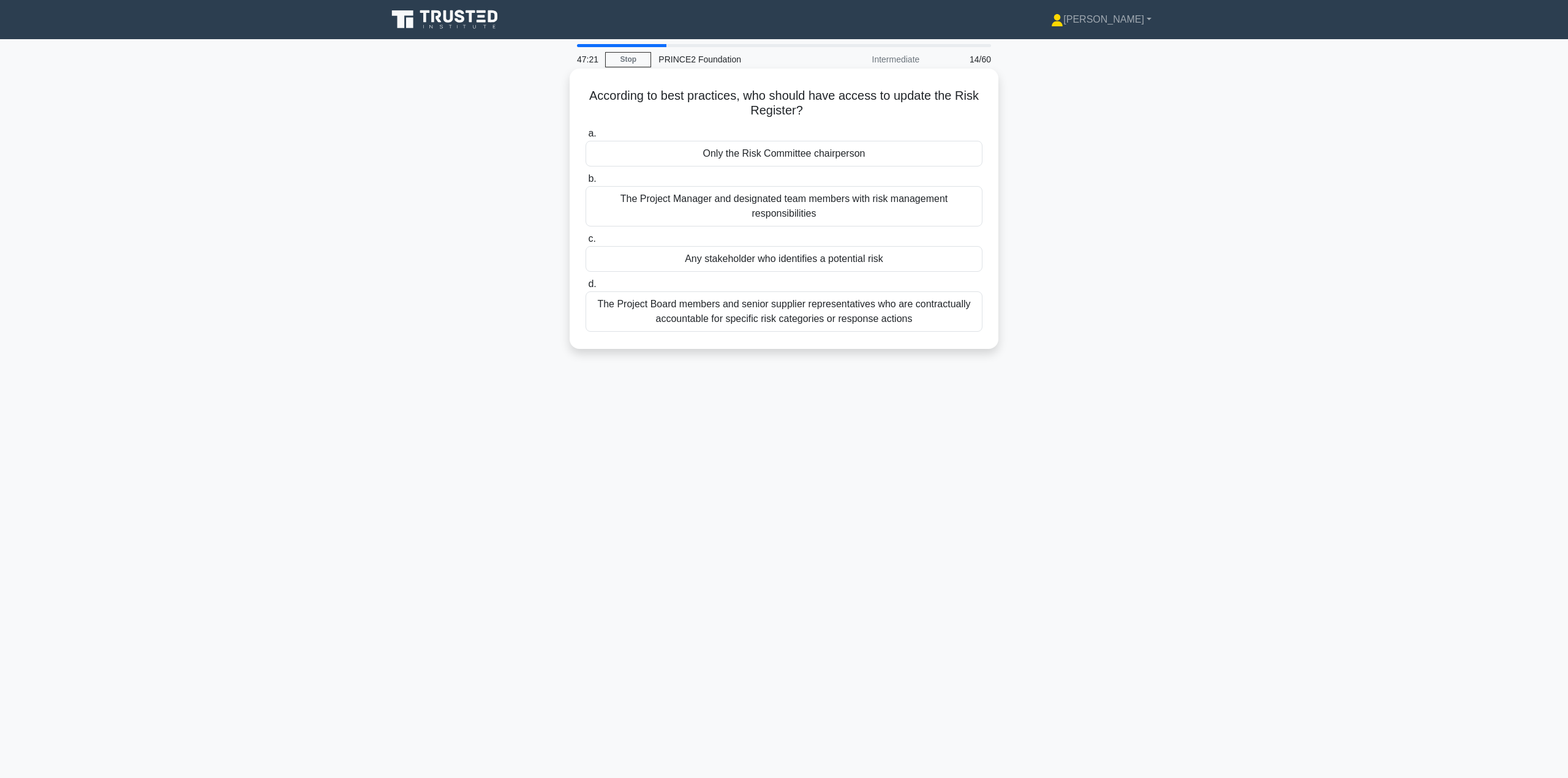
click at [822, 213] on div "The Project Manager and designated team members with risk management responsibi…" at bounding box center [784, 206] width 397 height 40
click at [586, 183] on input "b. The Project Manager and designated team members with risk management respons…" at bounding box center [586, 178] width 0 height 8
click at [798, 303] on div "Technical stages and management stages must always have a one-to-one correspond…" at bounding box center [784, 312] width 397 height 40
click at [586, 288] on input "d. Technical stages and management stages must always have a one-to-one corresp…" at bounding box center [586, 284] width 0 height 8
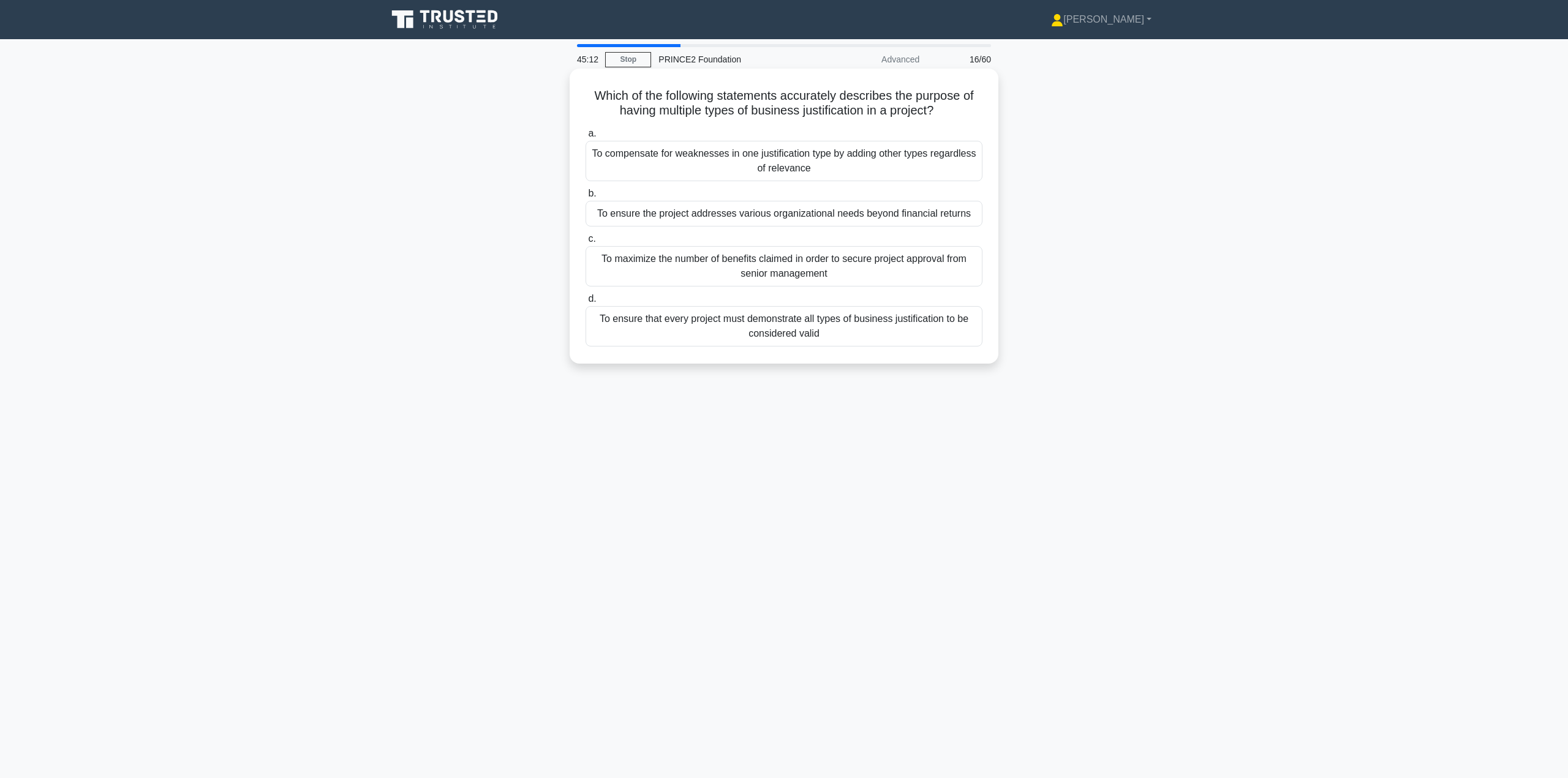
click at [800, 217] on div "To ensure the project addresses various organizational needs beyond financial r…" at bounding box center [784, 214] width 397 height 26
click at [586, 198] on input "b. To ensure the project addresses various organizational needs beyond financia…" at bounding box center [586, 193] width 0 height 8
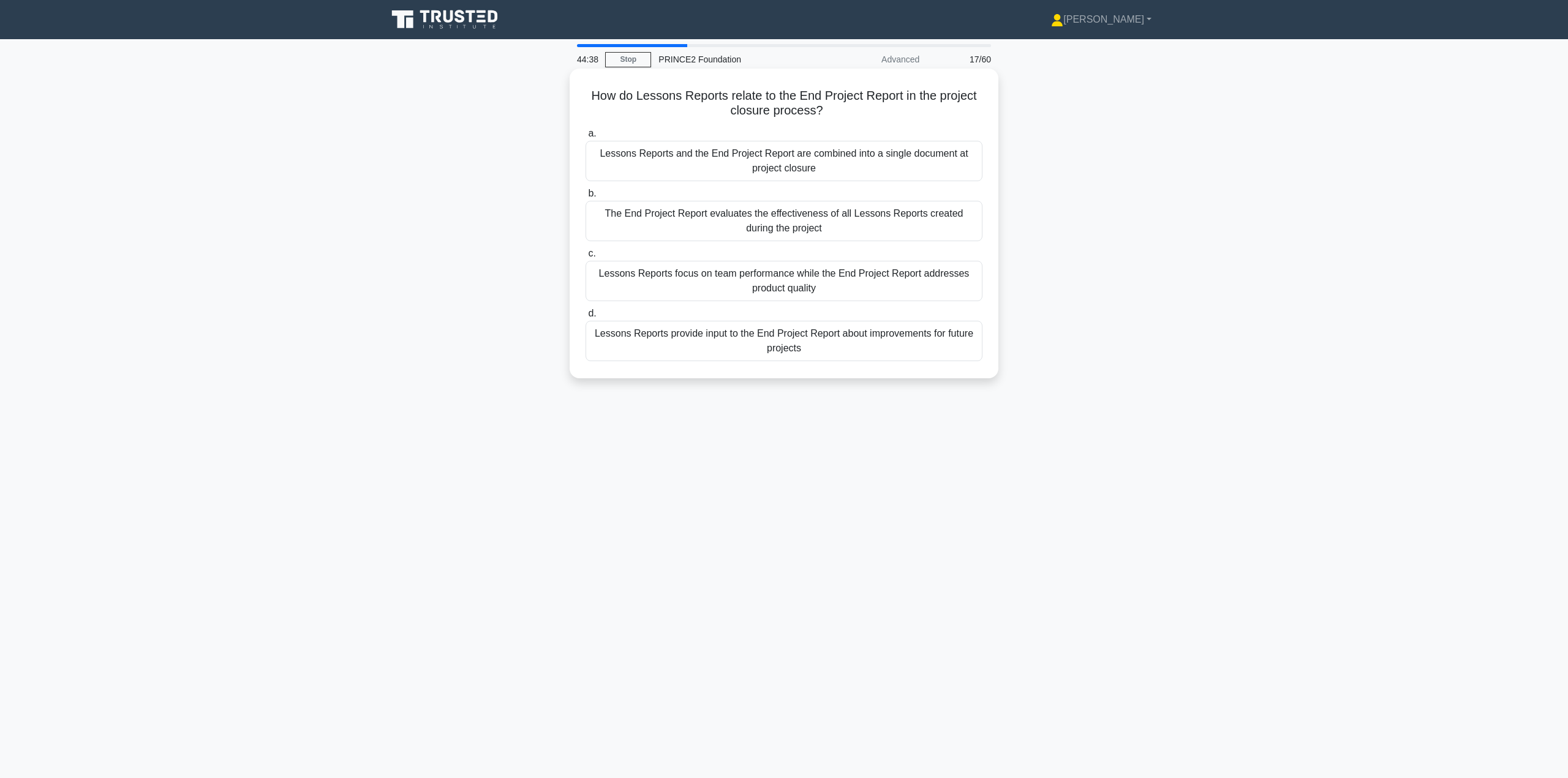
click at [827, 348] on div "Lessons Reports provide input to the End Project Report about improvements for …" at bounding box center [784, 341] width 397 height 40
click at [586, 318] on input "d. Lessons Reports provide input to the End Project Report about improvements f…" at bounding box center [586, 313] width 0 height 8
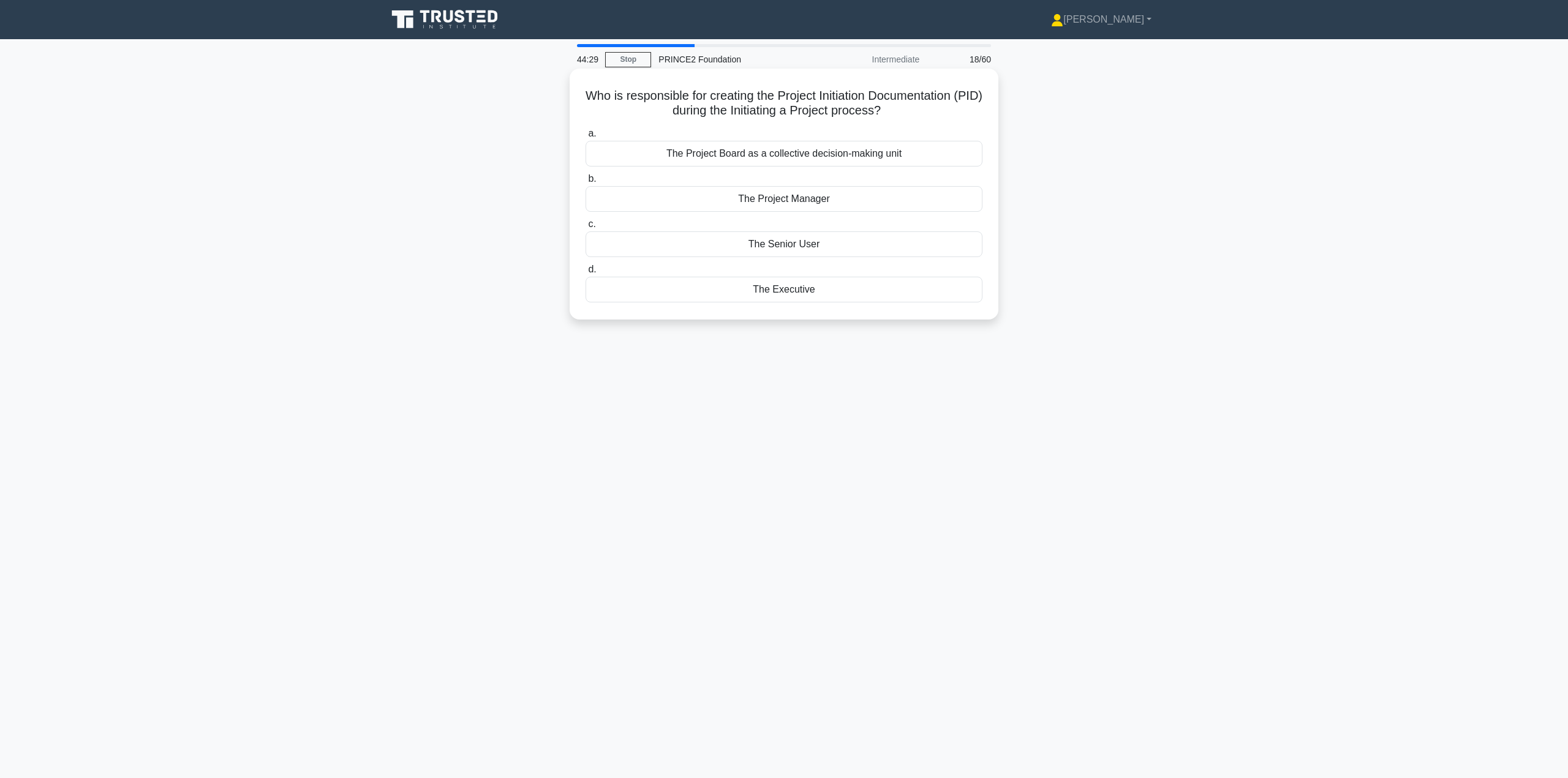
click at [787, 201] on div "The Project Manager" at bounding box center [784, 199] width 397 height 26
click at [586, 183] on input "b. The Project Manager" at bounding box center [586, 178] width 0 height 8
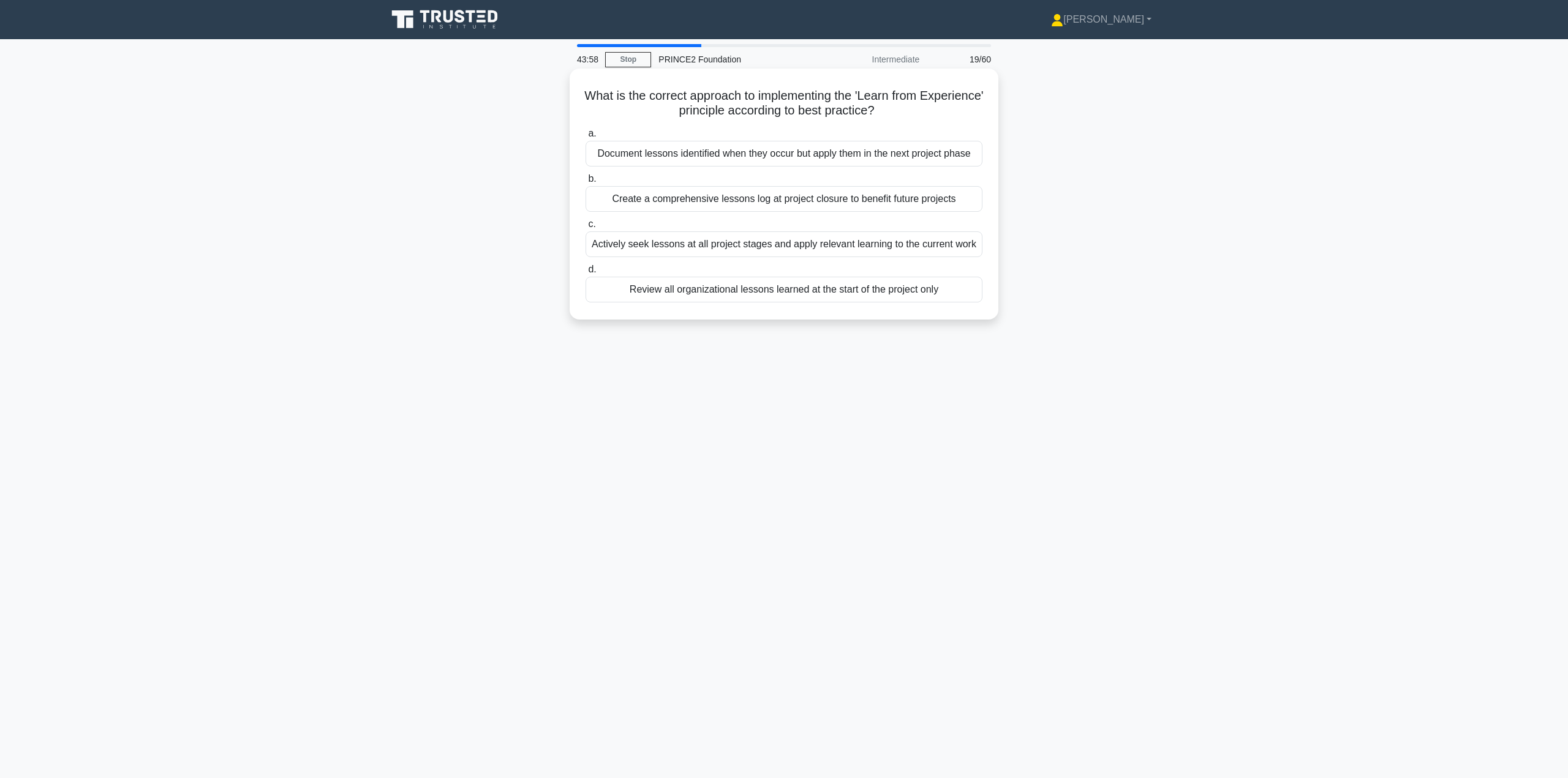
click at [782, 248] on div "Actively seek lessons at all project stages and apply relevant learning to the …" at bounding box center [784, 245] width 397 height 26
click at [586, 228] on input "c. Actively seek lessons at all project stages and apply relevant learning to t…" at bounding box center [586, 224] width 0 height 8
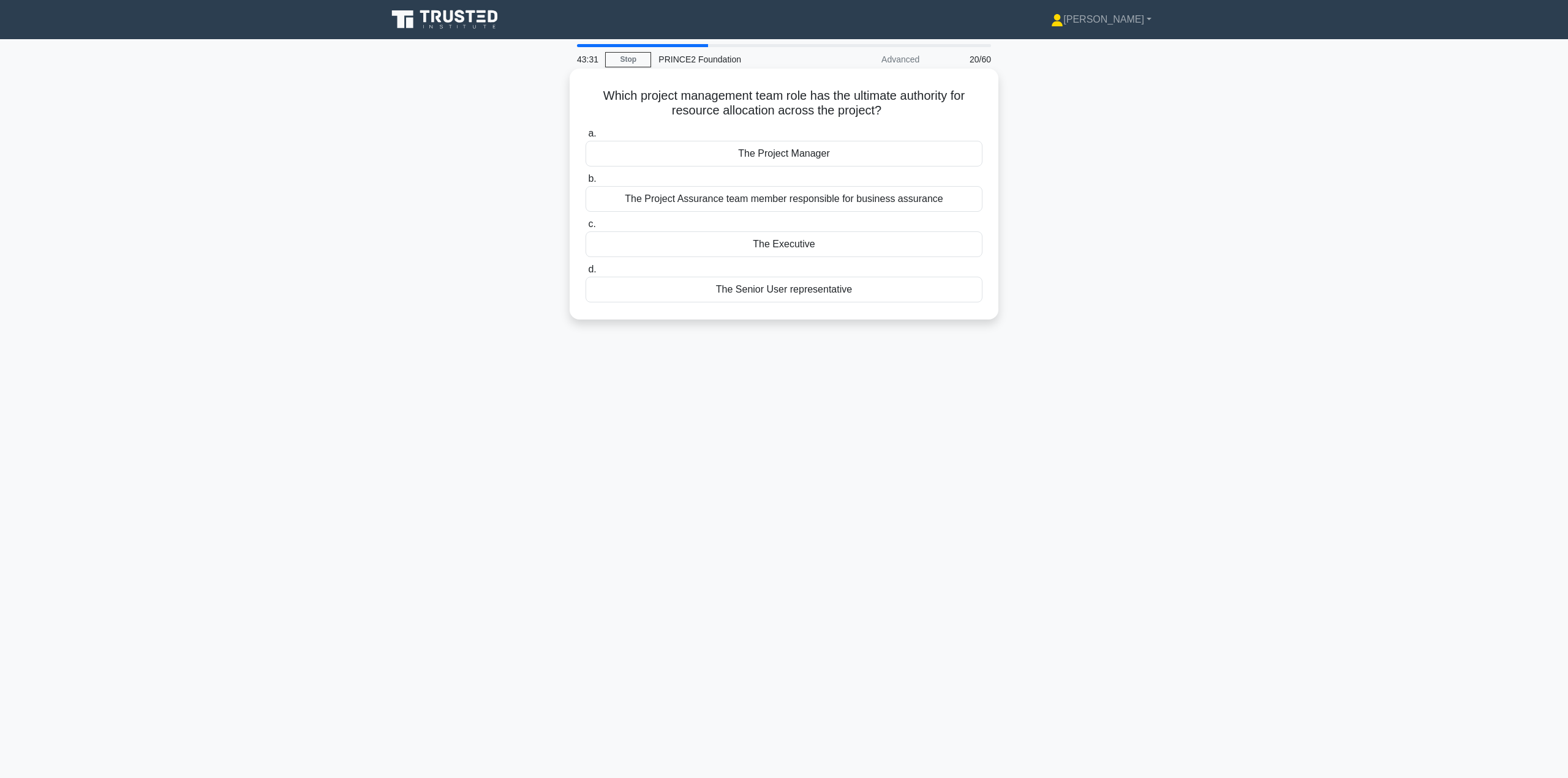
click at [774, 244] on div "The Executive" at bounding box center [784, 245] width 397 height 26
click at [586, 228] on input "c. The Executive" at bounding box center [586, 224] width 0 height 8
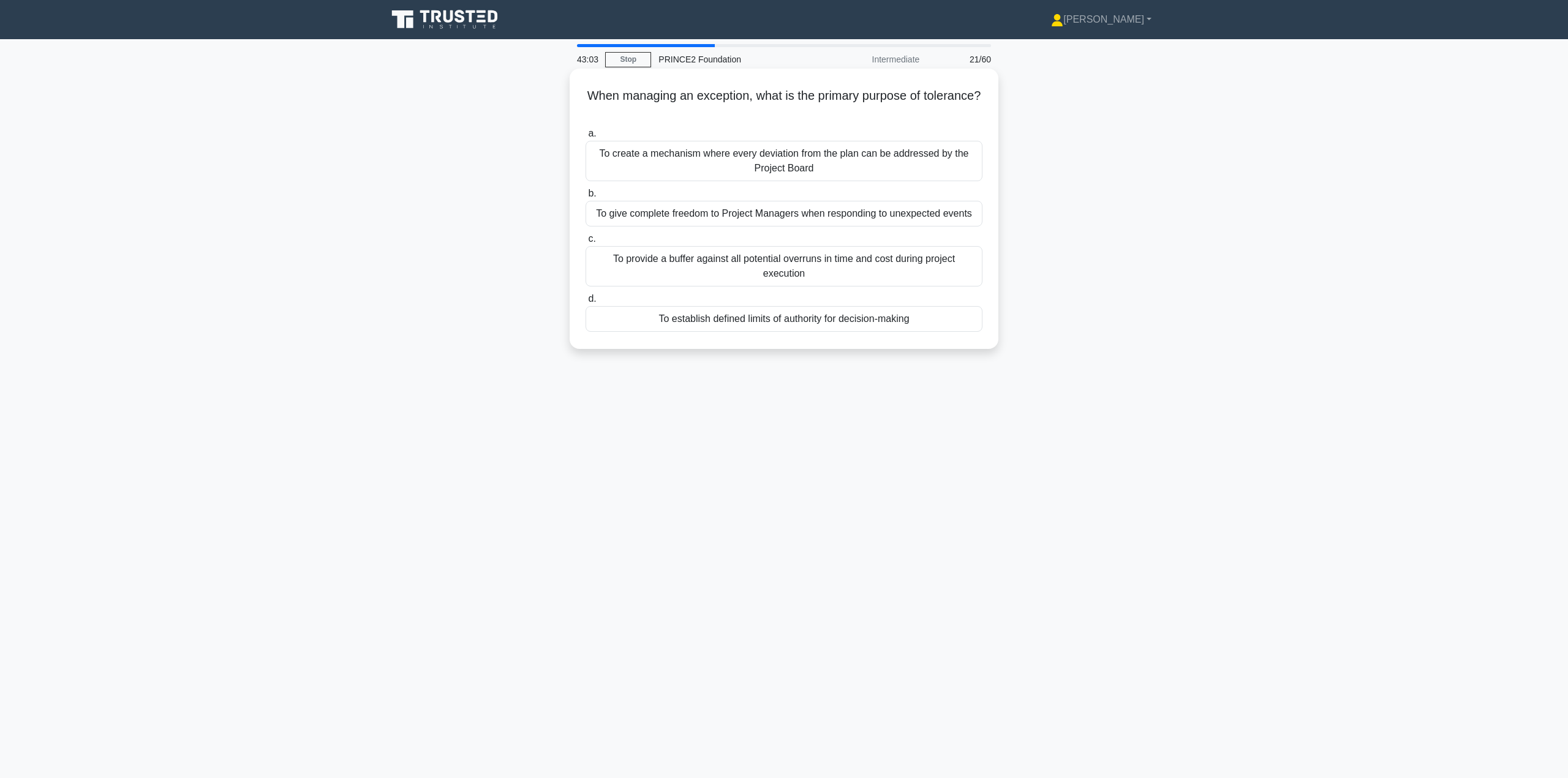
click at [745, 324] on div "To establish defined limits of authority for decision-making" at bounding box center [784, 319] width 397 height 26
click at [586, 303] on input "d. To establish defined limits of authority for decision-making" at bounding box center [586, 298] width 0 height 8
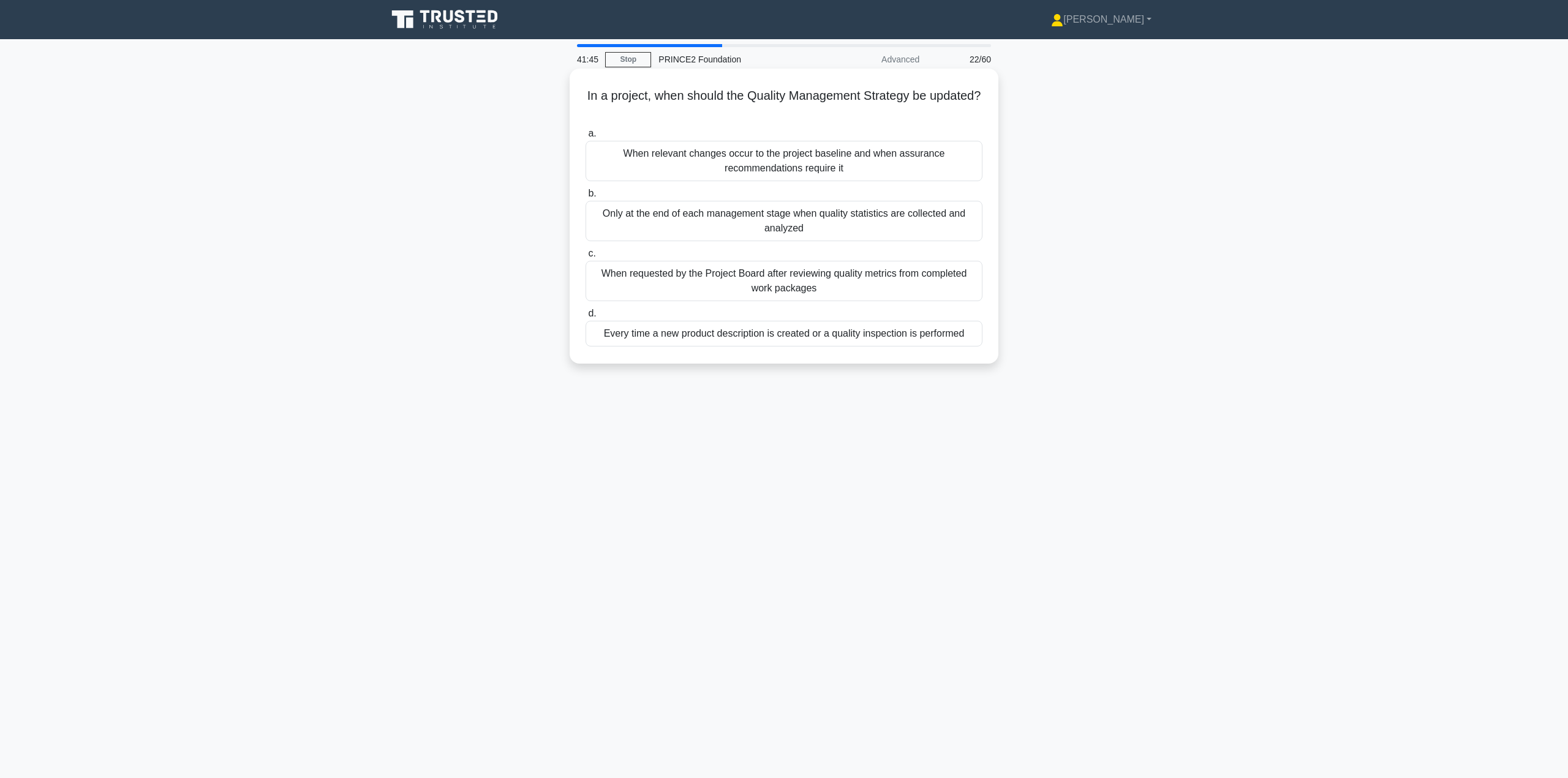
click at [859, 167] on div "When relevant changes occur to the project baseline and when assurance recommen…" at bounding box center [784, 161] width 397 height 40
click at [586, 137] on input "a. When relevant changes occur to the project baseline and when assurance recom…" at bounding box center [586, 133] width 0 height 8
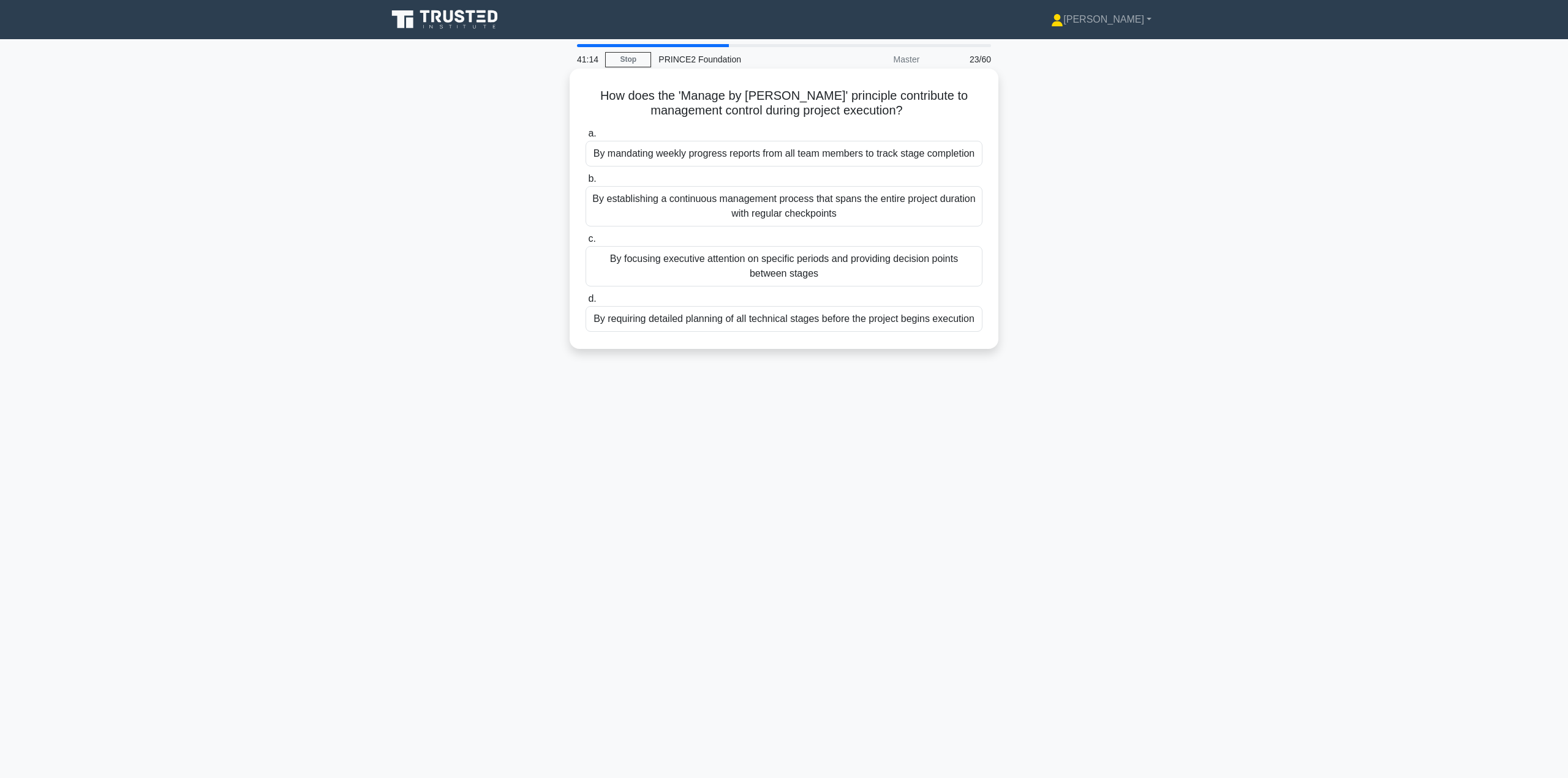
click at [827, 273] on div "By focusing executive attention on specific periods and providing decision poin…" at bounding box center [784, 266] width 397 height 40
click at [586, 243] on input "c. By focusing executive attention on specific periods and providing decision p…" at bounding box center [586, 238] width 0 height 8
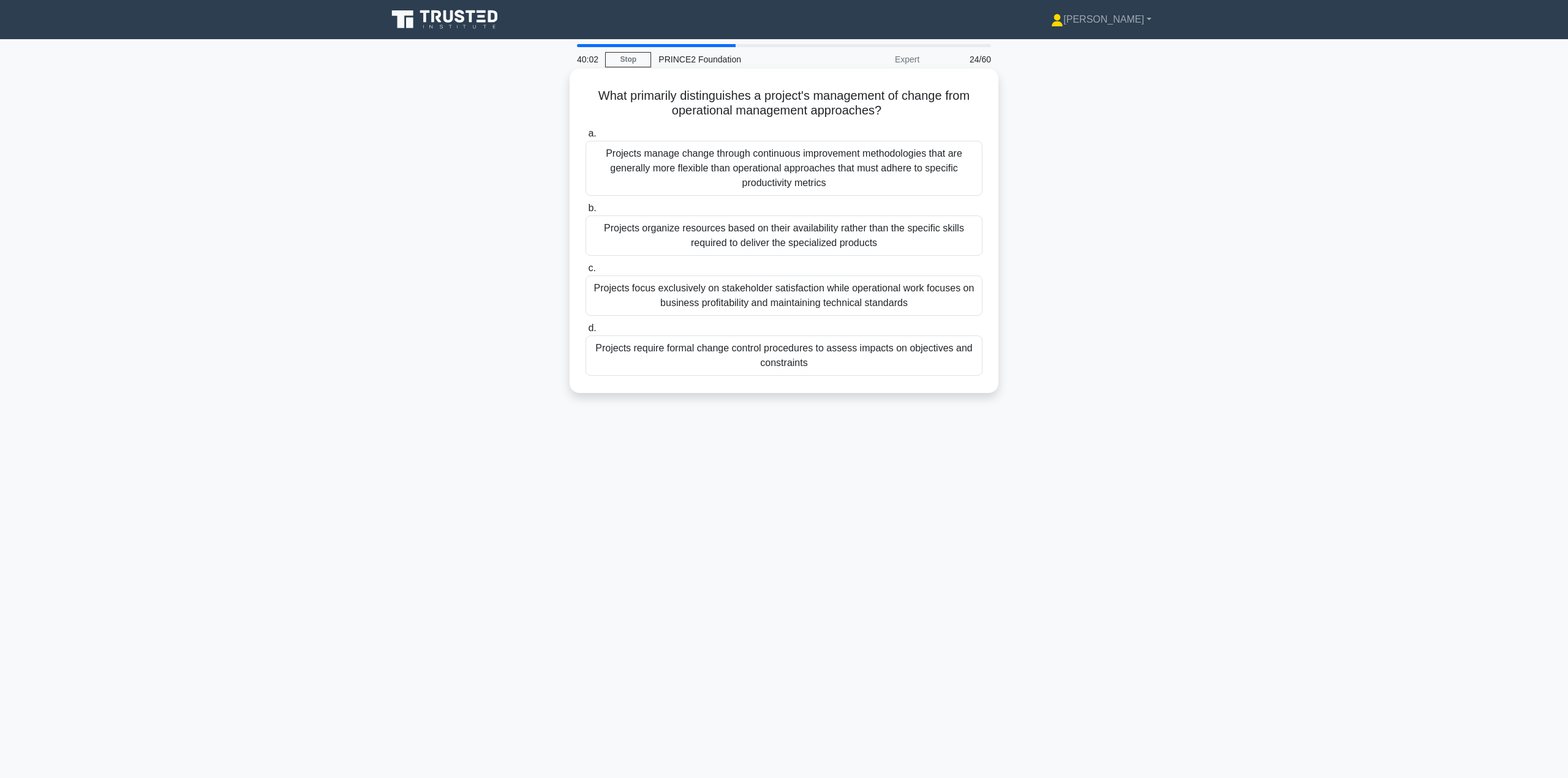
click at [829, 363] on div "Projects require formal change control procedures to assess impacts on objectiv…" at bounding box center [784, 356] width 397 height 40
click at [586, 332] on input "d. Projects require formal change control procedures to assess impacts on objec…" at bounding box center [586, 328] width 0 height 8
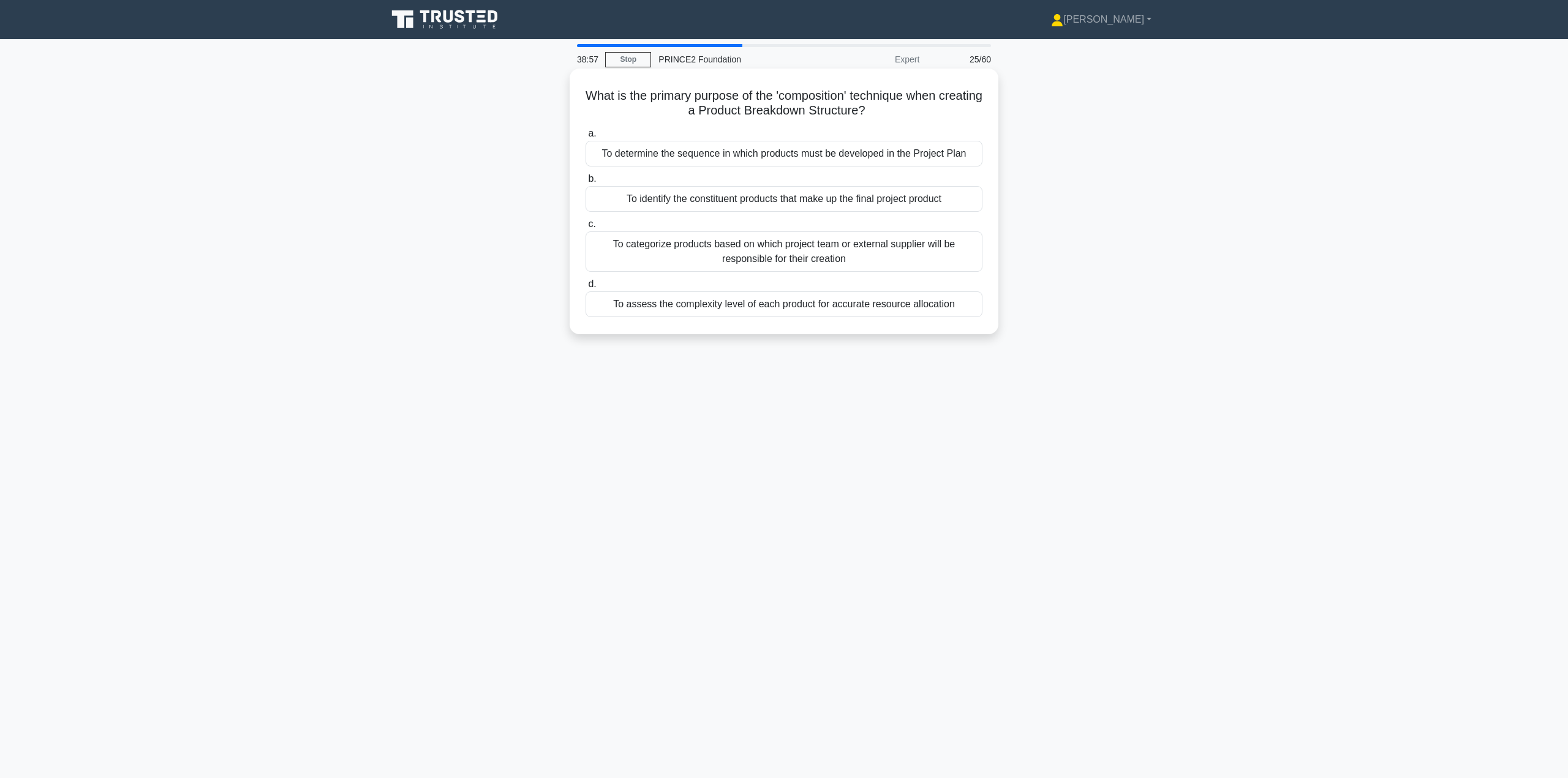
click at [801, 156] on div "To determine the sequence in which products must be developed in the Project Pl…" at bounding box center [784, 154] width 397 height 26
click at [586, 137] on input "a. To determine the sequence in which products must be developed in the Project…" at bounding box center [586, 133] width 0 height 8
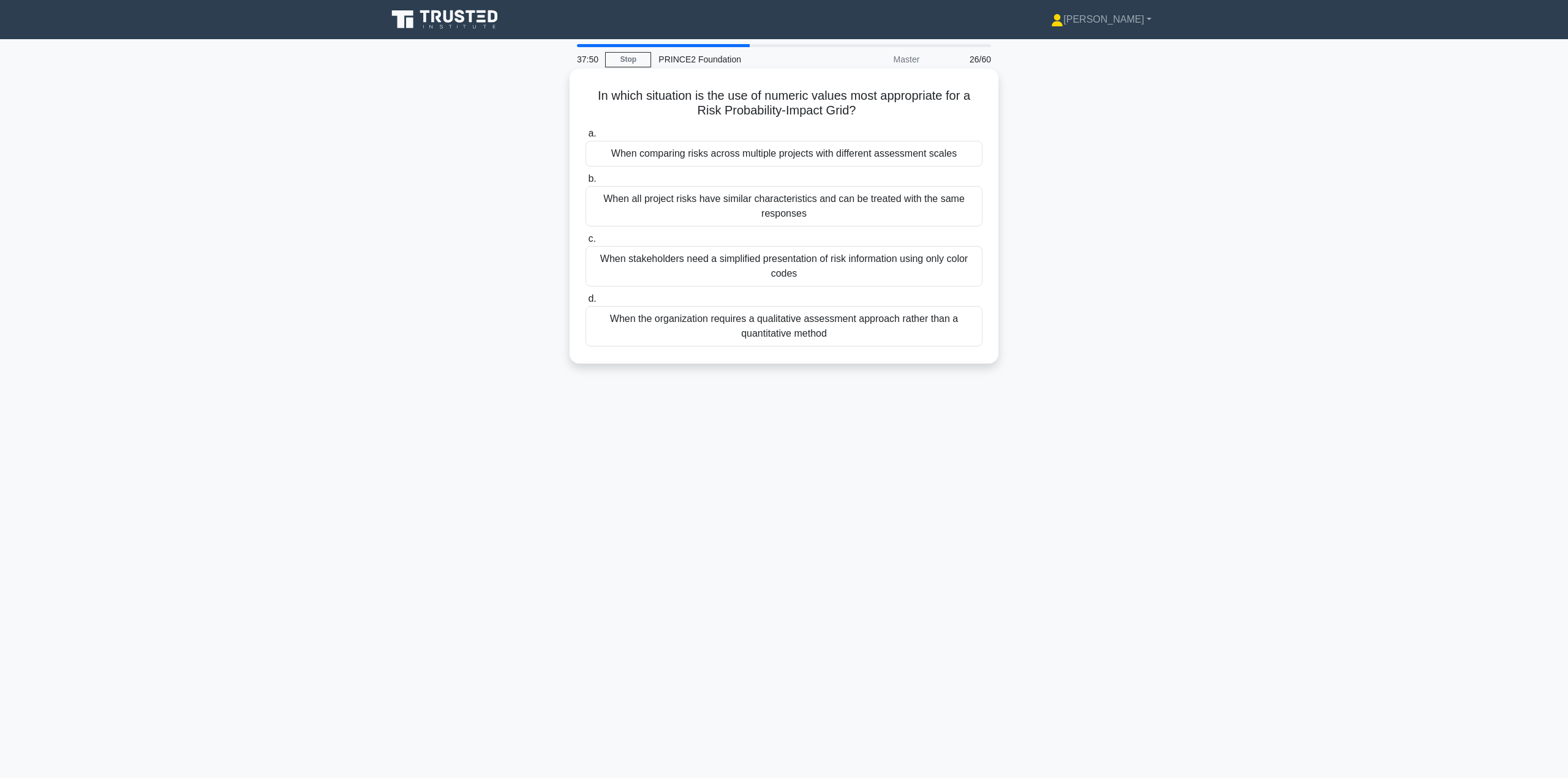
click at [779, 156] on div "When comparing risks across multiple projects with different assessment scales" at bounding box center [784, 154] width 397 height 26
click at [586, 137] on input "a. When comparing risks across multiple projects with different assessment scal…" at bounding box center [586, 133] width 0 height 8
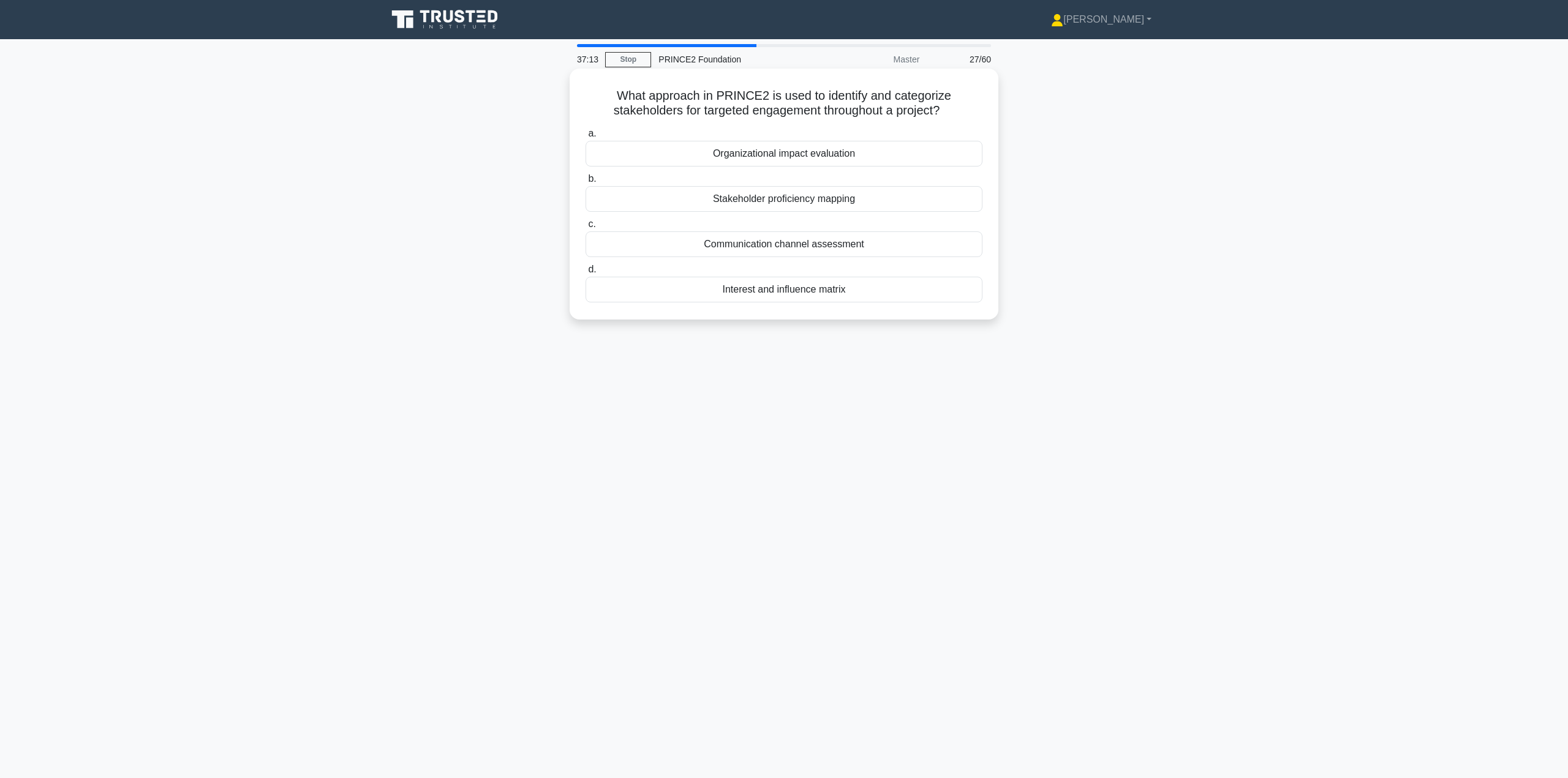
click at [772, 291] on div "Interest and influence matrix" at bounding box center [784, 290] width 397 height 26
click at [586, 274] on input "d. Interest and influence matrix" at bounding box center [586, 269] width 0 height 8
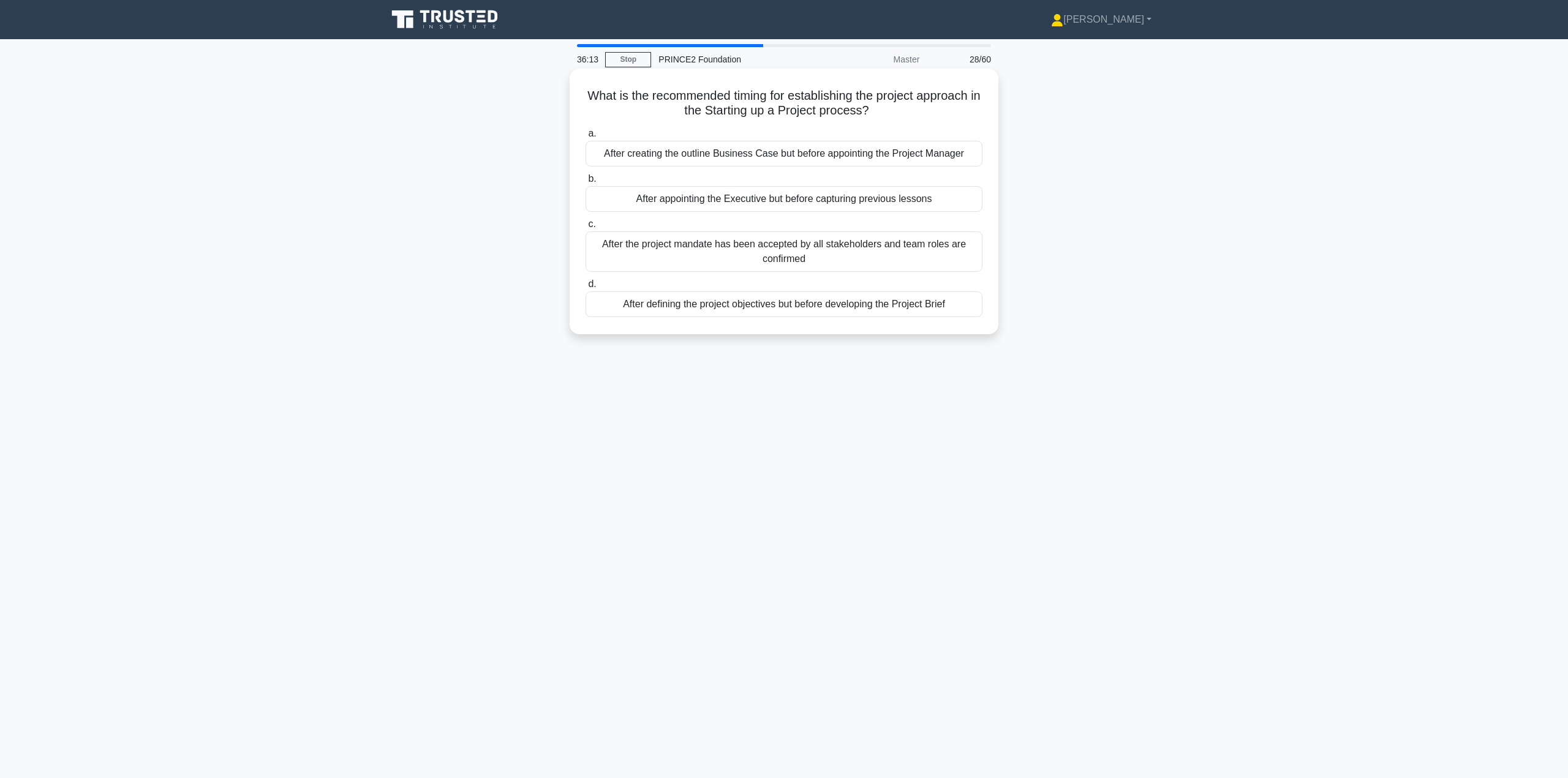
click at [815, 309] on div "After defining the project objectives but before developing the Project Brief" at bounding box center [784, 305] width 397 height 26
click at [586, 288] on input "d. After defining the project objectives but before developing the Project Brief" at bounding box center [586, 284] width 0 height 8
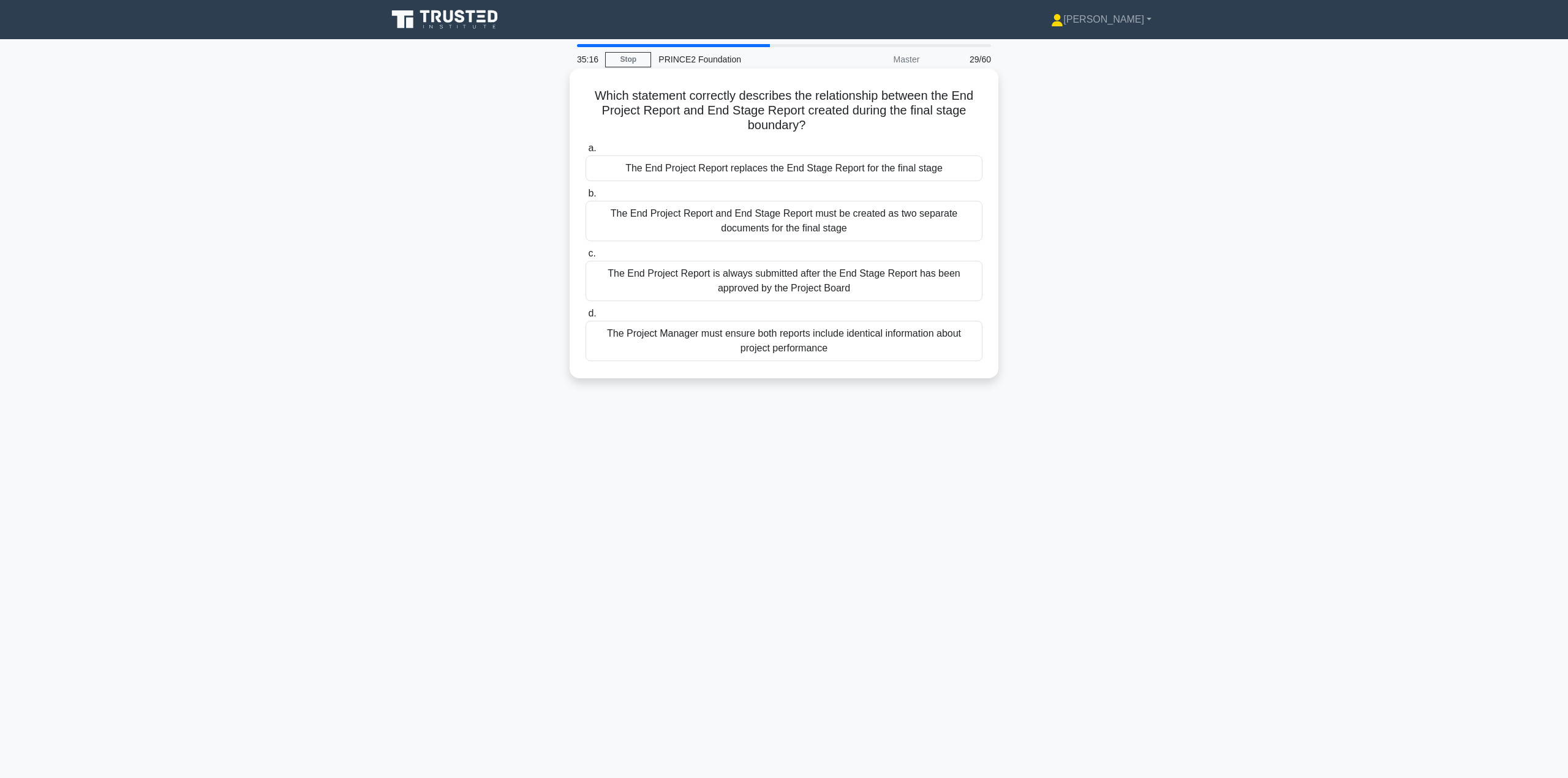
click at [888, 286] on div "The End Project Report is always submitted after the End Stage Report has been …" at bounding box center [784, 281] width 397 height 40
click at [586, 258] on input "c. The End Project Report is always submitted after the End Stage Report has be…" at bounding box center [586, 253] width 0 height 8
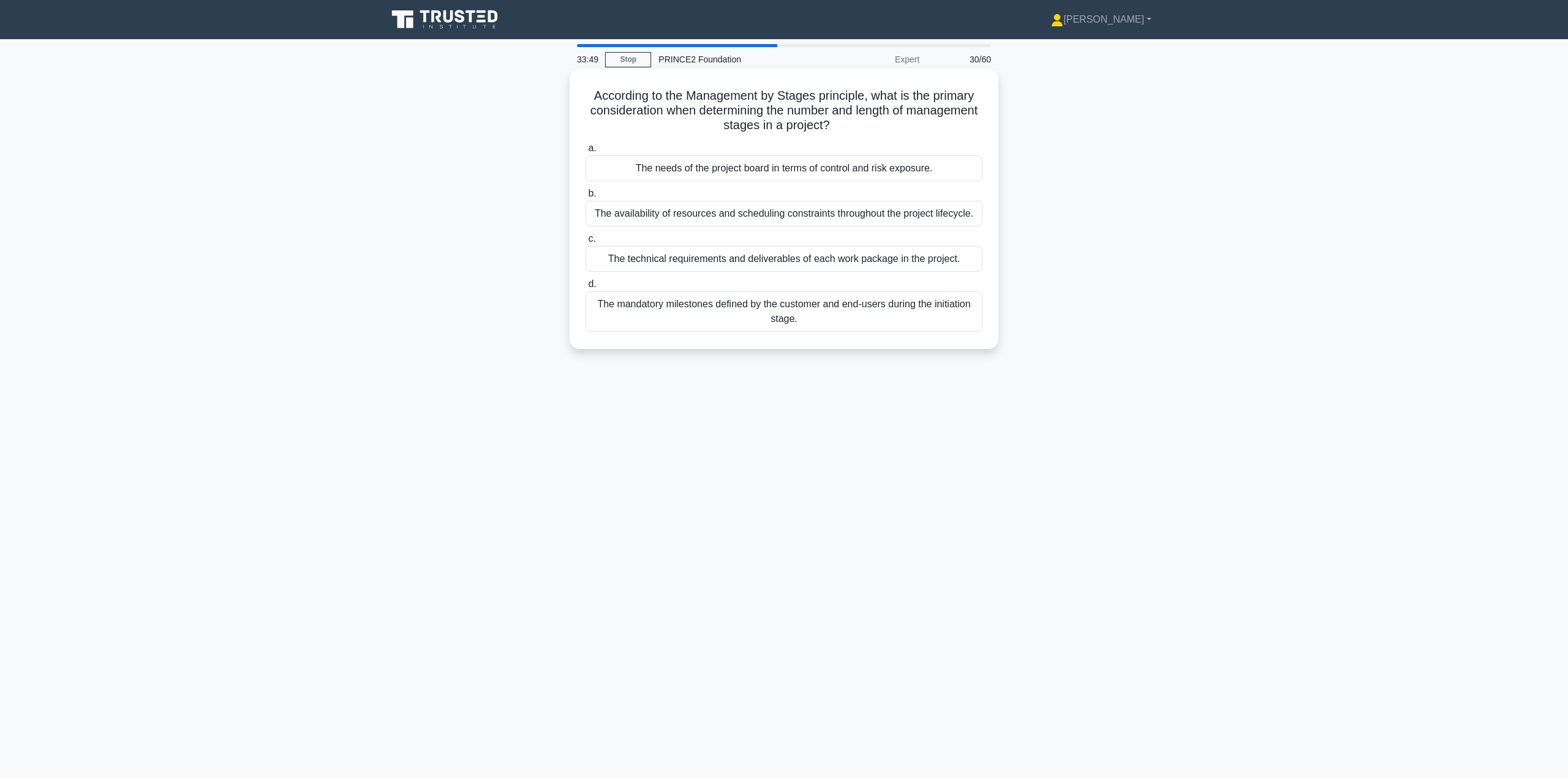
click at [810, 172] on div "The needs of the project board in terms of control and risk exposure." at bounding box center [784, 169] width 397 height 26
click at [586, 152] on input "a. The needs of the project board in terms of control and risk exposure." at bounding box center [586, 148] width 0 height 8
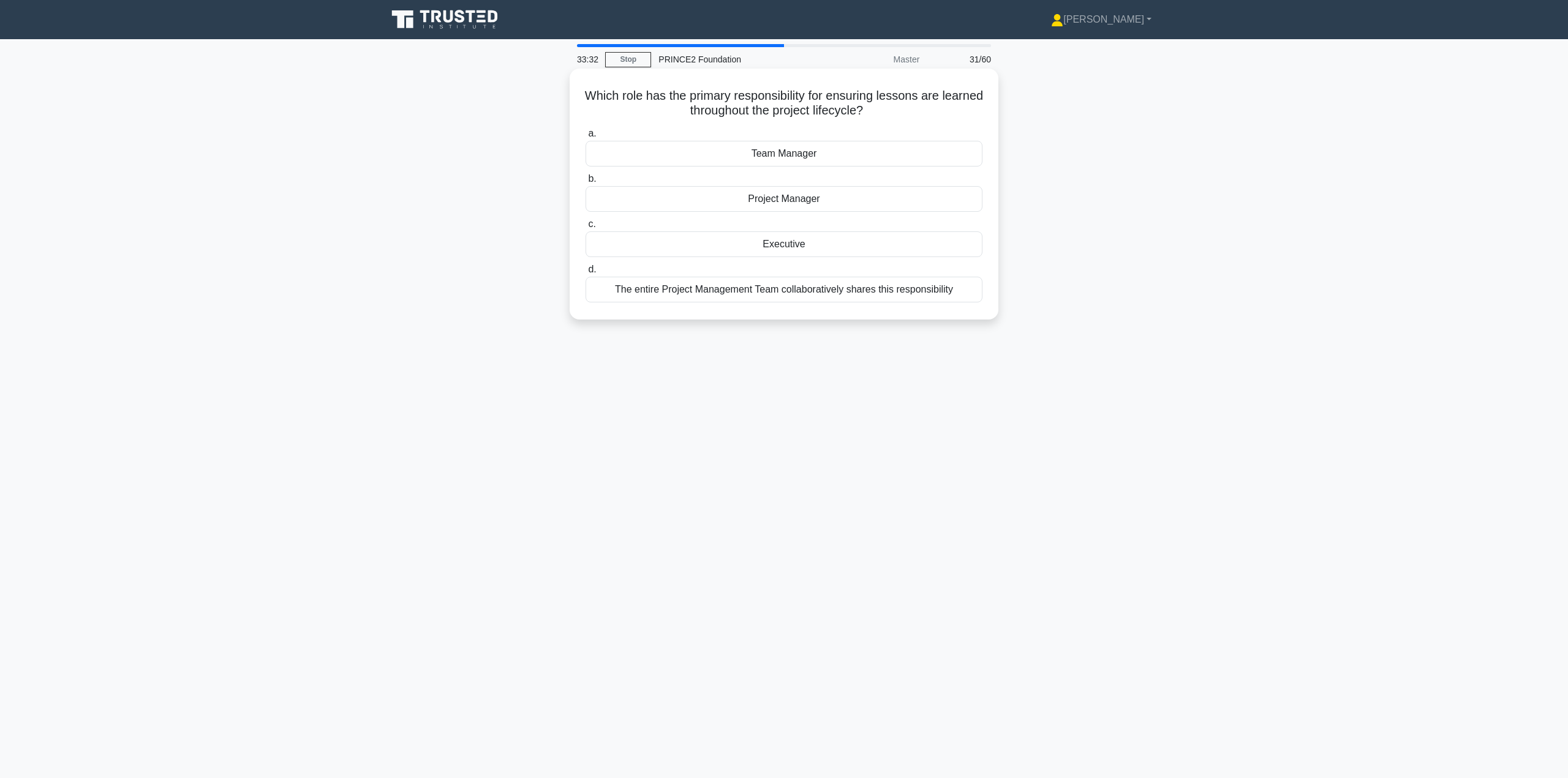
click at [775, 294] on div "The entire Project Management Team collaboratively shares this responsibility" at bounding box center [784, 290] width 397 height 26
click at [586, 274] on input "d. The entire Project Management Team collaboratively shares this responsibility" at bounding box center [586, 269] width 0 height 8
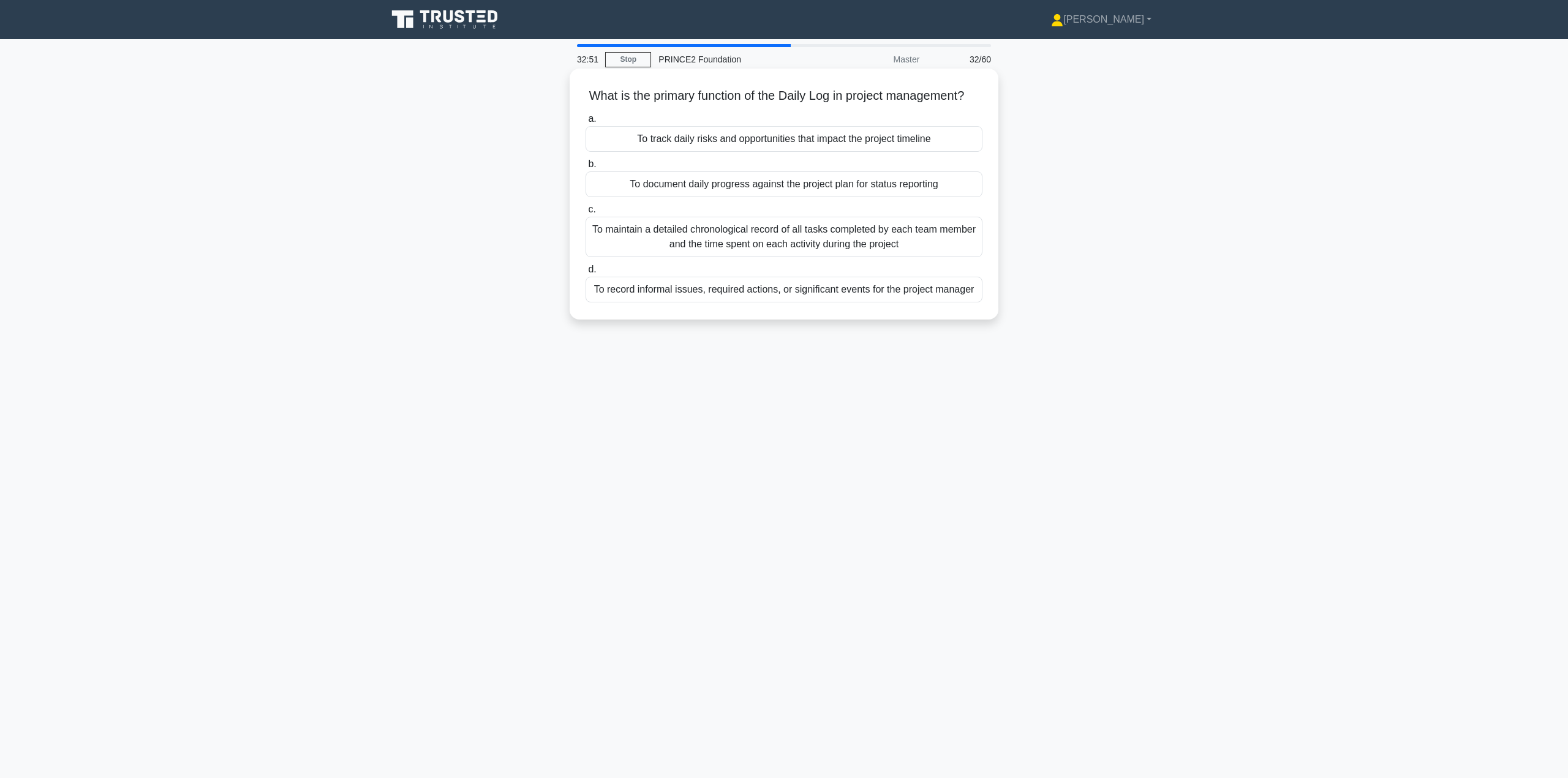
click at [794, 303] on div "To record informal issues, required actions, or significant events for the proj…" at bounding box center [784, 290] width 397 height 26
click at [586, 274] on input "d. To record informal issues, required actions, or significant events for the p…" at bounding box center [586, 269] width 0 height 8
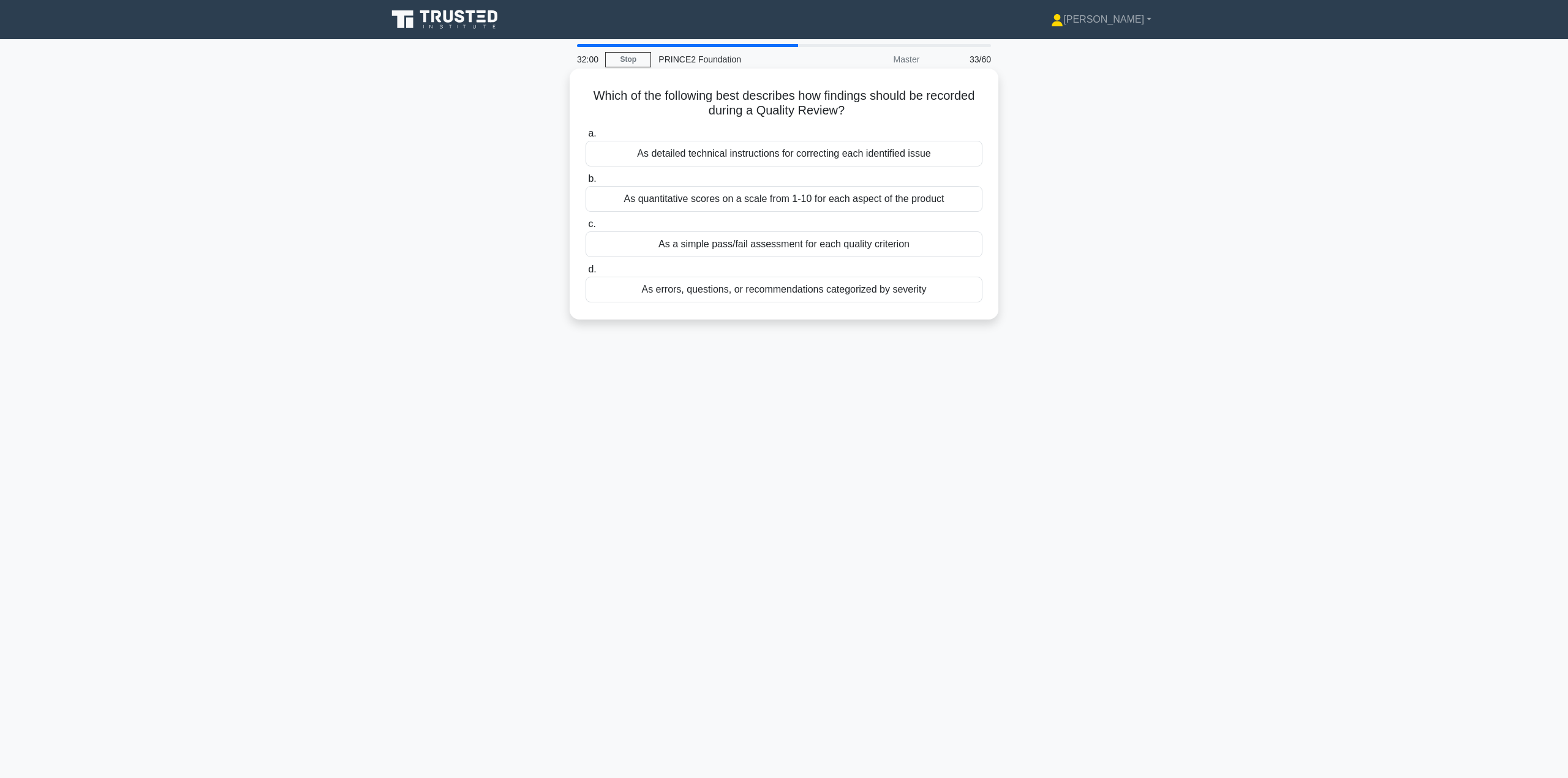
click at [770, 247] on div "As a simple pass/fail assessment for each quality criterion" at bounding box center [784, 245] width 397 height 26
click at [586, 228] on input "c. As a simple pass/fail assessment for each quality criterion" at bounding box center [586, 224] width 0 height 8
click at [767, 245] on div "The Project Initiation Documentation review results" at bounding box center [784, 245] width 397 height 26
click at [586, 228] on input "c. The Project Initiation Documentation review results" at bounding box center [586, 224] width 0 height 8
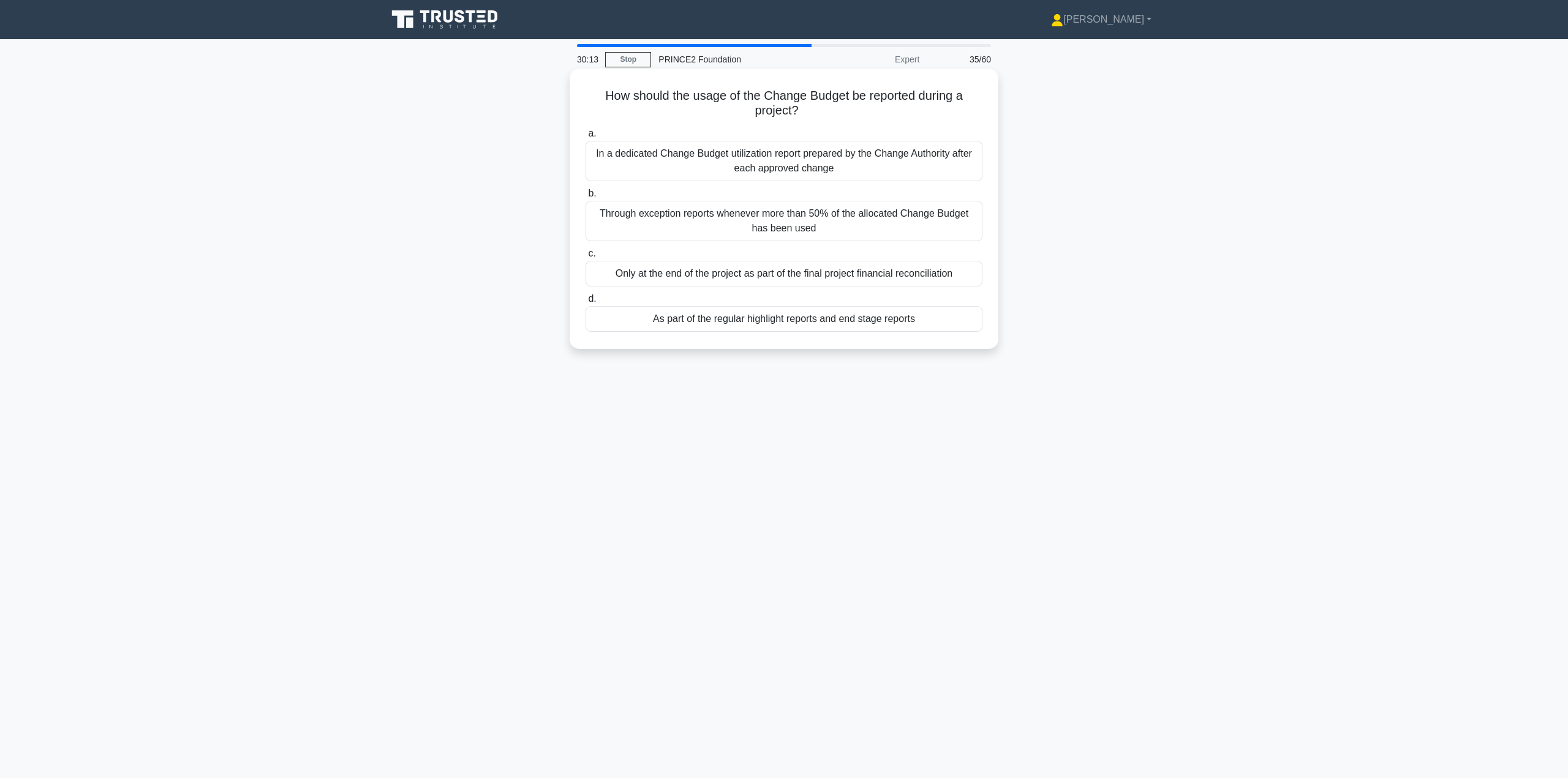
click at [836, 160] on div "In a dedicated Change Budget utilization report prepared by the Change Authorit…" at bounding box center [784, 161] width 397 height 40
click at [586, 137] on input "a. In a dedicated Change Budget utilization report prepared by the Change Autho…" at bounding box center [586, 133] width 0 height 8
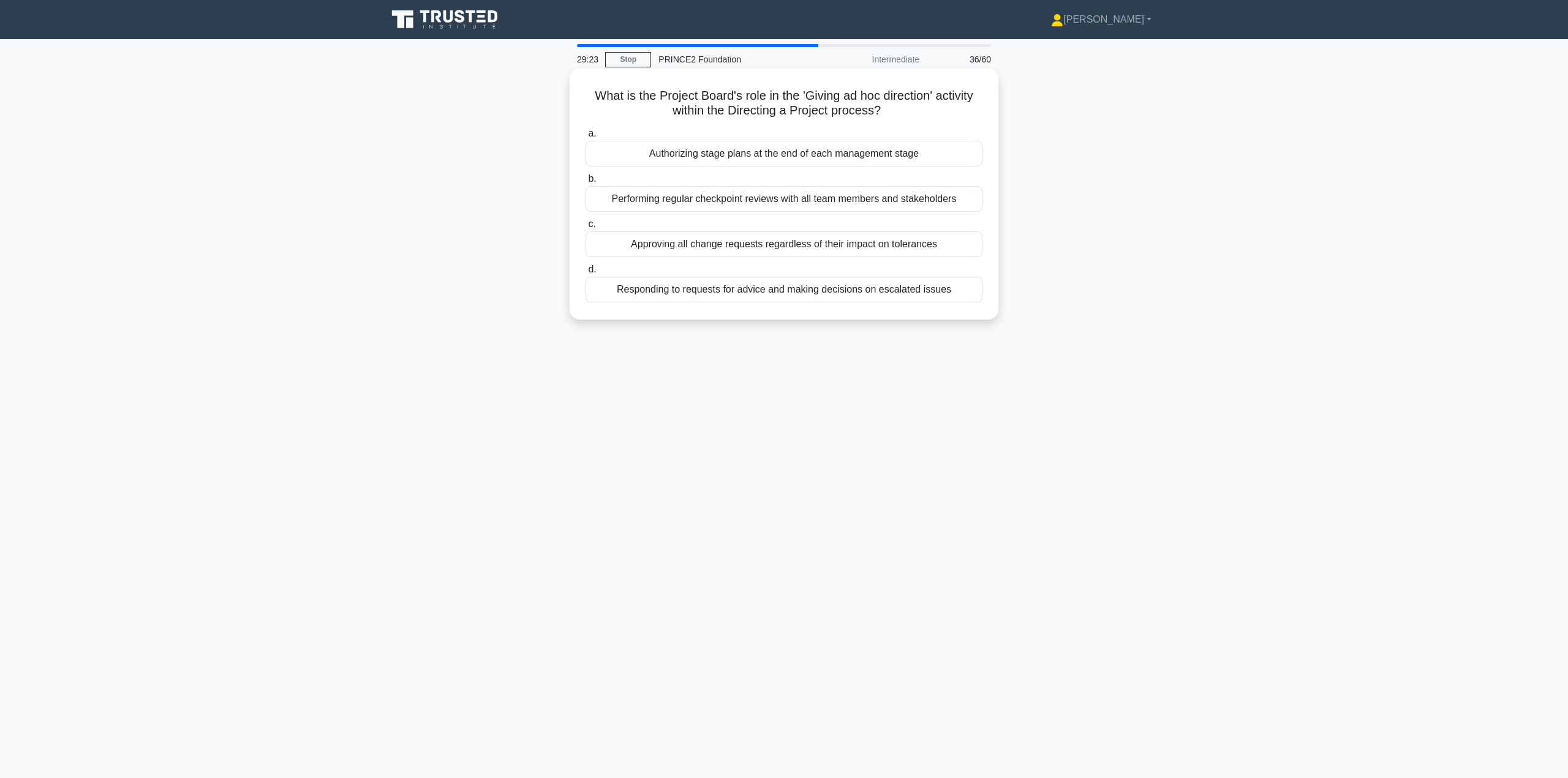
click at [784, 292] on div "Responding to requests for advice and making decisions on escalated issues" at bounding box center [784, 290] width 397 height 26
click at [586, 274] on input "d. Responding to requests for advice and making decisions on escalated issues" at bounding box center [586, 269] width 0 height 8
click at [772, 245] on div "Analyze relevant historical information and organize findings in a structured f…" at bounding box center [784, 245] width 397 height 26
click at [586, 228] on input "c. Analyze relevant historical information and organize findings in a structure…" at bounding box center [586, 224] width 0 height 8
click at [772, 246] on div "Planning stages that conclude with complete sets of related deliverables" at bounding box center [784, 245] width 397 height 26
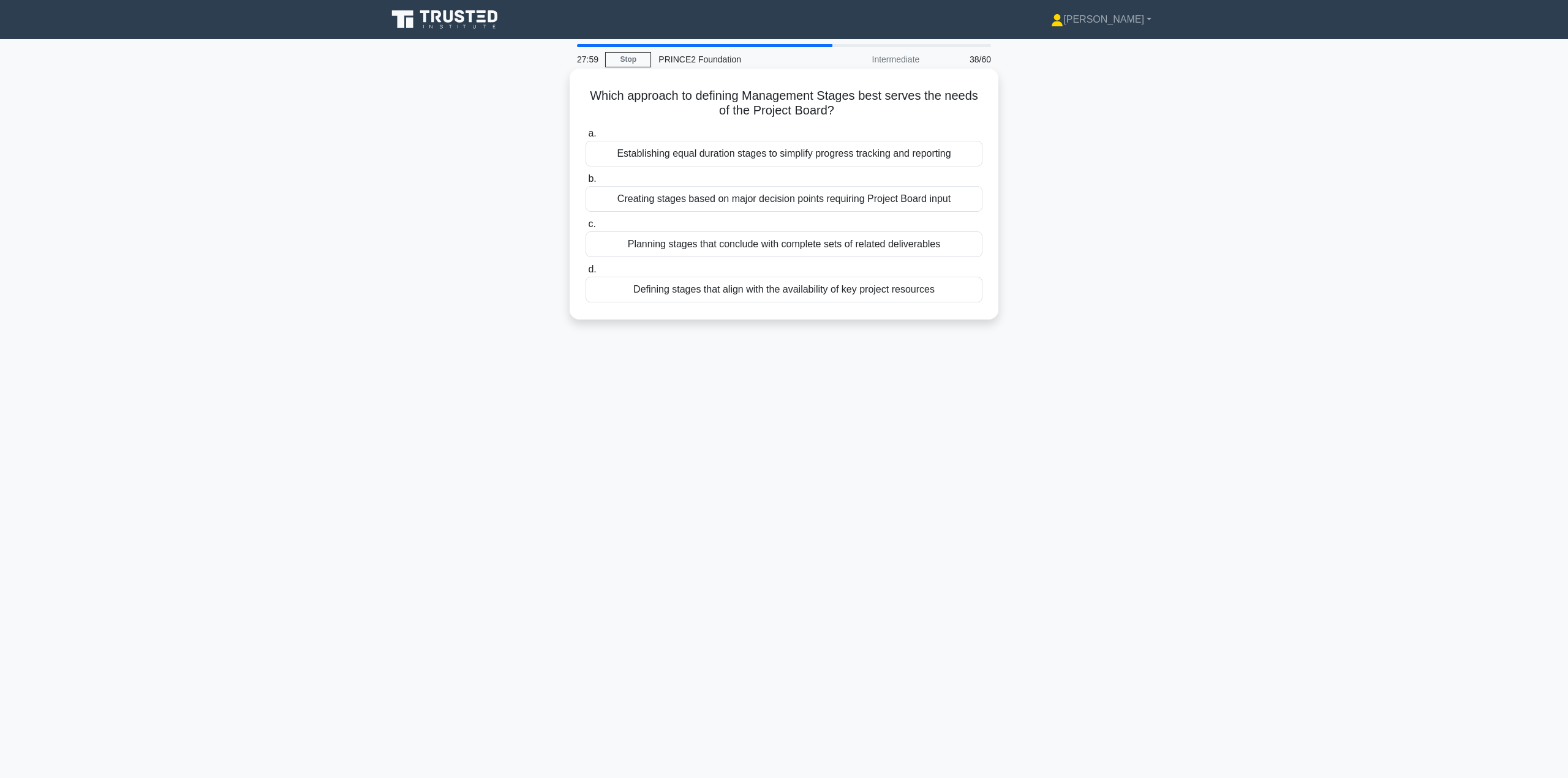
click at [586, 228] on input "c. Planning stages that conclude with complete sets of related deliverables" at bounding box center [586, 224] width 0 height 8
click at [763, 158] on div "Detailed breakdown of capital and operational expenditure projections for all p…" at bounding box center [784, 154] width 397 height 26
click at [586, 137] on input "a. Detailed breakdown of capital and operational expenditure projections for al…" at bounding box center [586, 133] width 0 height 8
click at [739, 198] on div "The Project Board" at bounding box center [784, 199] width 397 height 26
click at [586, 183] on input "b. The Project Board" at bounding box center [586, 178] width 0 height 8
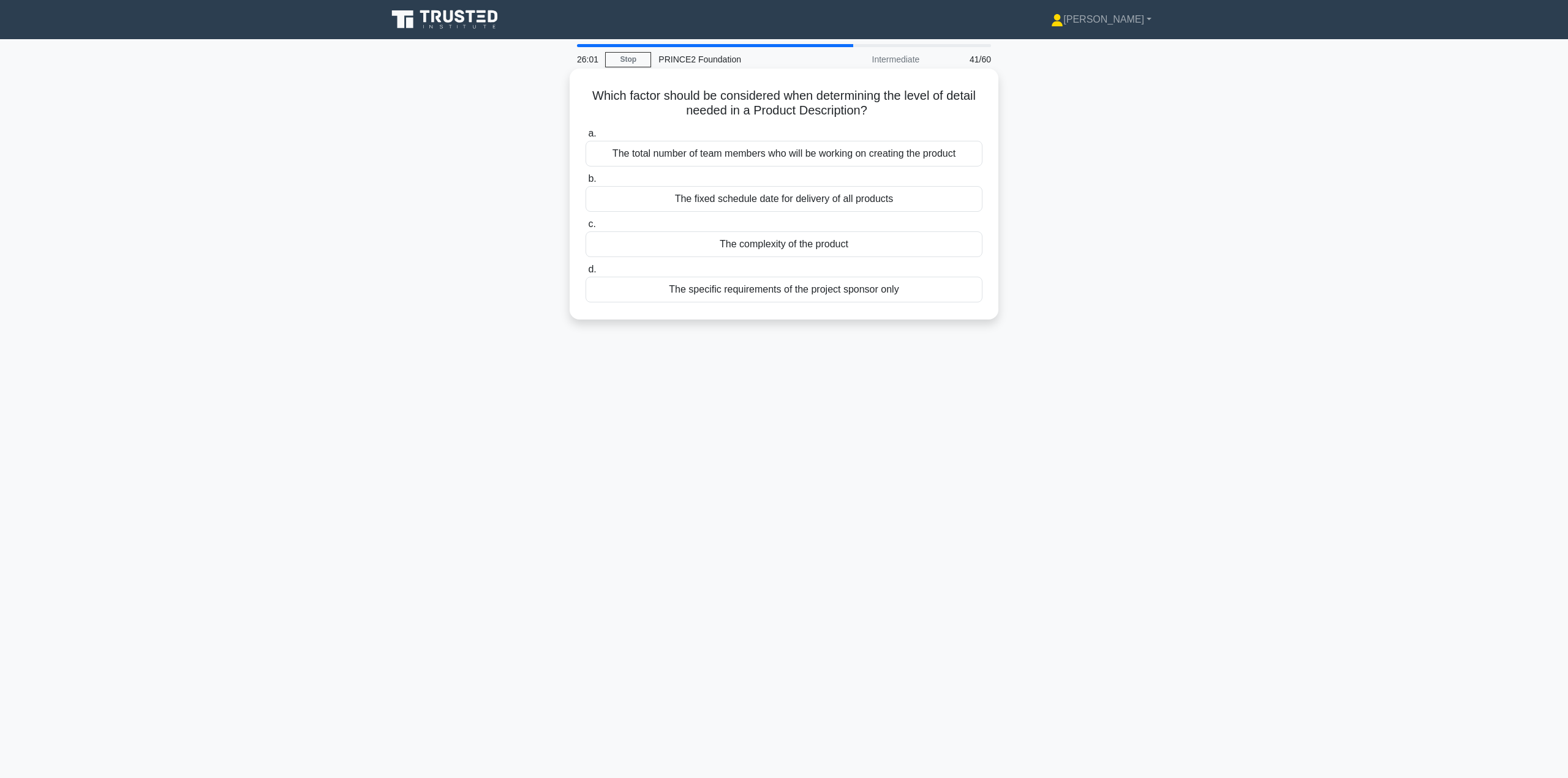
click at [779, 248] on div "The complexity of the product" at bounding box center [784, 245] width 397 height 26
click at [586, 228] on input "c. The complexity of the product" at bounding box center [586, 224] width 0 height 8
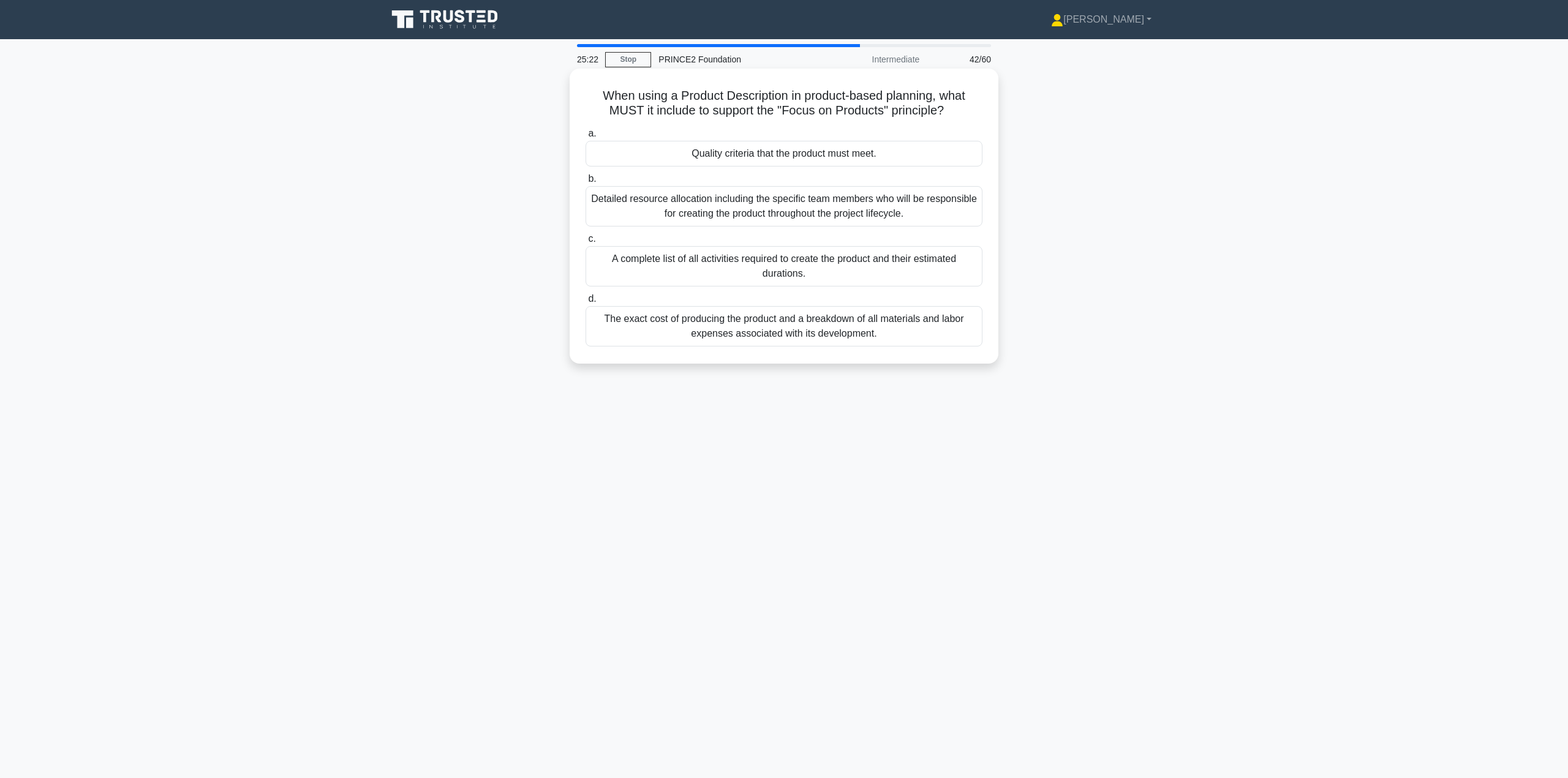
click at [743, 268] on div "A complete list of all activities required to create the product and their esti…" at bounding box center [784, 266] width 397 height 40
click at [586, 243] on input "c. A complete list of all activities required to create the product and their e…" at bounding box center [586, 238] width 0 height 8
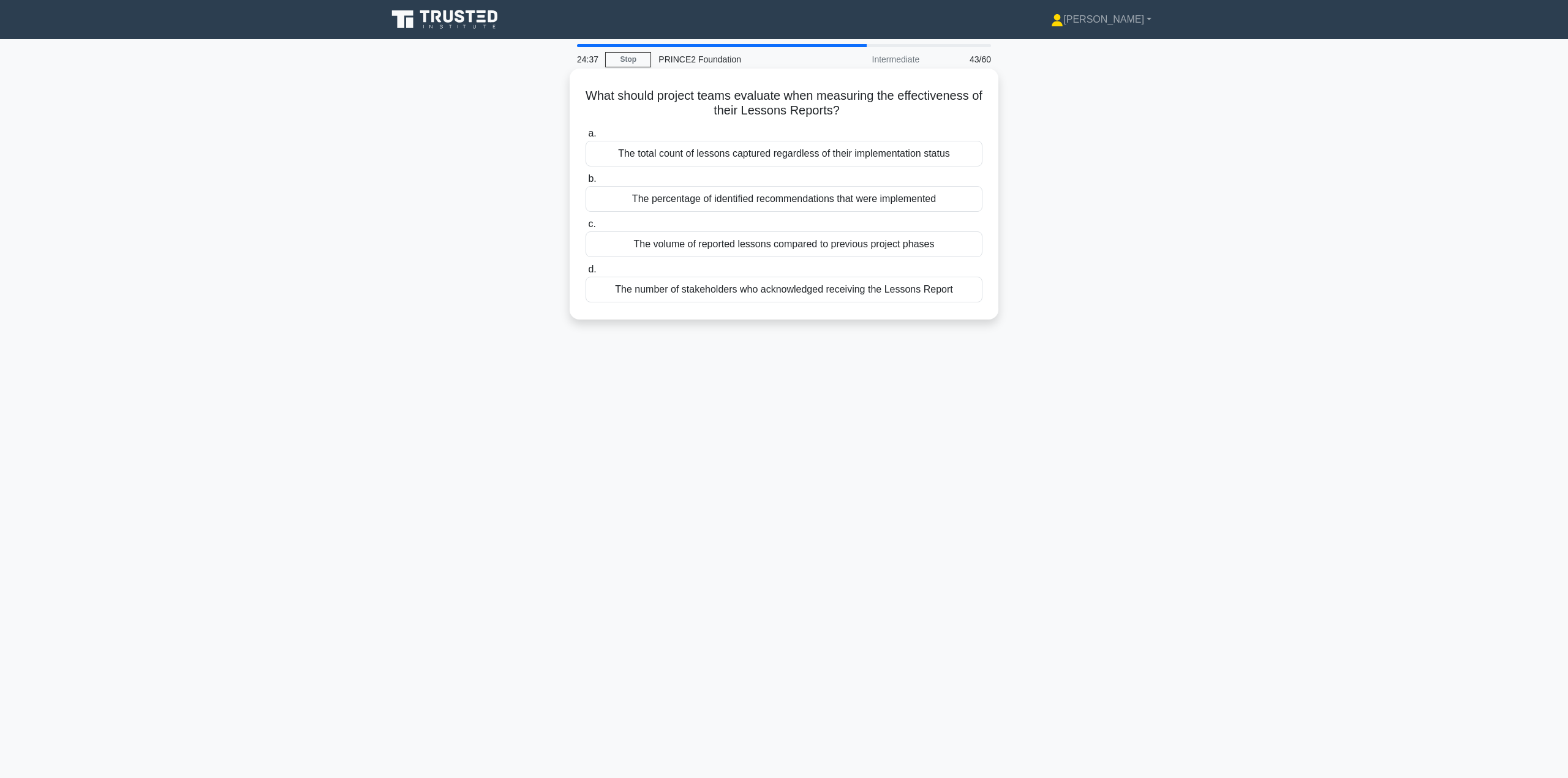
click at [760, 205] on div "The percentage of identified recommendations that were implemented" at bounding box center [784, 199] width 397 height 26
click at [586, 183] on input "b. The percentage of identified recommendations that were implemented" at bounding box center [586, 178] width 0 height 8
click at [763, 158] on div "To maximize resource utilization across different project phases" at bounding box center [784, 154] width 397 height 26
click at [586, 137] on input "a. To maximize resource utilization across different project phases" at bounding box center [586, 133] width 0 height 8
click at [770, 247] on div "It ensures resources are invested only in viable business initiatives" at bounding box center [784, 245] width 397 height 26
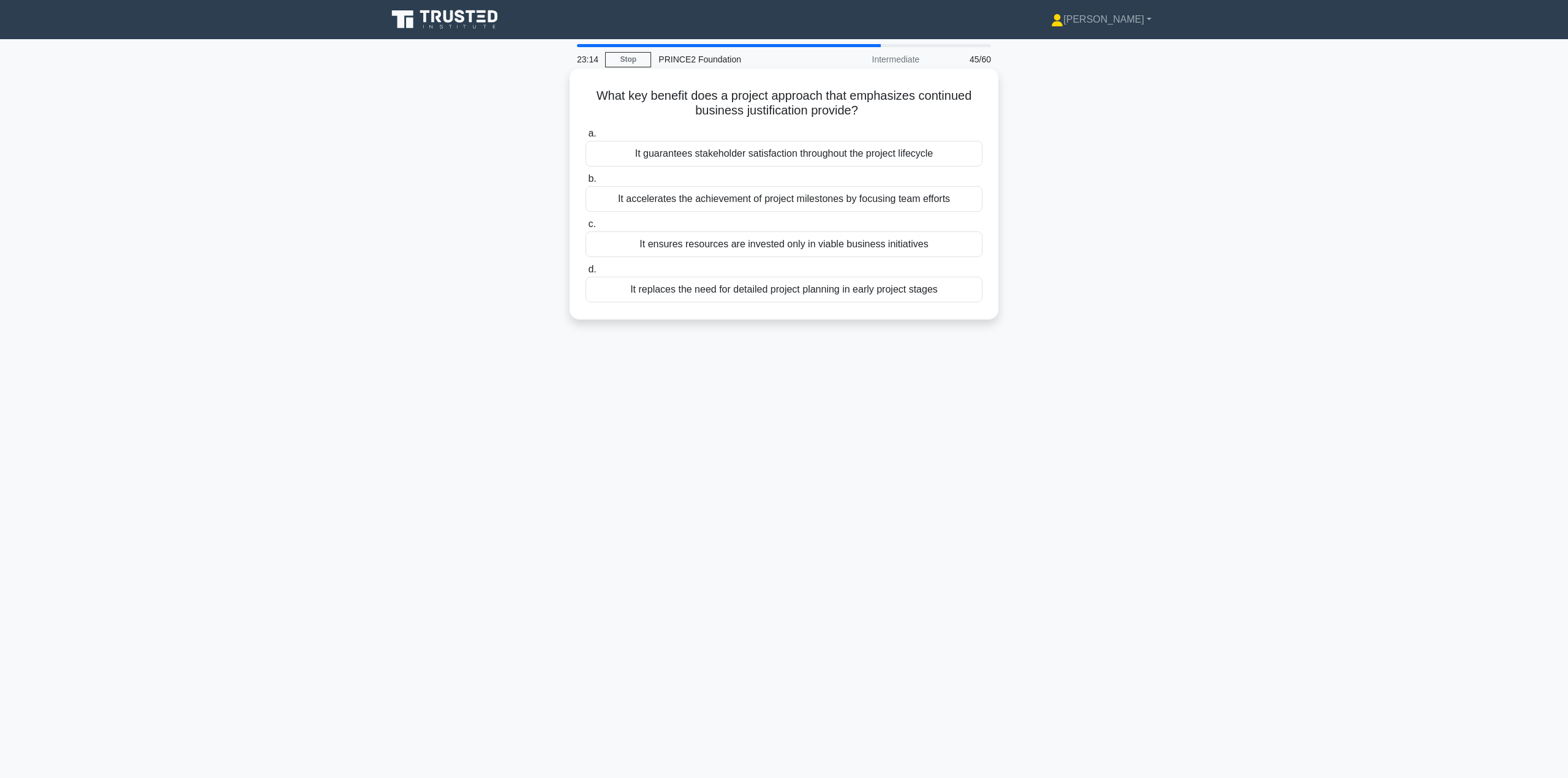
click at [586, 228] on input "c. It ensures resources are invested only in viable business initiatives" at bounding box center [586, 224] width 0 height 8
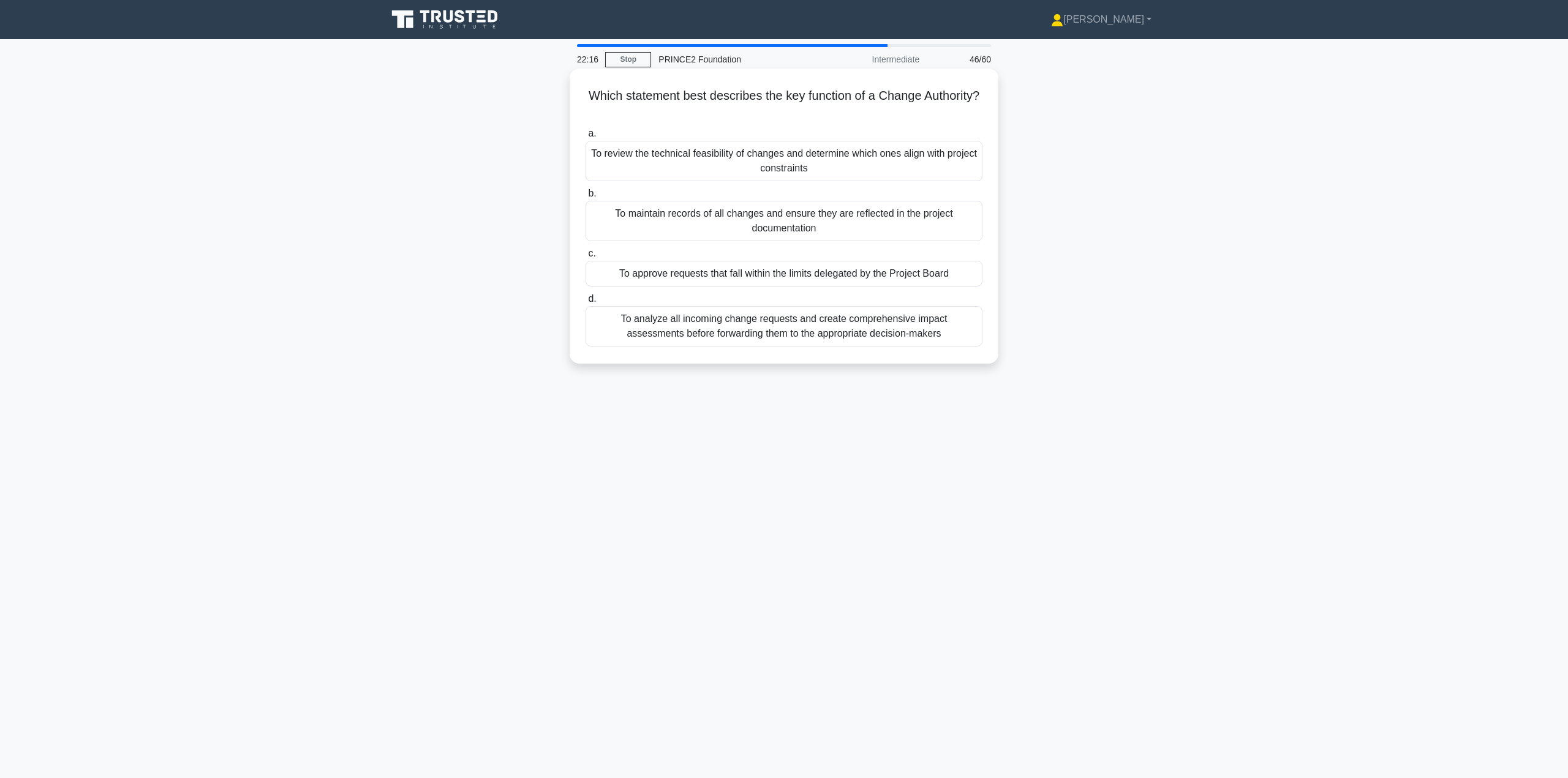
click at [765, 328] on div "To analyze all incoming change requests and create comprehensive impact assessm…" at bounding box center [784, 326] width 397 height 40
click at [586, 303] on input "d. To analyze all incoming change requests and create comprehensive impact asse…" at bounding box center [586, 298] width 0 height 8
click at [728, 306] on div "At the start of each management stage to proactively address all potential risk…" at bounding box center [784, 319] width 397 height 26
click at [586, 303] on input "d. At the start of each management stage to proactively address all potential r…" at bounding box center [586, 298] width 0 height 8
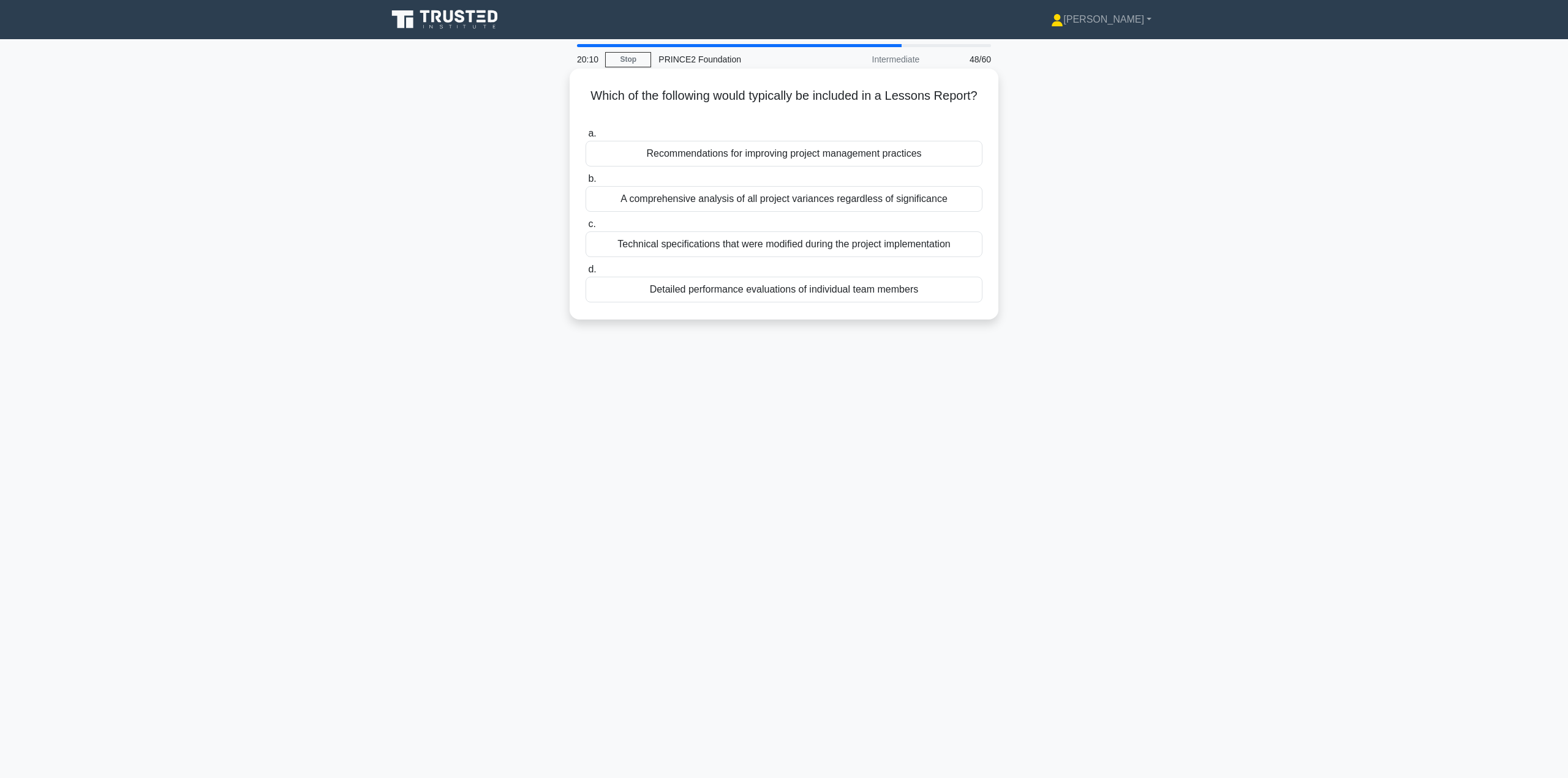
click at [776, 246] on div "Technical specifications that were modified during the project implementation" at bounding box center [784, 245] width 397 height 26
click at [586, 228] on input "c. Technical specifications that were modified during the project implementation" at bounding box center [586, 224] width 0 height 8
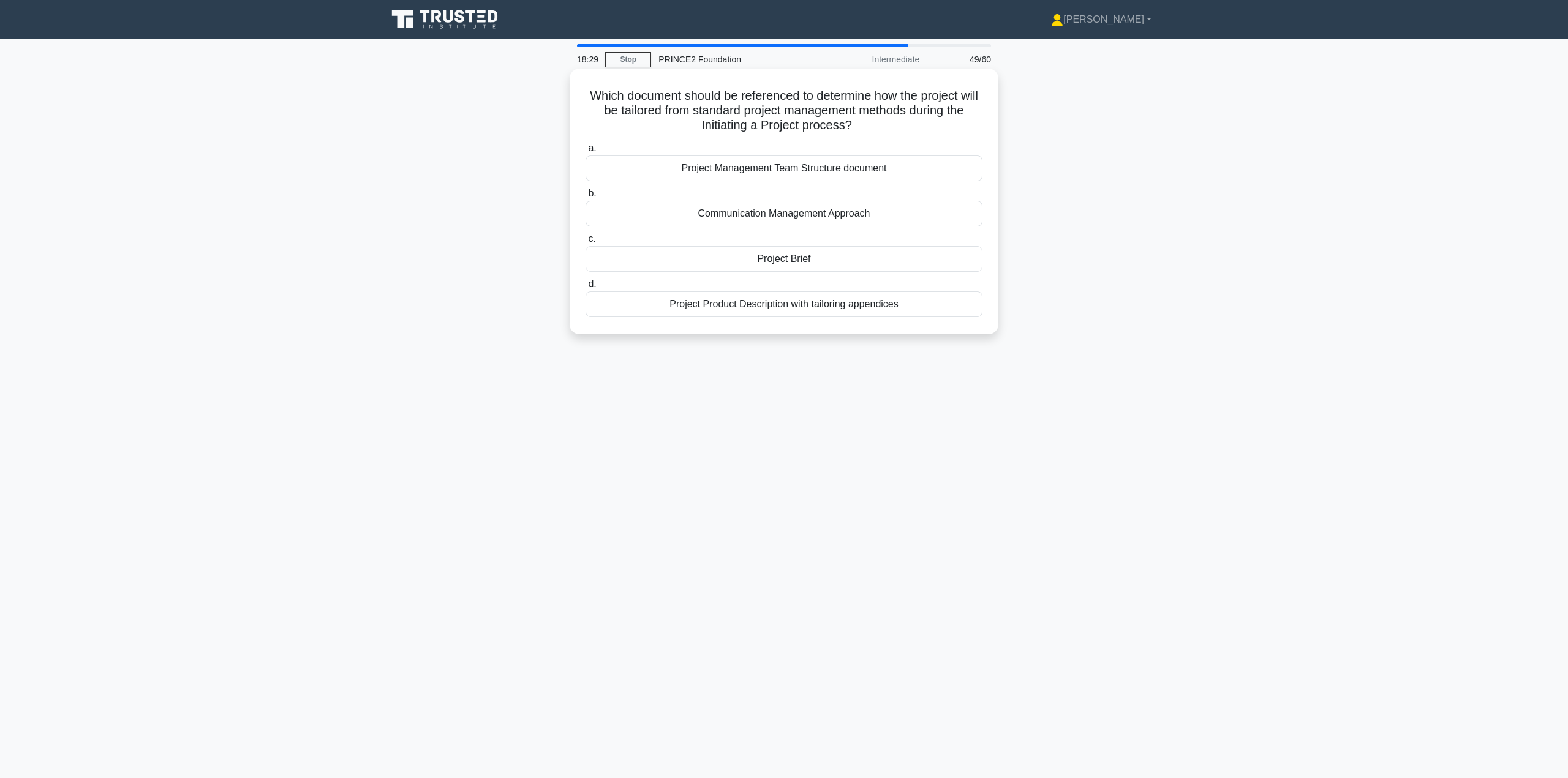
click at [788, 263] on div "Project Brief" at bounding box center [784, 259] width 397 height 26
click at [586, 243] on input "c. Project Brief" at bounding box center [586, 238] width 0 height 8
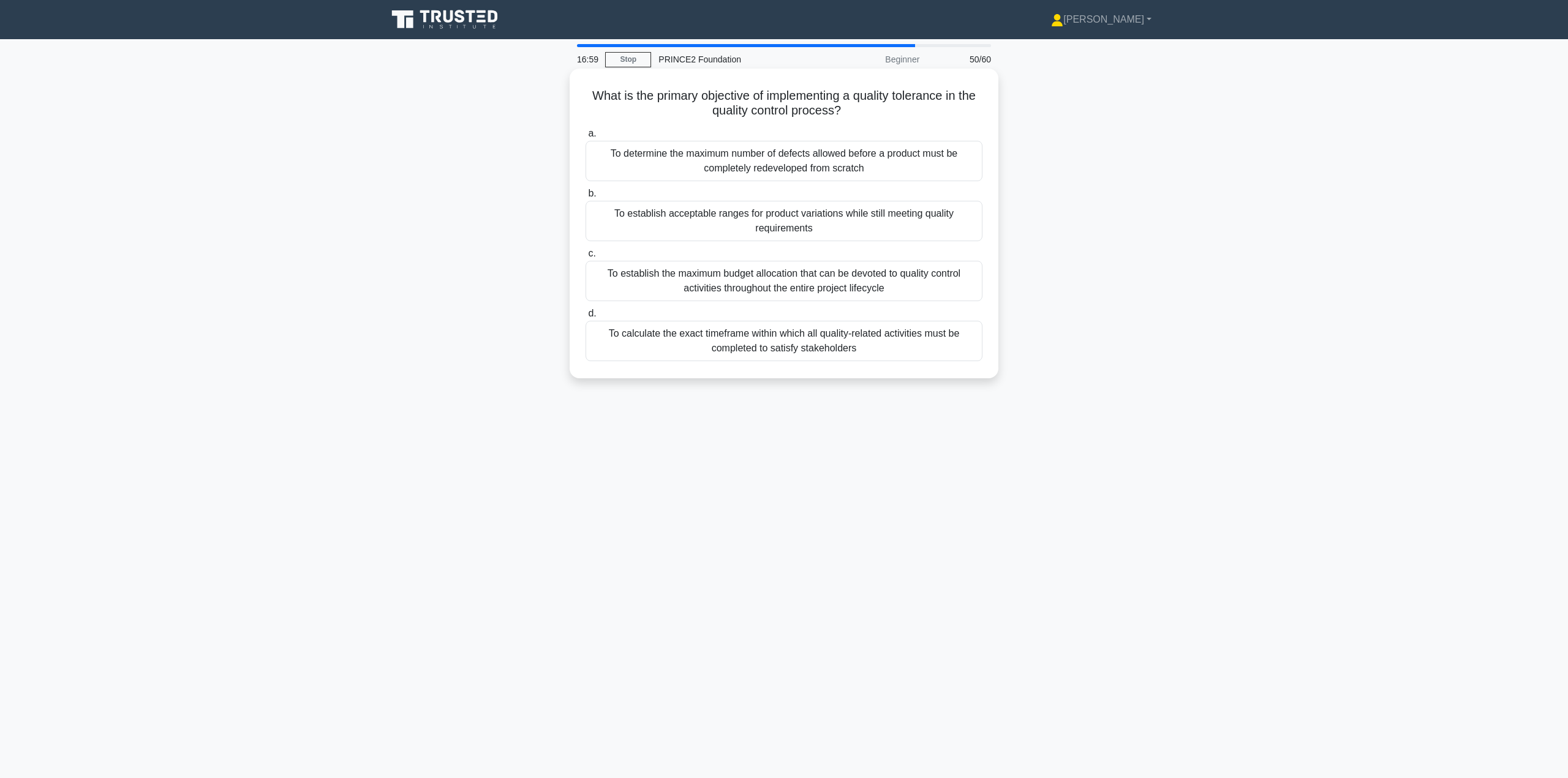
click at [820, 225] on div "To establish acceptable ranges for product variations while still meeting quali…" at bounding box center [784, 221] width 397 height 40
click at [586, 198] on input "b. To establish acceptable ranges for product variations while still meeting qu…" at bounding box center [586, 193] width 0 height 8
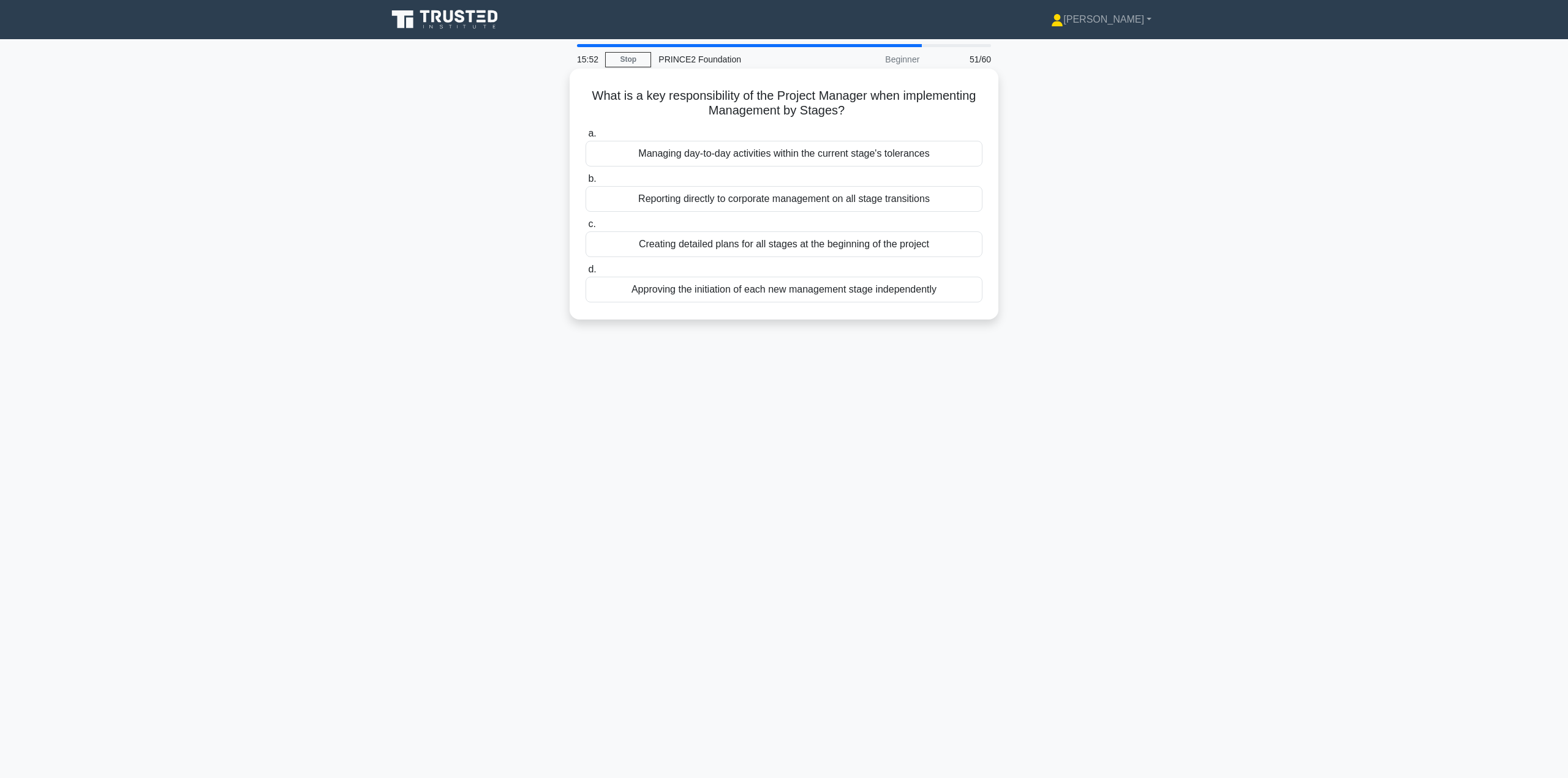
click at [773, 152] on div "Managing day-to-day activities within the current stage's tolerances" at bounding box center [784, 154] width 397 height 26
click at [586, 137] on input "a. Managing day-to-day activities within the current stage's tolerances" at bounding box center [586, 133] width 0 height 8
click at [781, 203] on div "To explain the product being reviewed to the reviewers" at bounding box center [784, 199] width 397 height 26
click at [586, 183] on input "b. To explain the product being reviewed to the reviewers" at bounding box center [586, 178] width 0 height 8
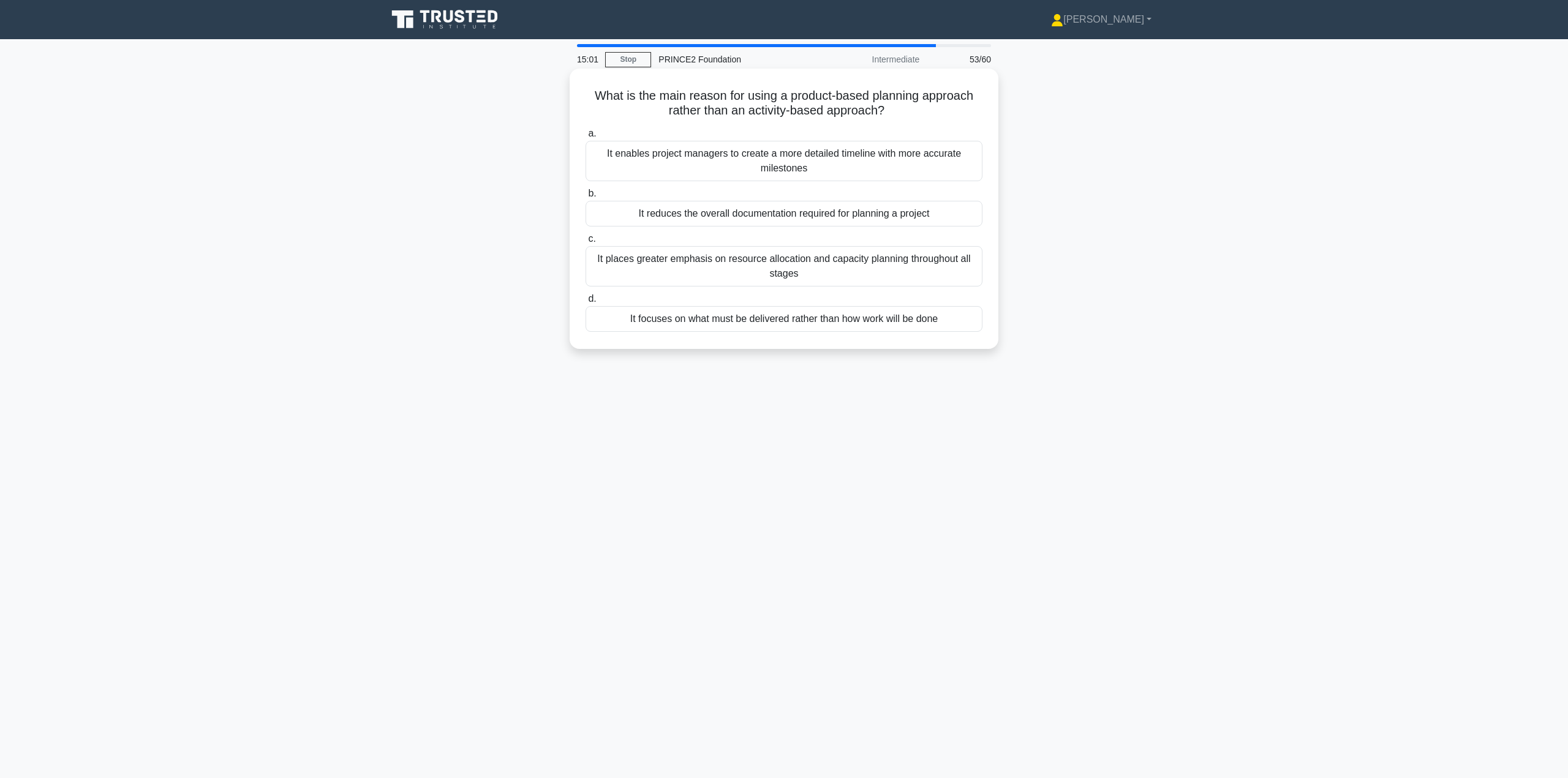
click at [774, 322] on div "It focuses on what must be delivered rather than how work will be done" at bounding box center [784, 319] width 397 height 26
click at [586, 303] on input "d. It focuses on what must be delivered rather than how work will be done" at bounding box center [586, 298] width 0 height 8
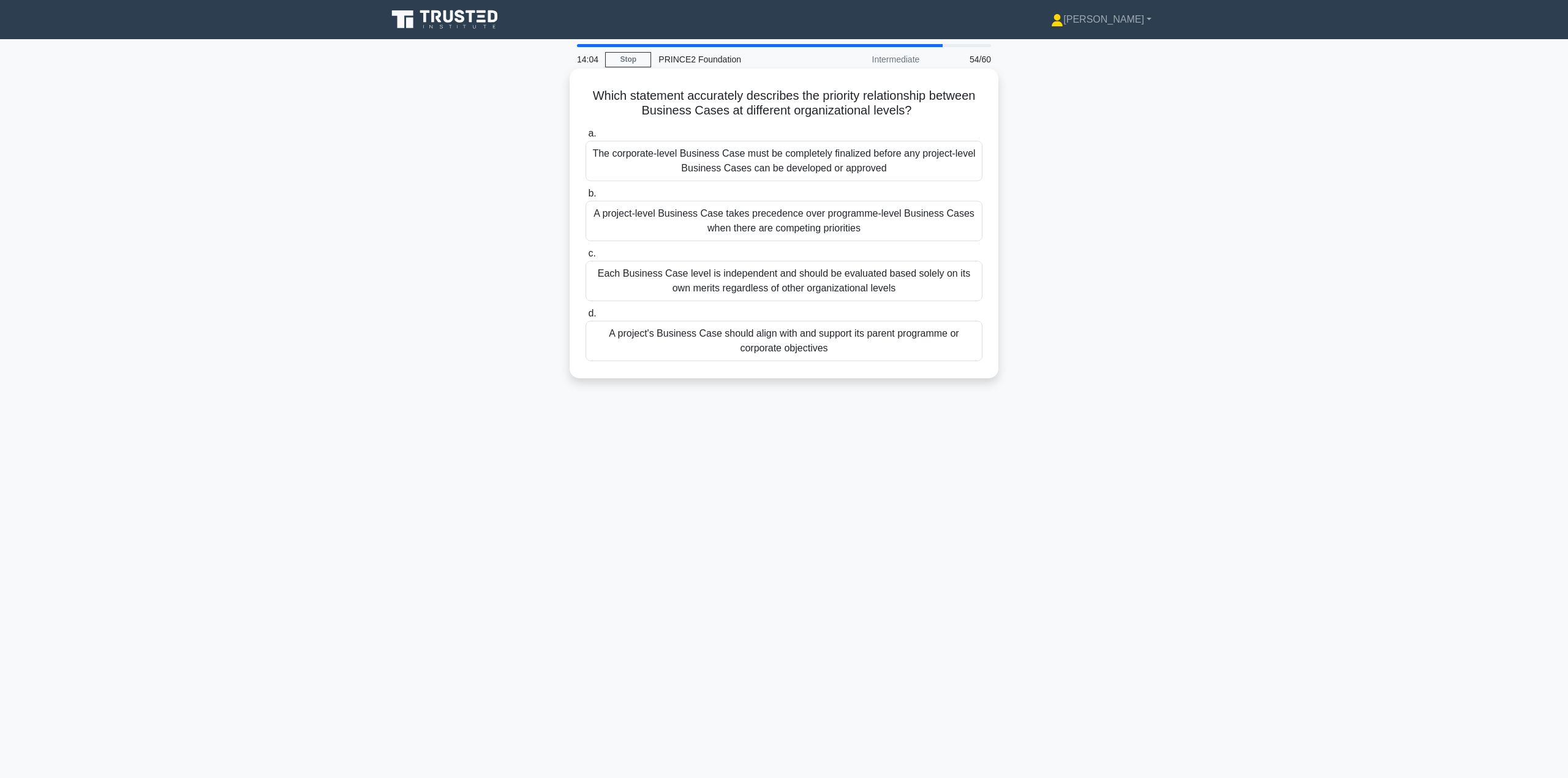
click at [853, 343] on div "A project's Business Case should align with and support its parent programme or…" at bounding box center [784, 341] width 397 height 40
click at [586, 318] on input "d. A project's Business Case should align with and support its parent programme…" at bounding box center [586, 313] width 0 height 8
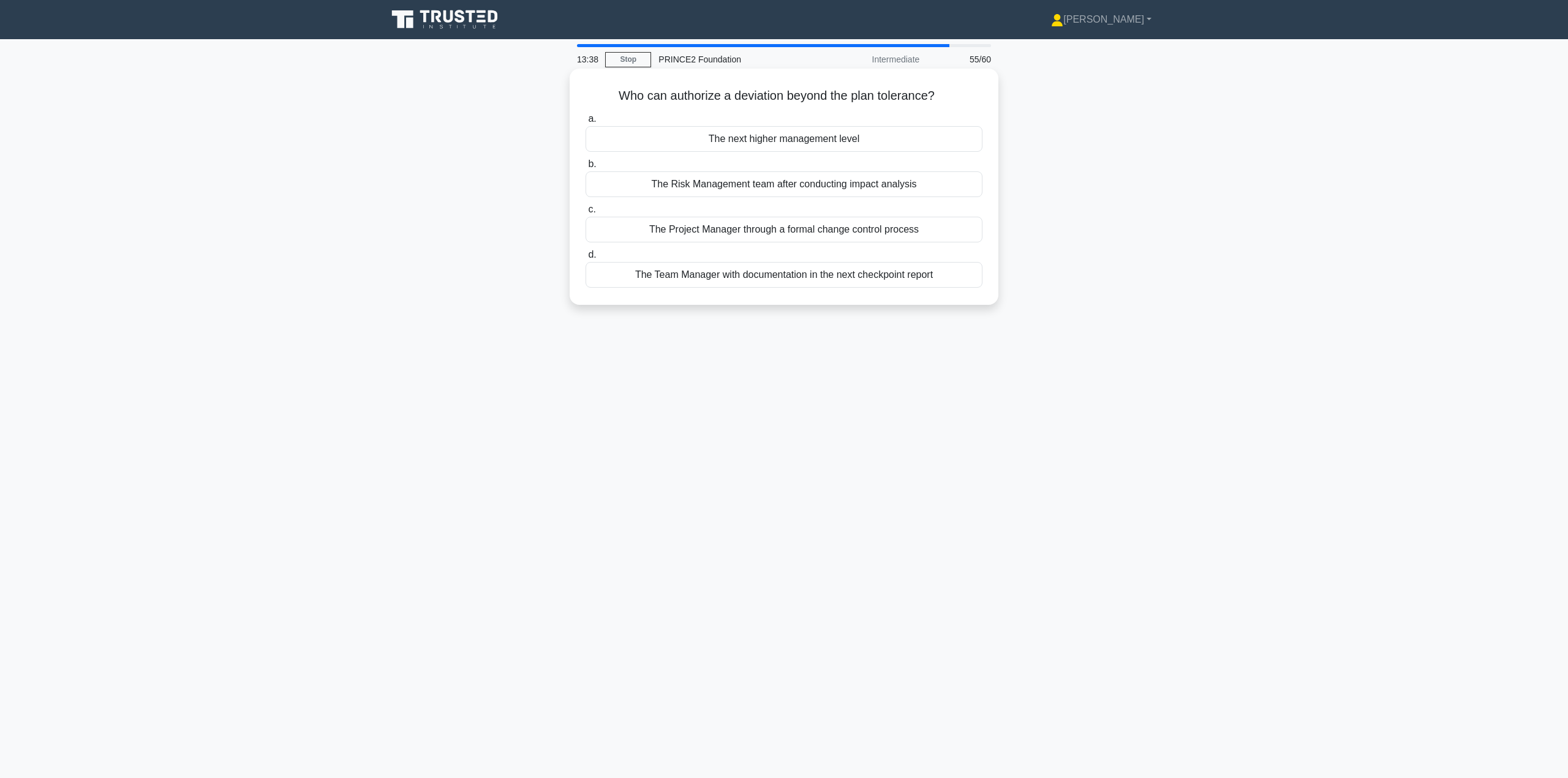
click at [806, 144] on div "The next higher management level" at bounding box center [784, 139] width 397 height 26
click at [586, 123] on input "a. The next higher management level" at bounding box center [586, 118] width 0 height 8
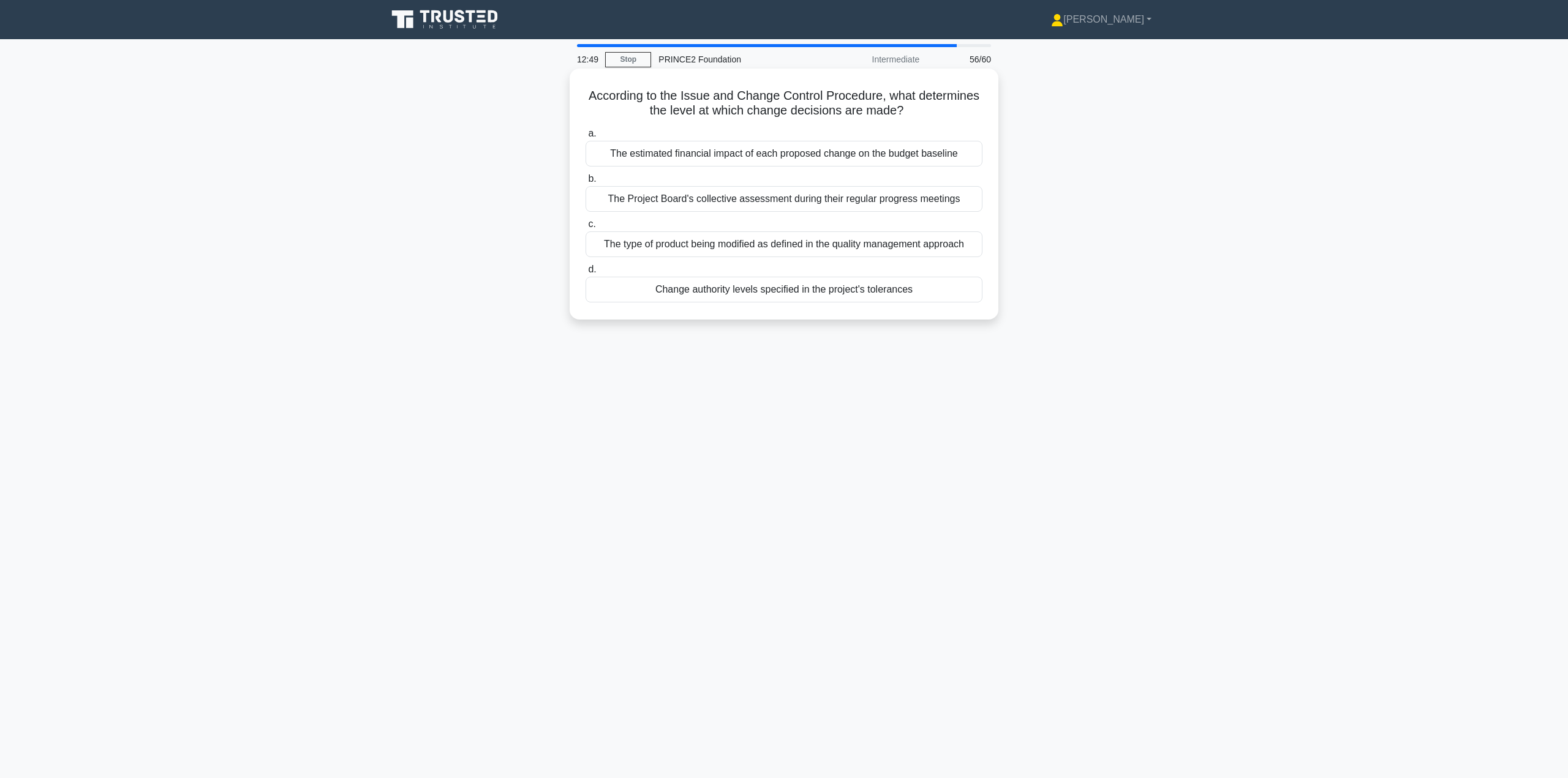
click at [787, 292] on div "Change authority levels specified in the project's tolerances" at bounding box center [784, 290] width 397 height 26
click at [586, 274] on input "d. Change authority levels specified in the project's tolerances" at bounding box center [586, 269] width 0 height 8
click at [805, 204] on div "To ensure that issues are managed using the agreed procedure" at bounding box center [784, 199] width 397 height 26
click at [586, 183] on input "b. To ensure that issues are managed using the agreed procedure" at bounding box center [586, 178] width 0 height 8
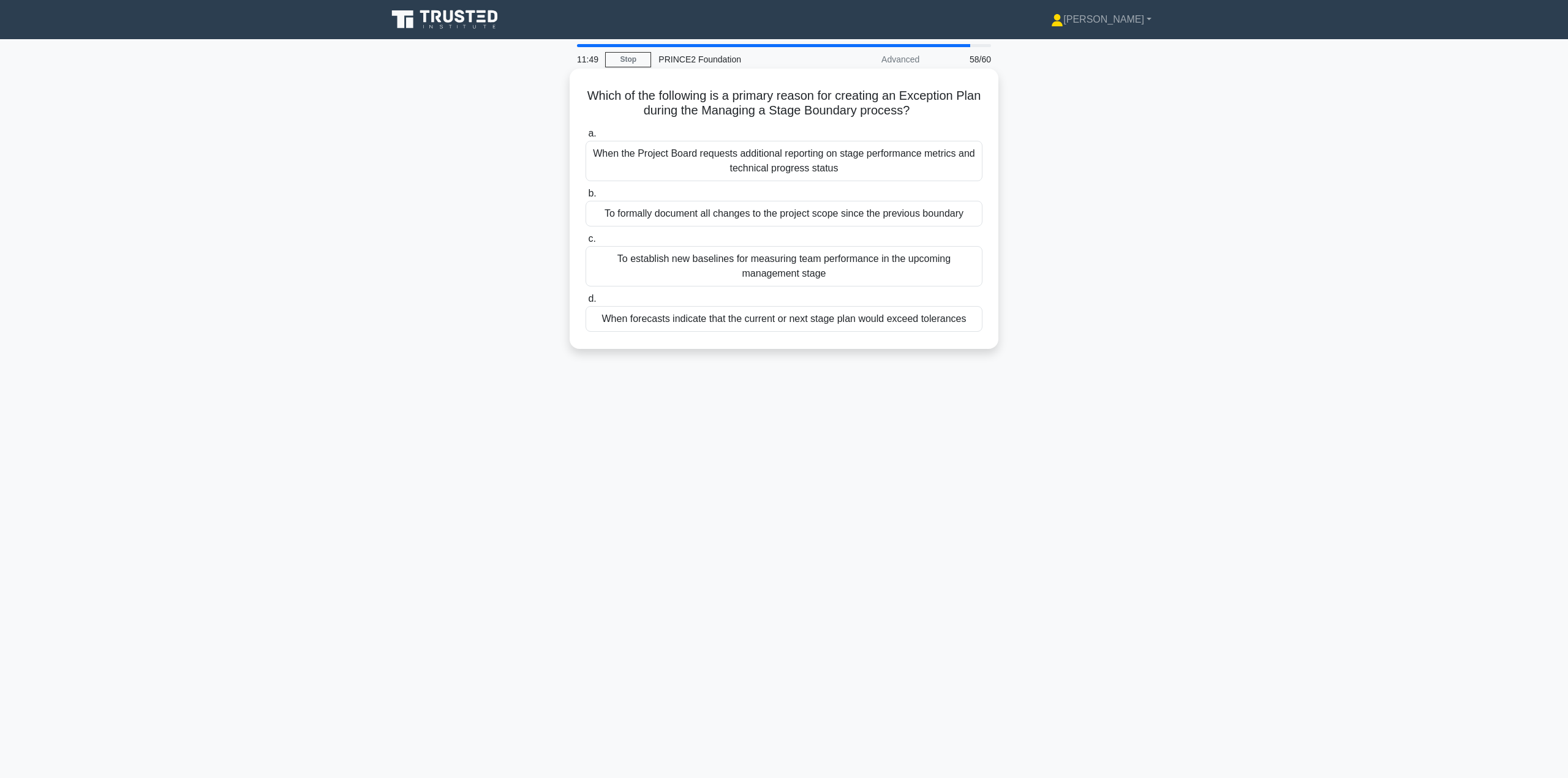
click at [788, 321] on div "When forecasts indicate that the current or next stage plan would exceed tolera…" at bounding box center [784, 319] width 397 height 26
click at [586, 303] on input "d. When forecasts indicate that the current or next stage plan would exceed tol…" at bounding box center [586, 298] width 0 height 8
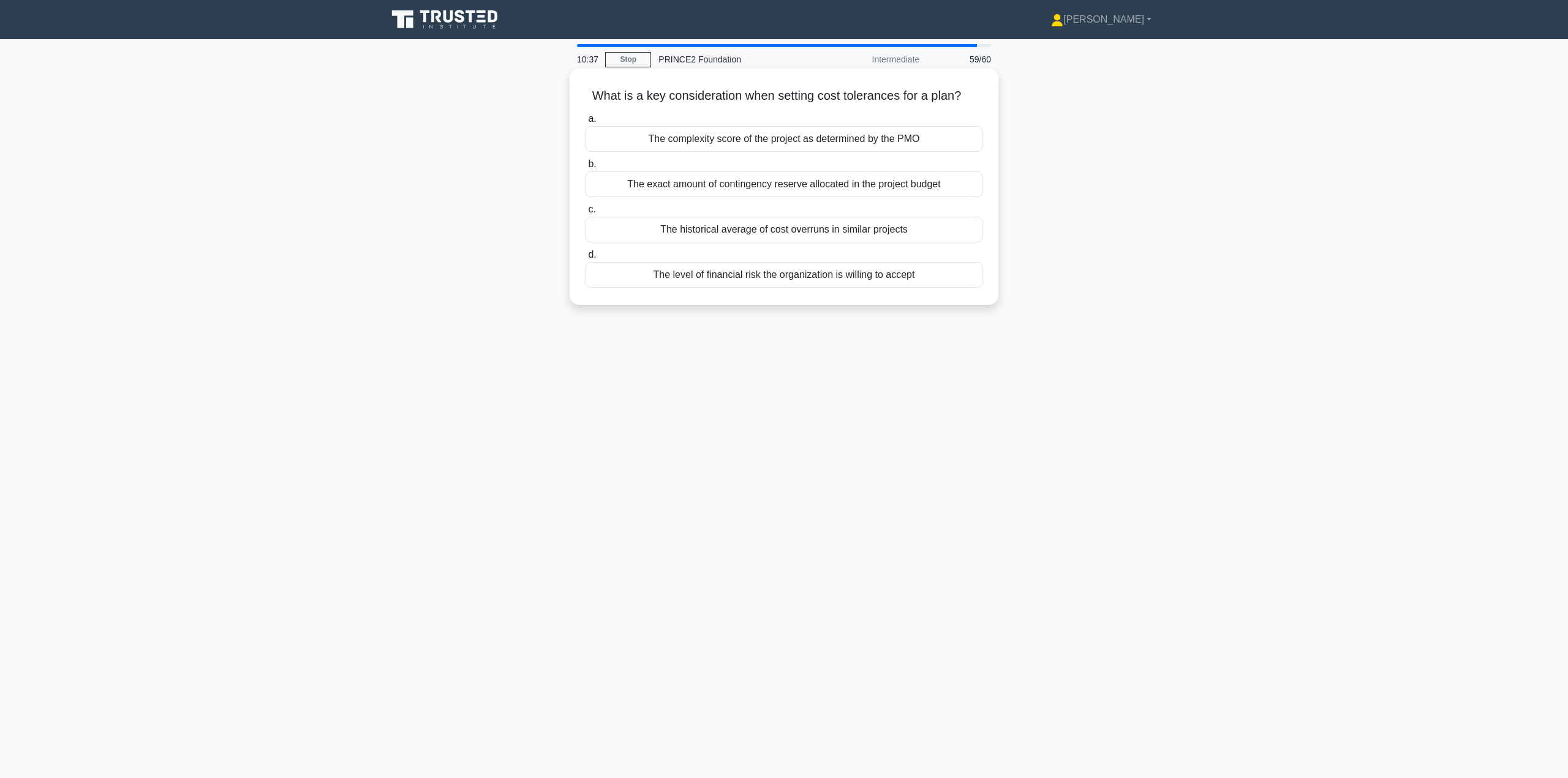
click at [790, 277] on div "The level of financial risk the organization is willing to accept" at bounding box center [784, 275] width 397 height 26
click at [586, 259] on input "d. The level of financial risk the organization is willing to accept" at bounding box center [586, 255] width 0 height 8
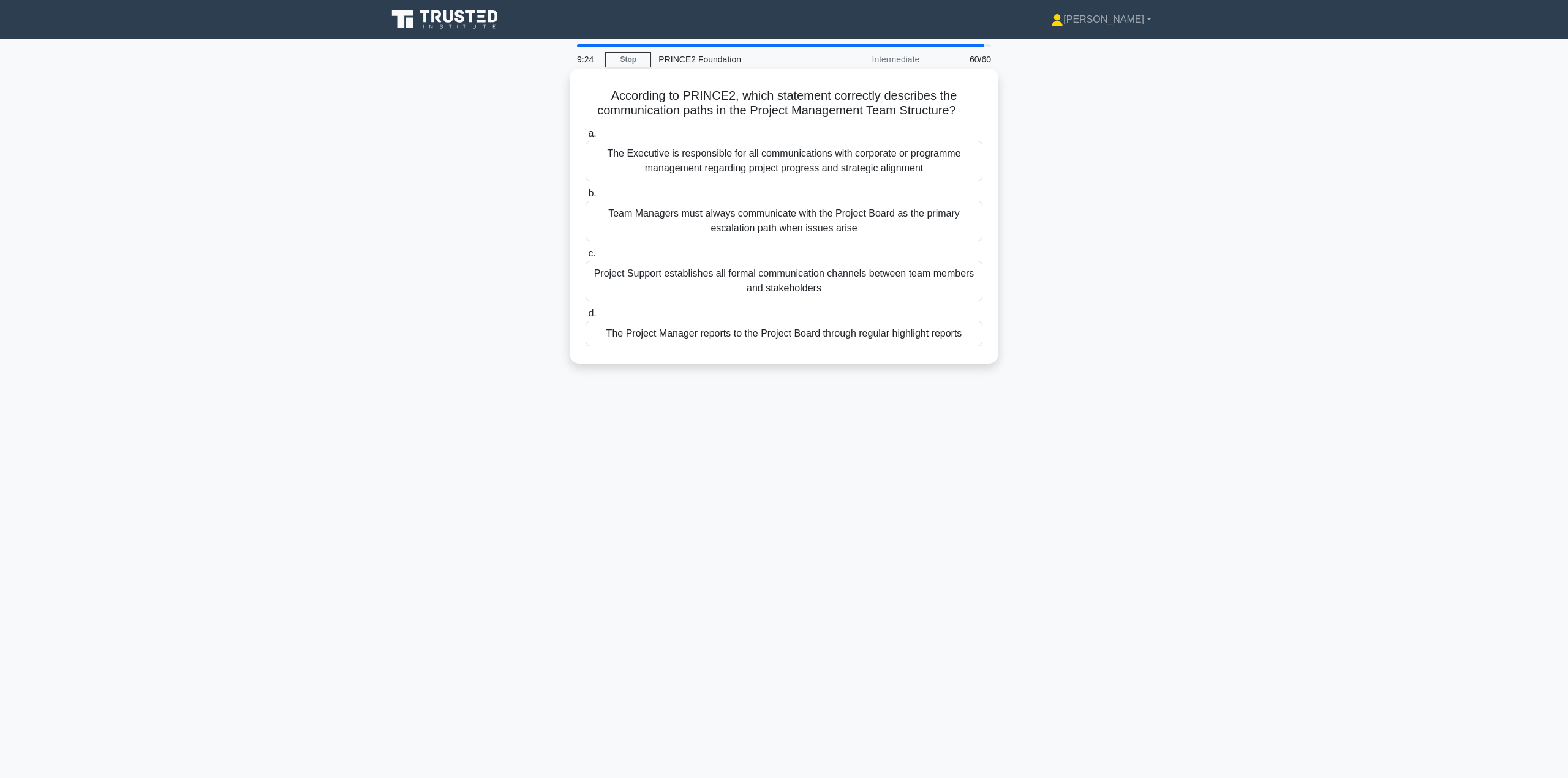
click at [808, 336] on div "The Project Manager reports to the Project Board through regular highlight repo…" at bounding box center [784, 334] width 397 height 26
click at [586, 318] on input "d. The Project Manager reports to the Project Board through regular highlight r…" at bounding box center [586, 313] width 0 height 8
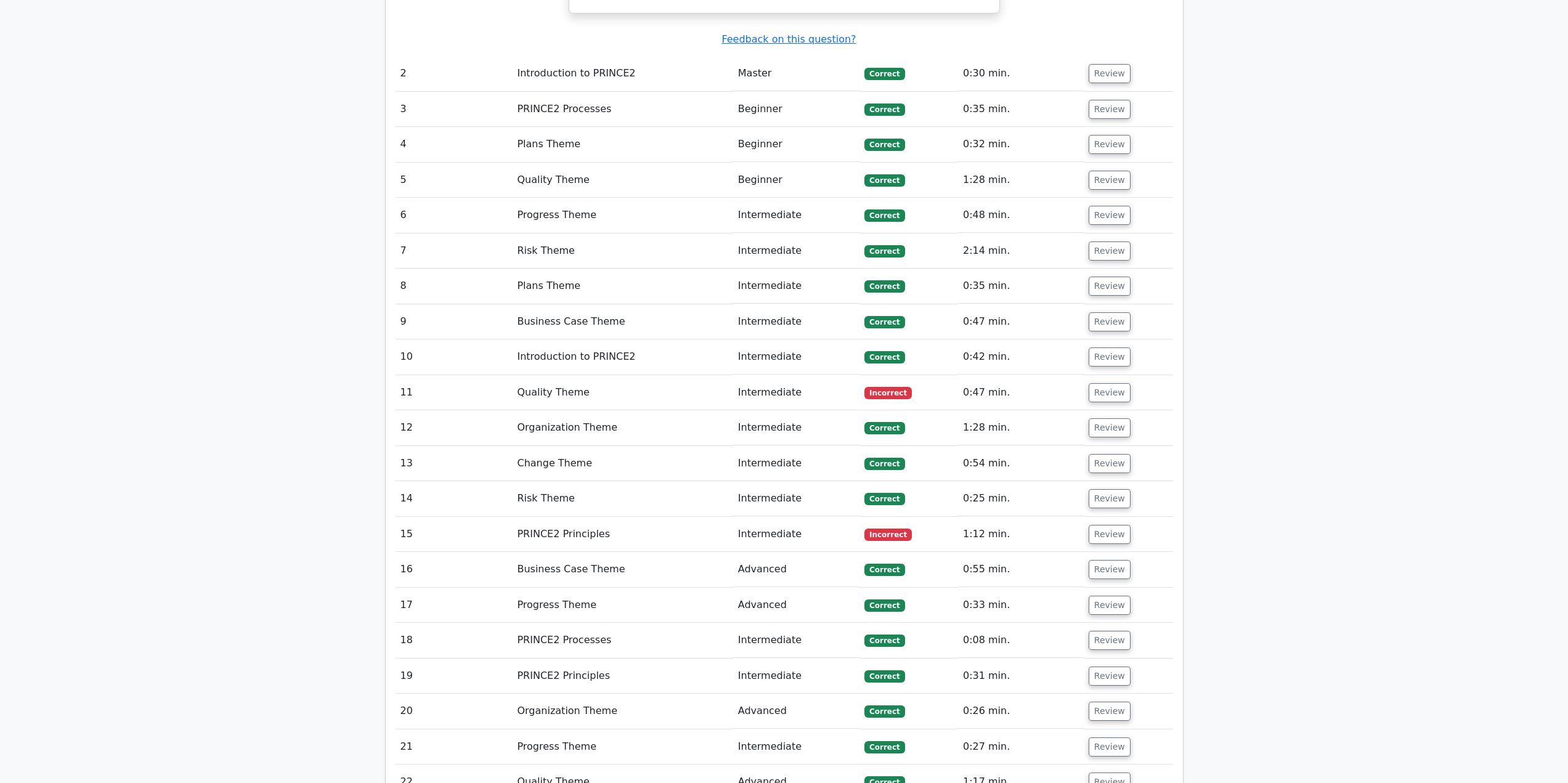
scroll to position [1418, 0]
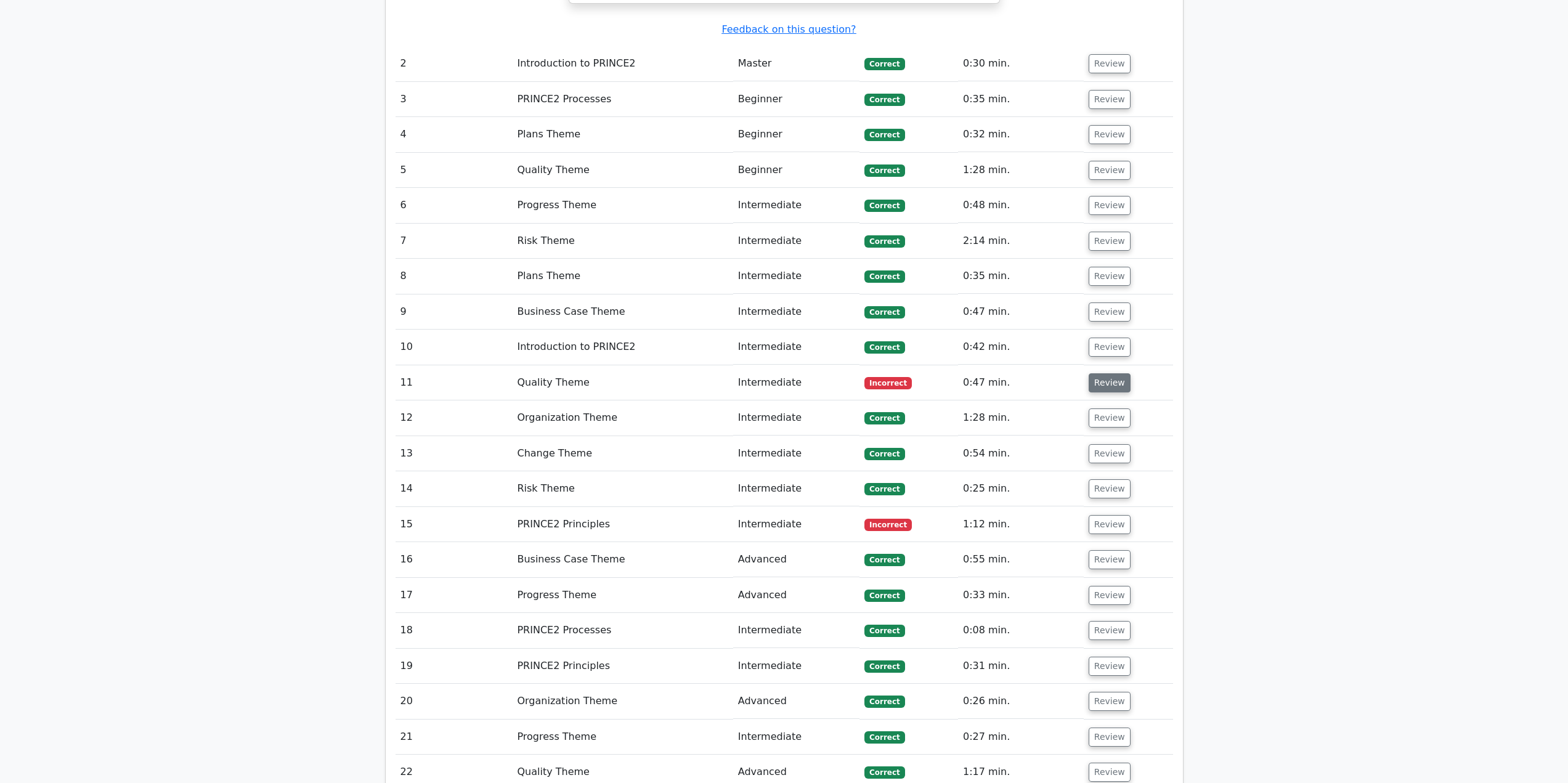
click at [1107, 373] on button "Review" at bounding box center [1109, 383] width 42 height 19
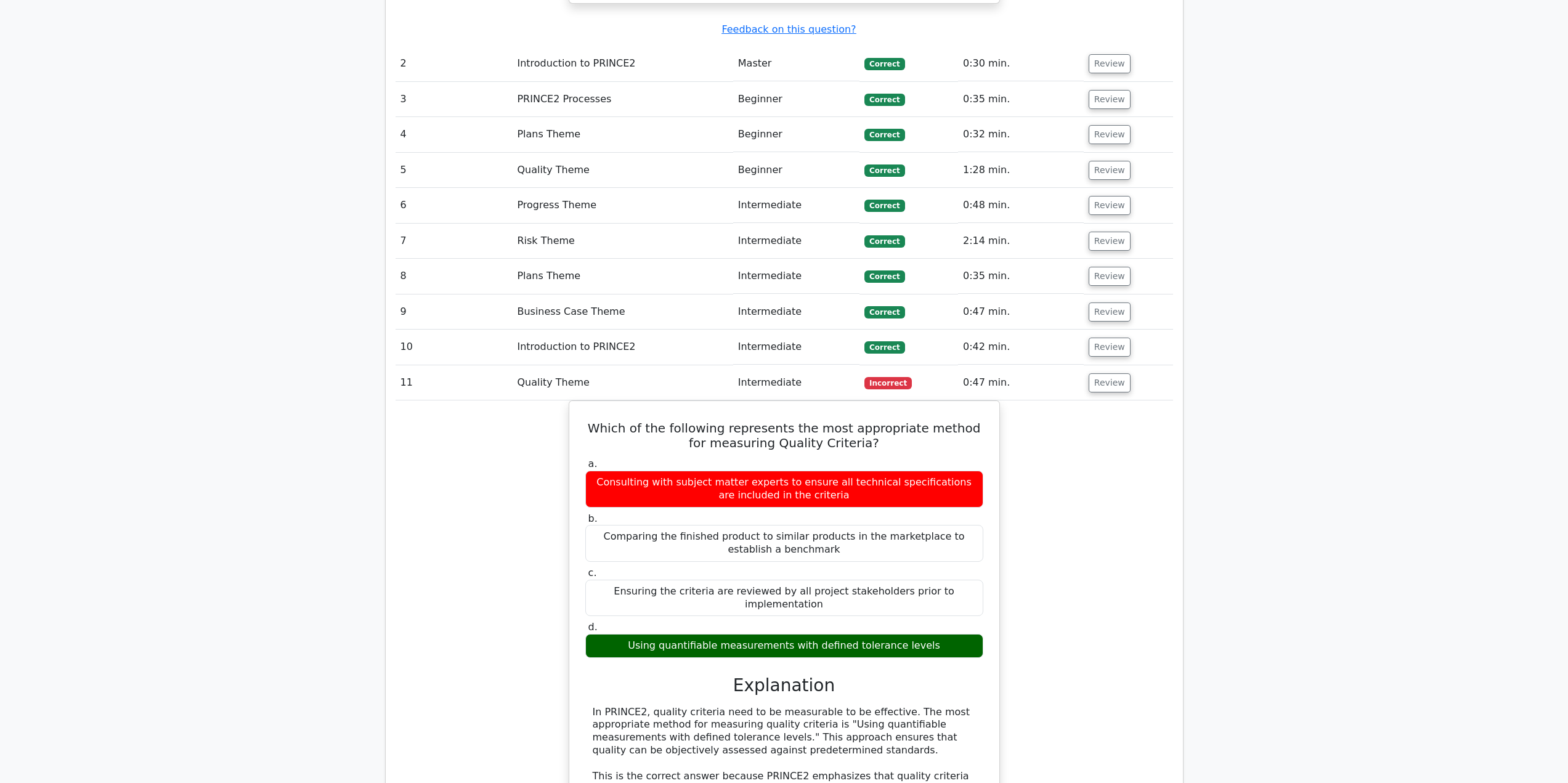
click at [1104, 588] on div "Which of the following represents the most appropriate method for measuring Qua…" at bounding box center [784, 752] width 777 height 704
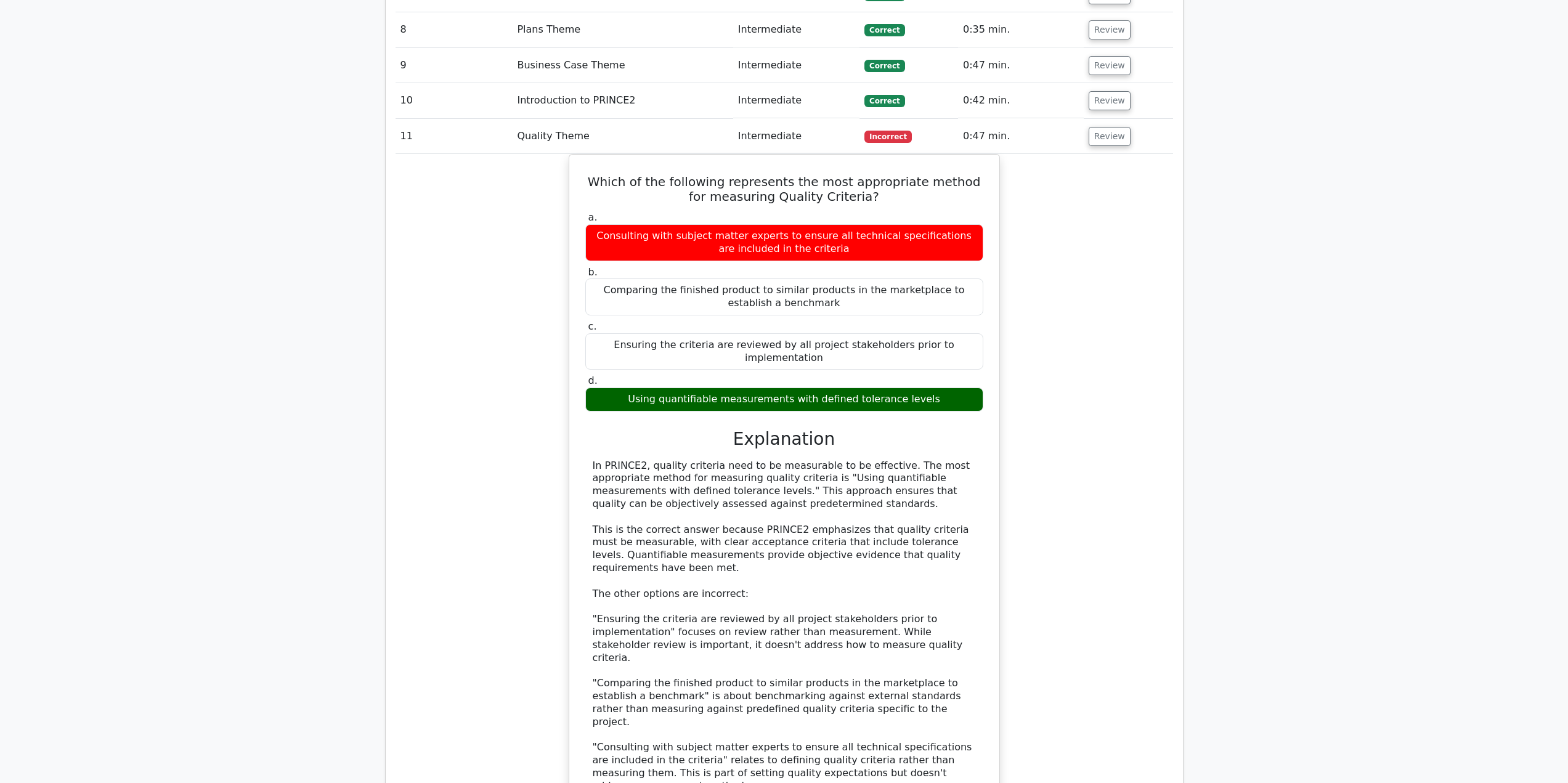
scroll to position [2034, 0]
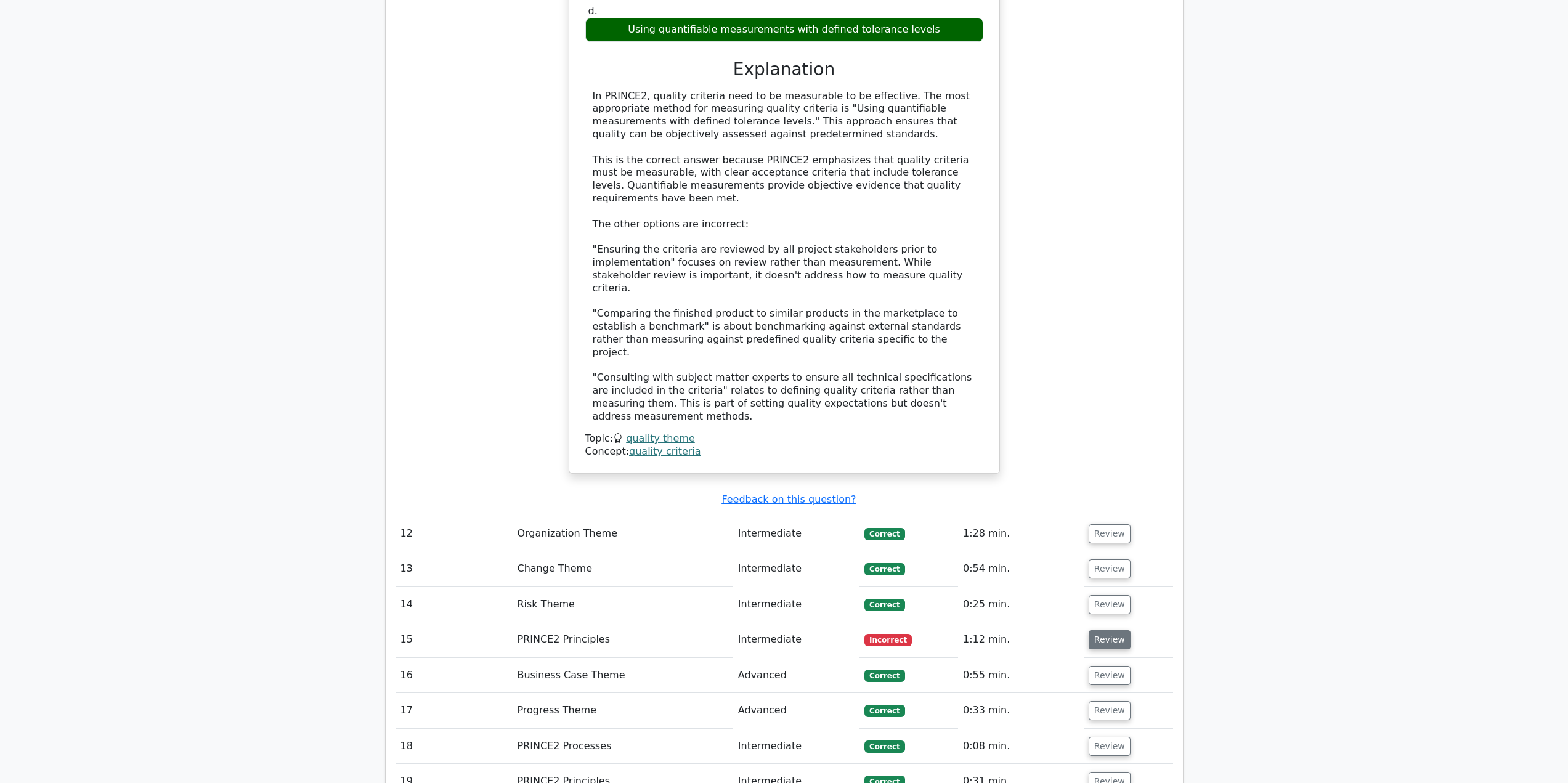
click at [1105, 631] on button "Review" at bounding box center [1109, 640] width 42 height 19
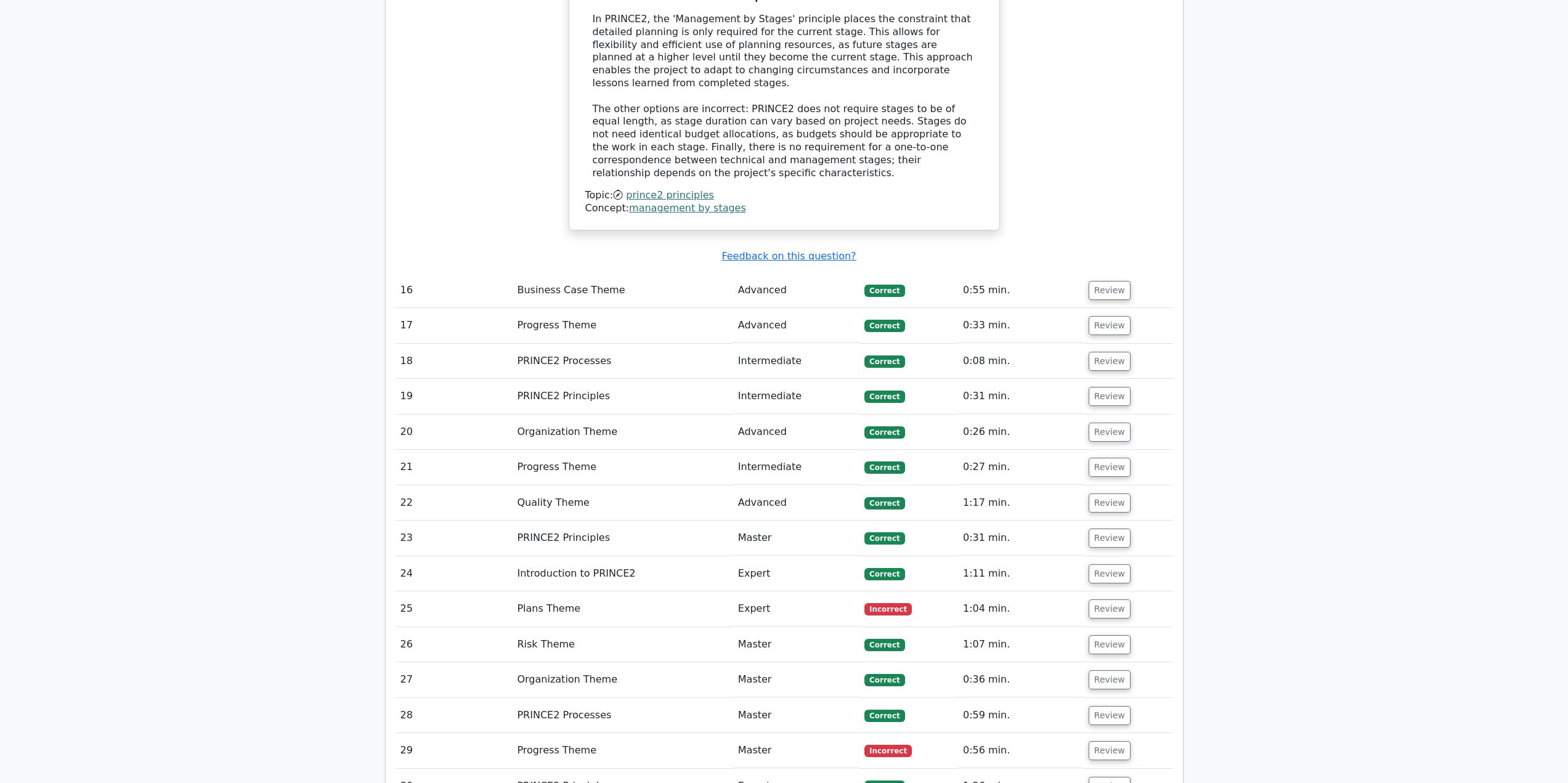
scroll to position [3020, 0]
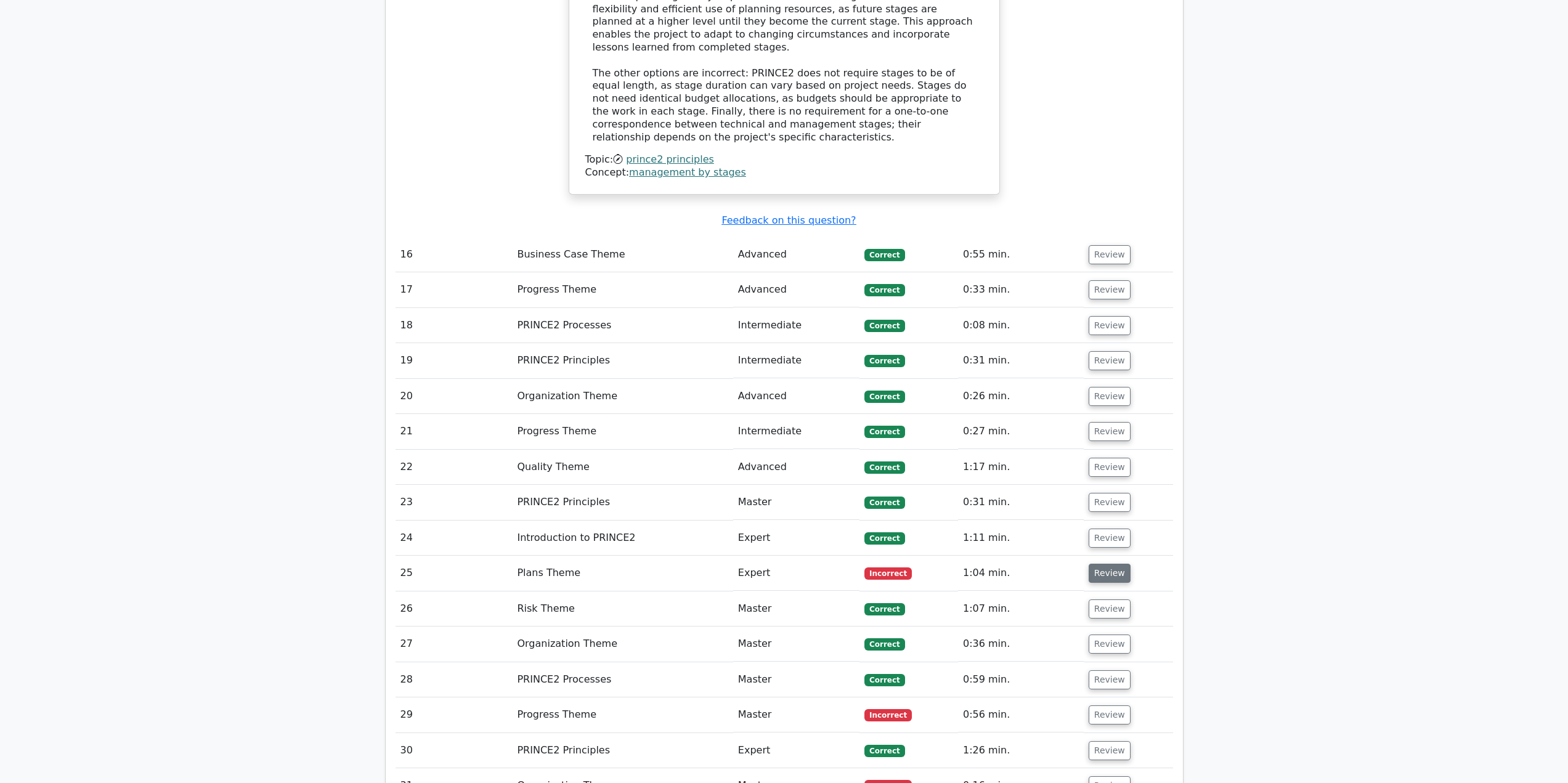
click at [1114, 564] on button "Review" at bounding box center [1109, 574] width 42 height 19
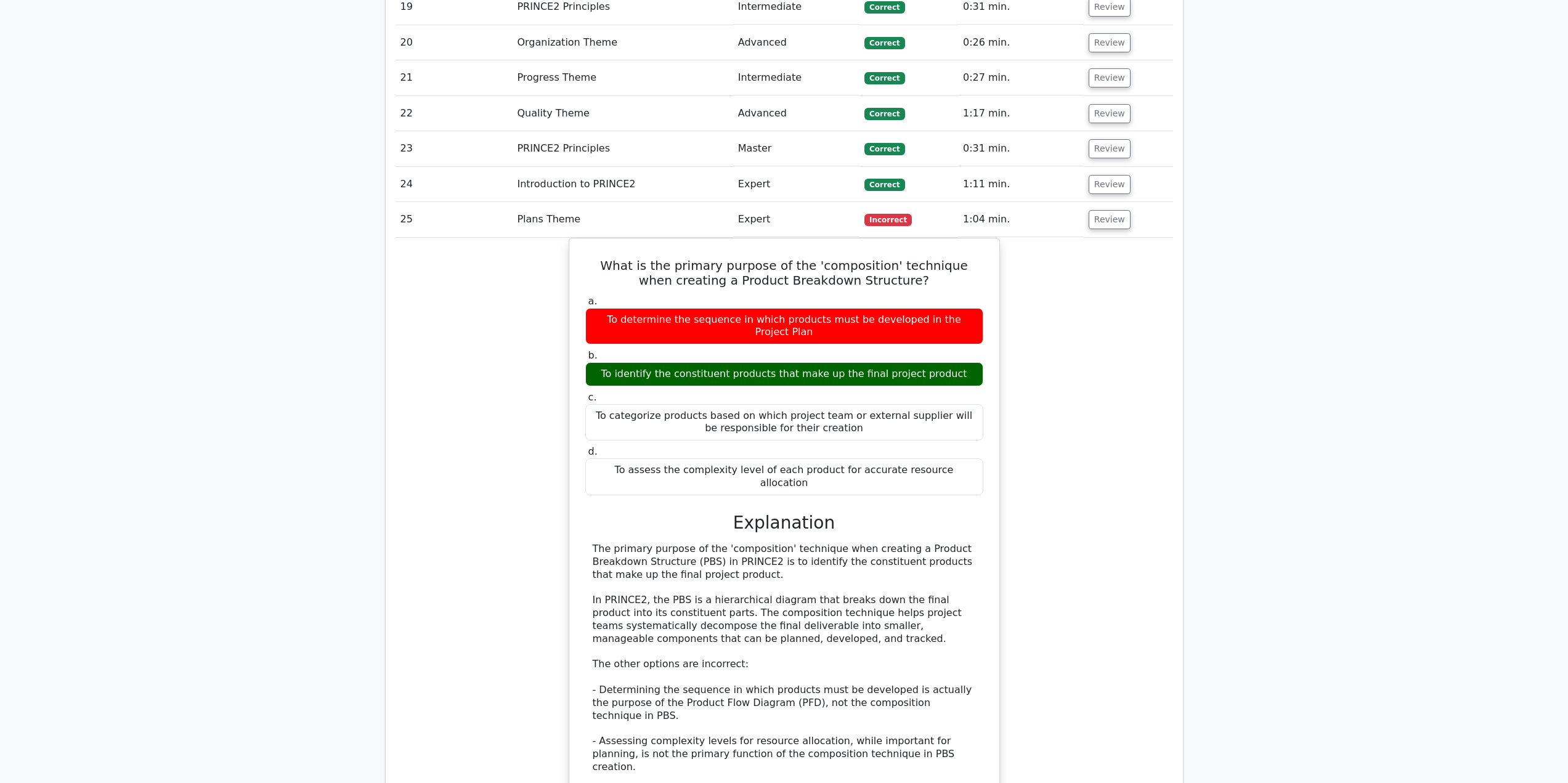
scroll to position [3513, 0]
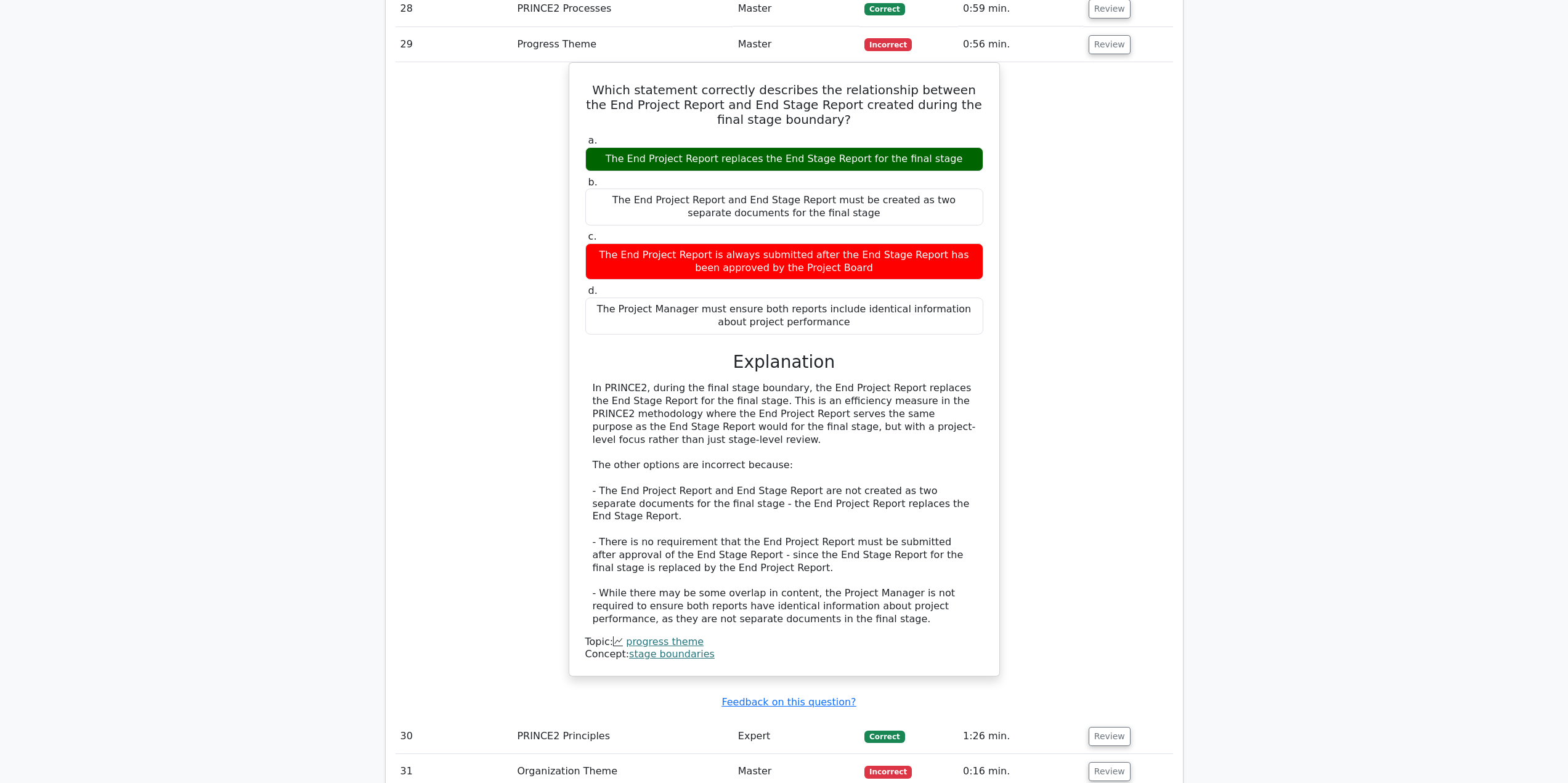
scroll to position [4376, 0]
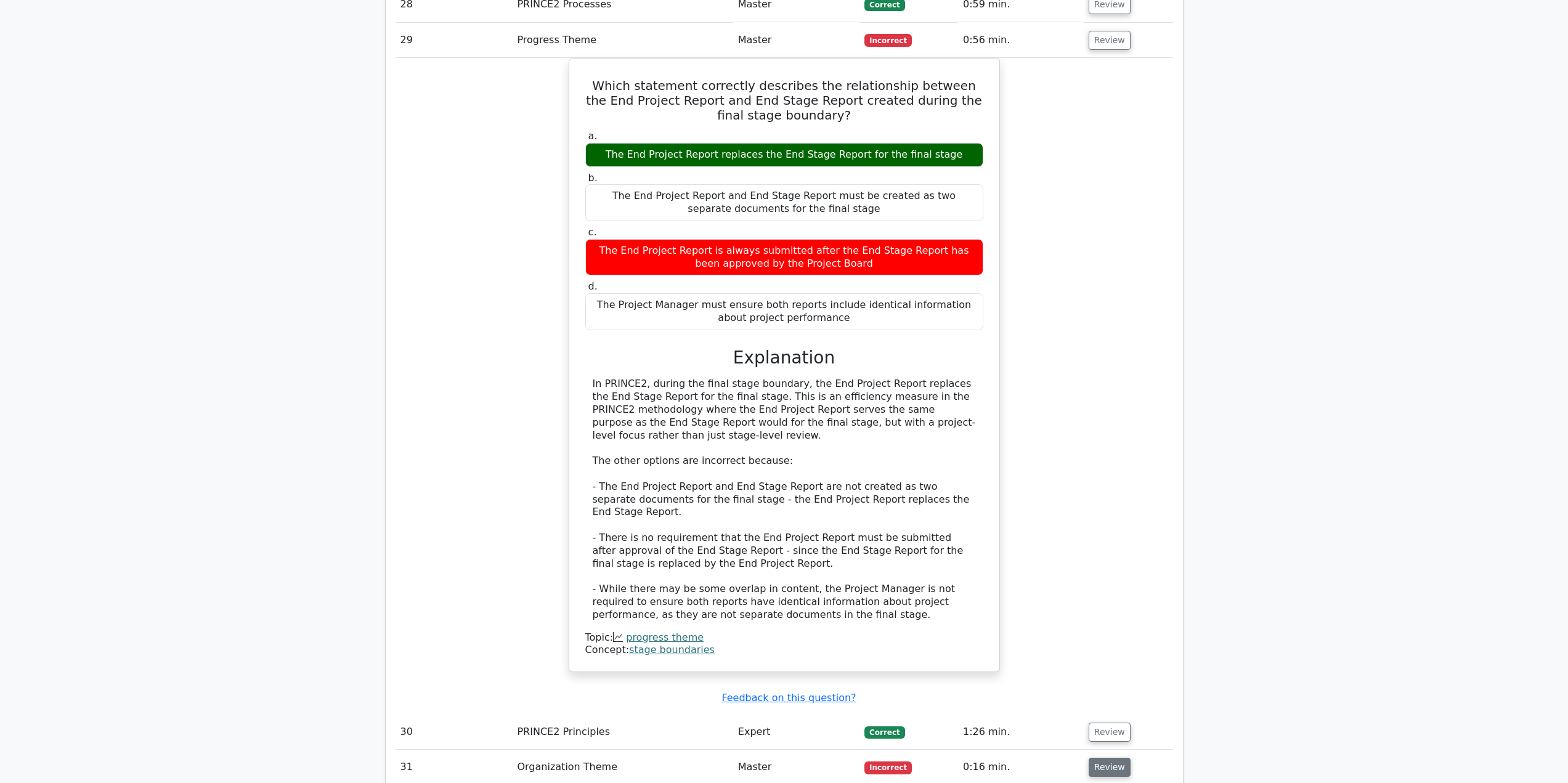
click at [1099, 758] on button "Review" at bounding box center [1109, 768] width 42 height 19
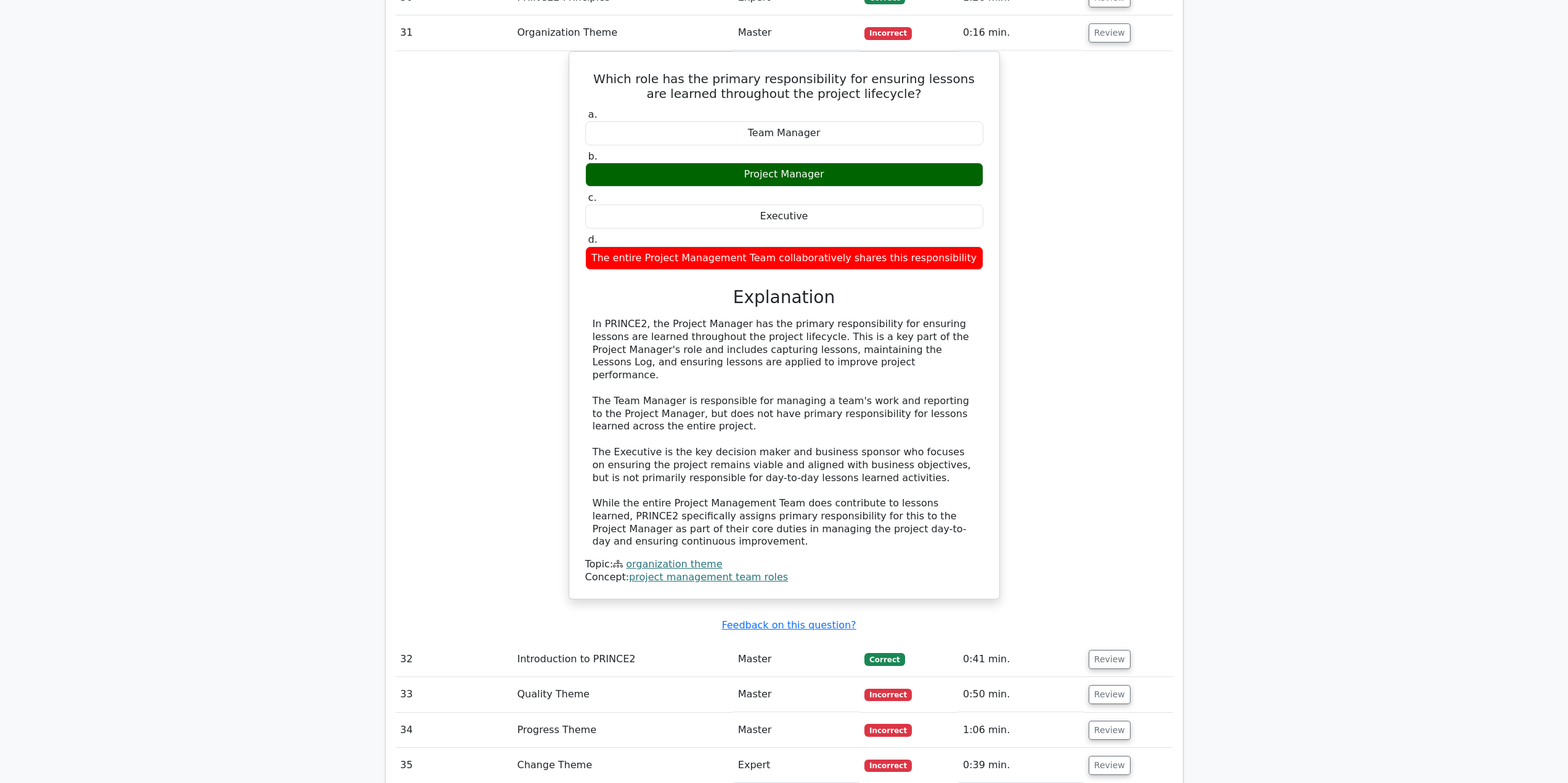
scroll to position [5116, 0]
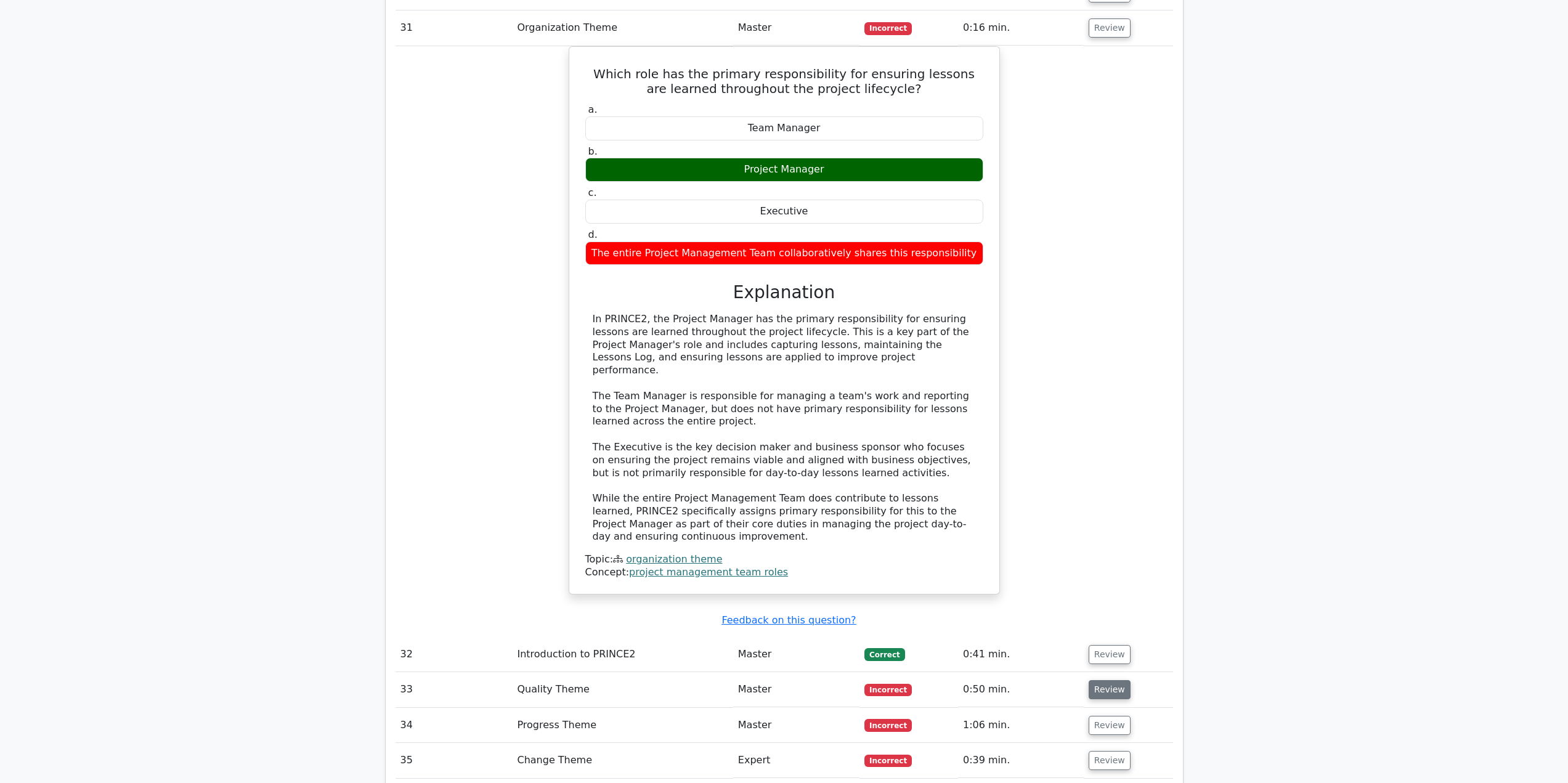
click at [1115, 681] on button "Review" at bounding box center [1109, 690] width 42 height 19
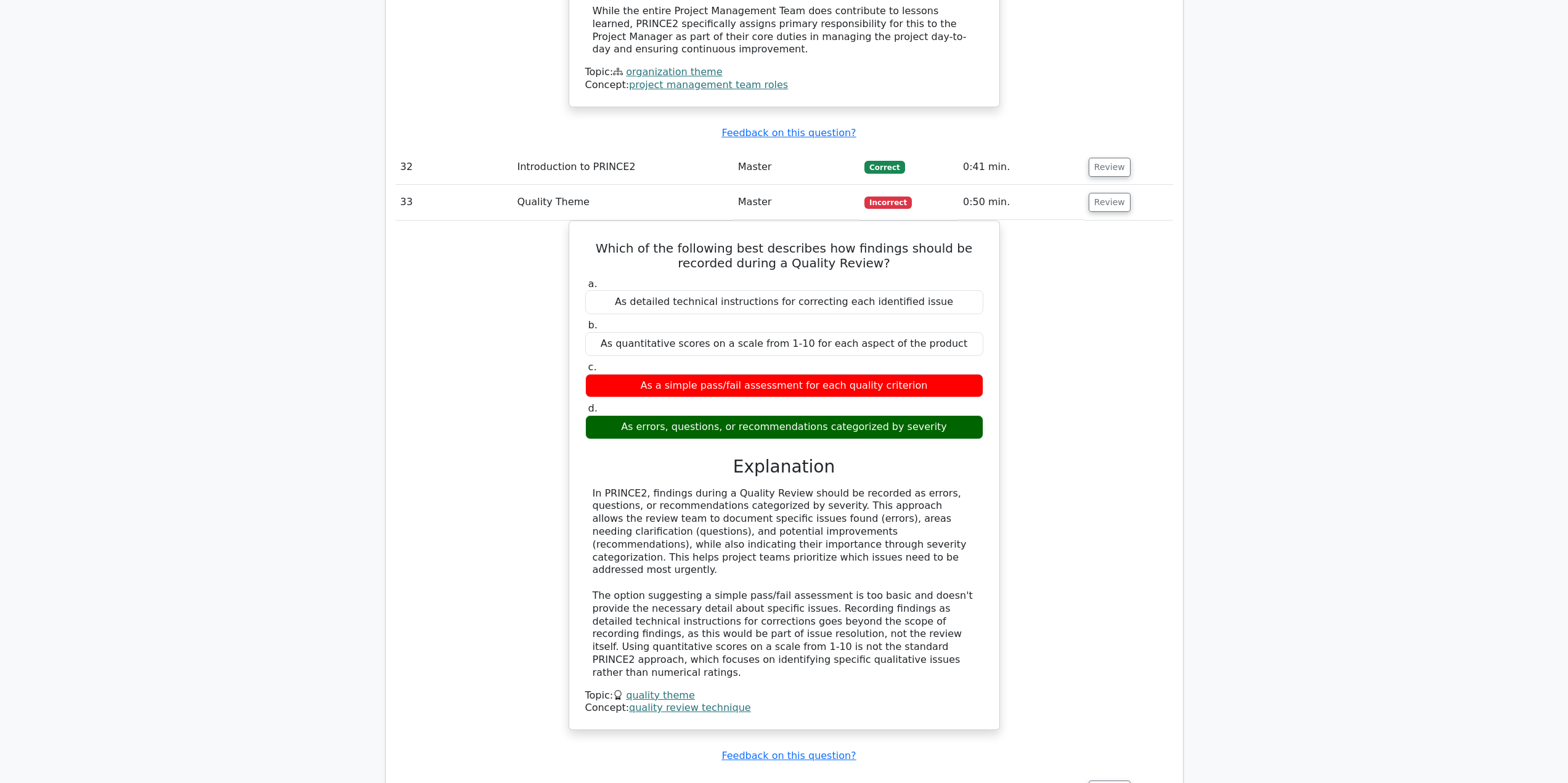
scroll to position [5732, 0]
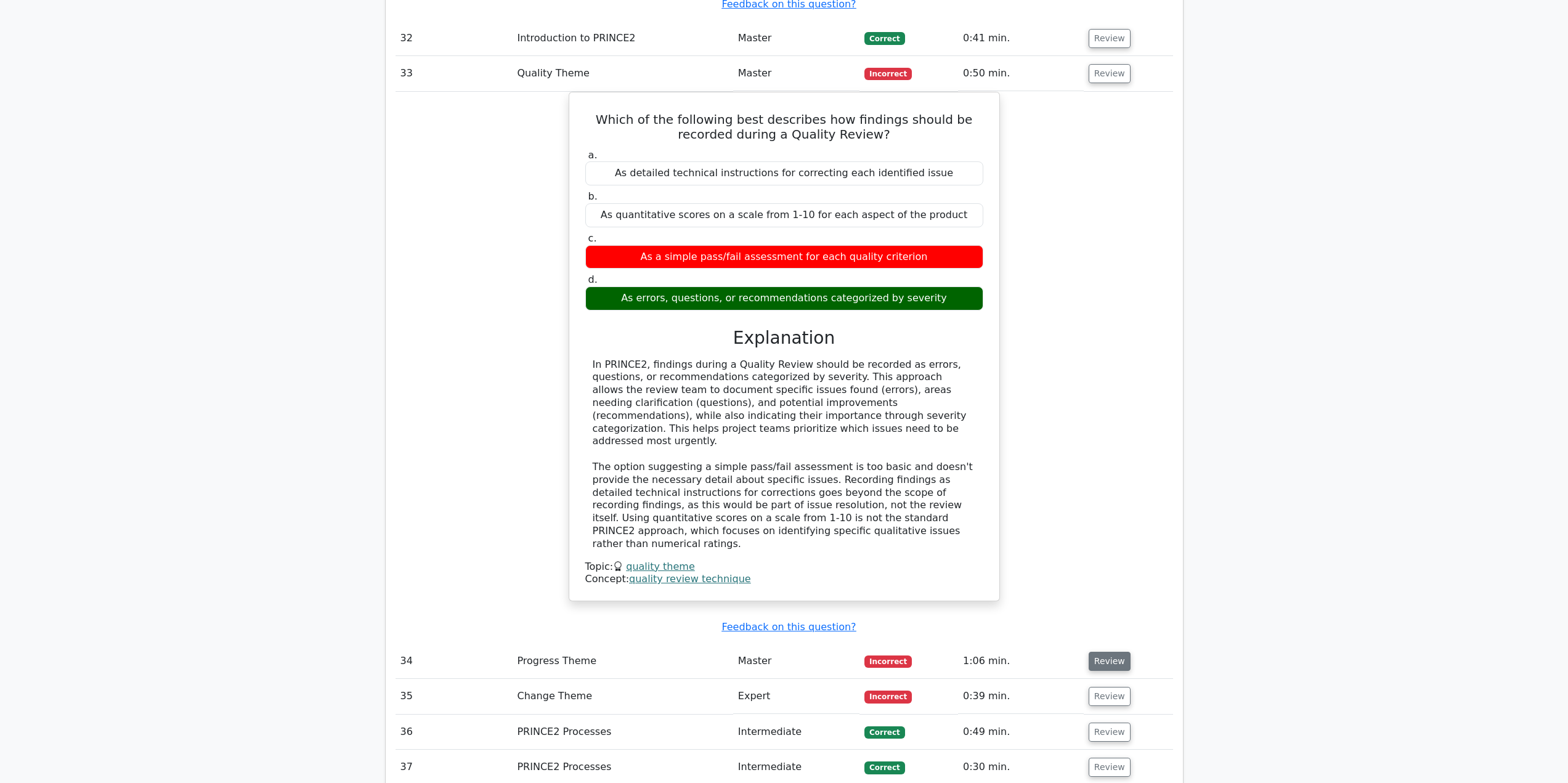
click at [1113, 652] on button "Review" at bounding box center [1109, 662] width 42 height 19
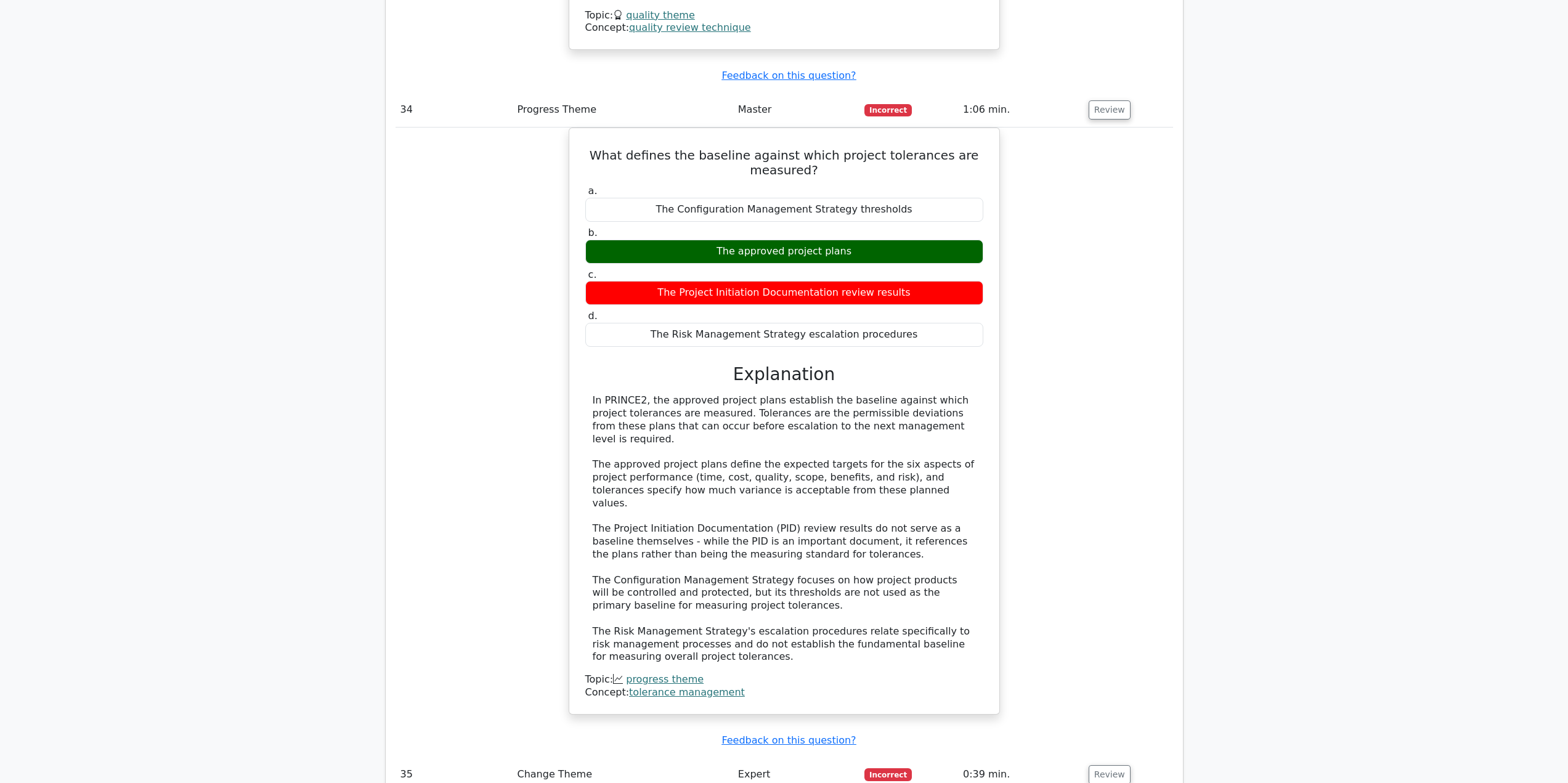
scroll to position [6287, 0]
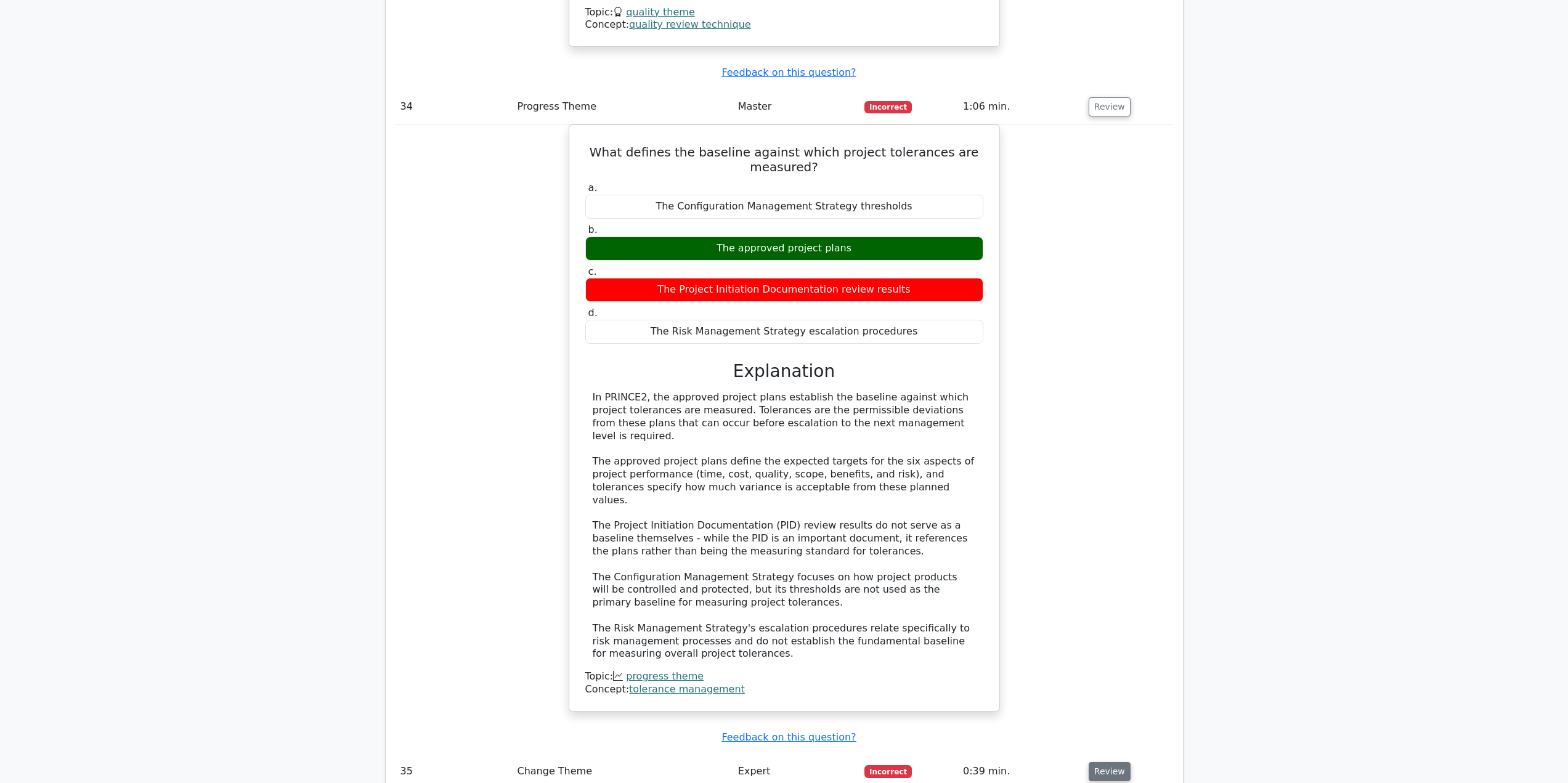
click at [1105, 763] on button "Review" at bounding box center [1109, 772] width 42 height 19
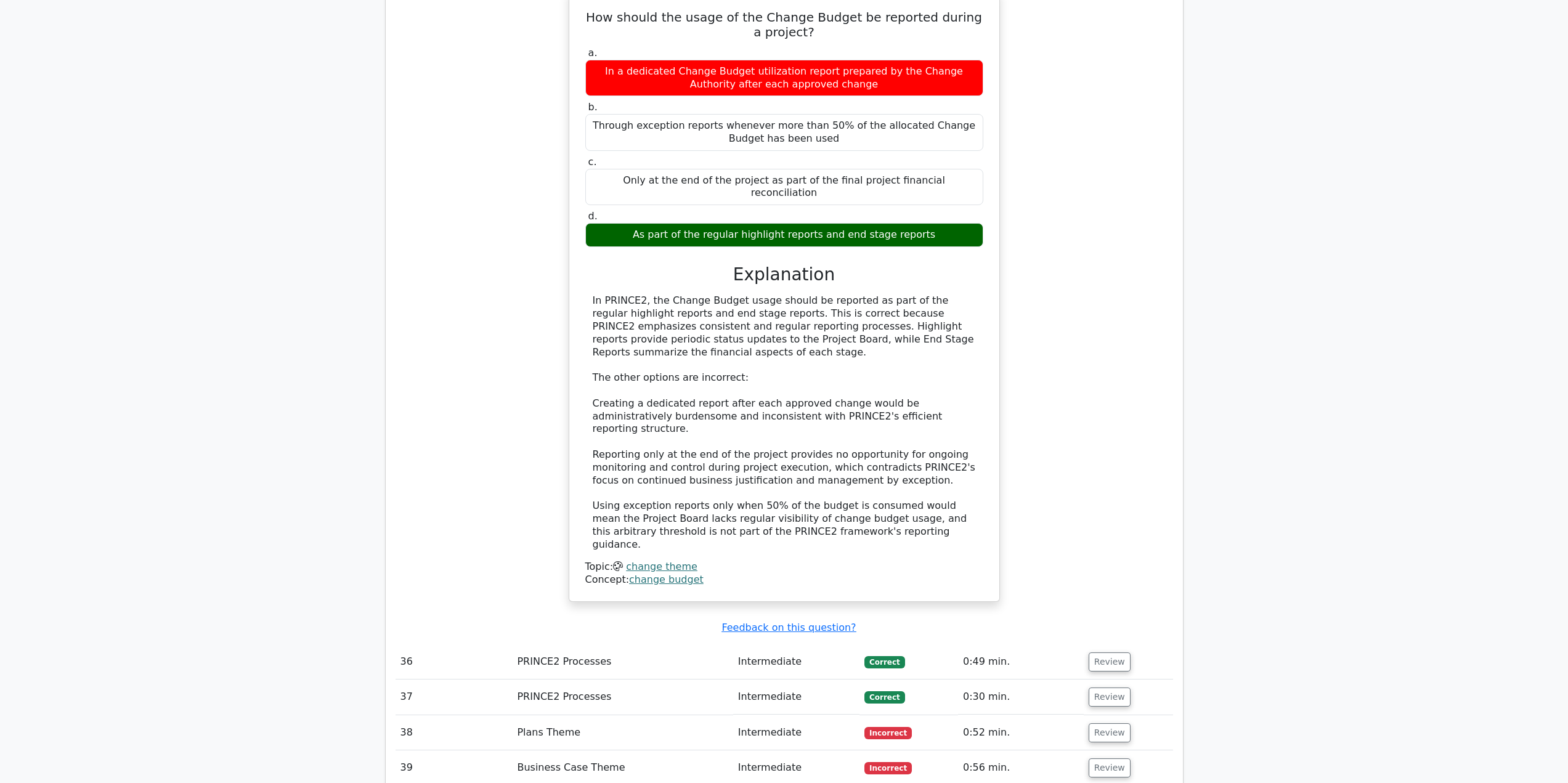
scroll to position [7088, 0]
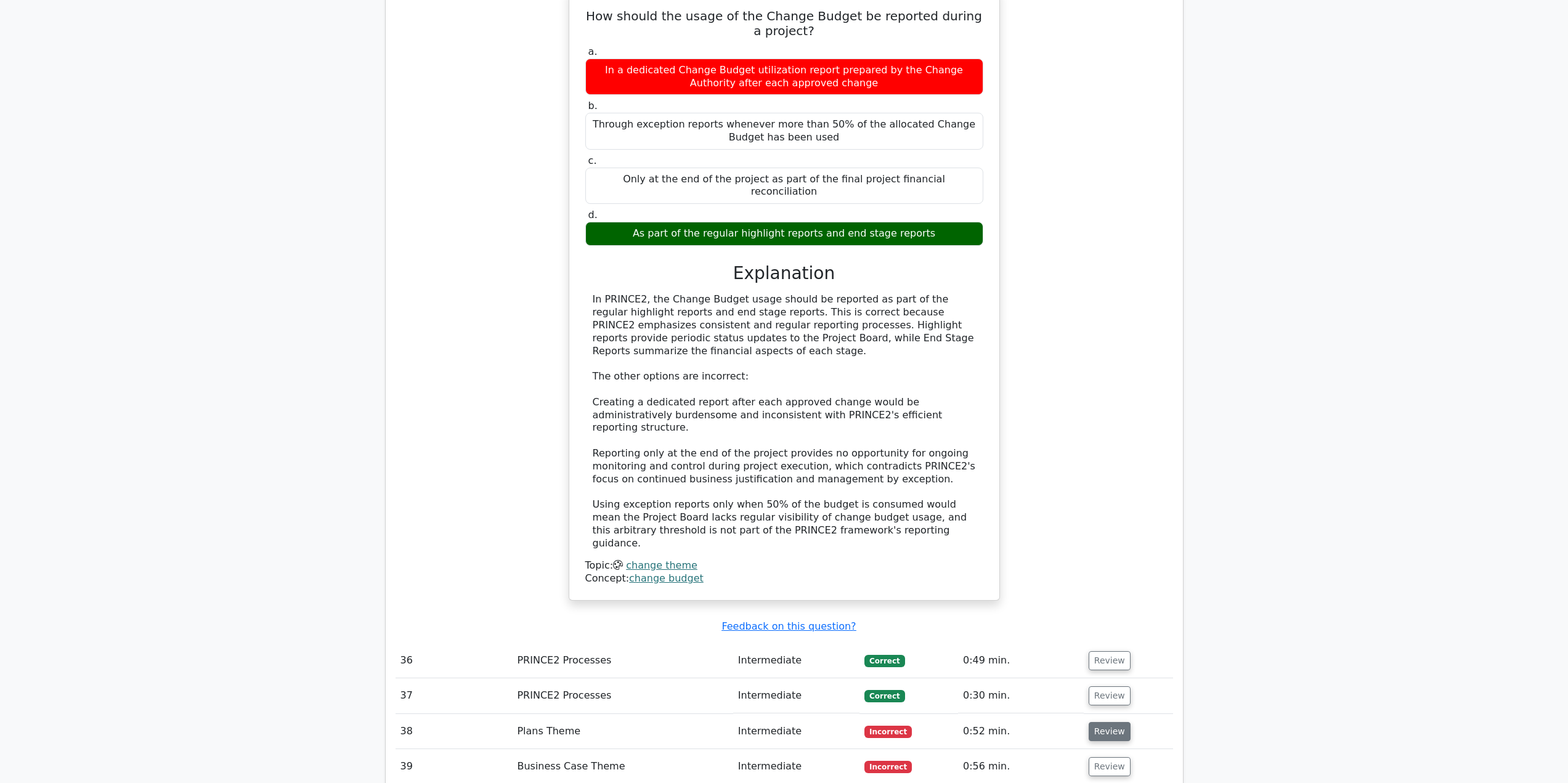
click at [1105, 723] on button "Review" at bounding box center [1109, 732] width 42 height 19
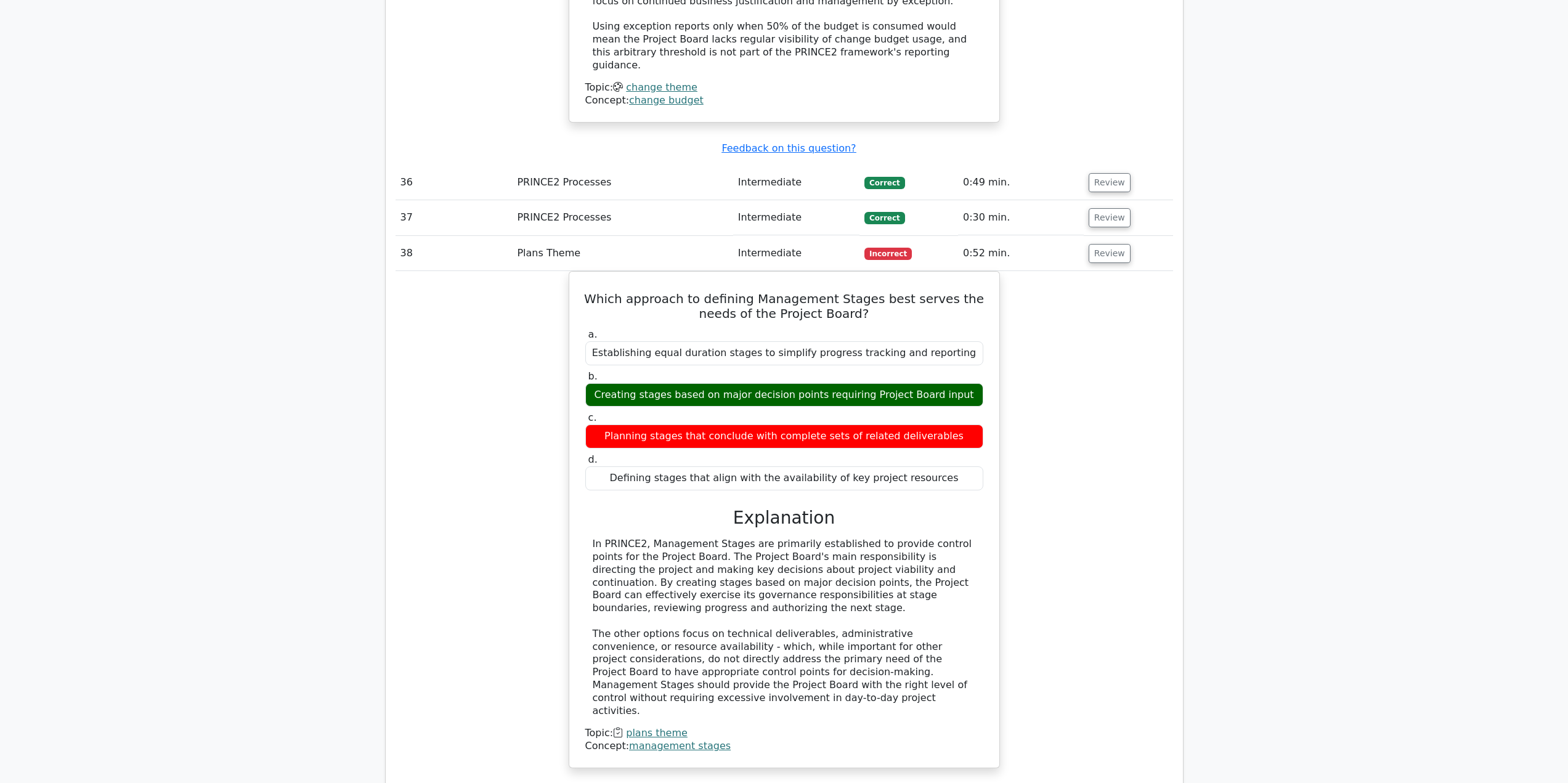
scroll to position [7581, 0]
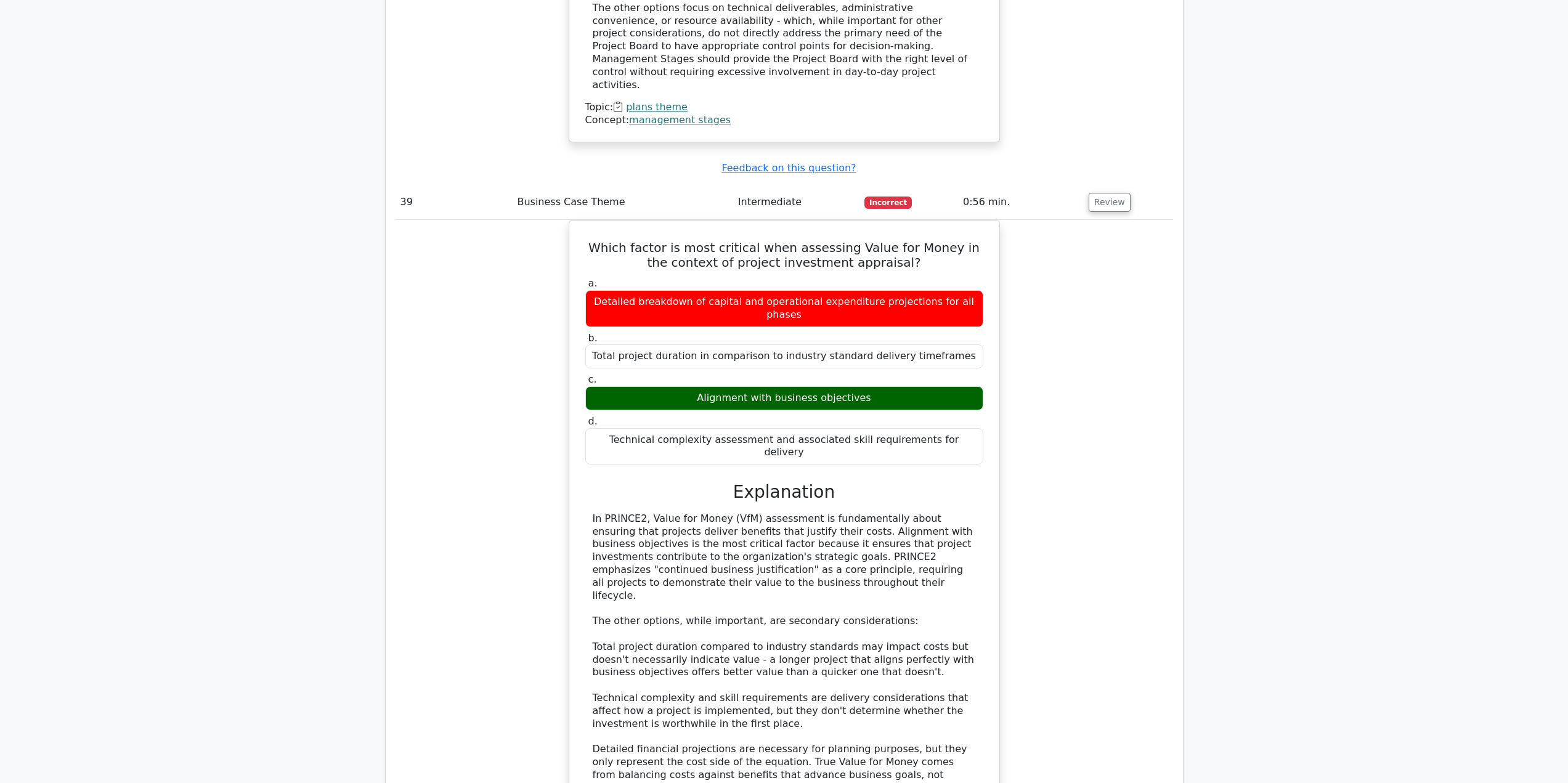
scroll to position [8198, 0]
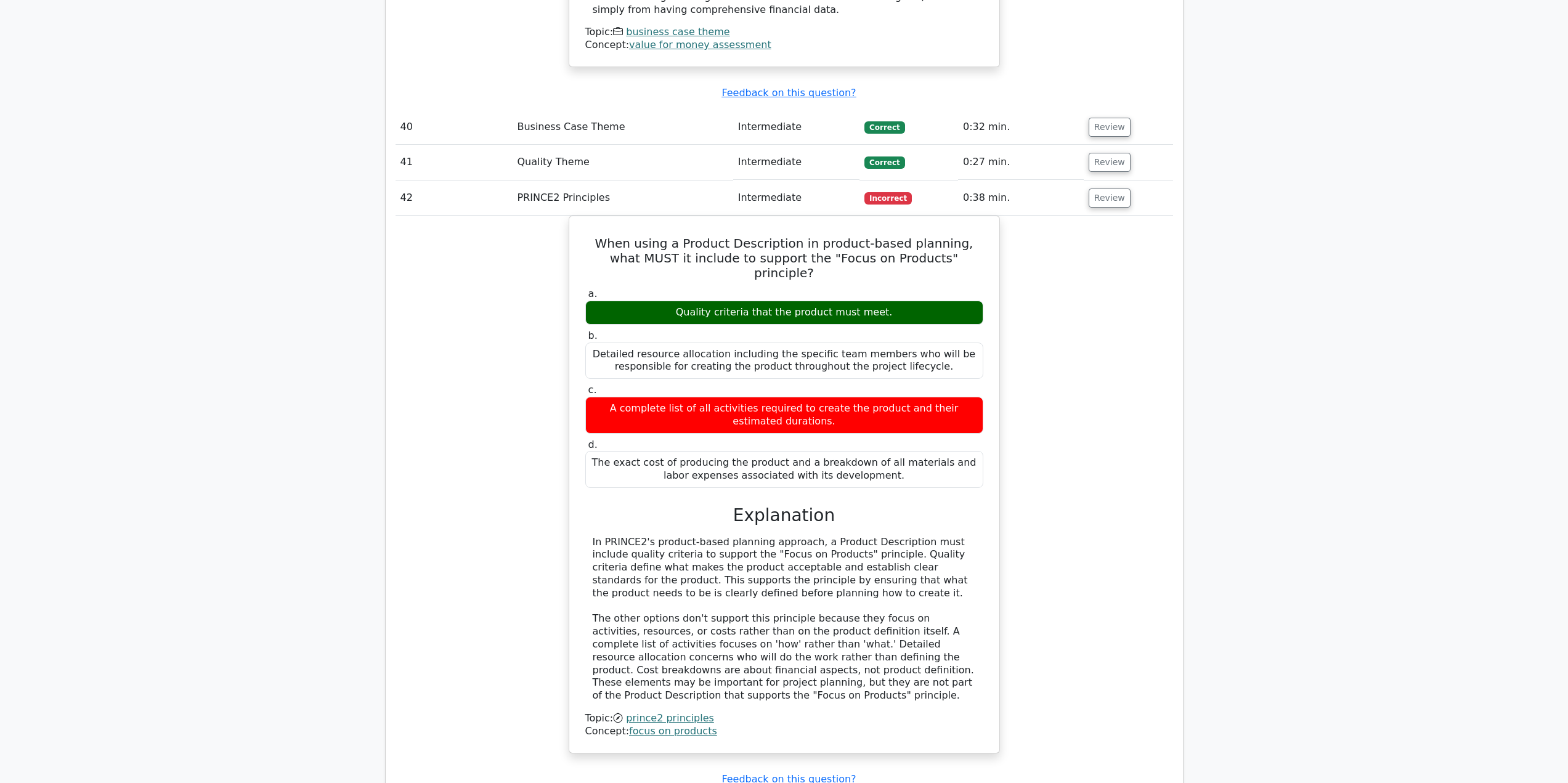
scroll to position [8998, 0]
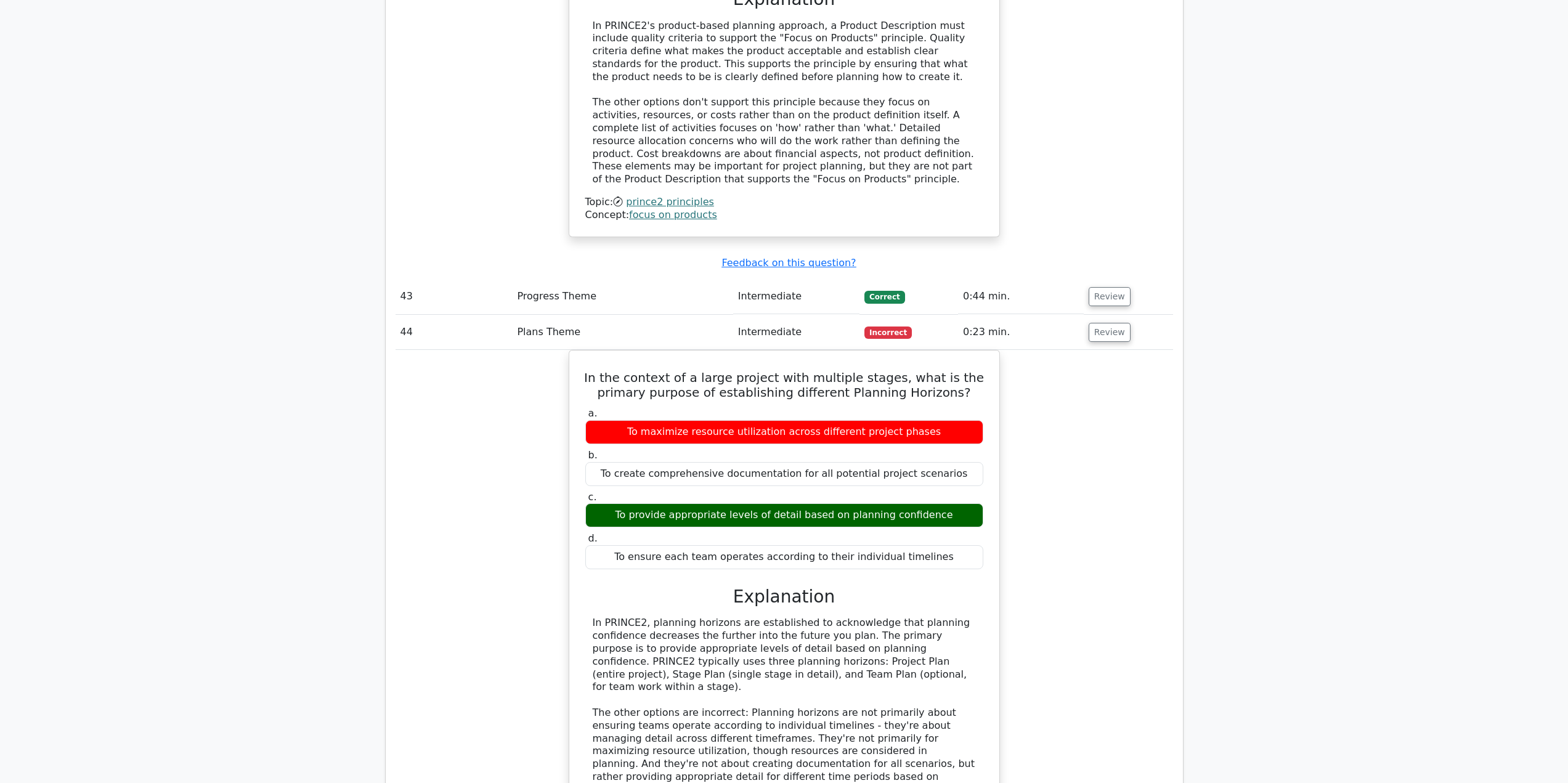
scroll to position [9491, 0]
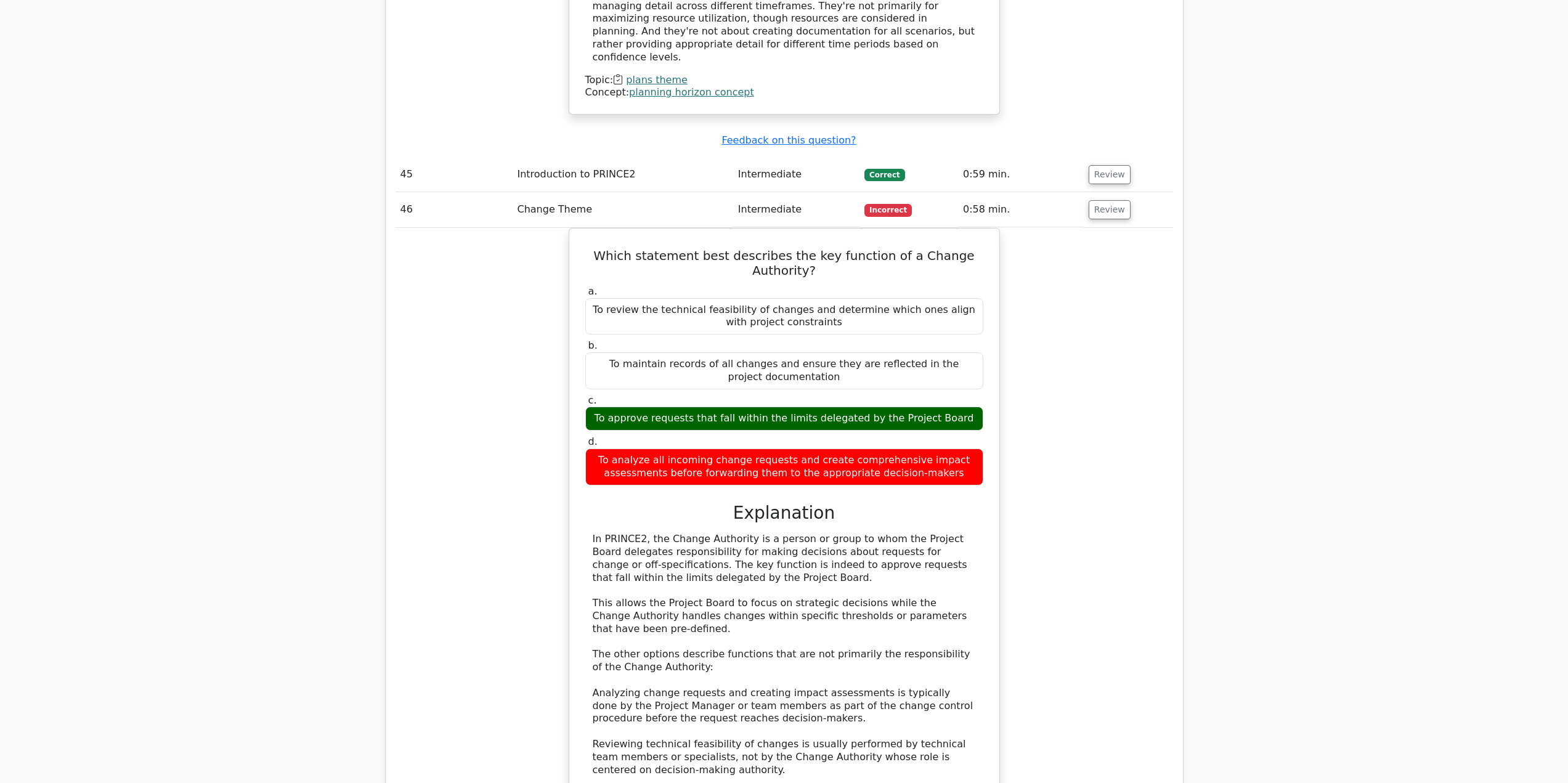
scroll to position [10232, 0]
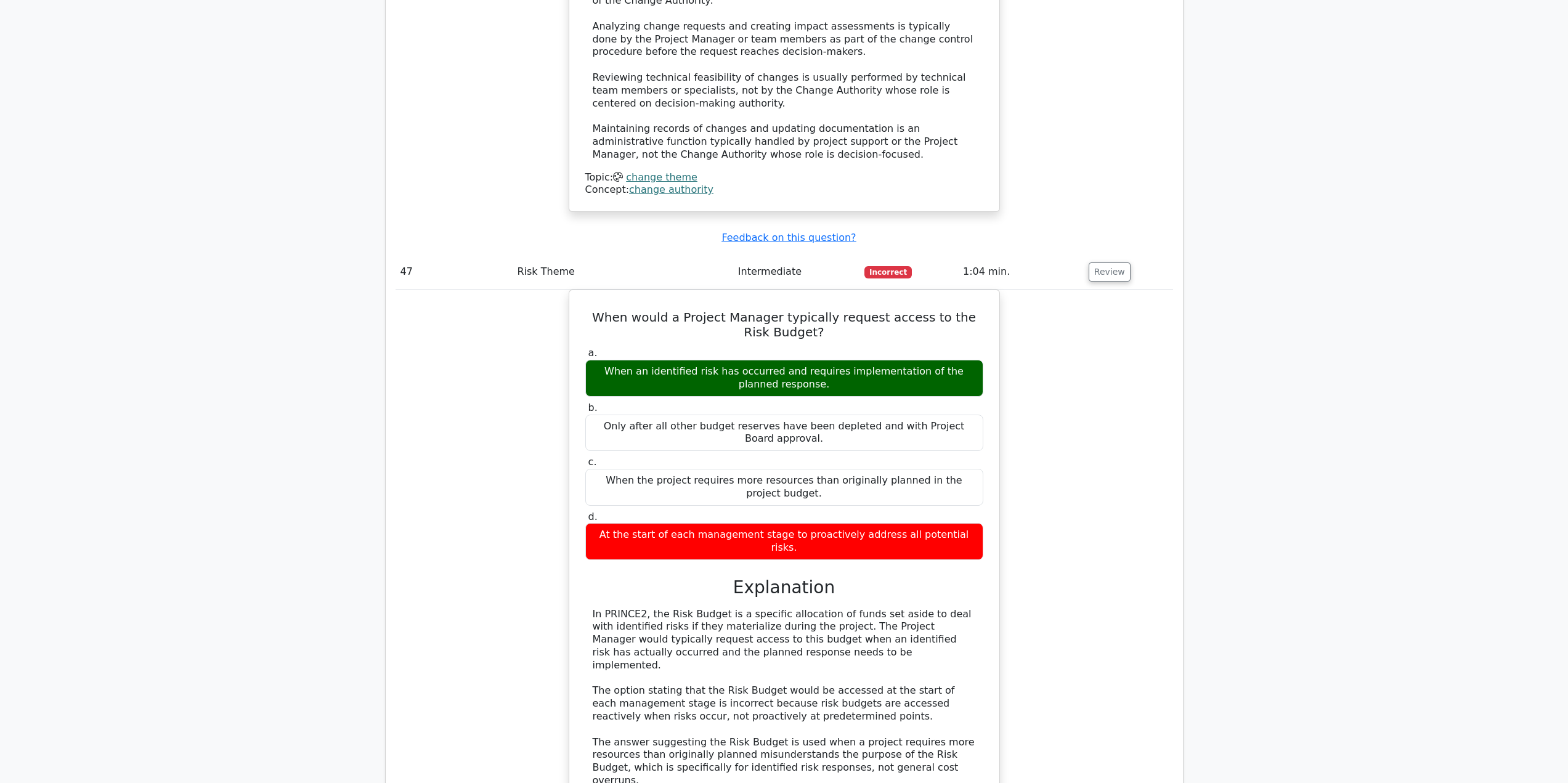
scroll to position [10909, 0]
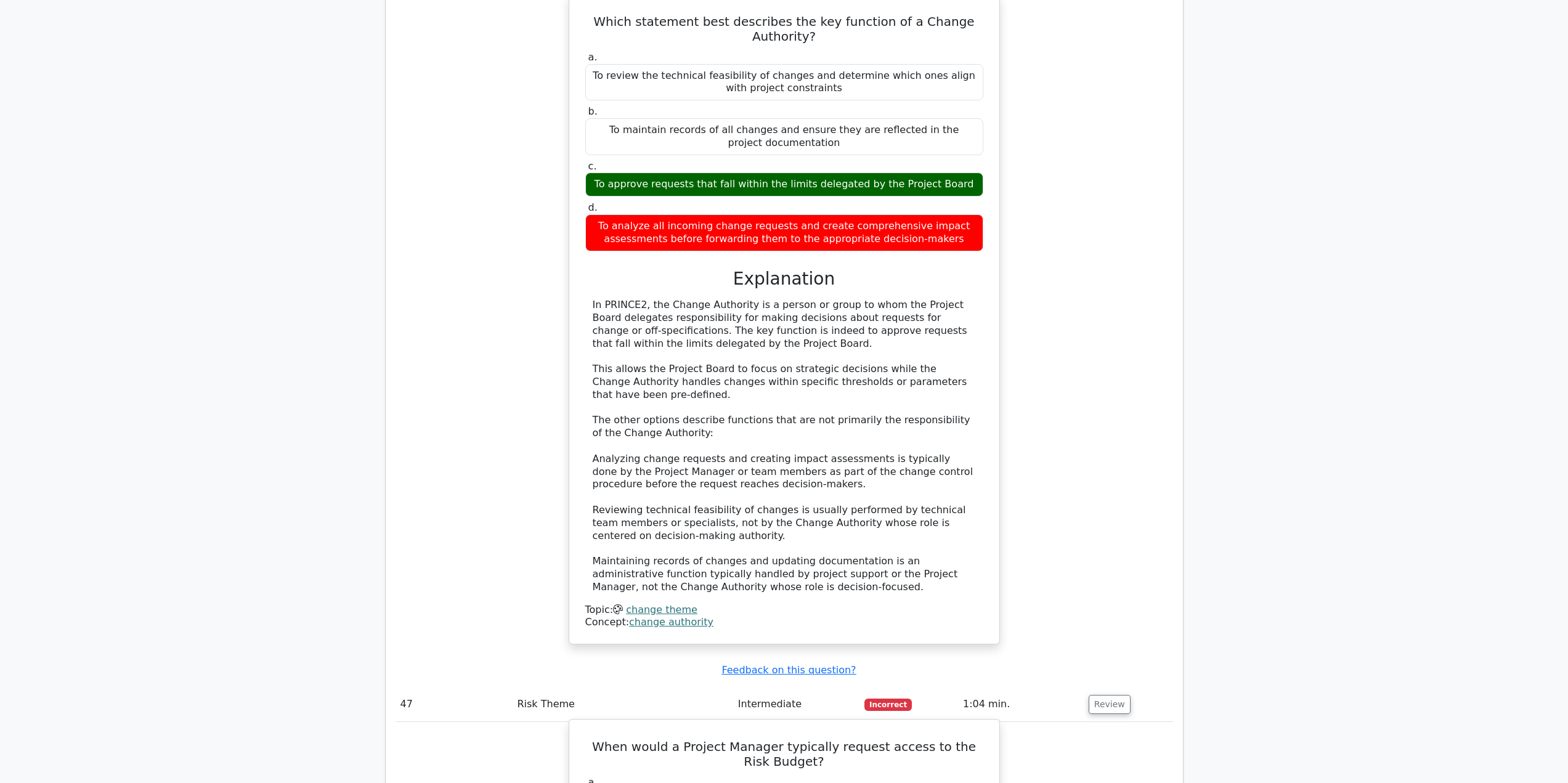
scroll to position [10317, 0]
